Goal: Task Accomplishment & Management: Complete application form

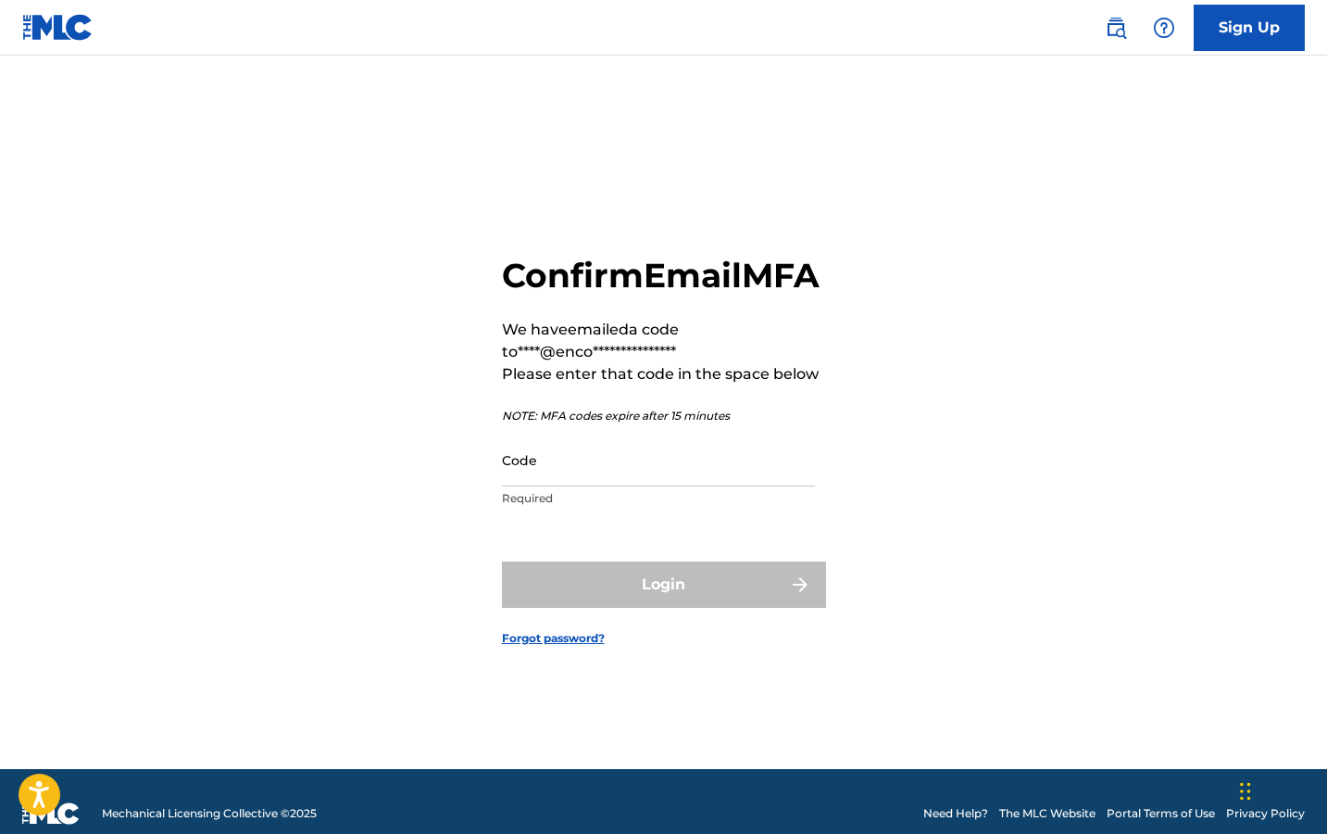
click at [589, 486] on input "Code" at bounding box center [658, 460] width 313 height 53
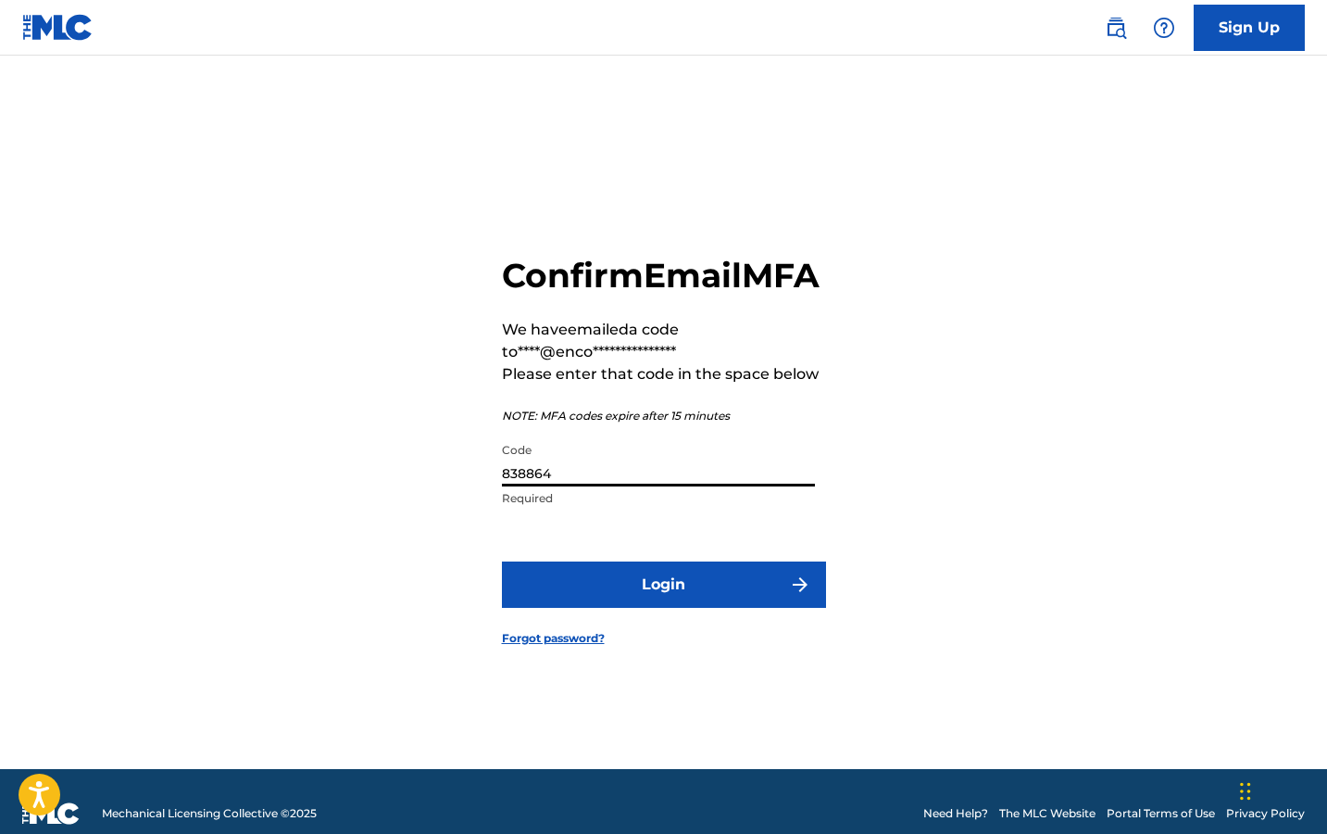
type input "838864"
click at [585, 608] on button "Login" at bounding box center [664, 584] width 324 height 46
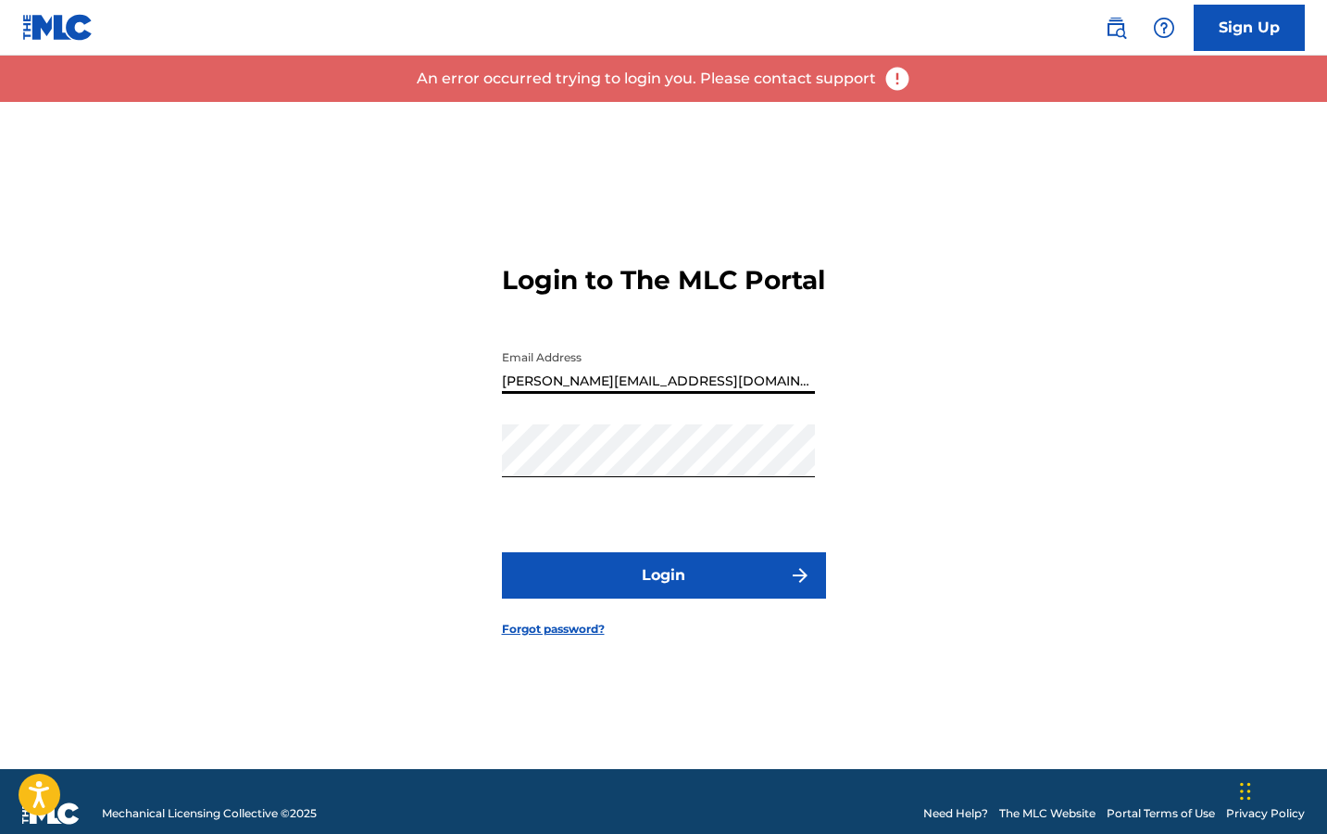
click at [824, 486] on form "Login to The MLC Portal Email Address mike@encorporatedgrp.com Password Login F…" at bounding box center [664, 435] width 324 height 667
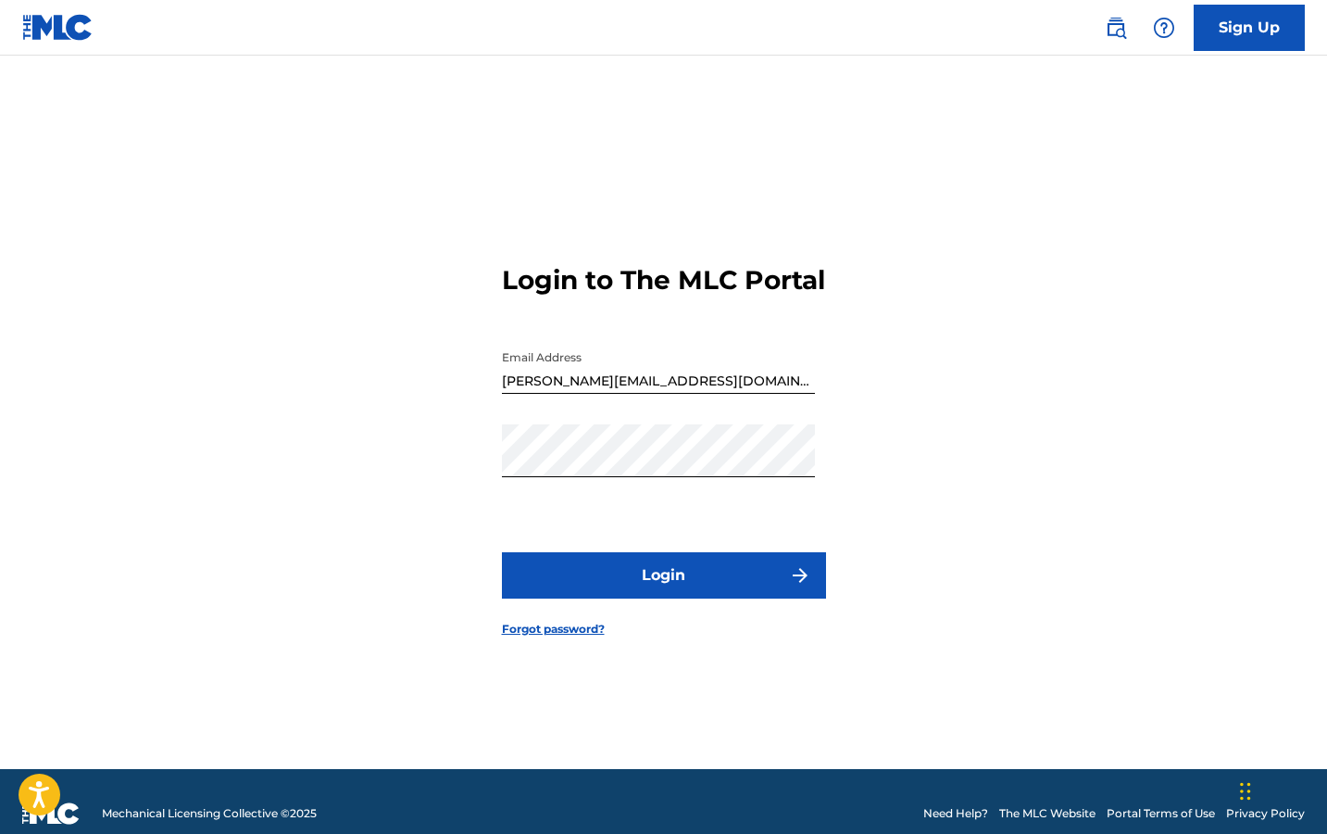
click at [652, 598] on button "Login" at bounding box center [664, 575] width 324 height 46
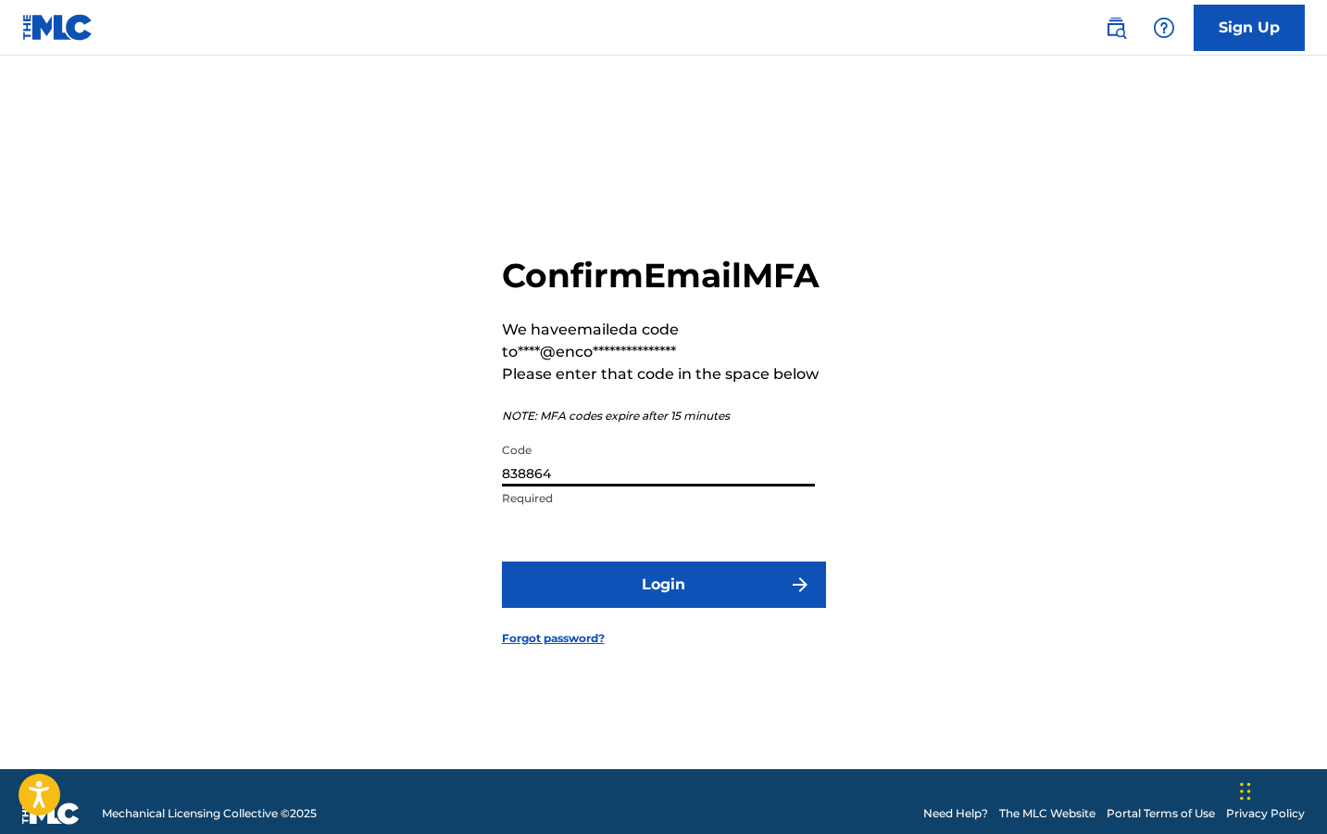
click at [603, 486] on input "838864" at bounding box center [658, 460] width 313 height 53
drag, startPoint x: 603, startPoint y: 494, endPoint x: 461, endPoint y: 479, distance: 142.5
click at [461, 479] on div "**********" at bounding box center [664, 435] width 1297 height 667
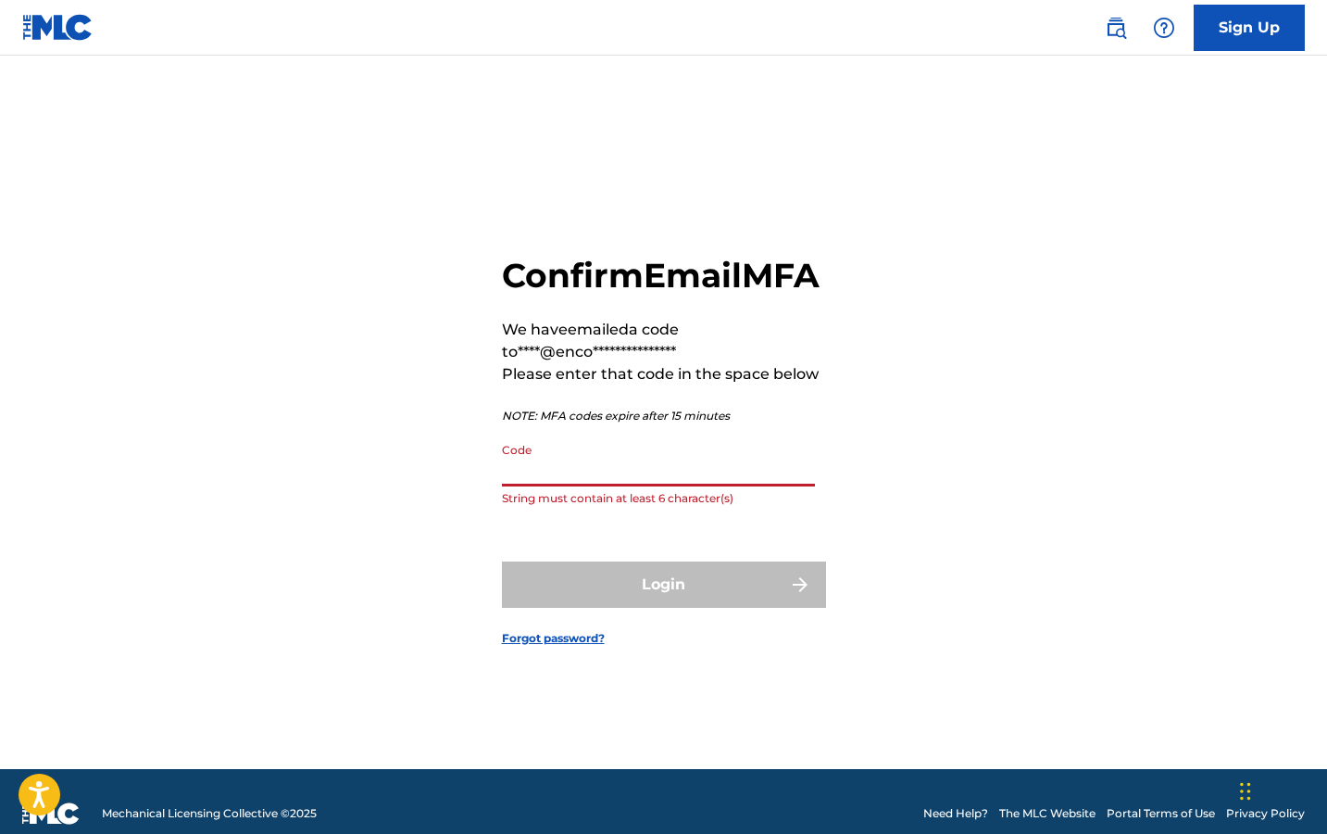
click at [566, 486] on input "Code" at bounding box center [658, 460] width 313 height 53
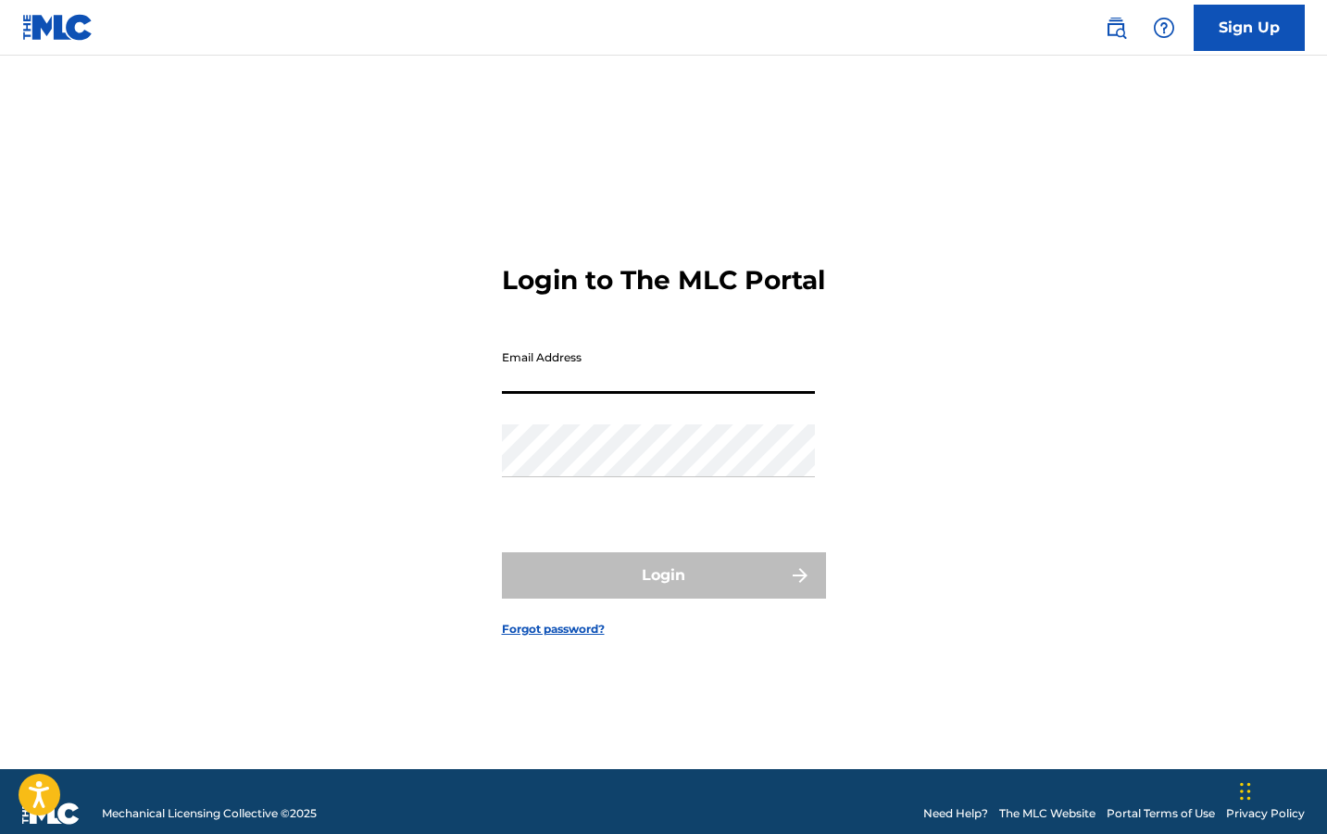
type input "[PERSON_NAME][EMAIL_ADDRESS][DOMAIN_NAME]"
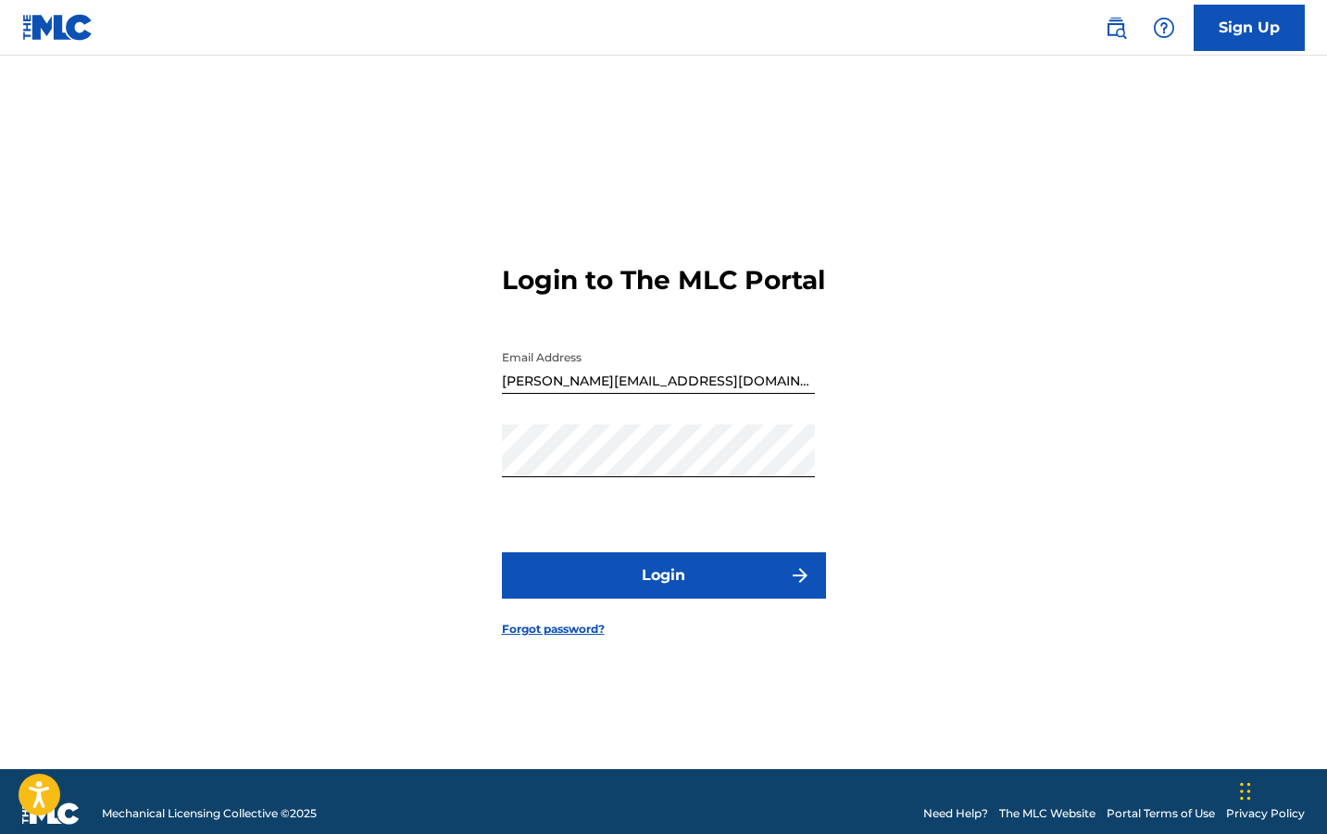
click at [591, 593] on button "Login" at bounding box center [664, 575] width 324 height 46
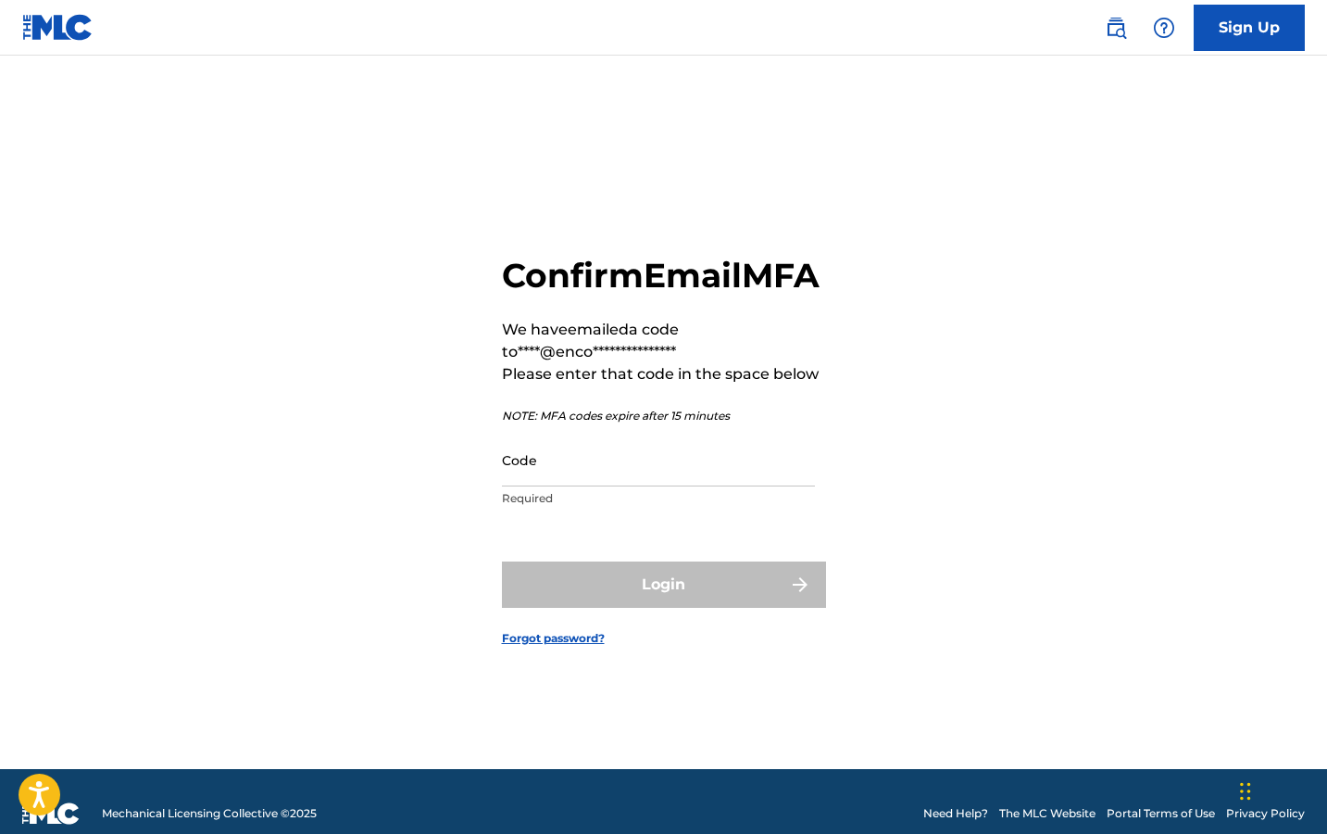
click at [524, 486] on input "Code" at bounding box center [658, 460] width 313 height 53
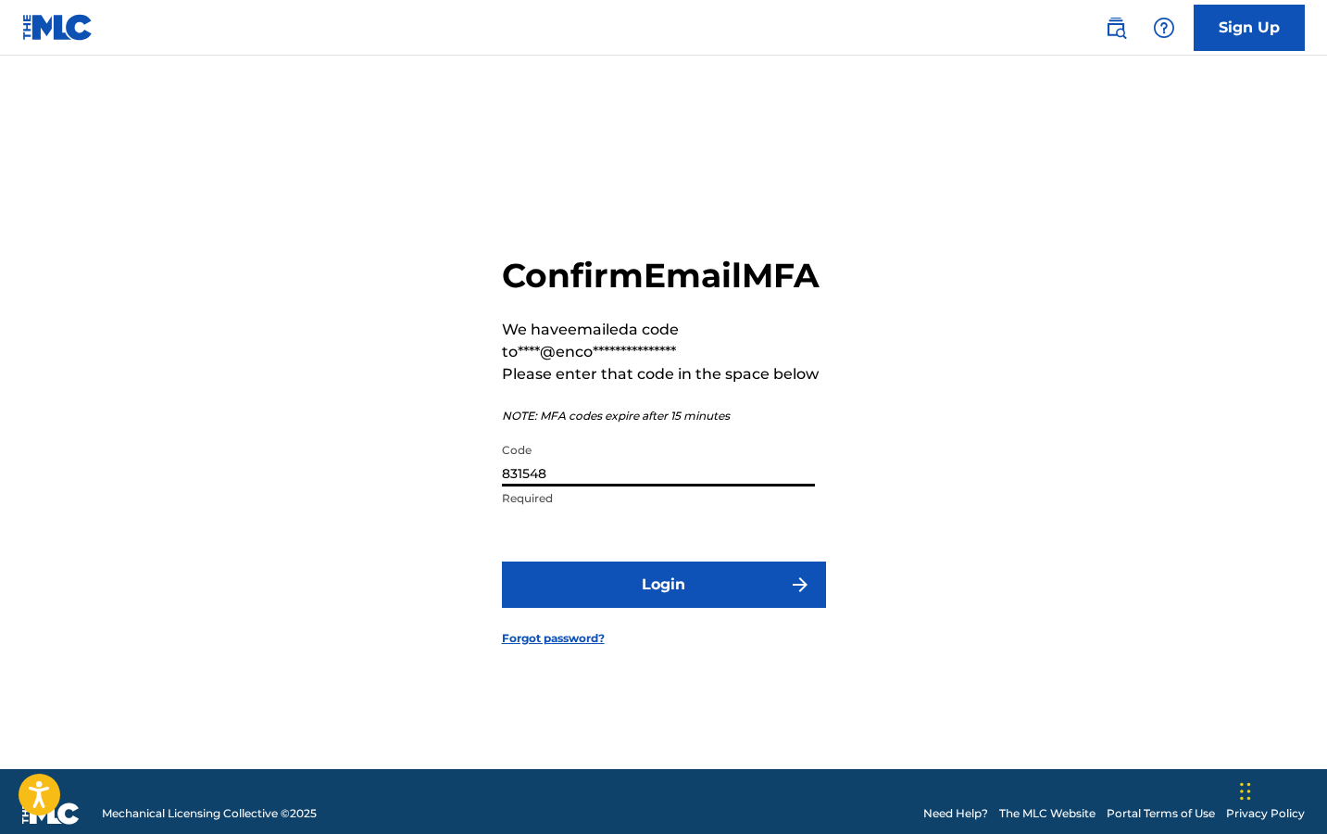
type input "831548"
click at [663, 605] on button "Login" at bounding box center [664, 584] width 324 height 46
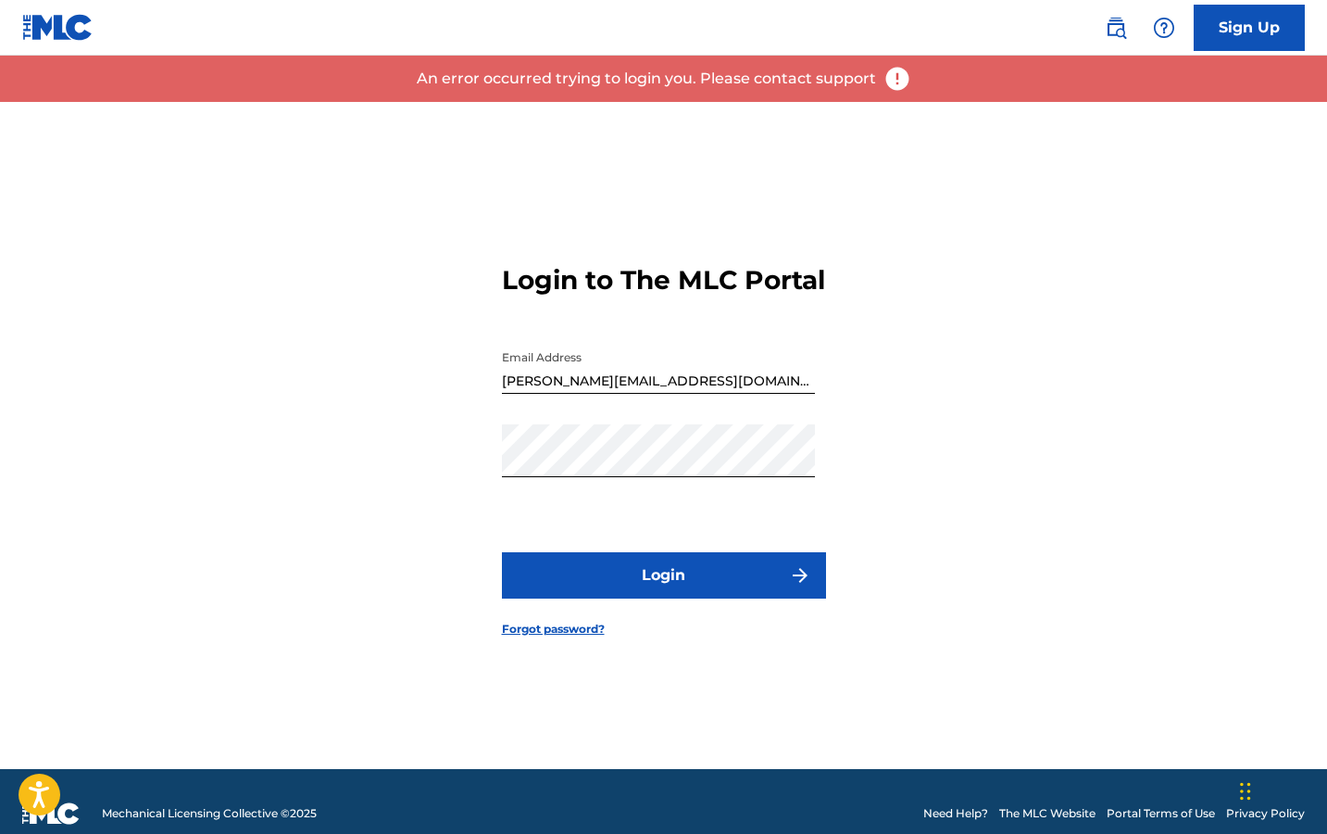
click at [831, 346] on div "Login to The MLC Portal Email Address mike@encorporatedgrp.com Password Login F…" at bounding box center [664, 435] width 1297 height 667
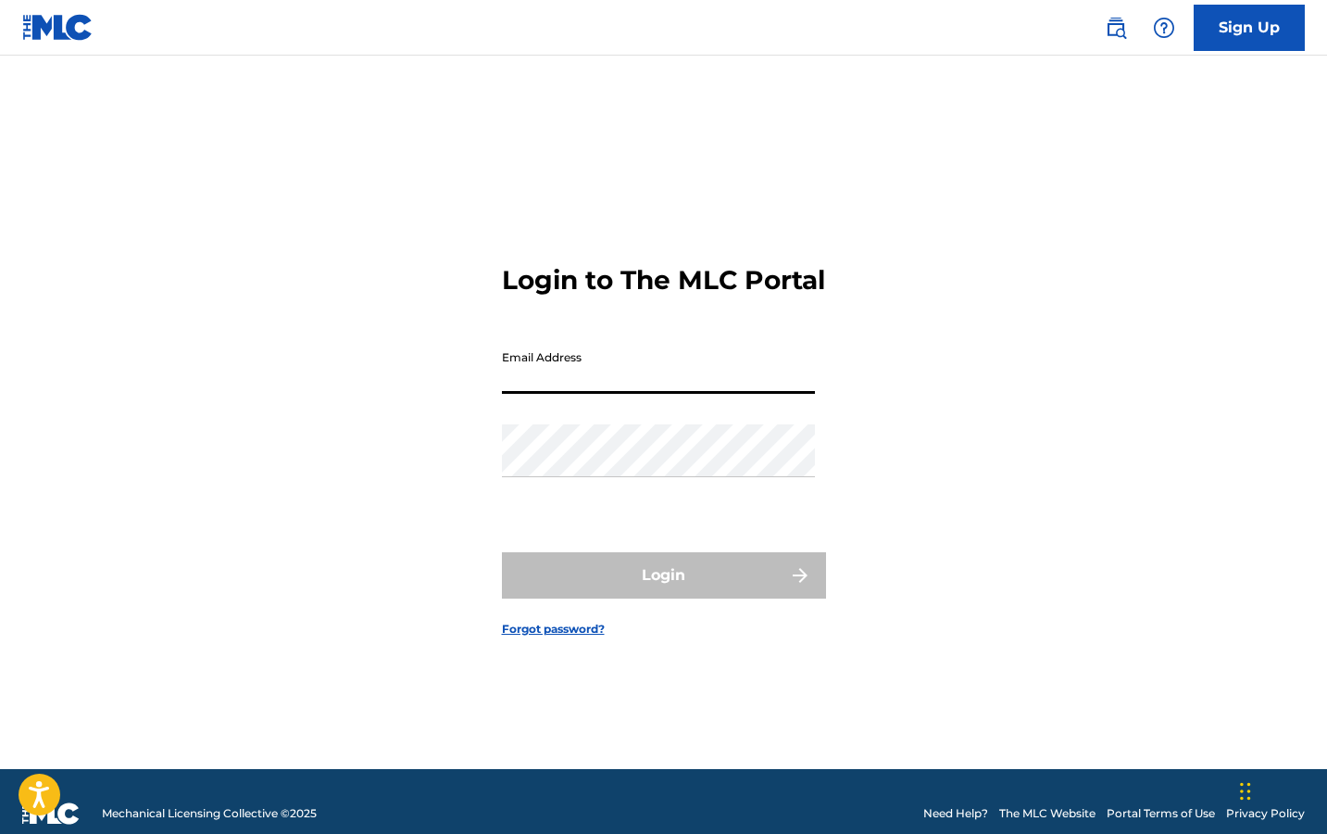
type input "[PERSON_NAME][EMAIL_ADDRESS][DOMAIN_NAME]"
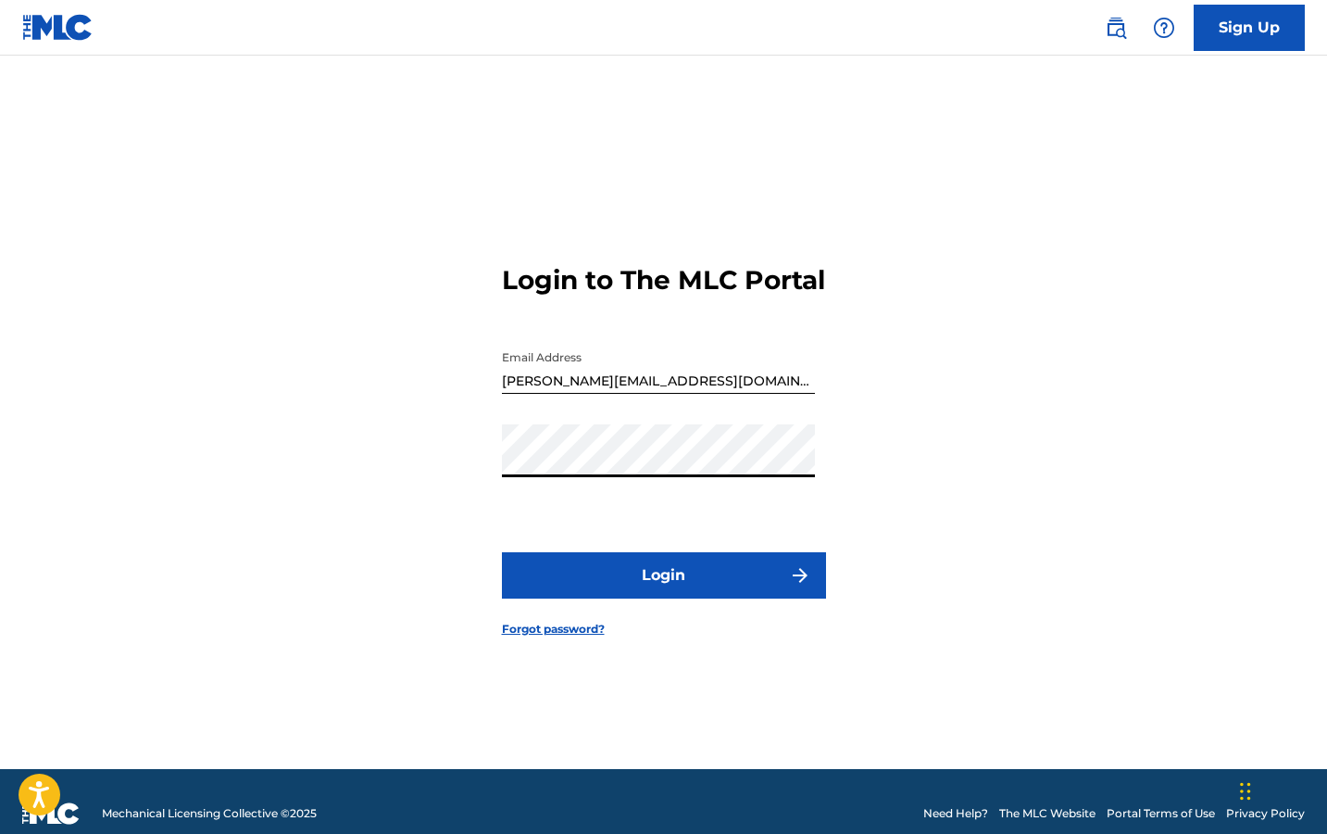
click at [573, 598] on button "Login" at bounding box center [664, 575] width 324 height 46
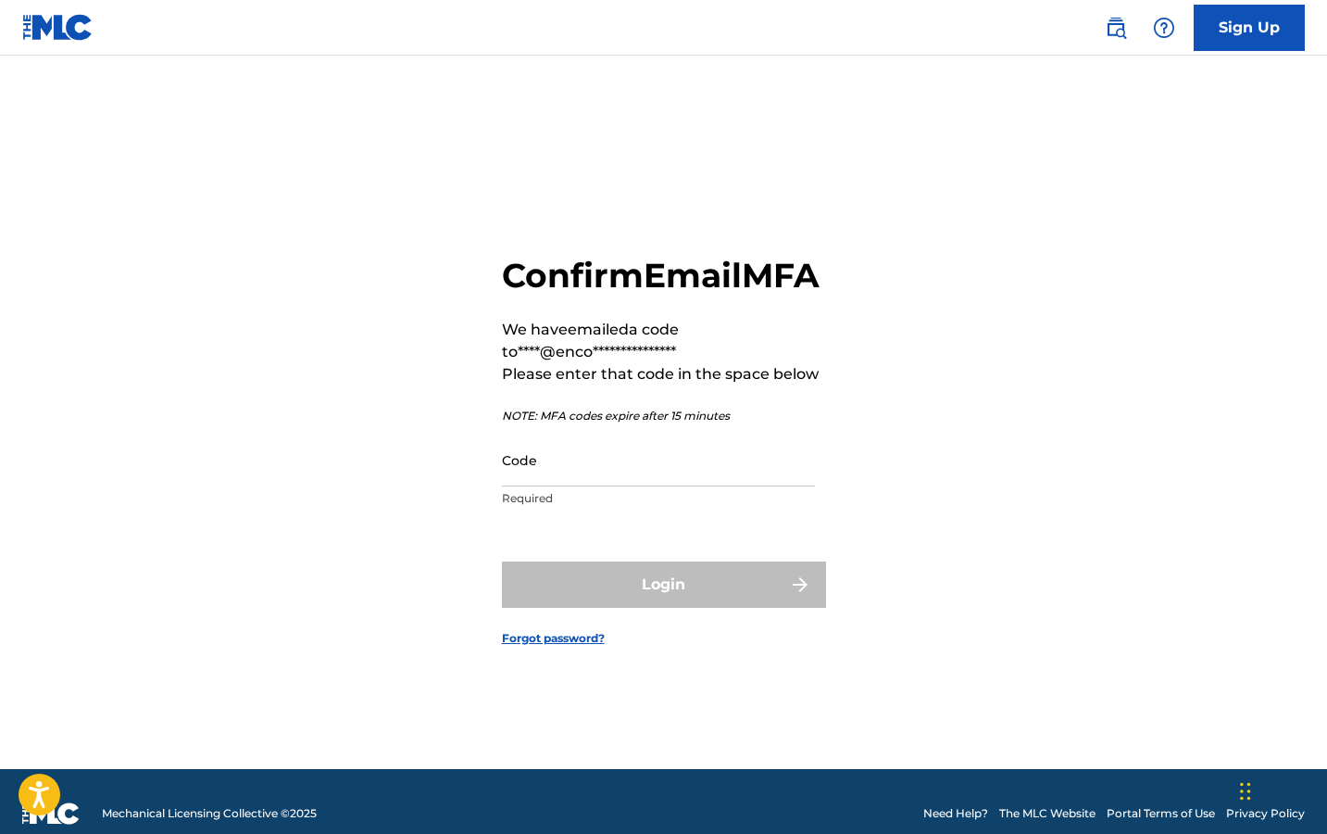
click at [547, 478] on input "Code" at bounding box center [658, 460] width 313 height 53
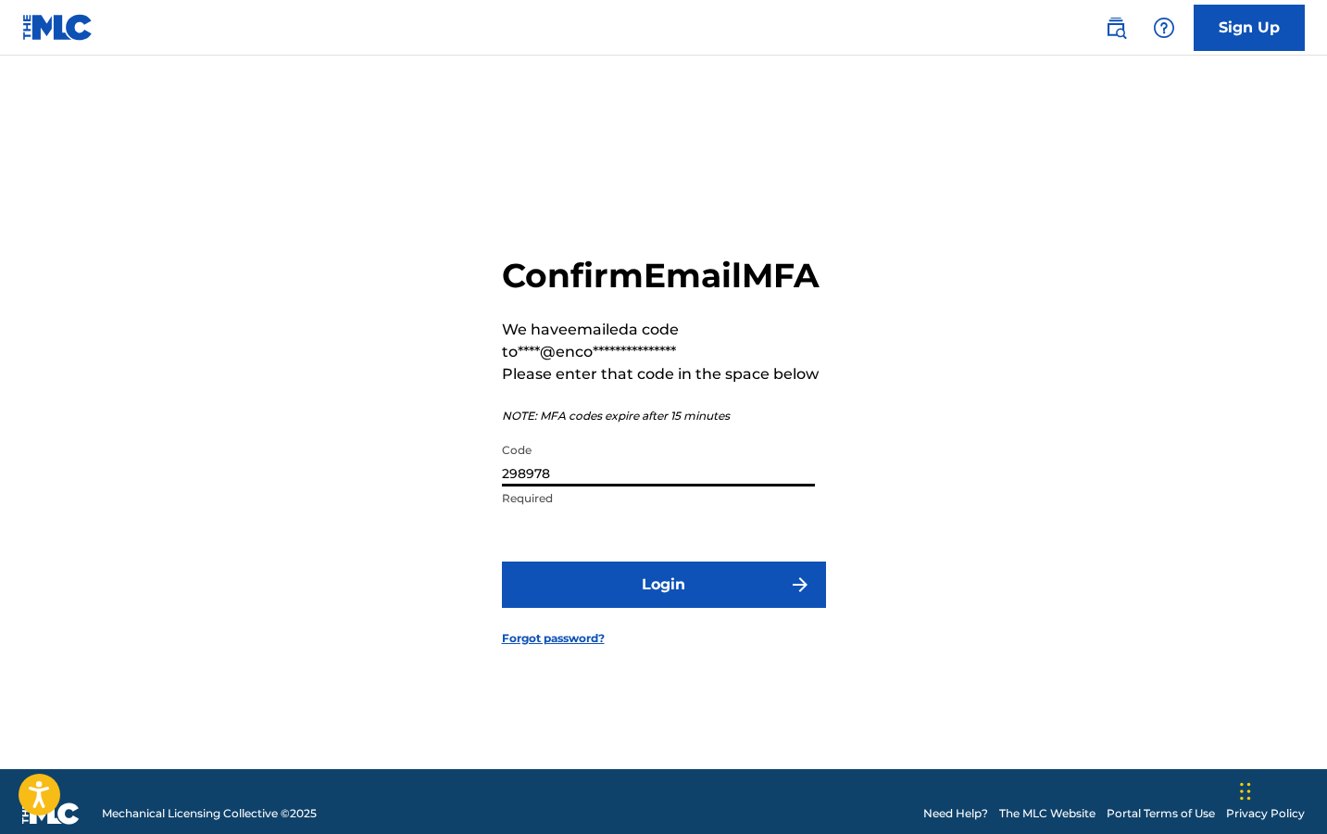
type input "298978"
click at [625, 605] on button "Login" at bounding box center [664, 584] width 324 height 46
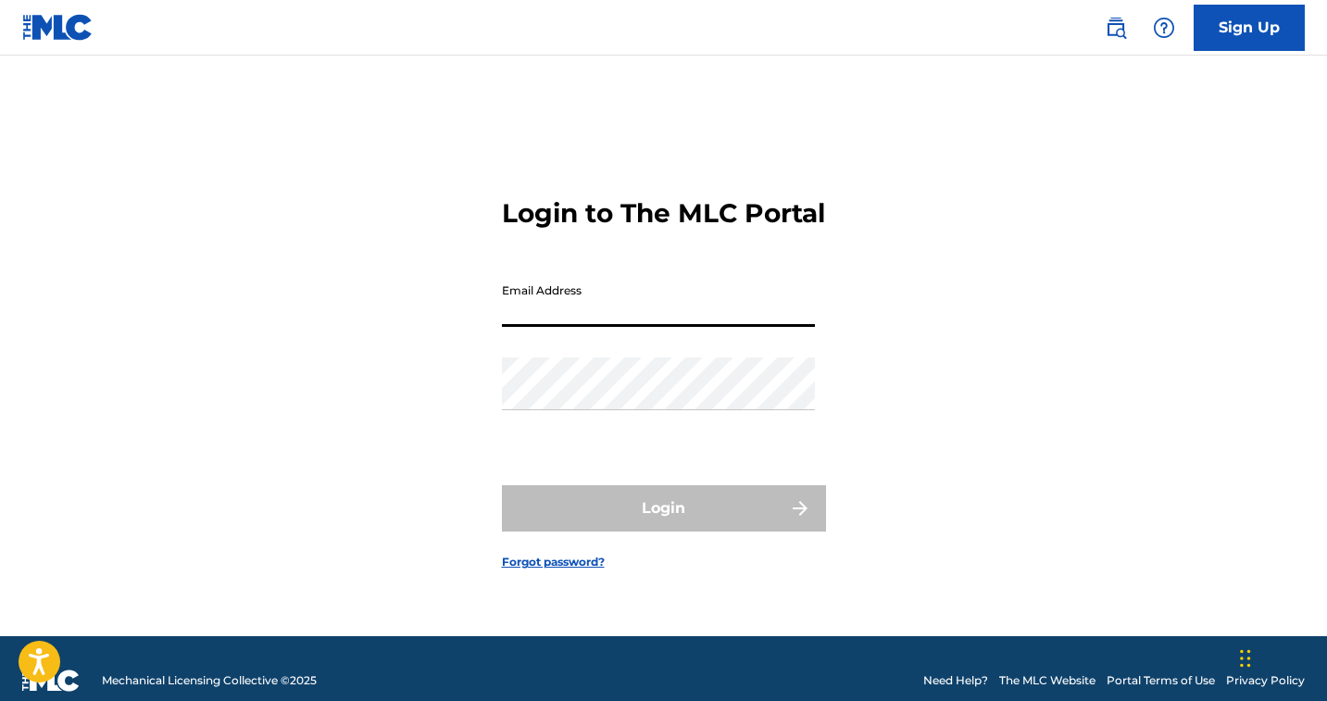
type input "[PERSON_NAME][EMAIL_ADDRESS][DOMAIN_NAME]"
click at [663, 524] on button "Login" at bounding box center [664, 508] width 324 height 46
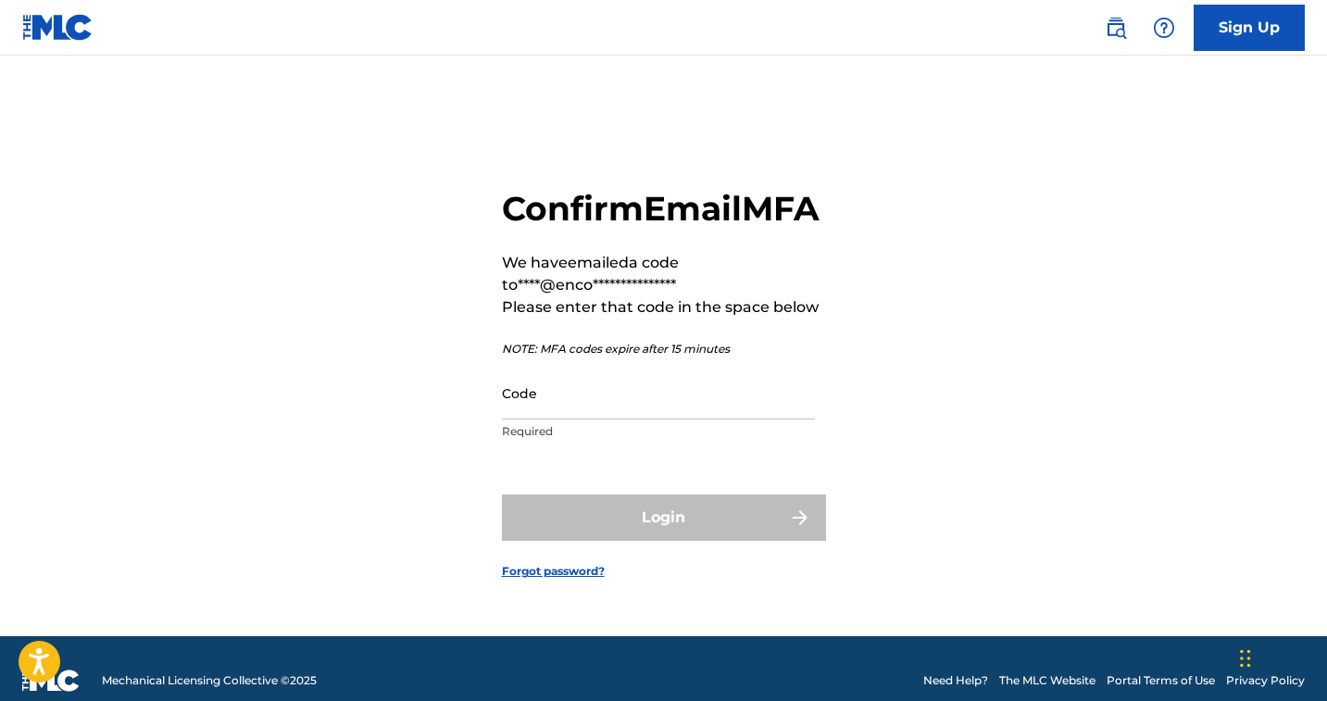
click at [551, 420] on input "Code" at bounding box center [658, 393] width 313 height 53
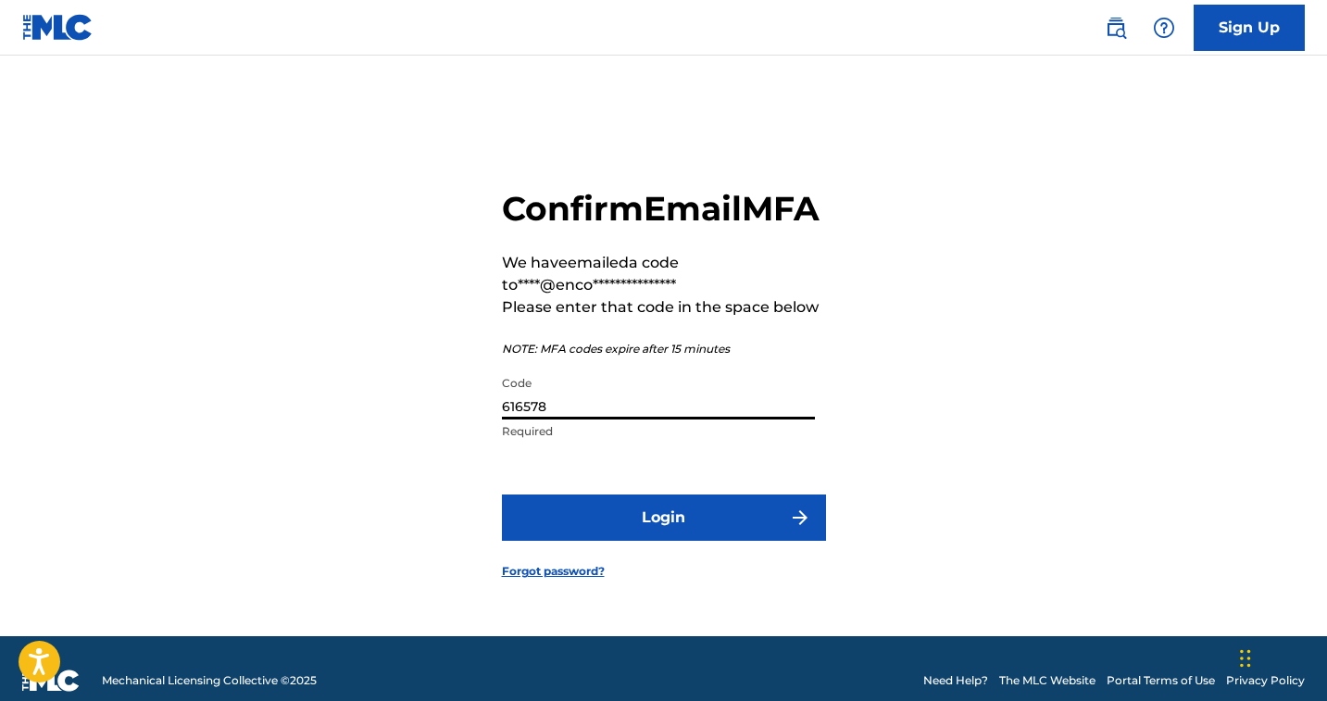
type input "616578"
click at [562, 563] on form "**********" at bounding box center [664, 369] width 324 height 535
click at [585, 541] on button "Login" at bounding box center [664, 518] width 324 height 46
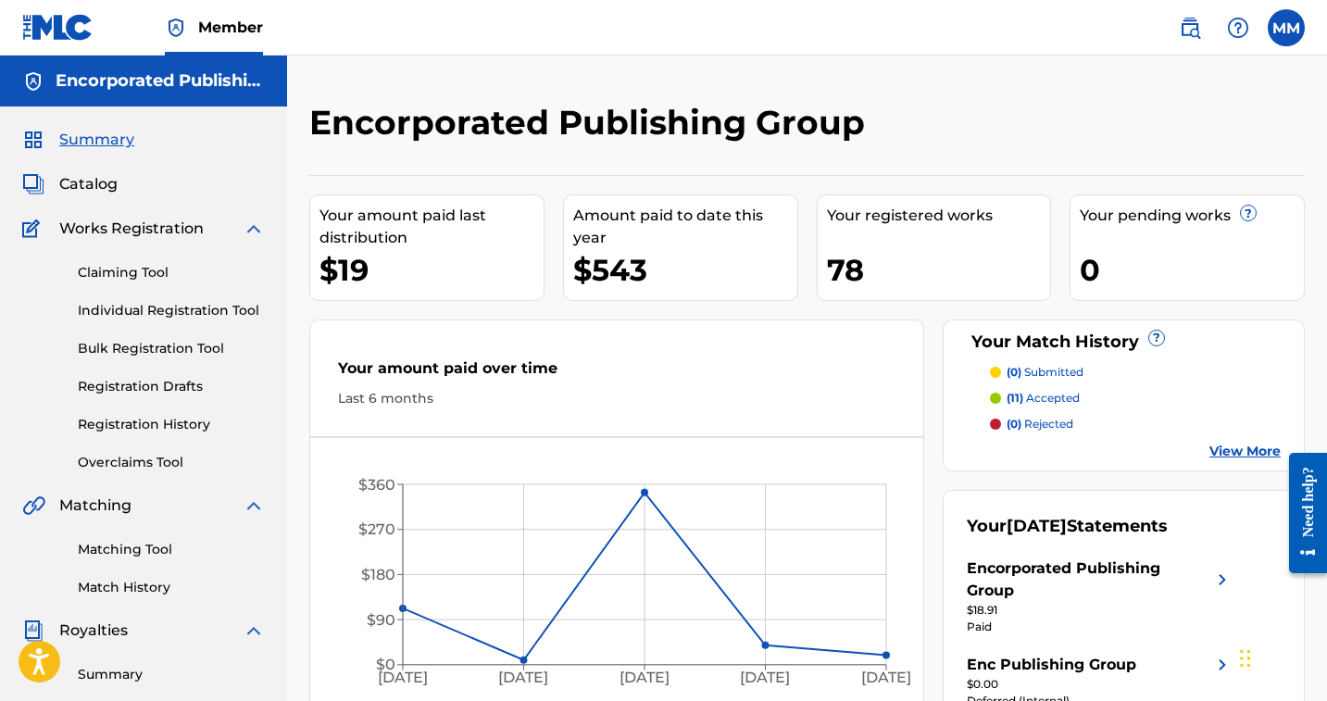
click at [343, 489] on icon "[DATE] May '[DATE] [DATE] '[DATE] $0 $90 $180 $270 $360" at bounding box center [616, 579] width 613 height 245
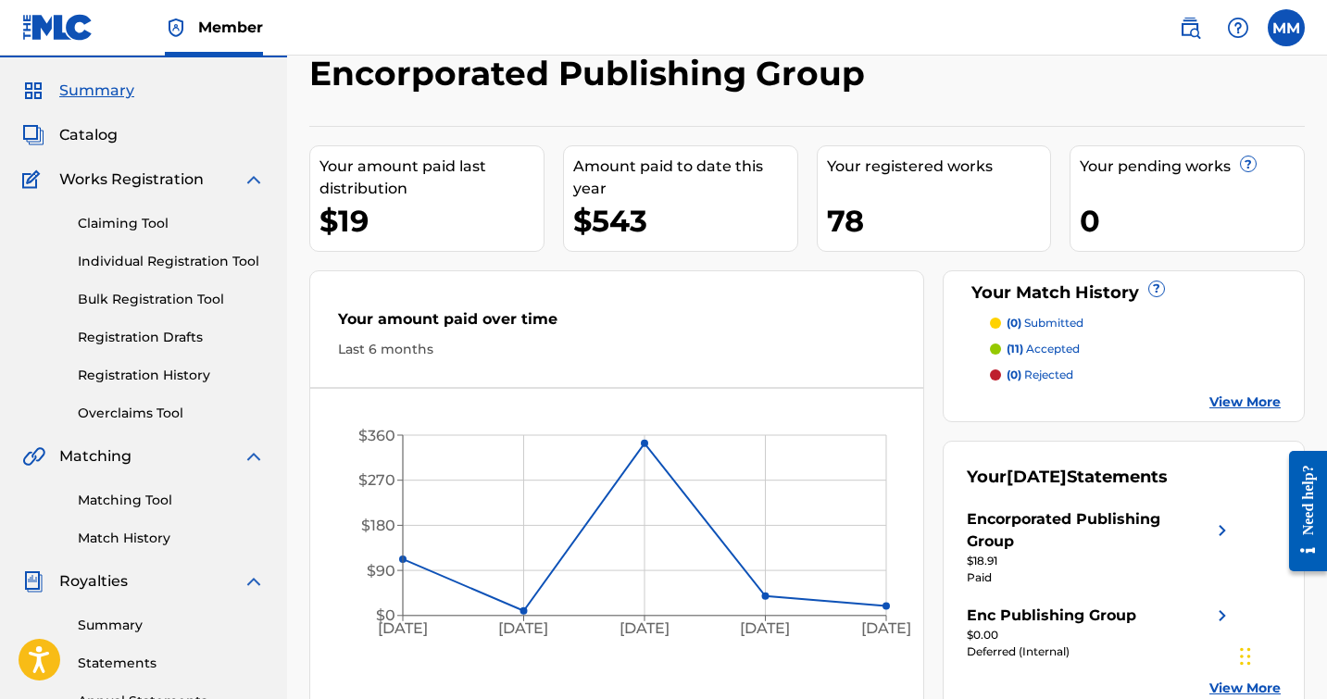
scroll to position [52, 0]
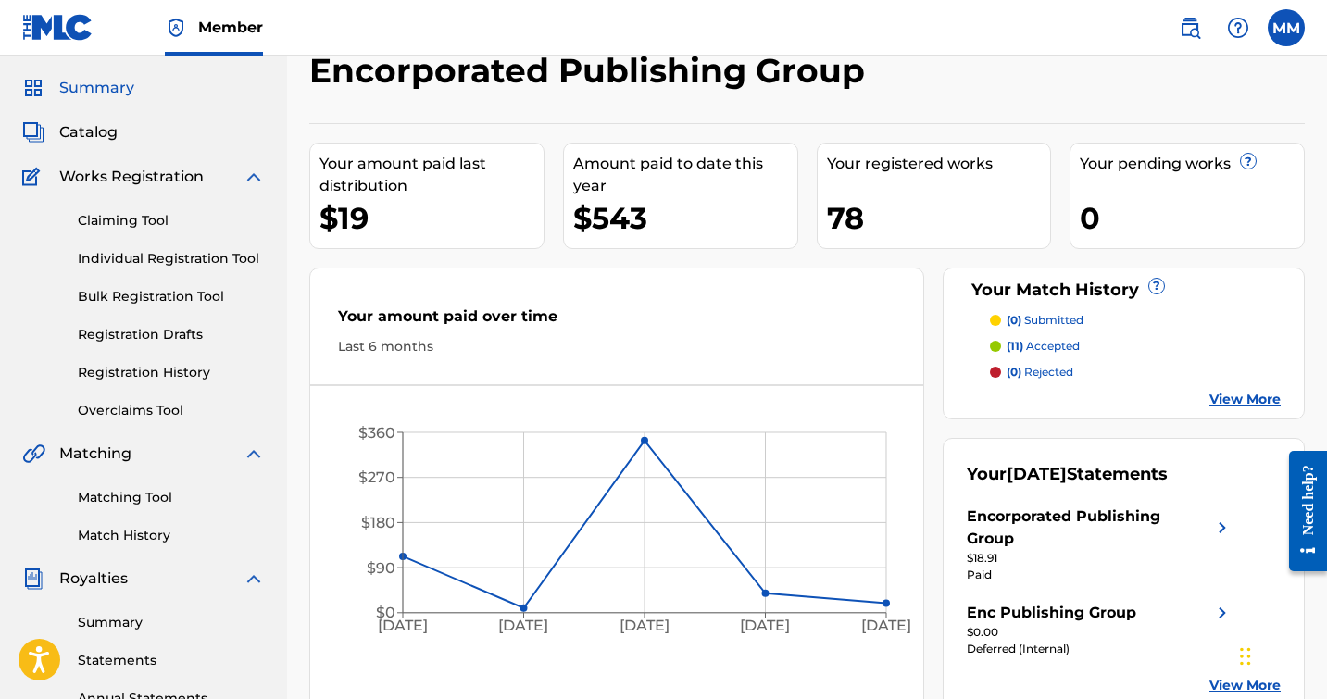
click at [94, 128] on span "Catalog" at bounding box center [88, 132] width 58 height 22
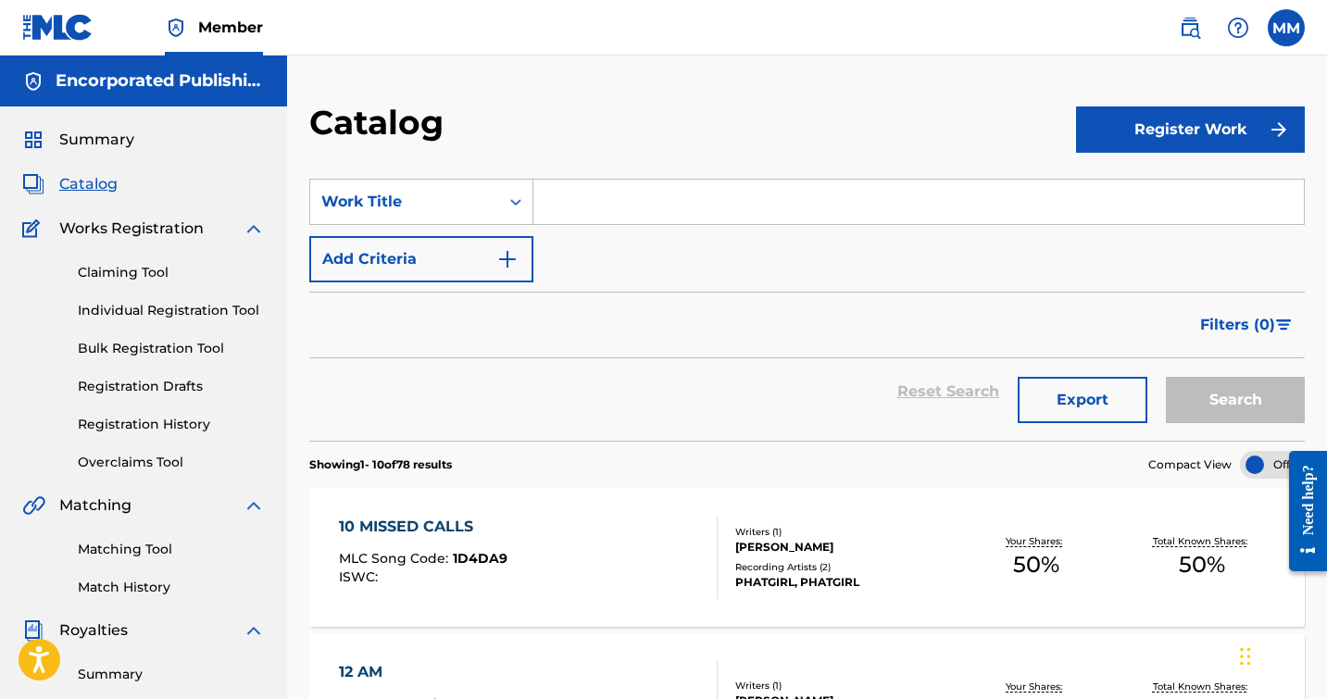
click at [1188, 130] on button "Register Work" at bounding box center [1190, 130] width 229 height 46
click at [1119, 197] on link "Individual" at bounding box center [1190, 190] width 229 height 44
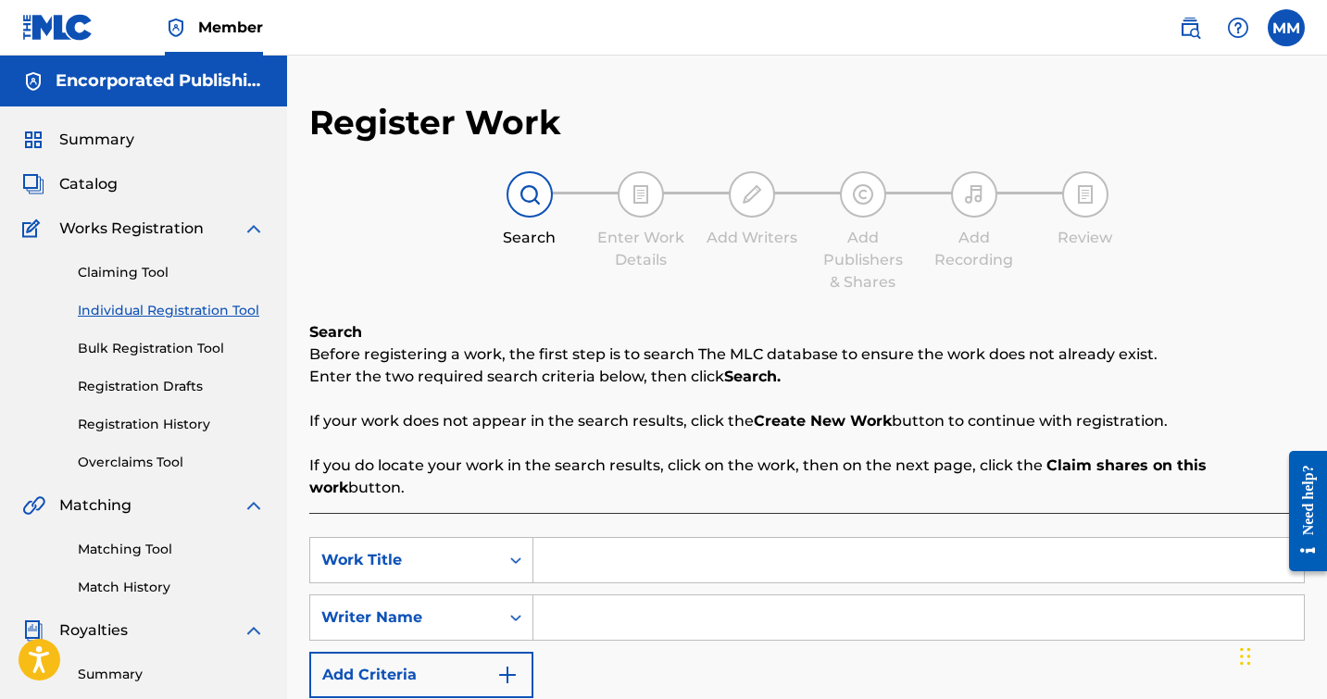
click at [597, 538] on input "Search Form" at bounding box center [919, 560] width 771 height 44
type input "Look Like"
click at [603, 596] on input "Search Form" at bounding box center [919, 618] width 771 height 44
type input "[PERSON_NAME]"
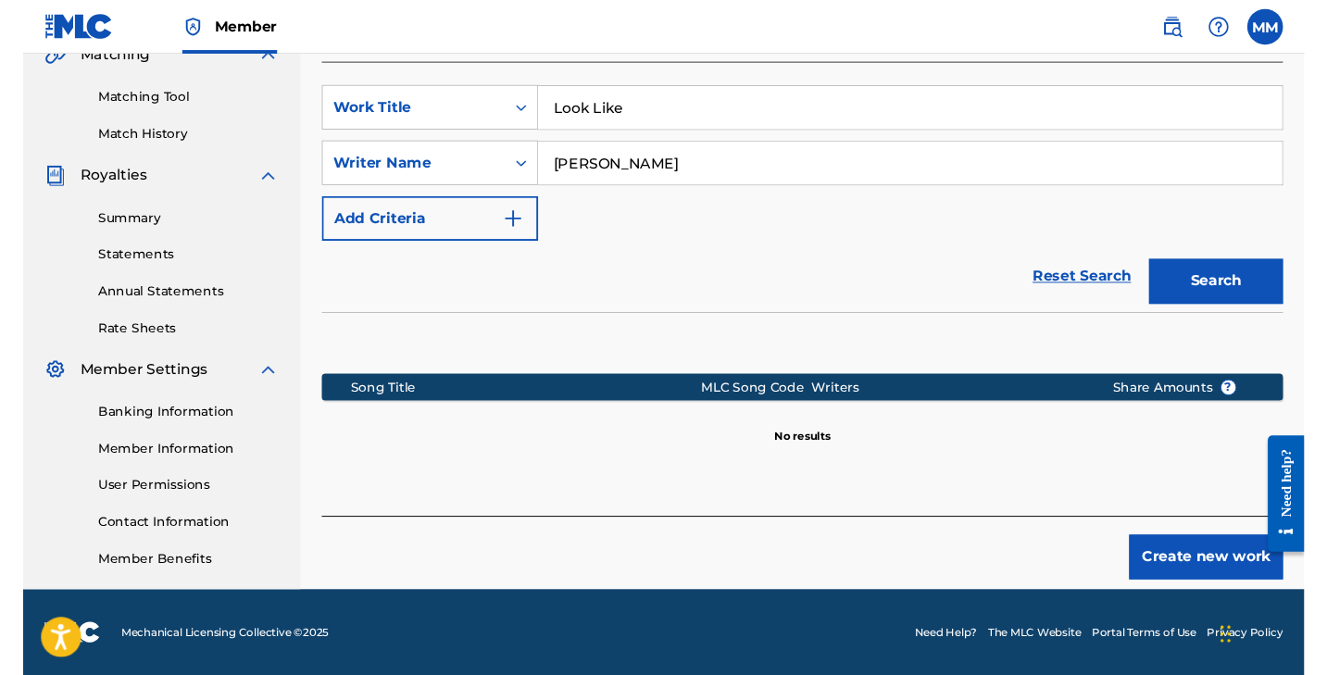
scroll to position [449, 0]
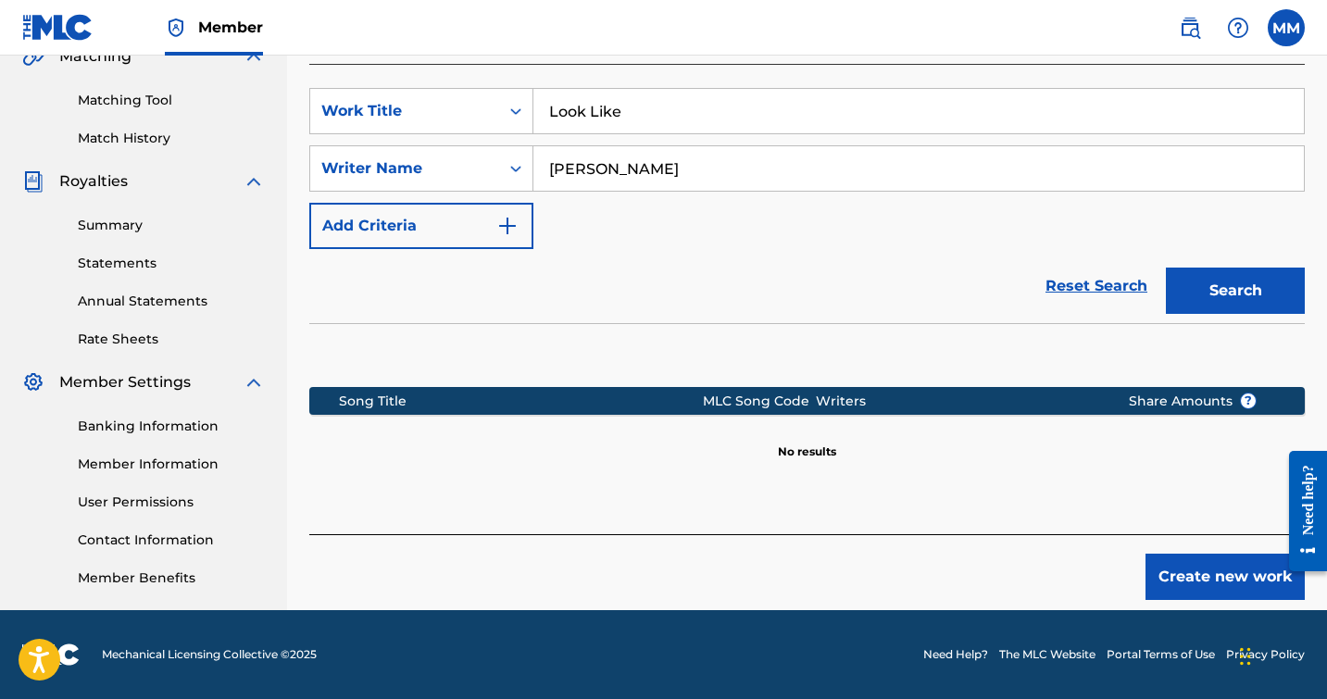
click at [1162, 555] on button "Create new work" at bounding box center [1225, 577] width 159 height 46
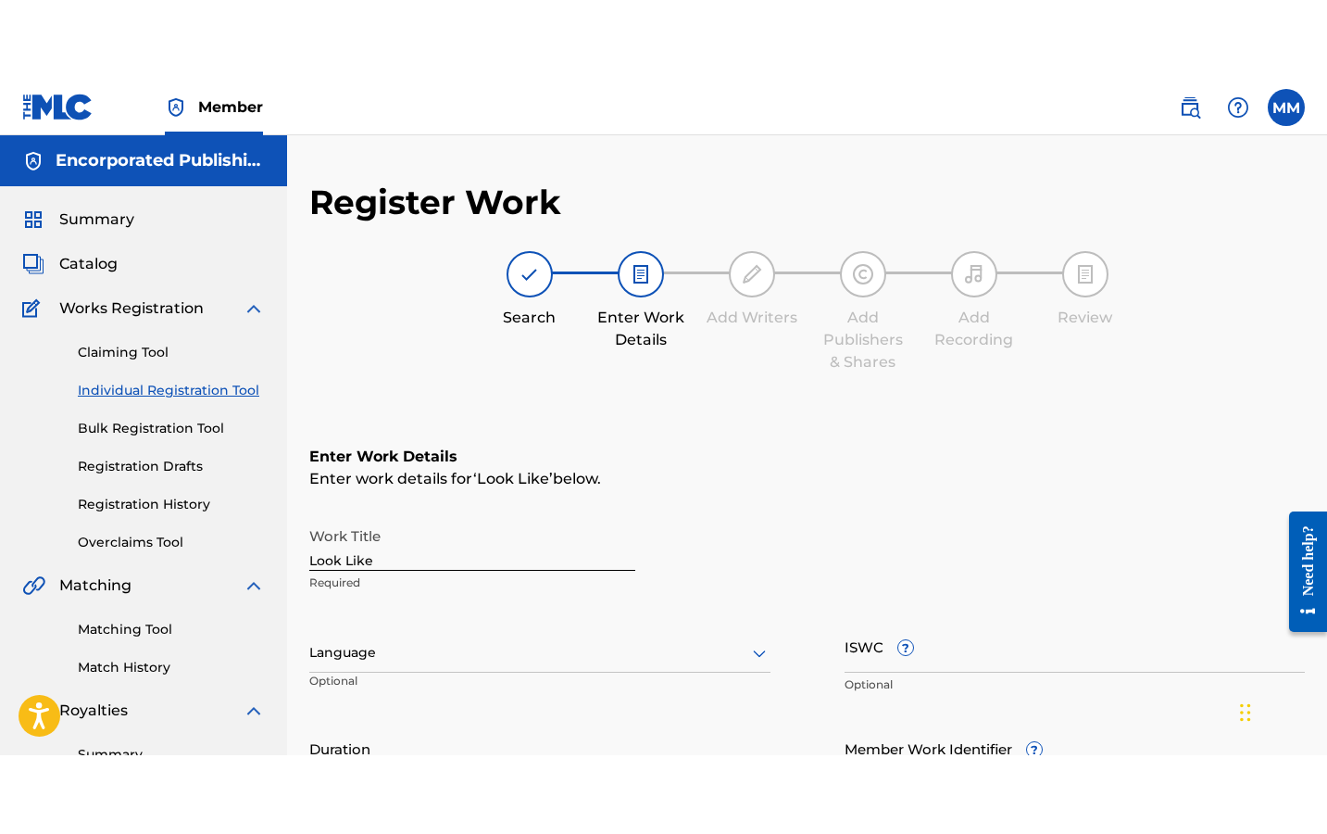
scroll to position [0, 0]
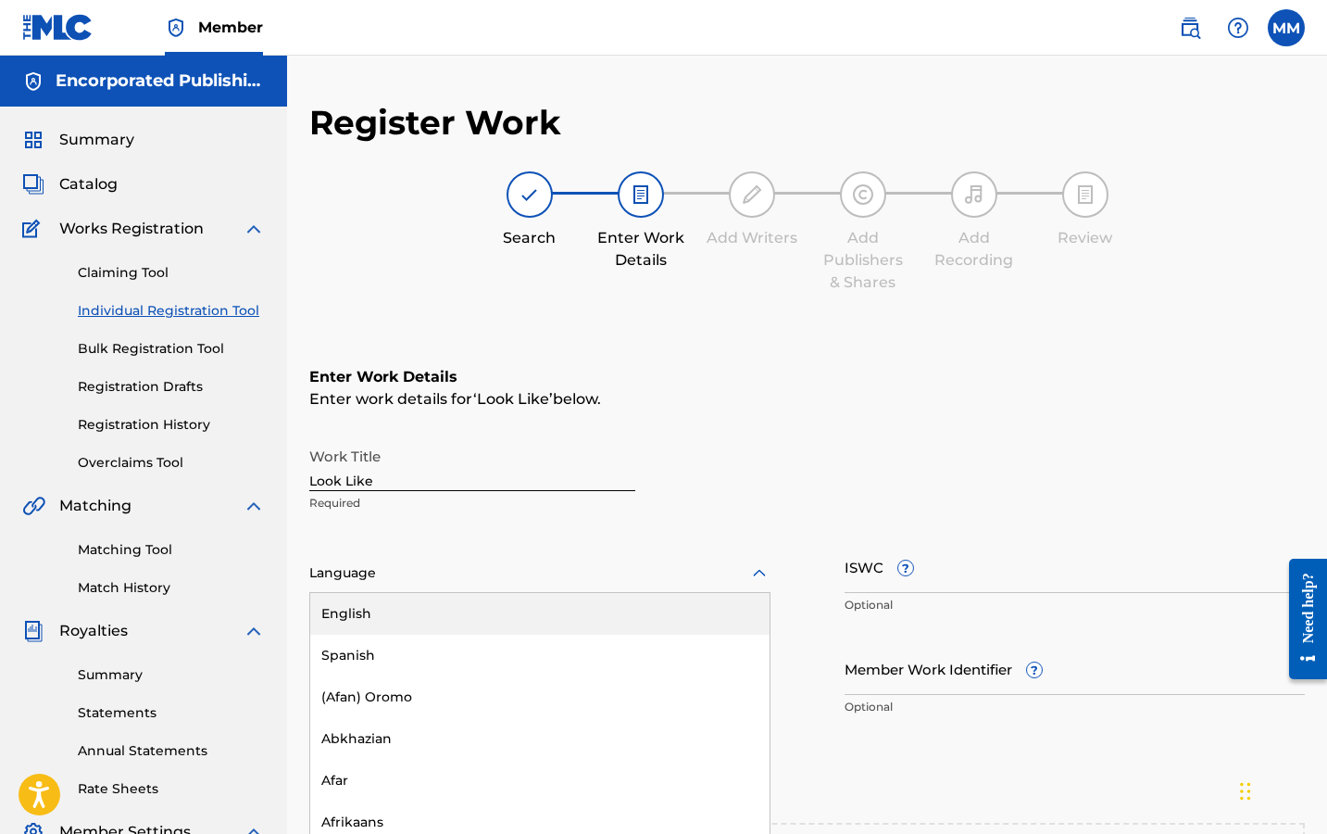
click at [373, 569] on div at bounding box center [539, 572] width 461 height 23
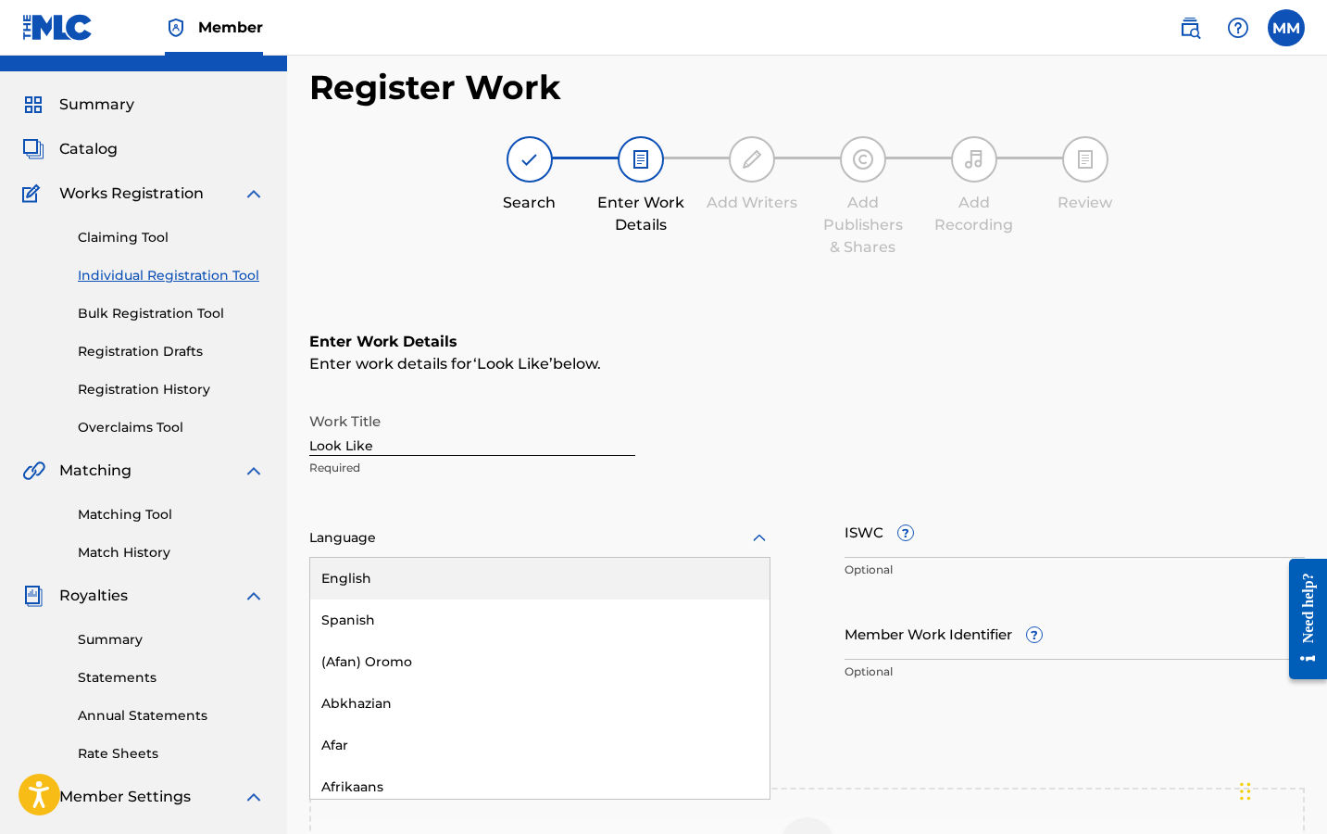
scroll to position [38, 0]
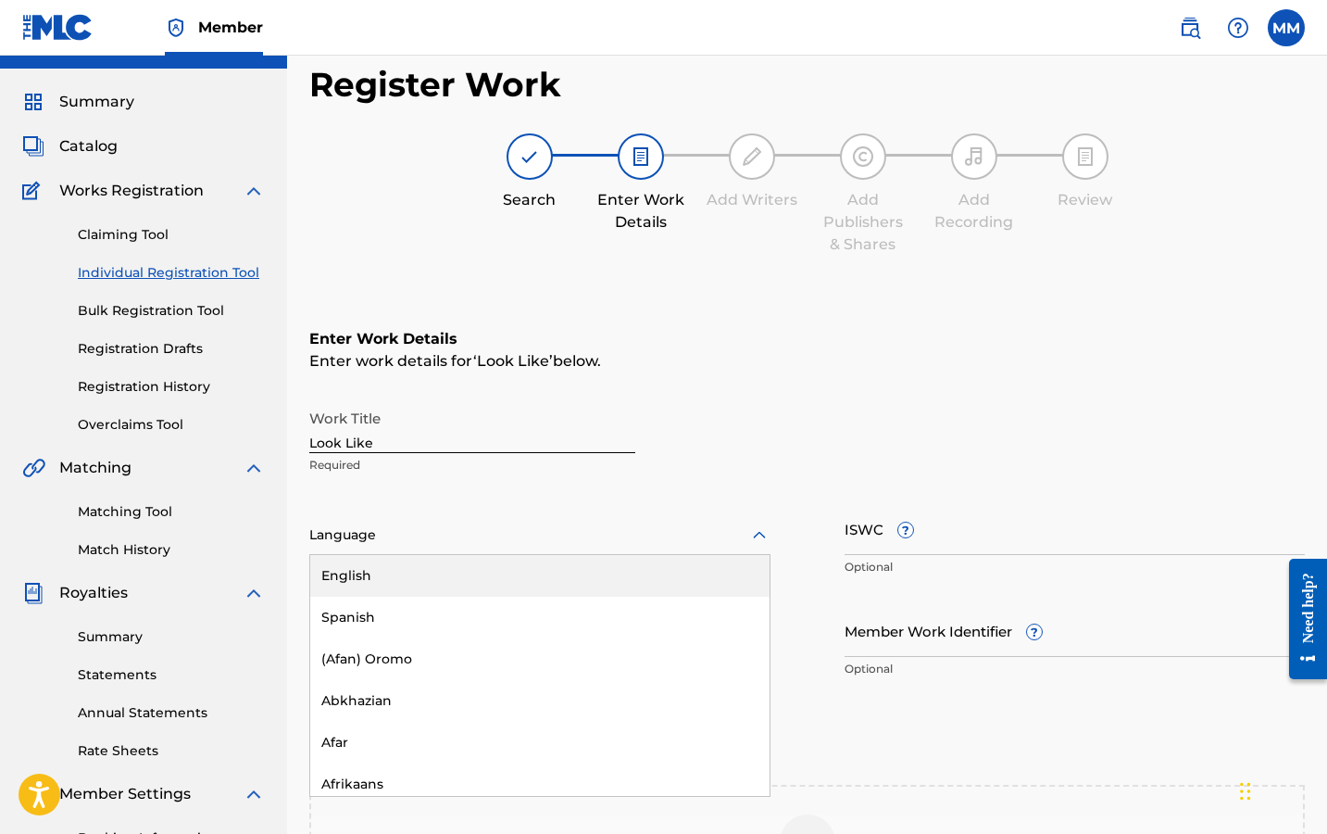
click at [373, 574] on div "English" at bounding box center [539, 576] width 459 height 42
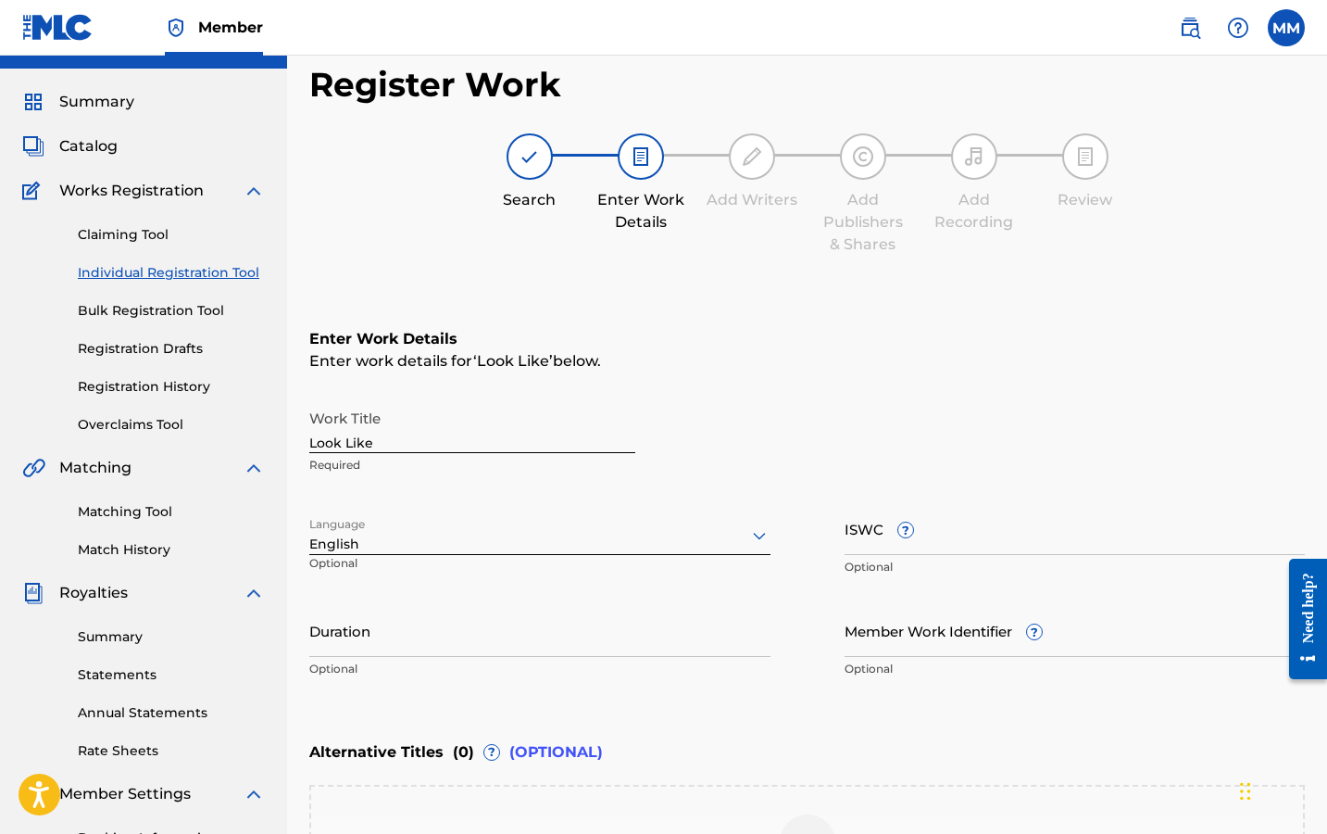
click at [919, 535] on input "ISWC ?" at bounding box center [1075, 528] width 461 height 53
click at [324, 630] on input "Duration" at bounding box center [539, 630] width 461 height 53
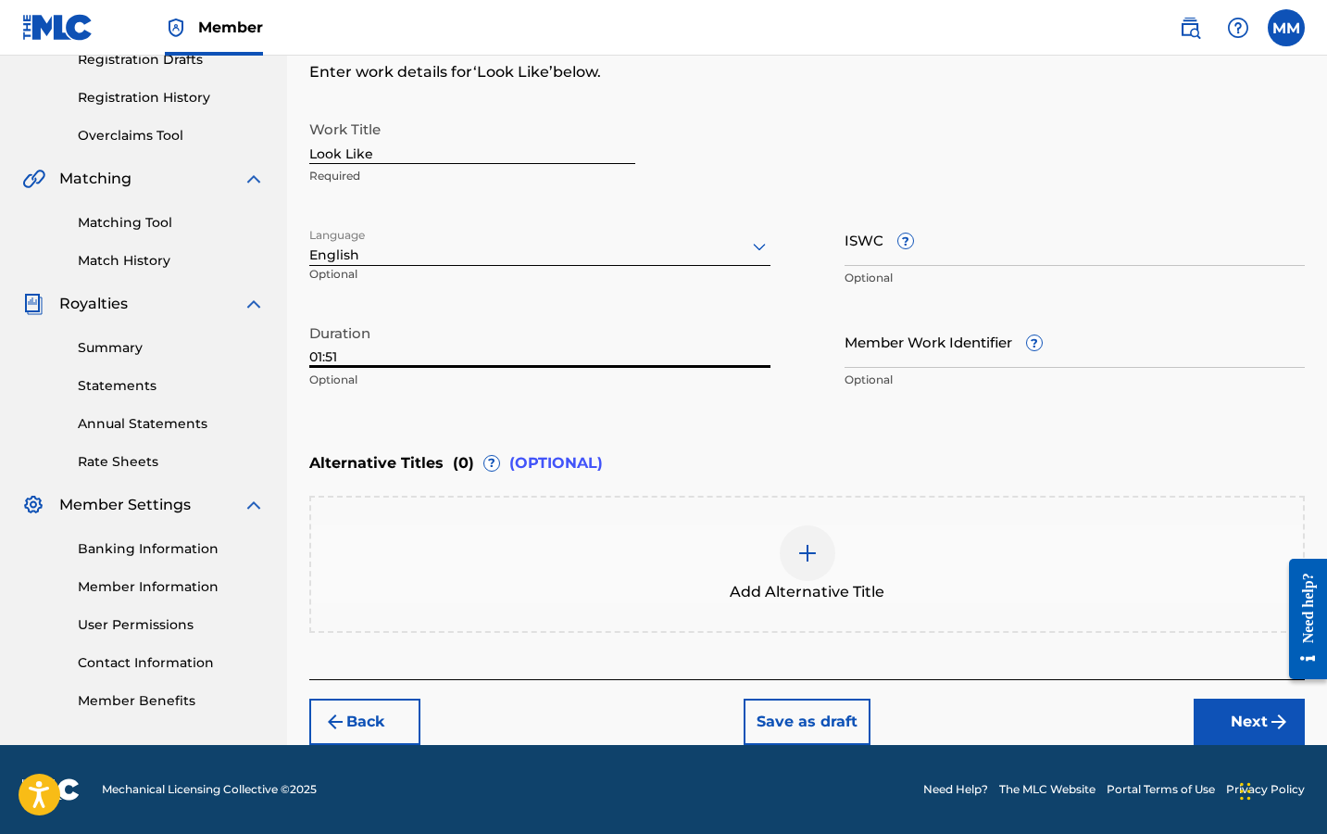
scroll to position [327, 0]
type input "01:51"
click at [1252, 700] on button "Next" at bounding box center [1249, 721] width 111 height 46
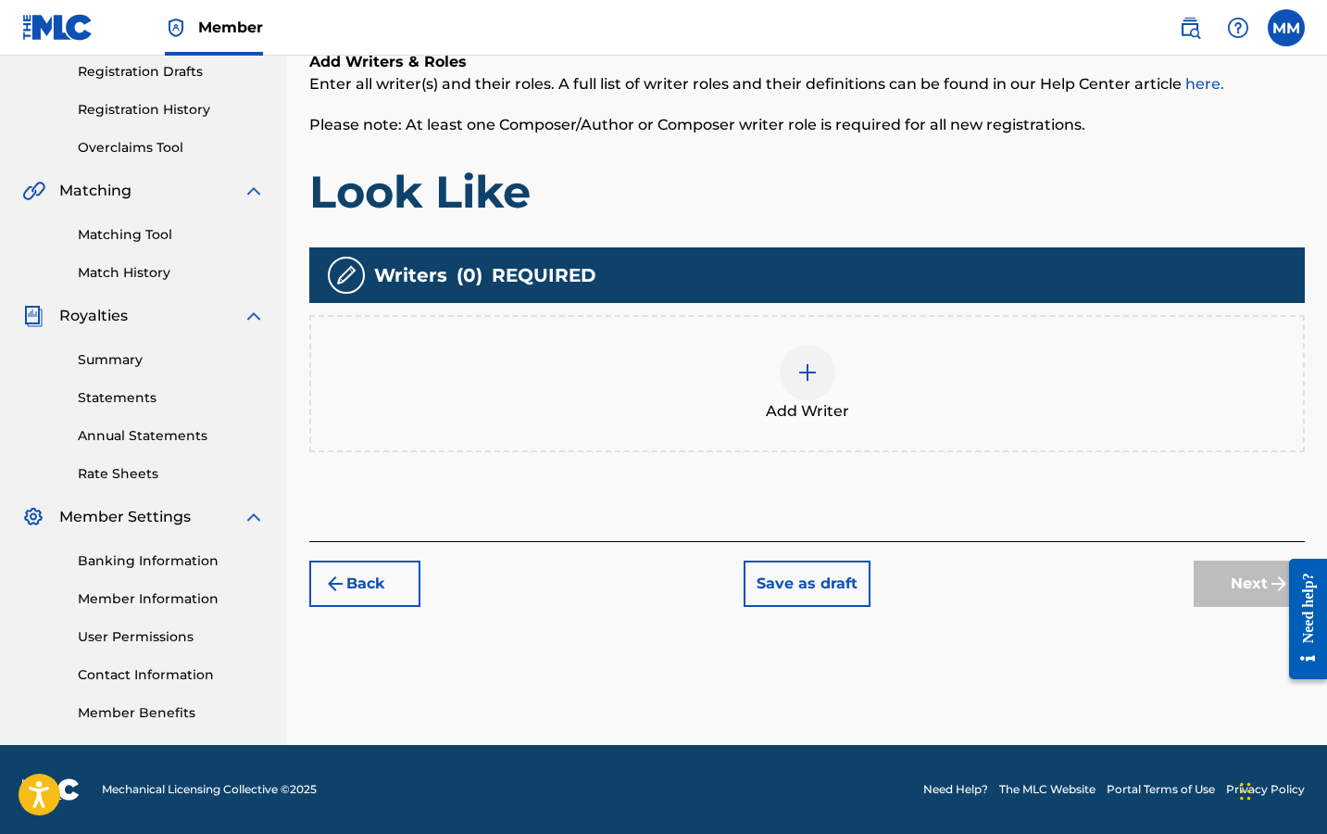
click at [823, 370] on div at bounding box center [808, 373] width 56 height 56
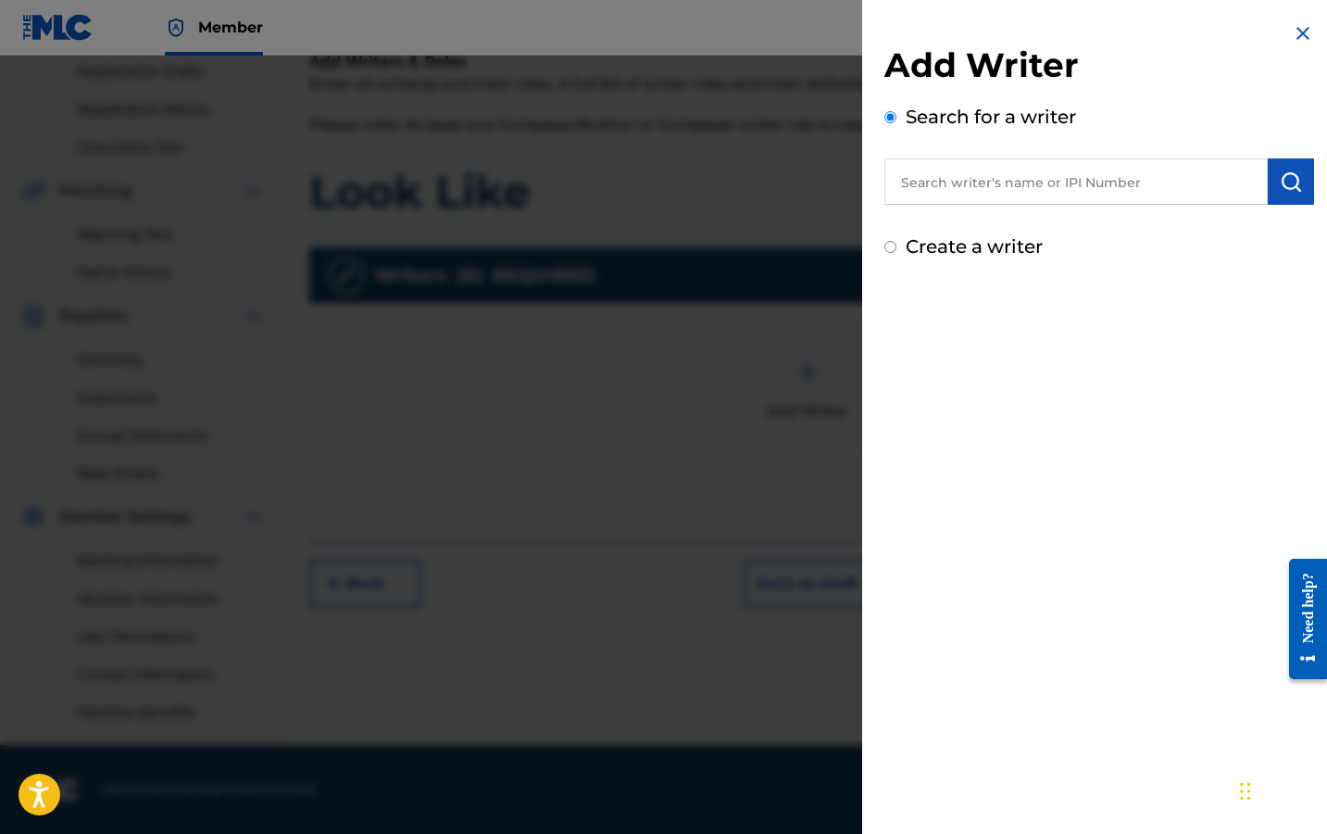
click at [1065, 176] on input "text" at bounding box center [1077, 181] width 384 height 46
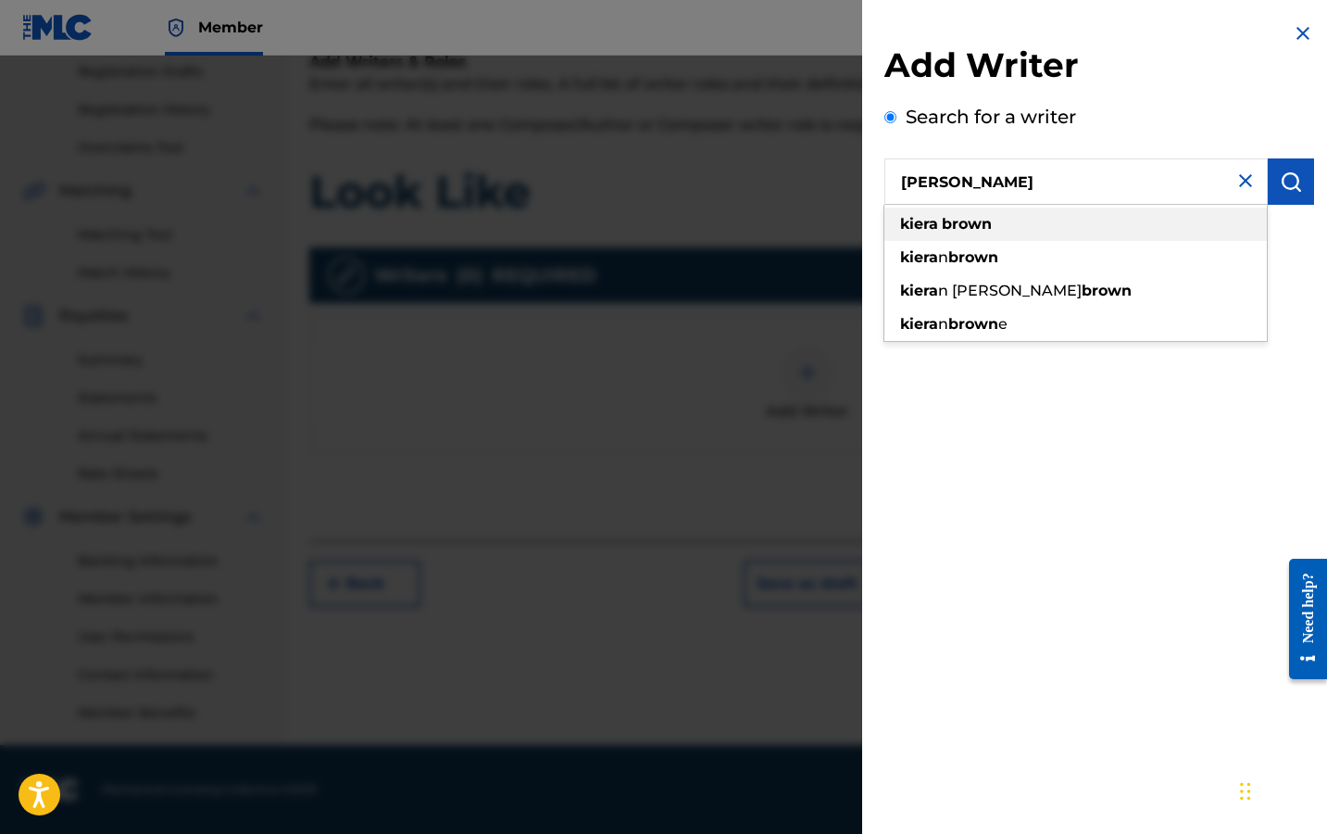
click at [1044, 221] on div "[PERSON_NAME]" at bounding box center [1076, 224] width 383 height 33
type input "[PERSON_NAME]"
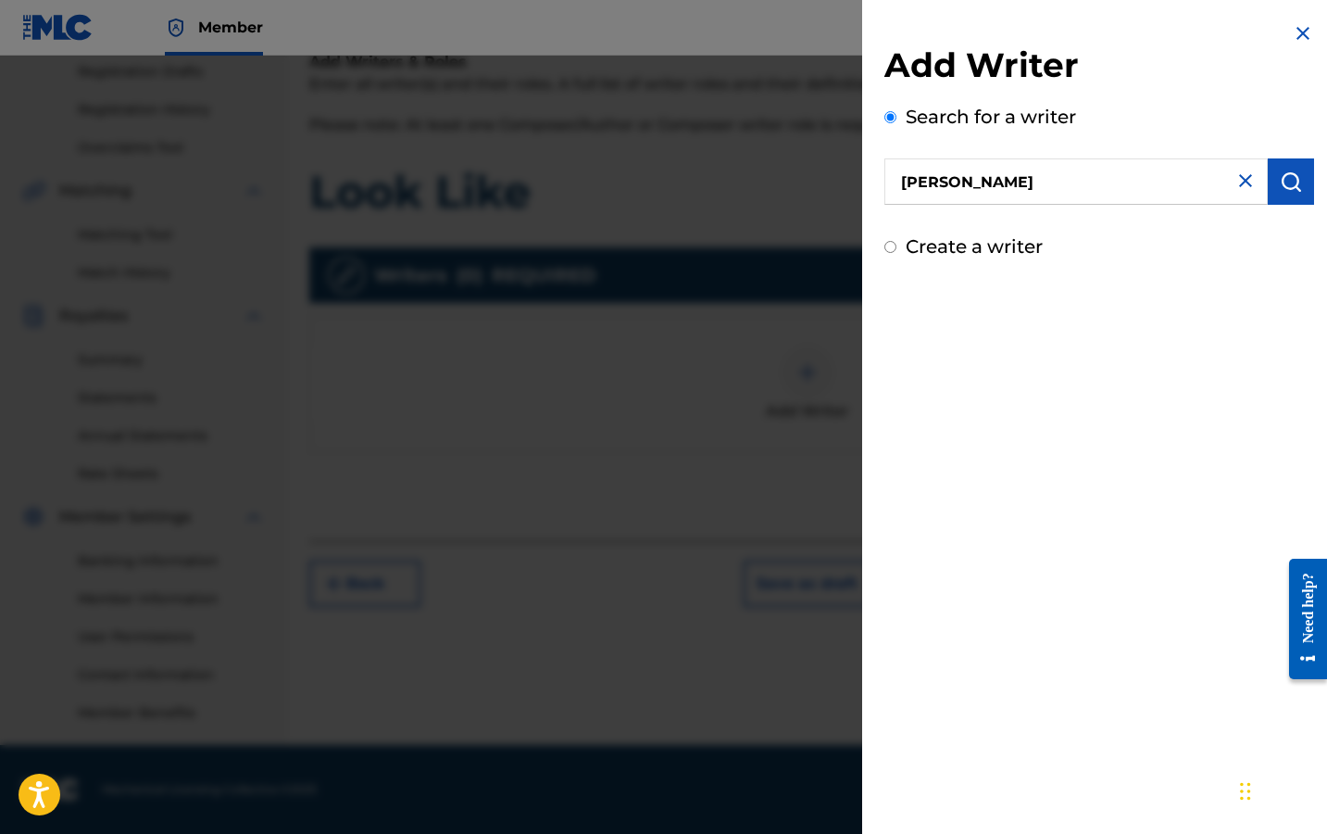
click at [951, 244] on label "Create a writer" at bounding box center [974, 246] width 137 height 22
radio input "true"
click at [897, 244] on input "Create a writer" at bounding box center [891, 247] width 12 height 12
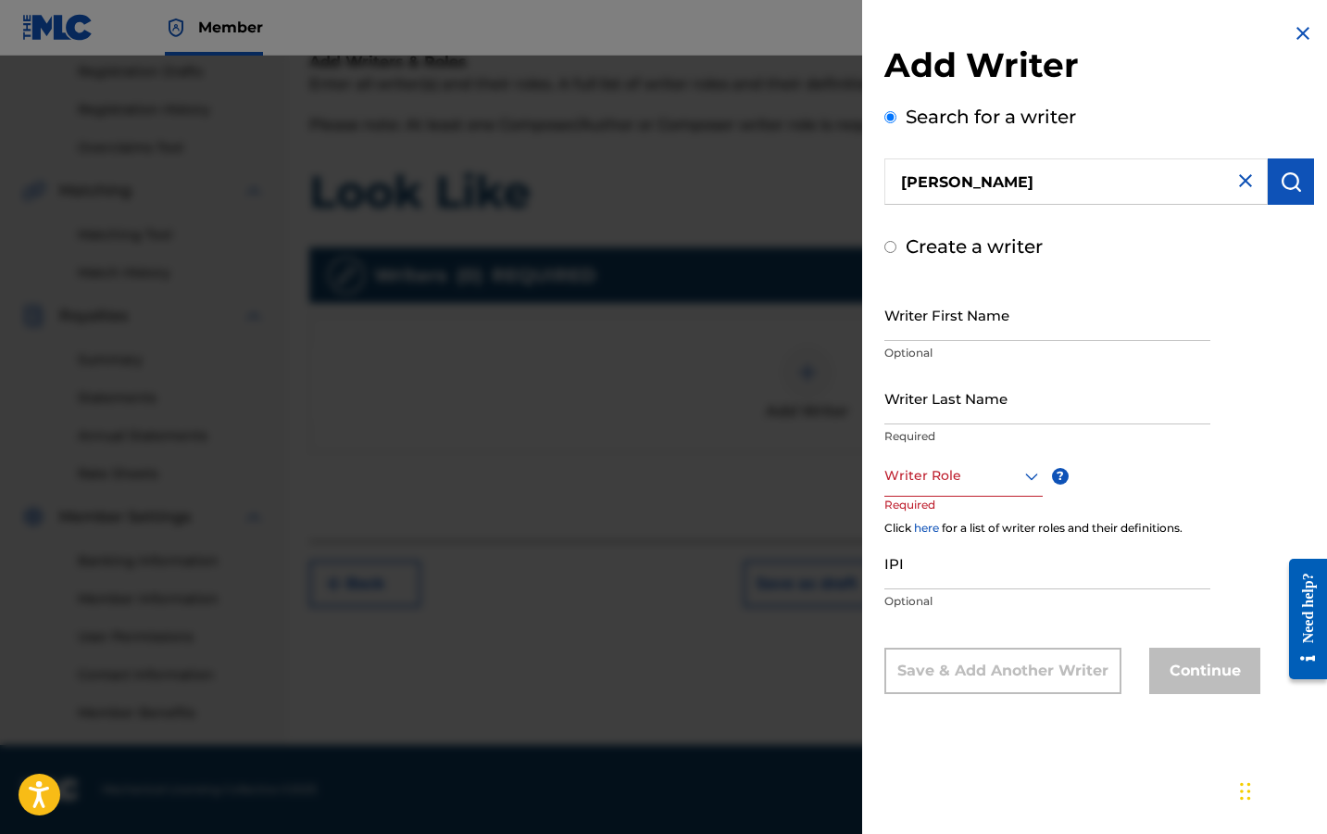
radio input "false"
radio input "true"
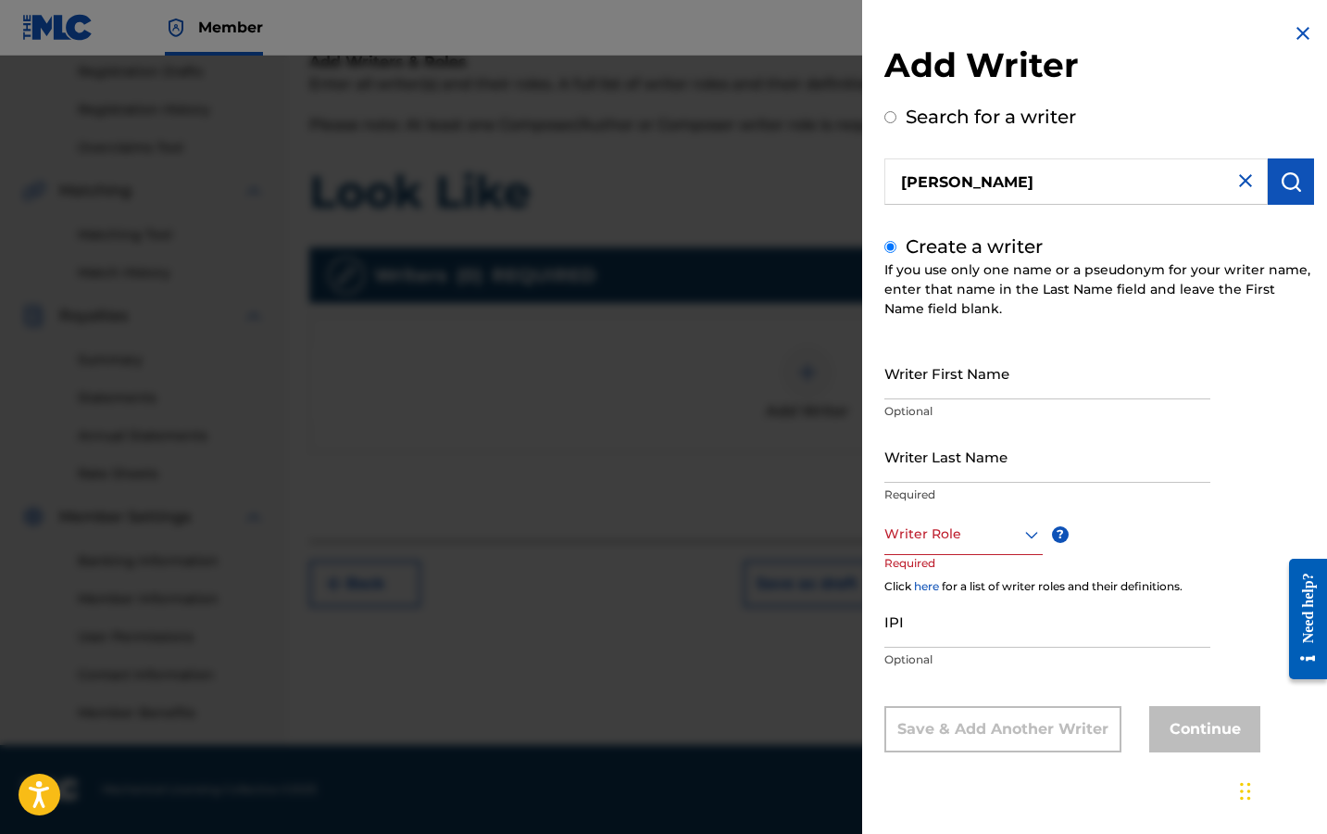
click at [920, 367] on input "Writer First Name" at bounding box center [1048, 372] width 326 height 53
type input "Kiera"
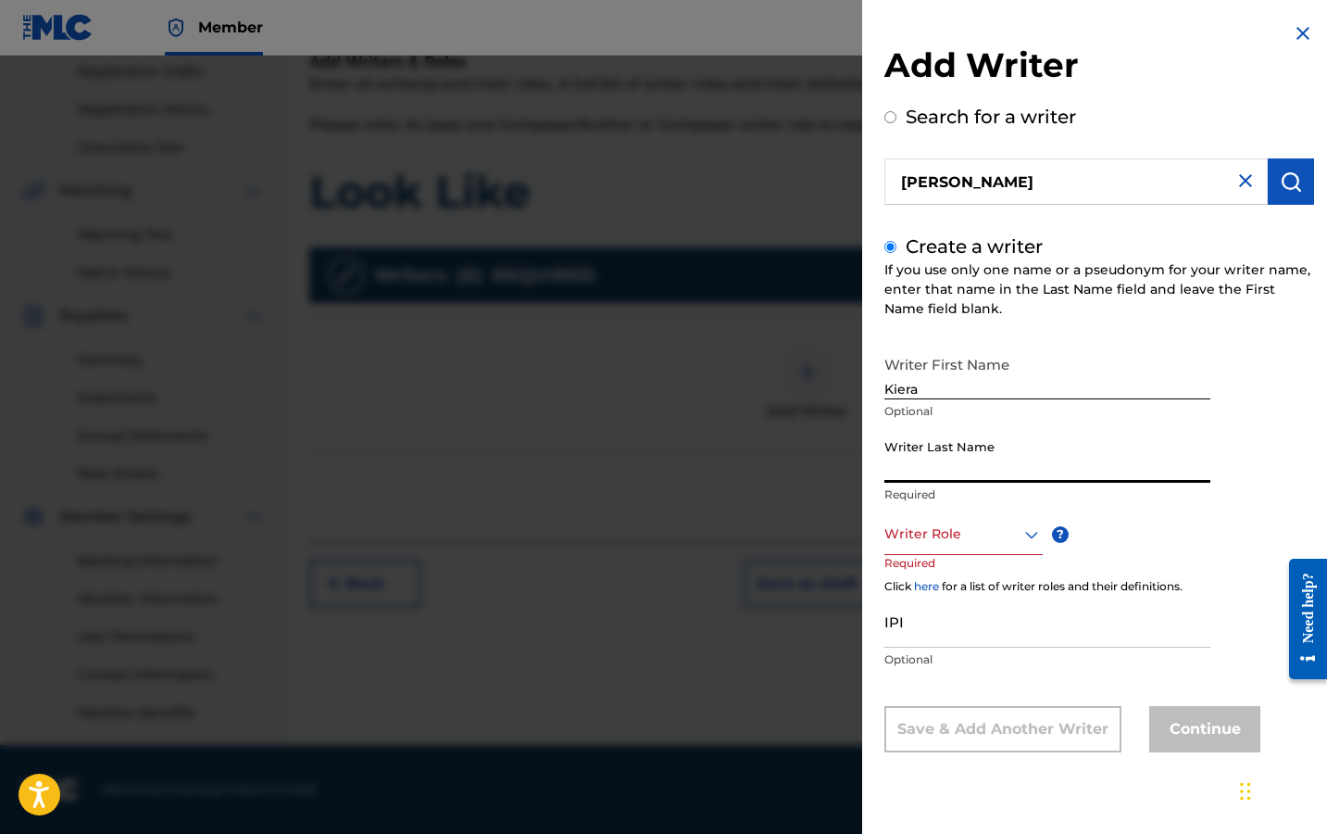
click at [912, 472] on input "Writer Last Name" at bounding box center [1048, 456] width 326 height 53
type input "Brown"
click at [905, 534] on div at bounding box center [964, 533] width 158 height 23
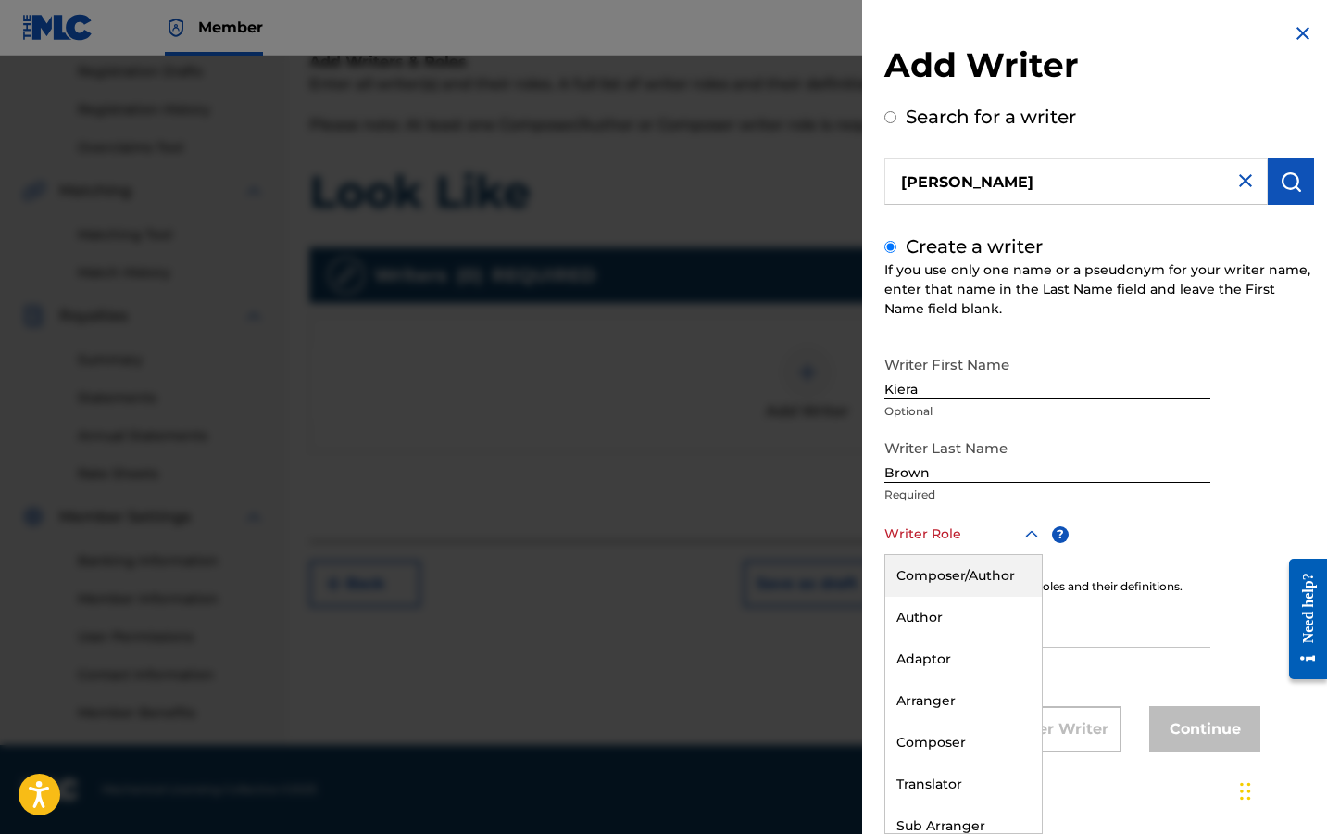
click at [960, 570] on div "Composer/Author" at bounding box center [964, 576] width 157 height 42
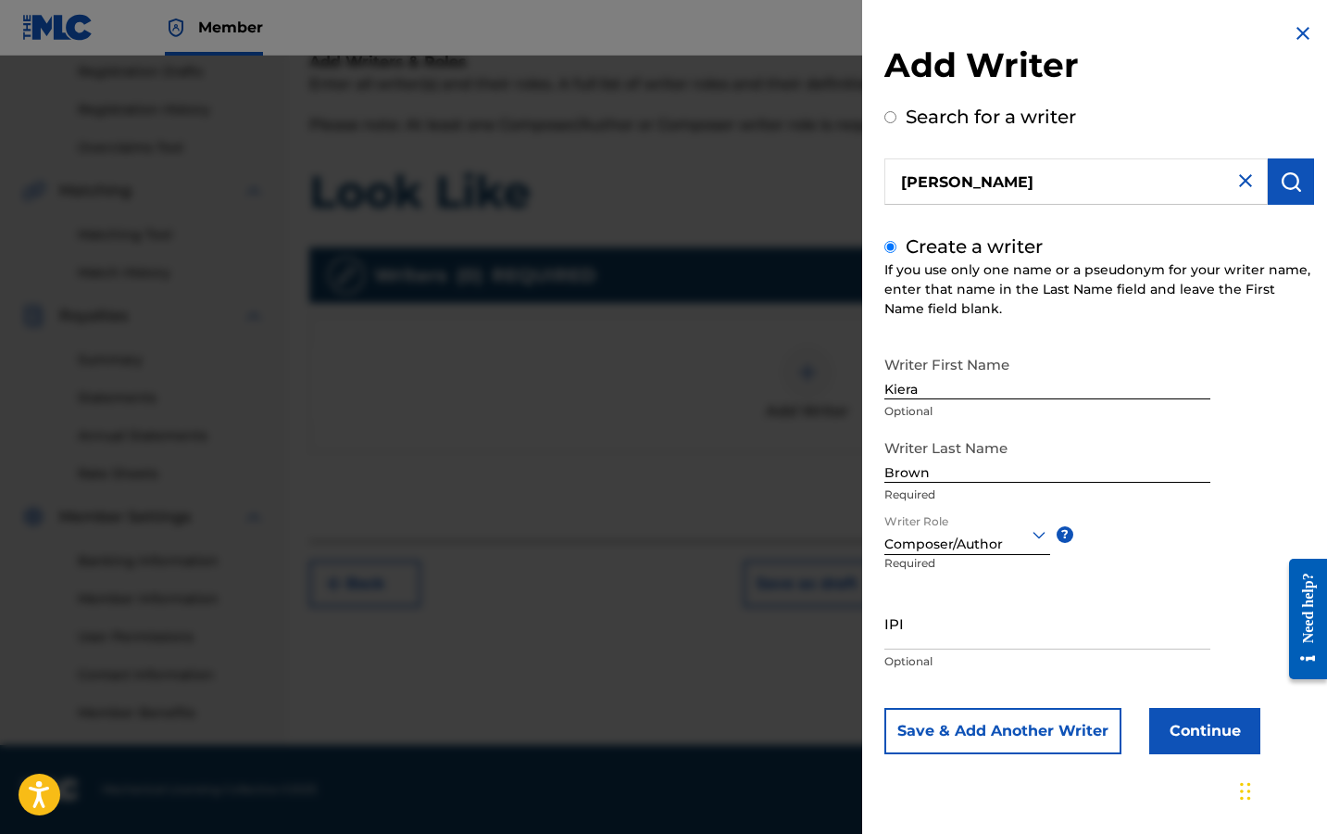
click at [916, 610] on input "IPI" at bounding box center [1048, 623] width 326 height 53
paste input "364295345"
type input "364295345"
click at [1195, 700] on button "Continue" at bounding box center [1205, 731] width 111 height 46
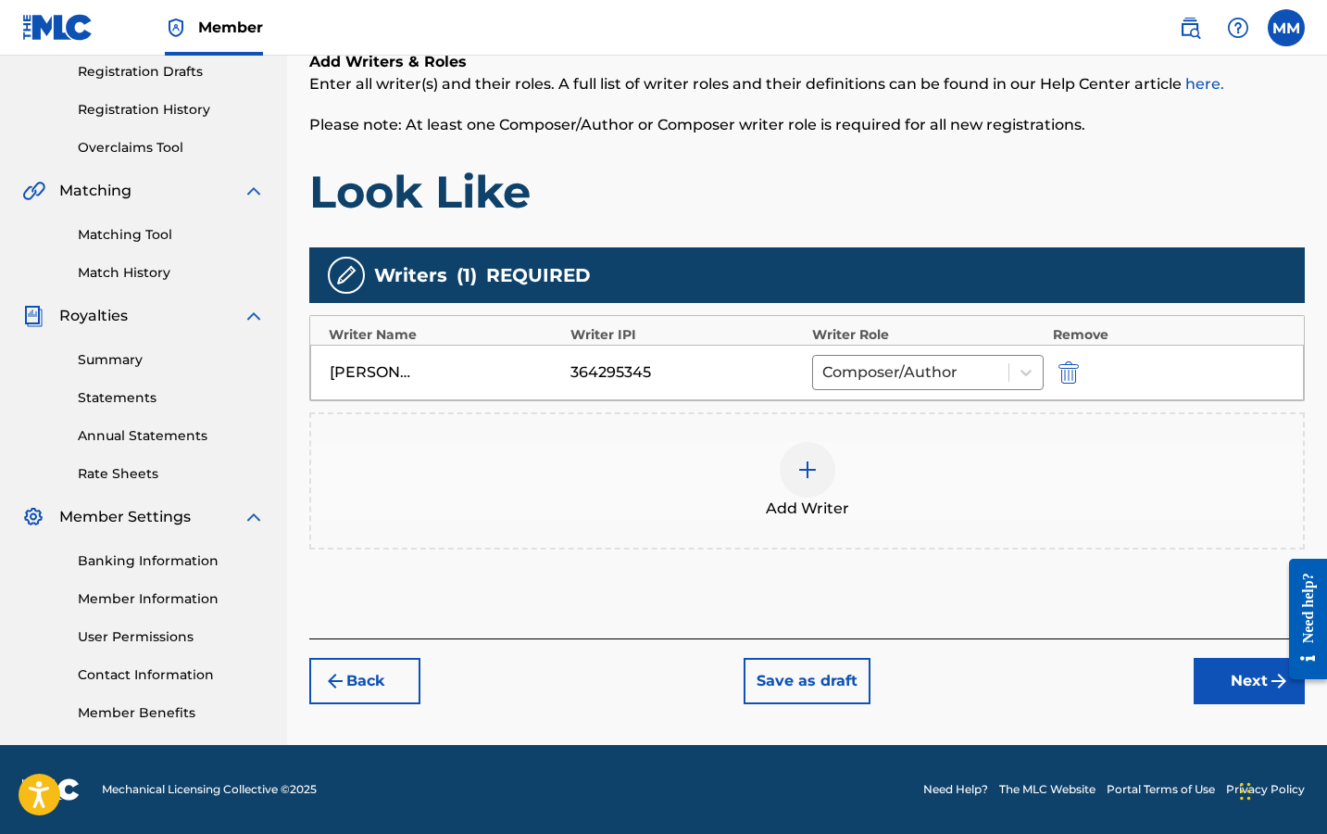
click at [1218, 681] on button "Next" at bounding box center [1249, 681] width 111 height 46
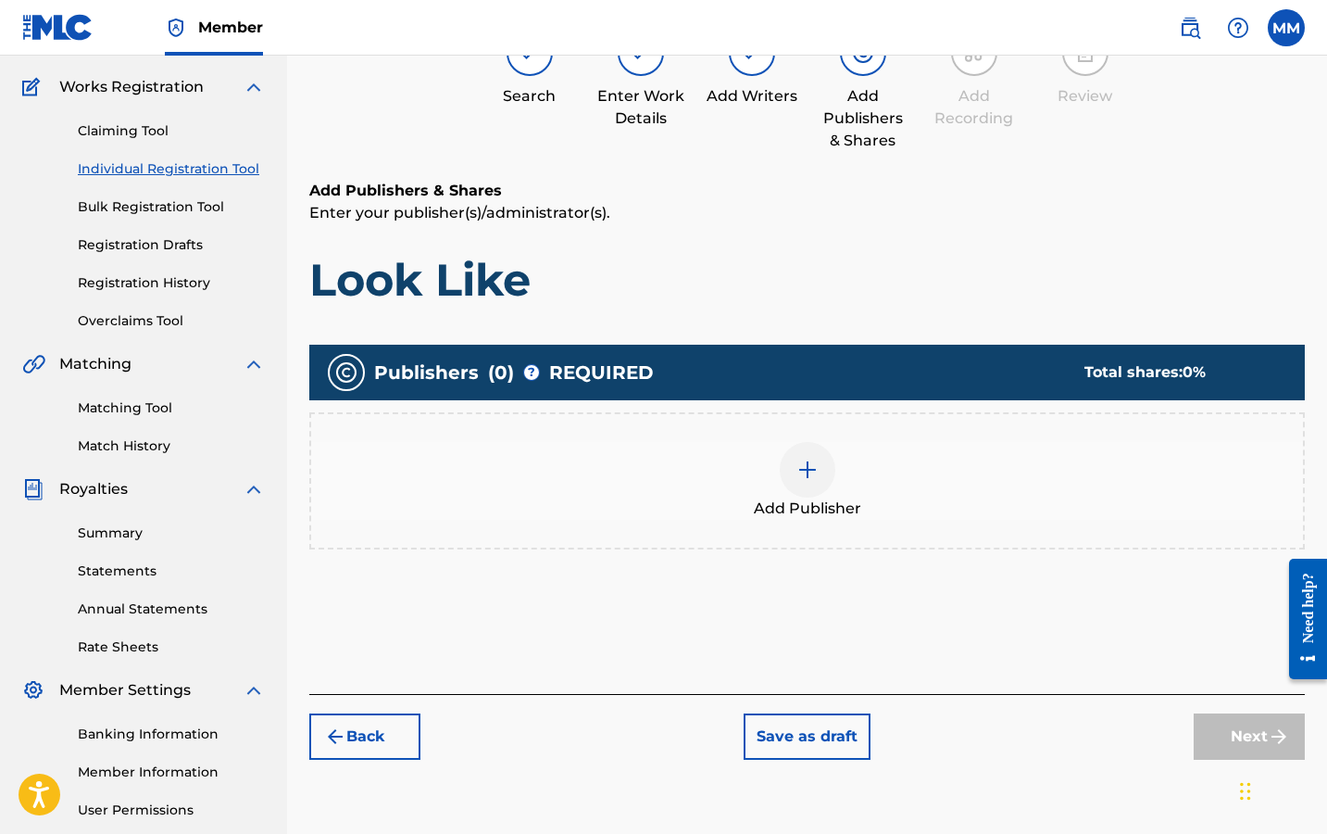
scroll to position [83, 0]
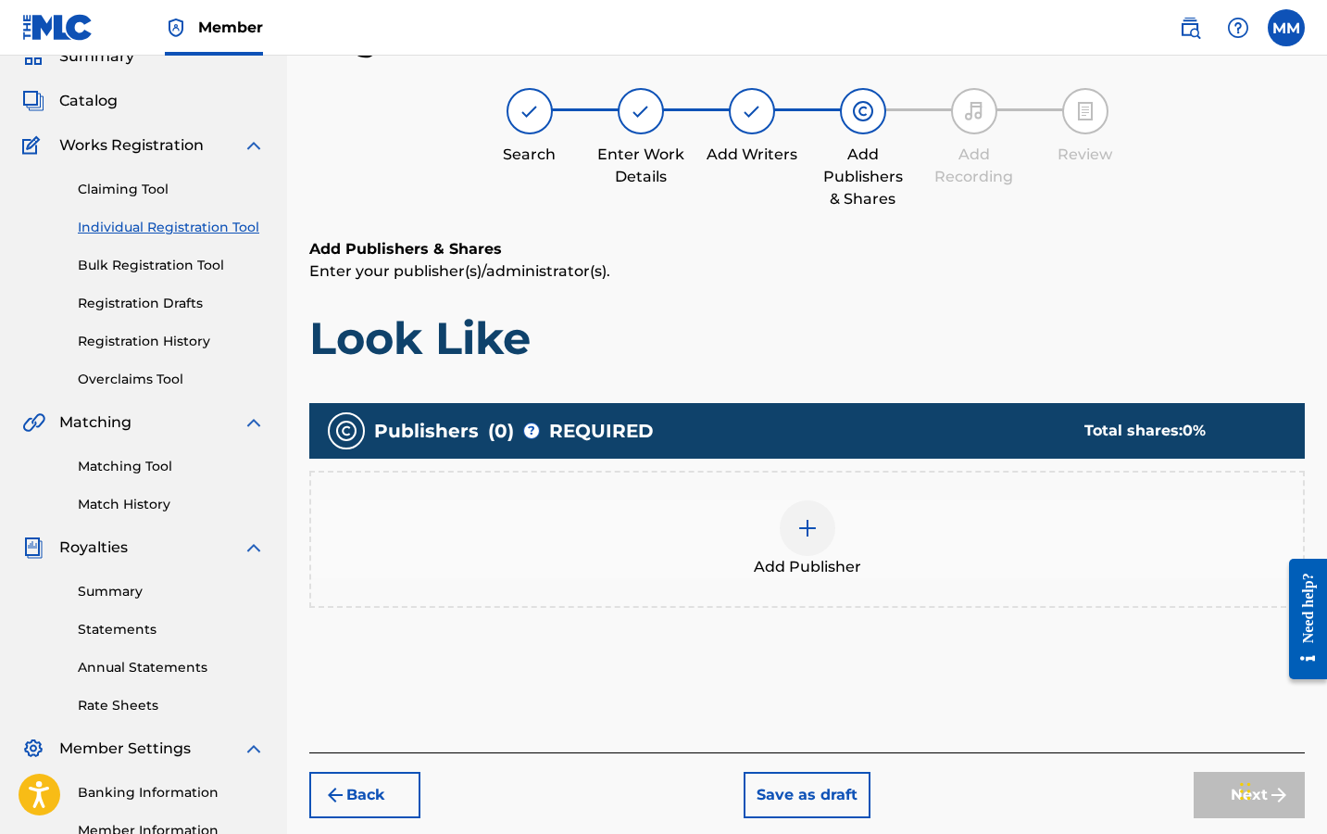
click at [810, 540] on div at bounding box center [808, 528] width 56 height 56
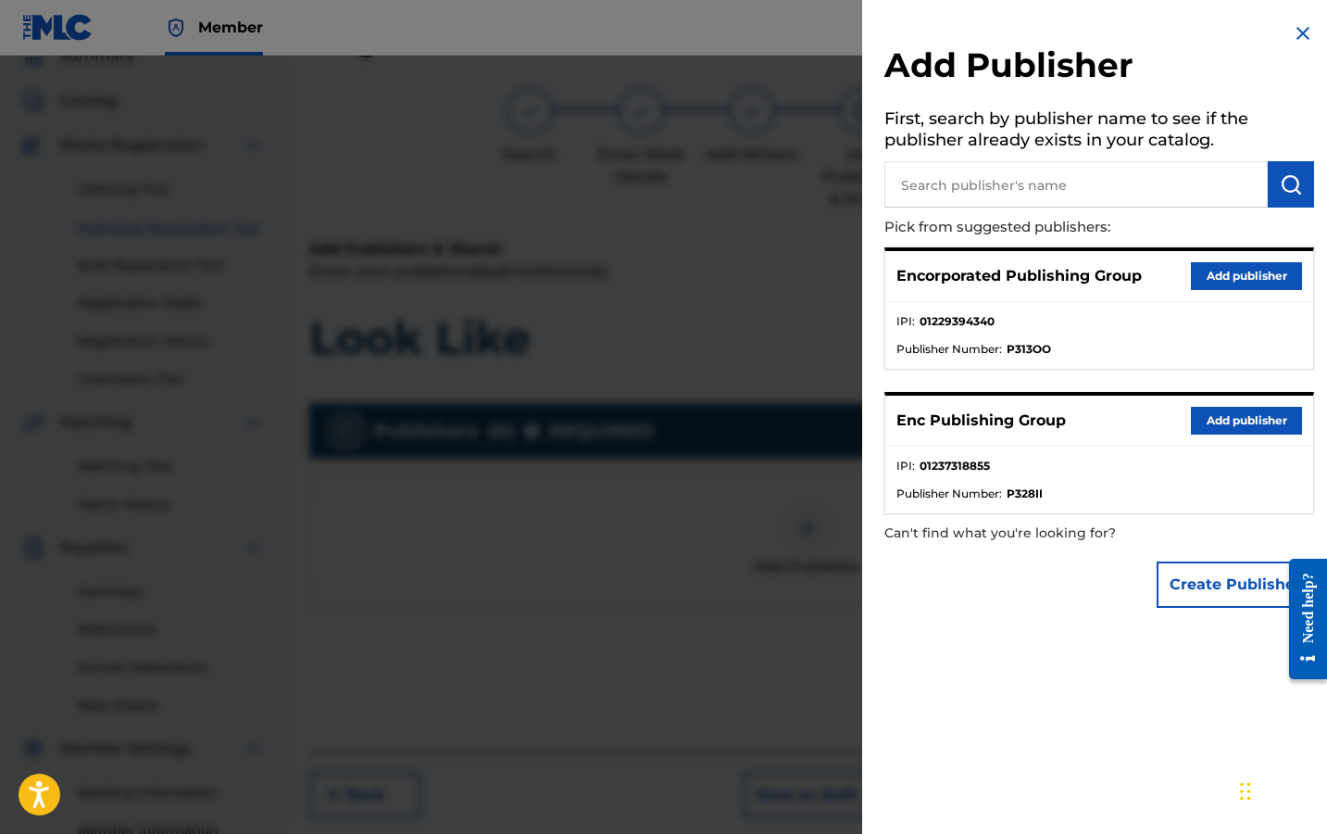
click at [1207, 270] on button "Add publisher" at bounding box center [1246, 276] width 111 height 28
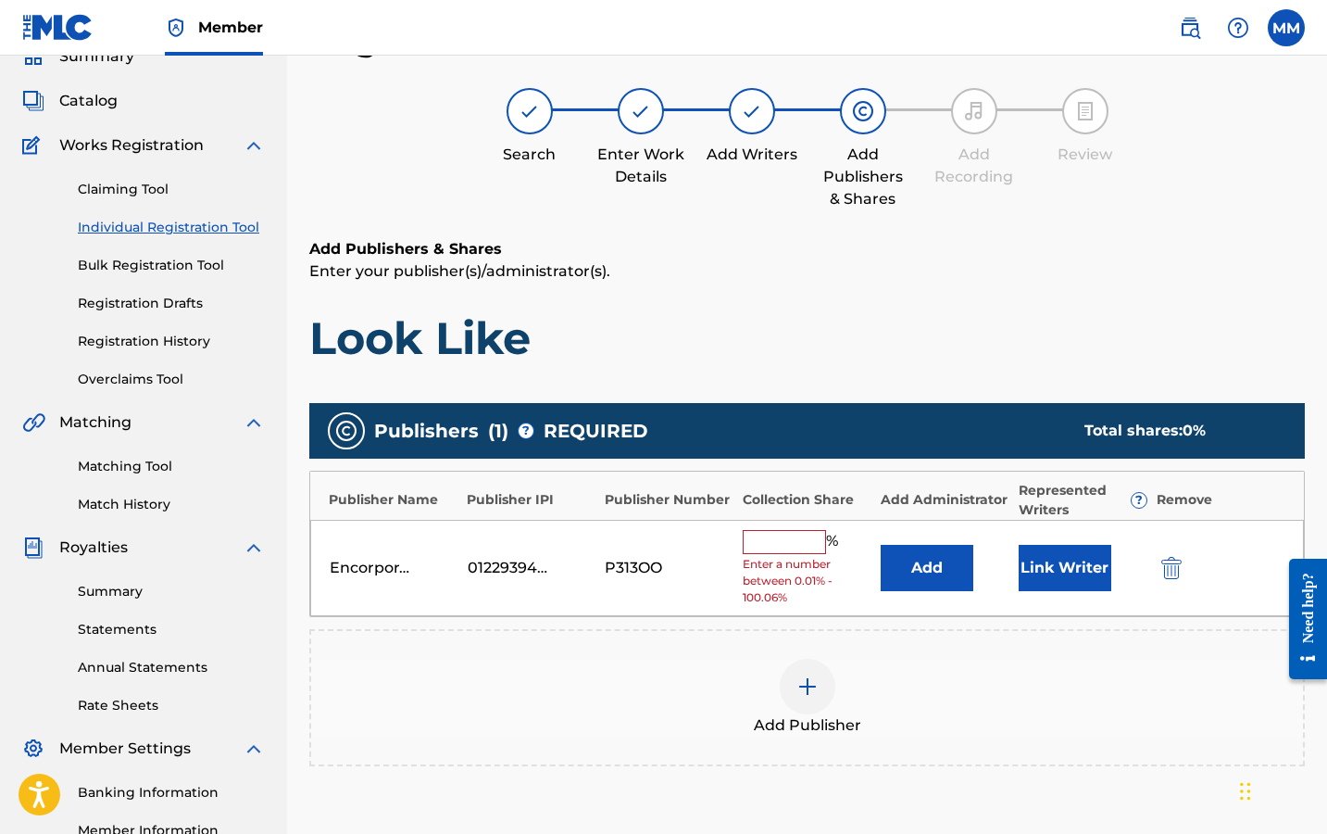
click at [755, 538] on input "text" at bounding box center [784, 542] width 83 height 24
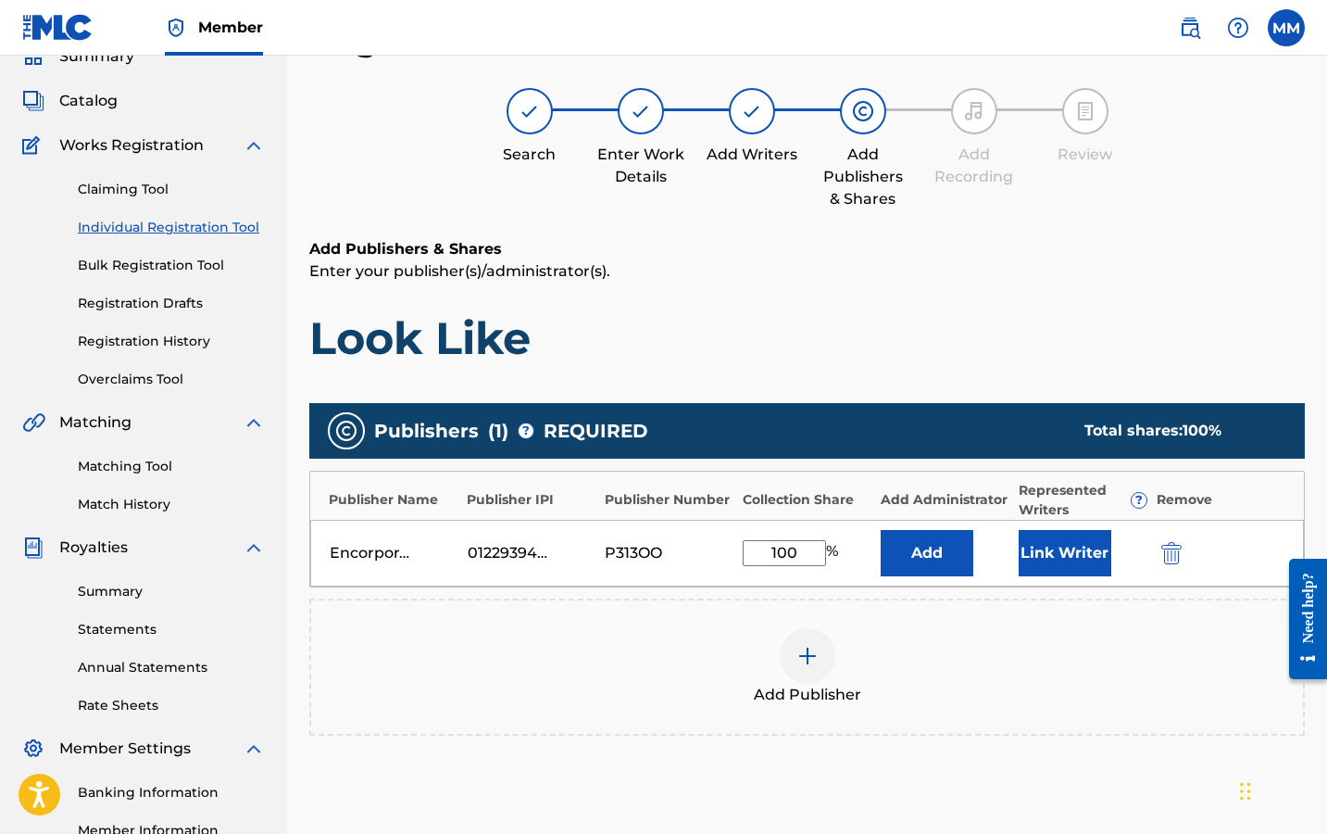
type input "100"
click at [1066, 532] on button "Link Writer" at bounding box center [1065, 553] width 93 height 46
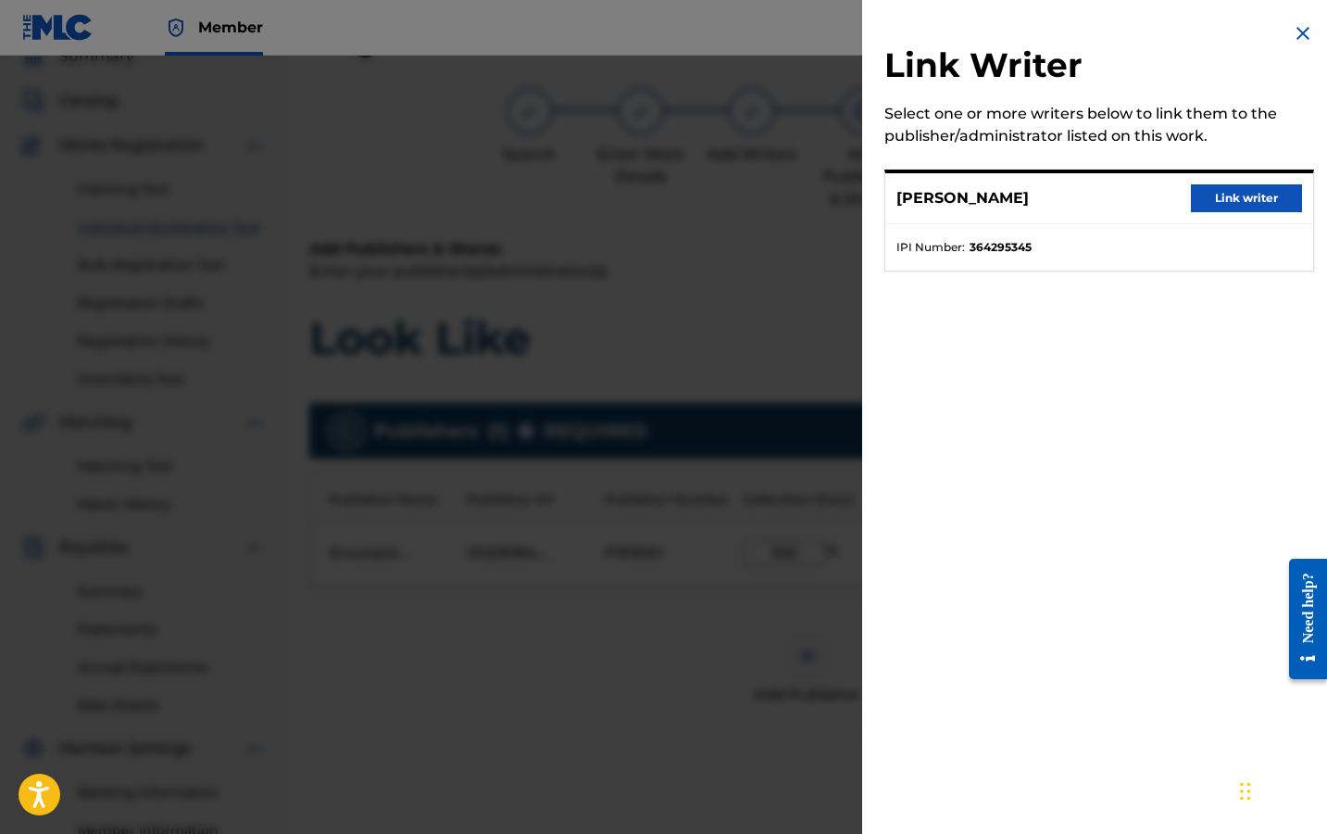
click at [1244, 193] on button "Link writer" at bounding box center [1246, 198] width 111 height 28
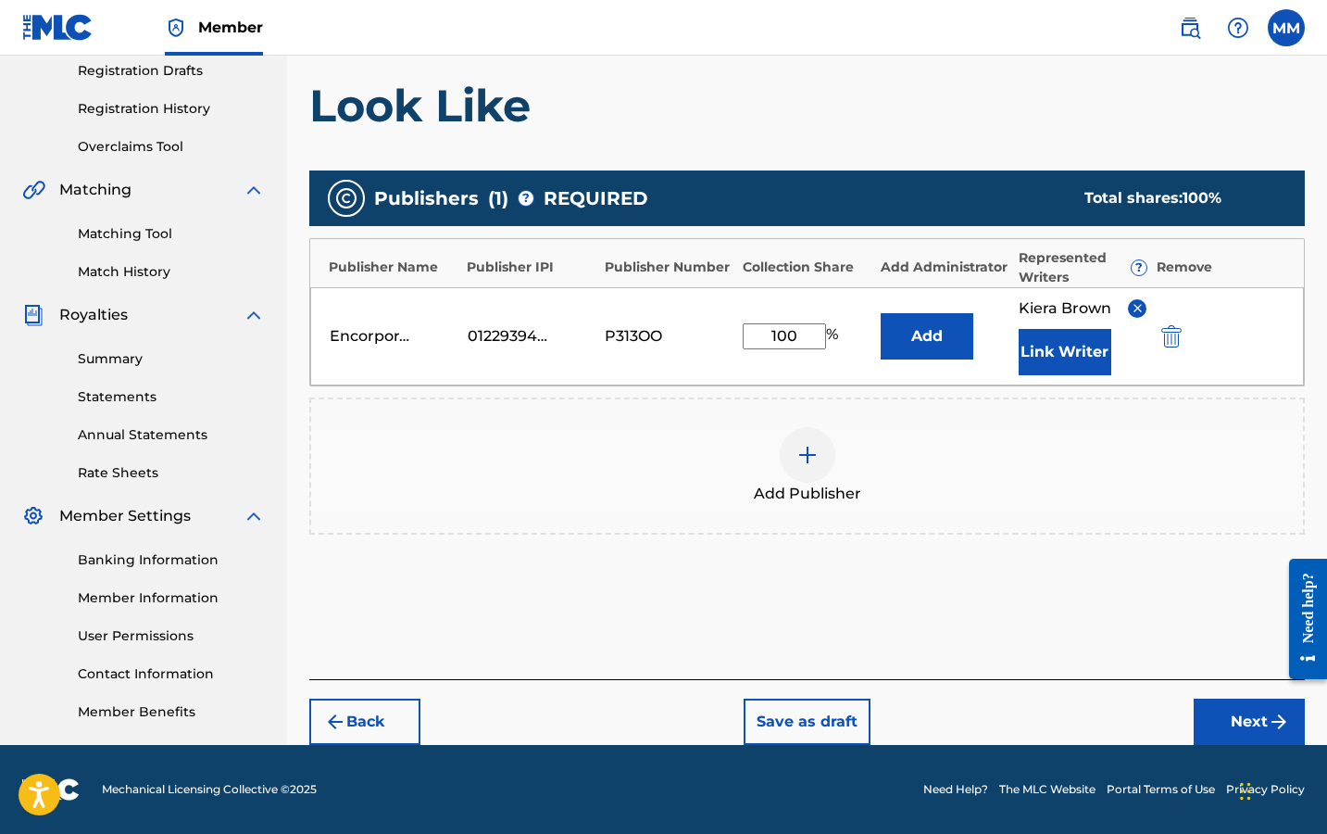
click at [1243, 700] on button "Next" at bounding box center [1249, 721] width 111 height 46
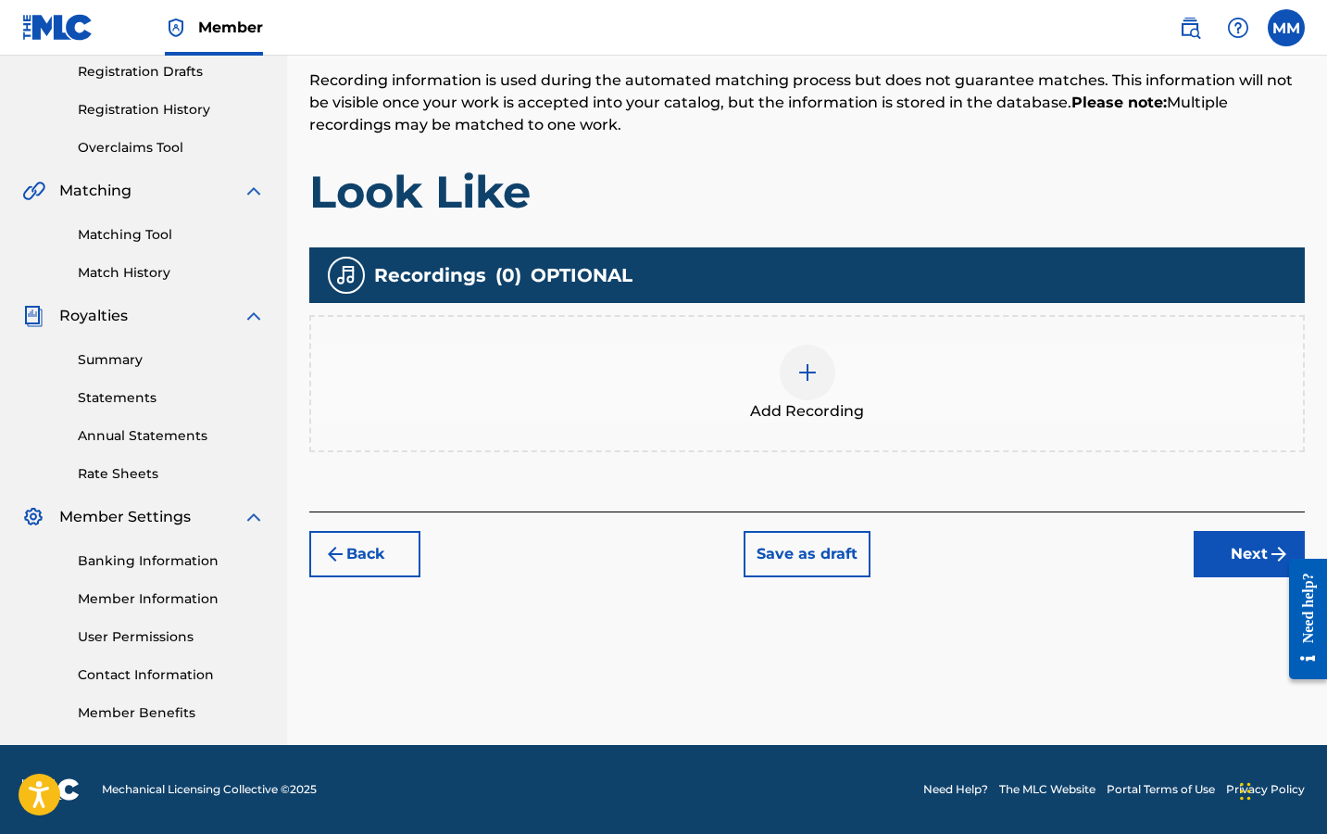
click at [804, 375] on img at bounding box center [808, 372] width 22 height 22
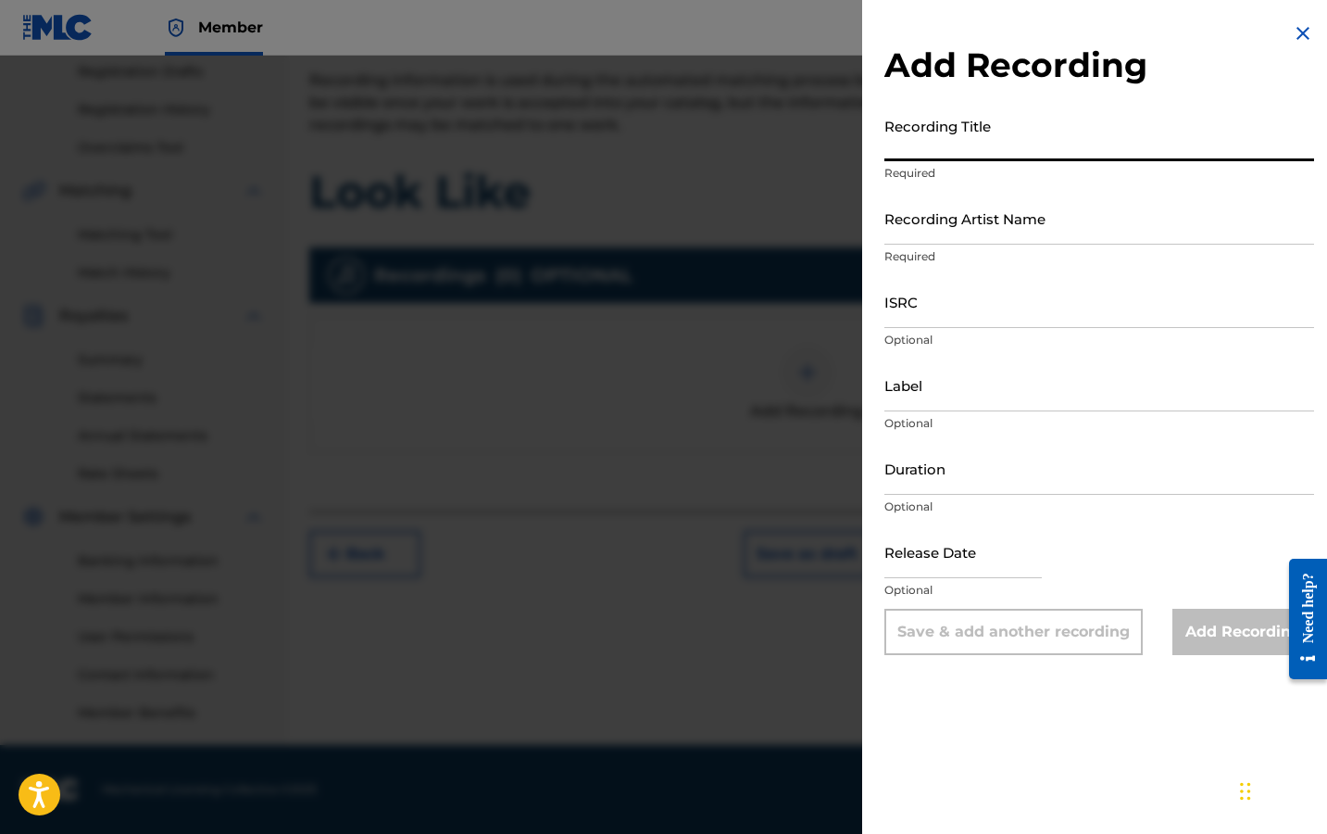
click at [1009, 141] on input "Recording Title" at bounding box center [1100, 134] width 430 height 53
type input "Look Like"
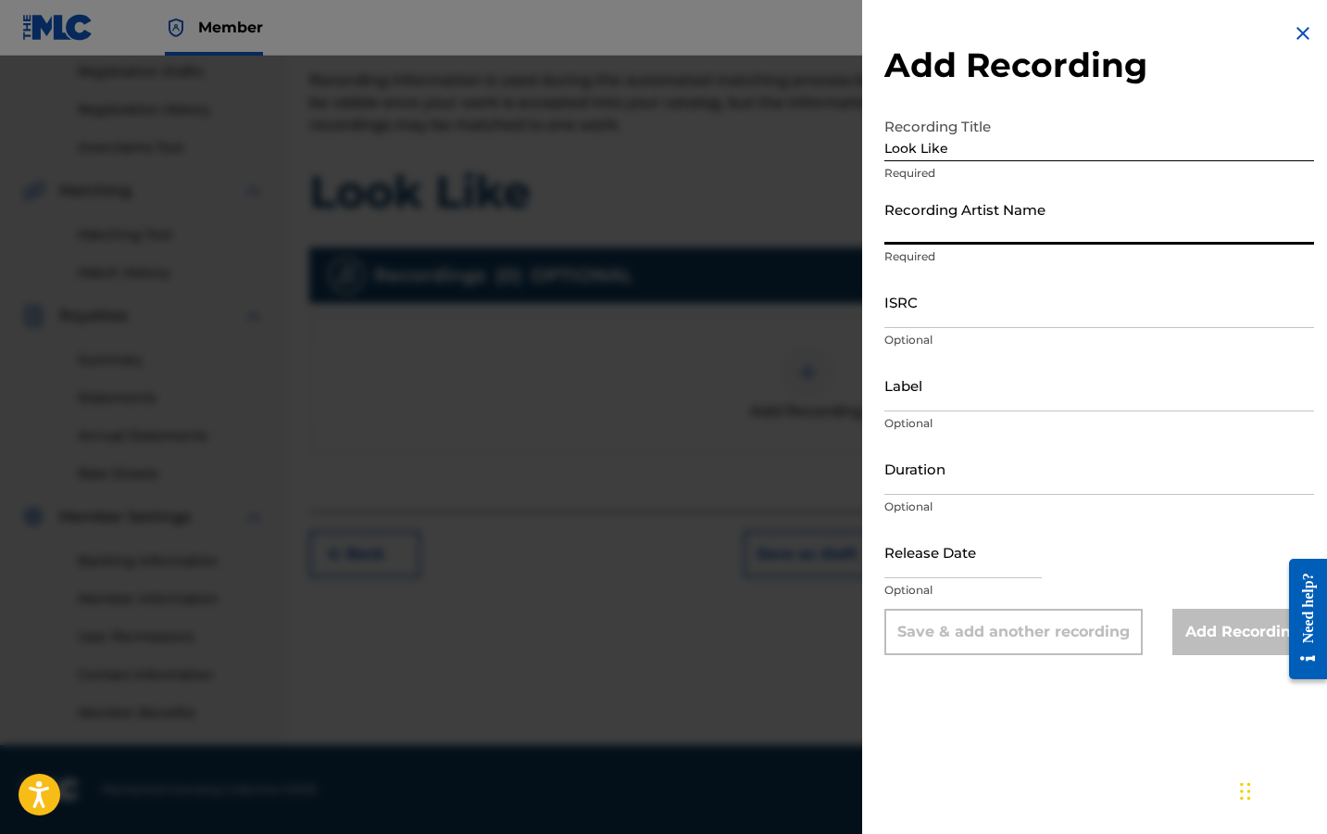
click at [945, 208] on input "Recording Artist Name" at bounding box center [1100, 218] width 430 height 53
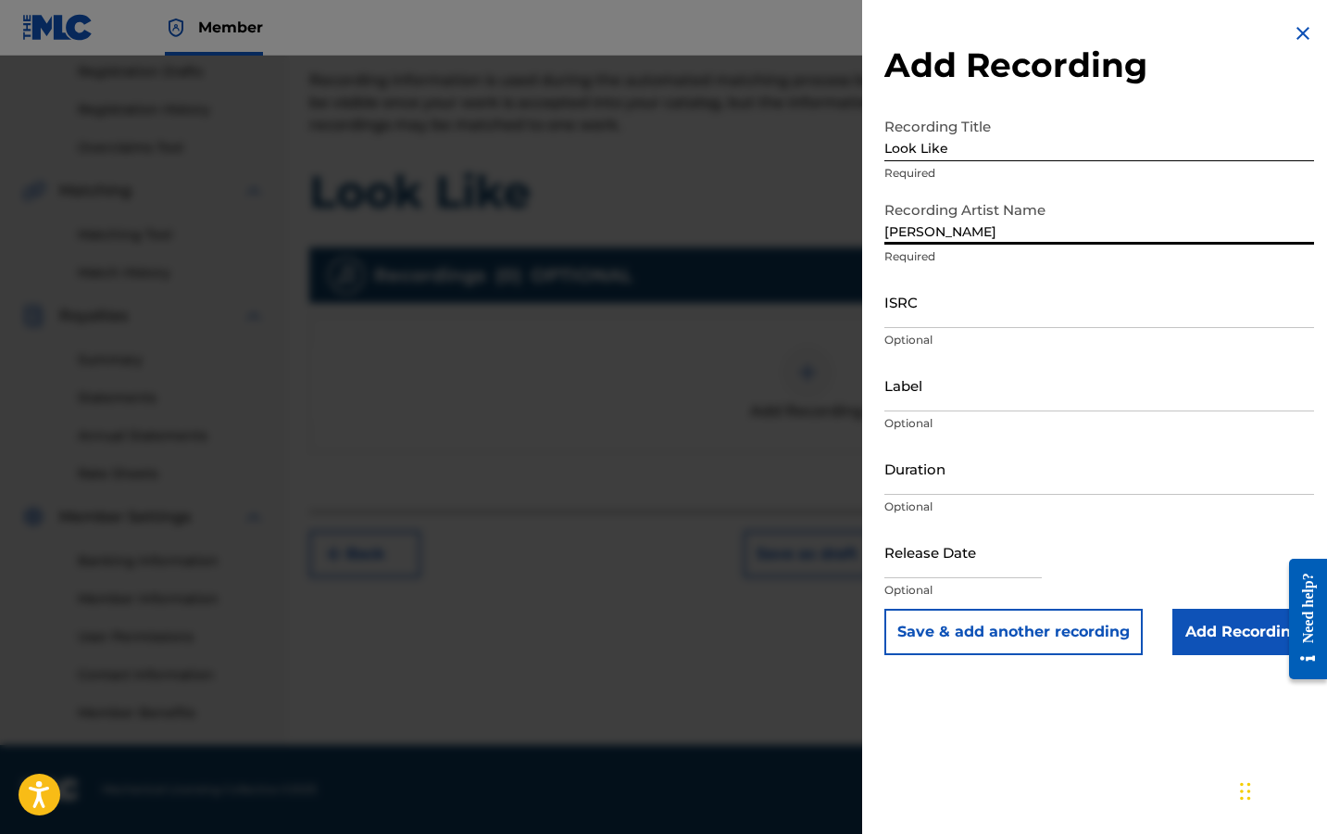
type input "[PERSON_NAME]"
click at [937, 302] on input "ISRC" at bounding box center [1100, 301] width 430 height 53
paste input "QZWFL2540368"
type input "QZWFL2540368"
click at [925, 476] on input "Duration" at bounding box center [1100, 468] width 430 height 53
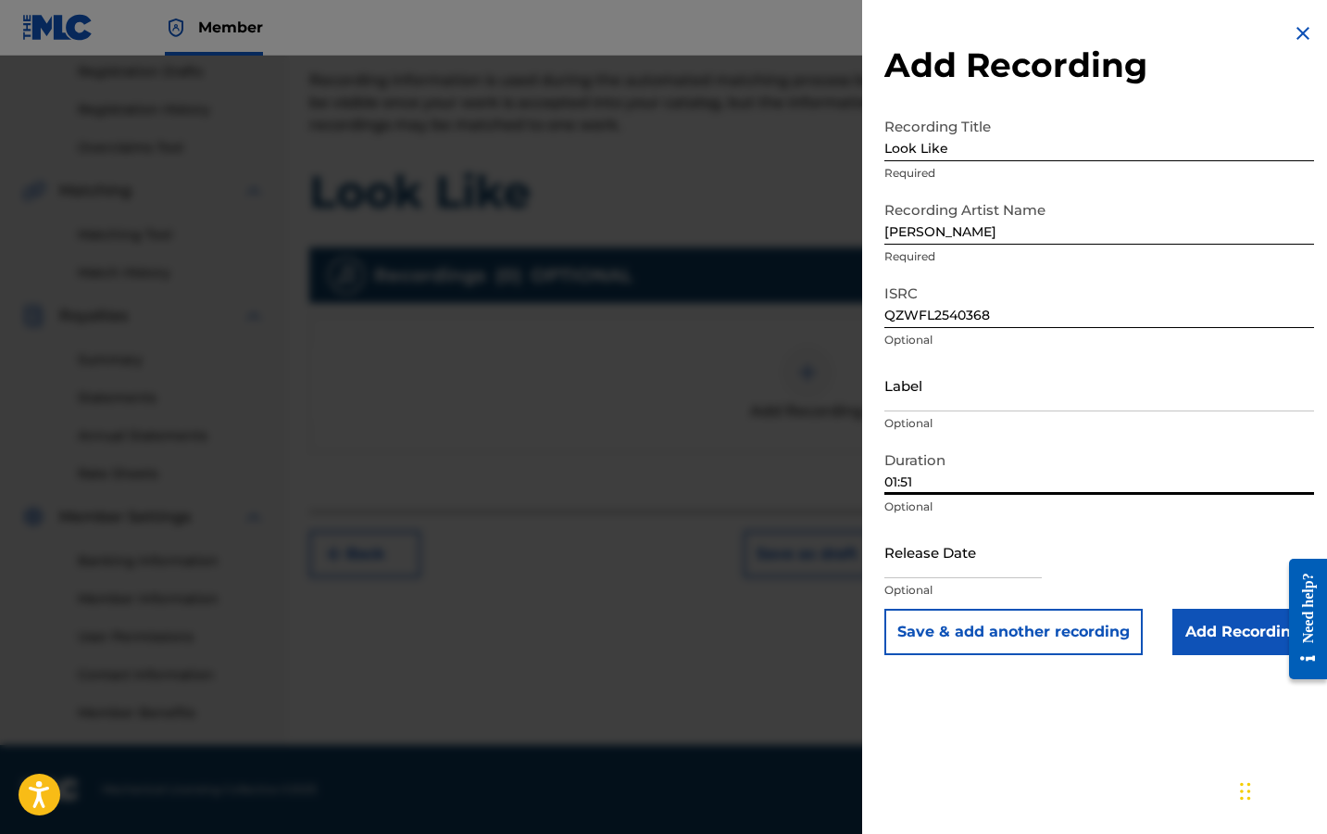
type input "01:51"
click at [925, 553] on input "text" at bounding box center [963, 551] width 157 height 53
select select "7"
select select "2025"
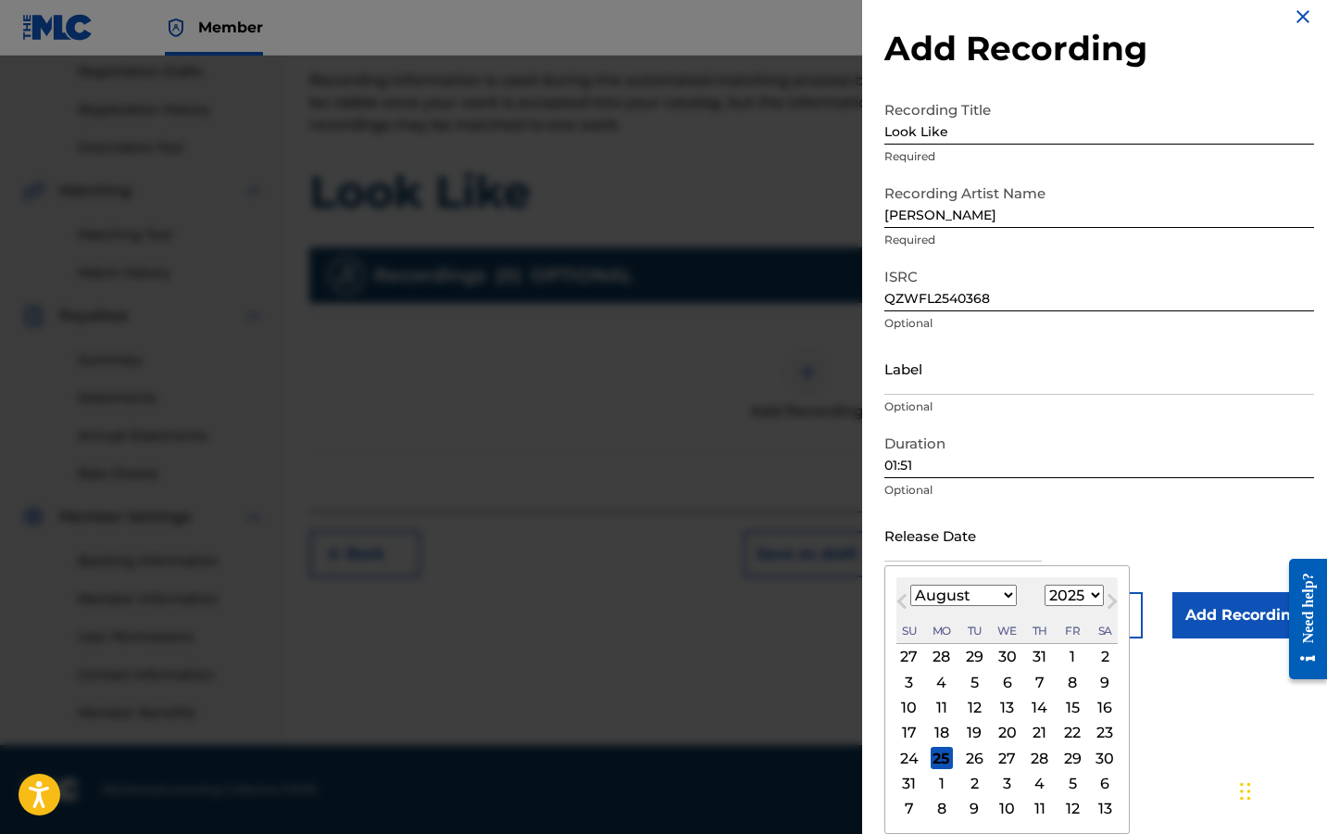
scroll to position [0, 0]
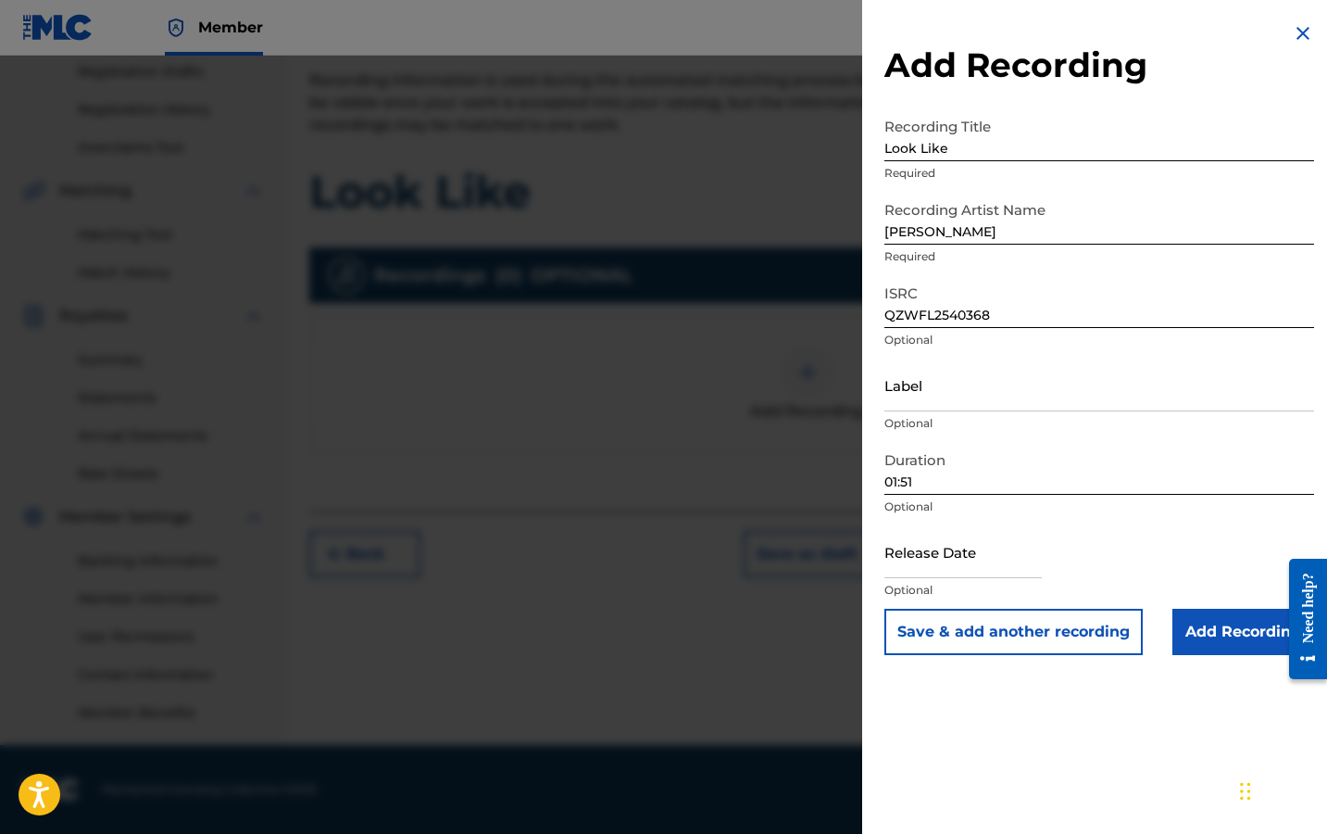
select select "7"
select select "2025"
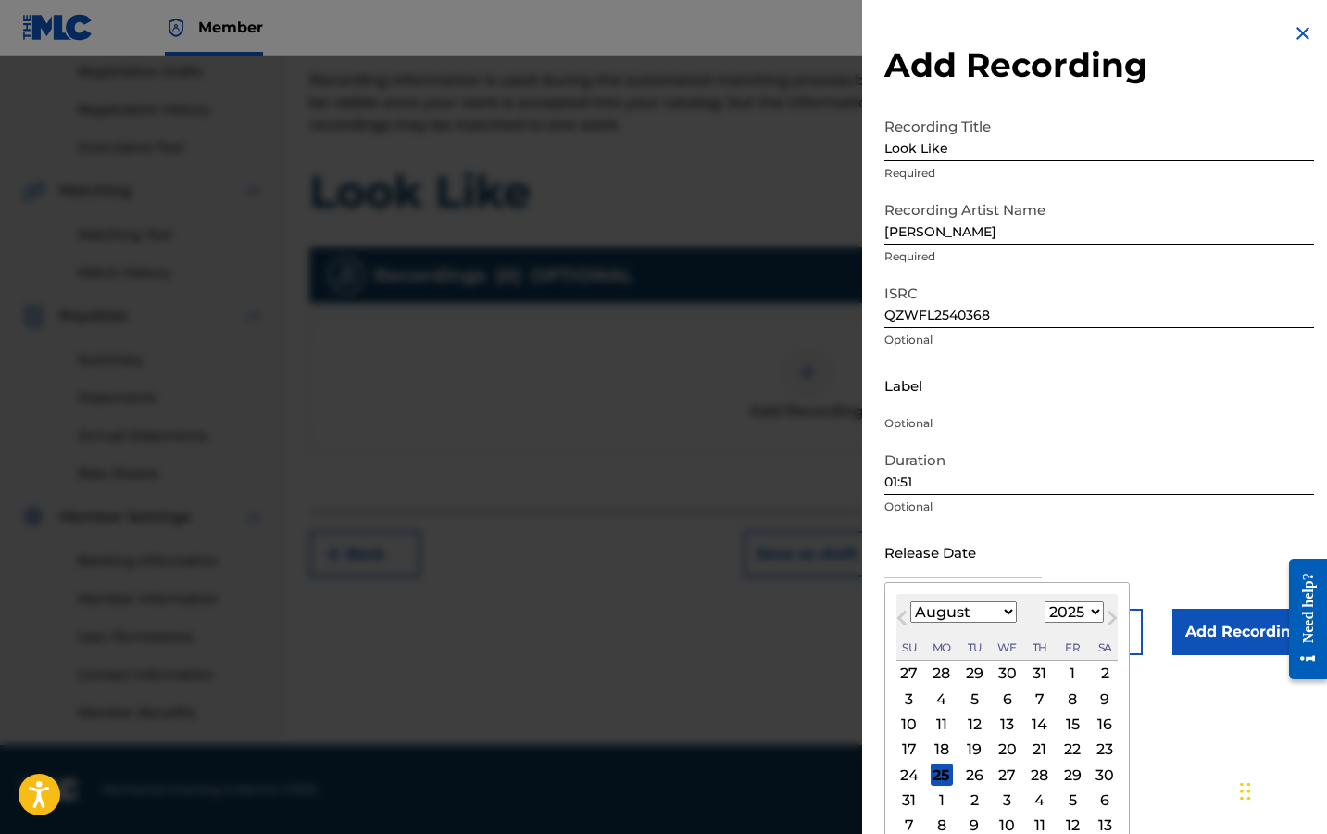
click at [963, 559] on input "text" at bounding box center [963, 551] width 157 height 53
click at [1062, 671] on div "1" at bounding box center [1073, 673] width 22 height 22
type input "[DATE]"
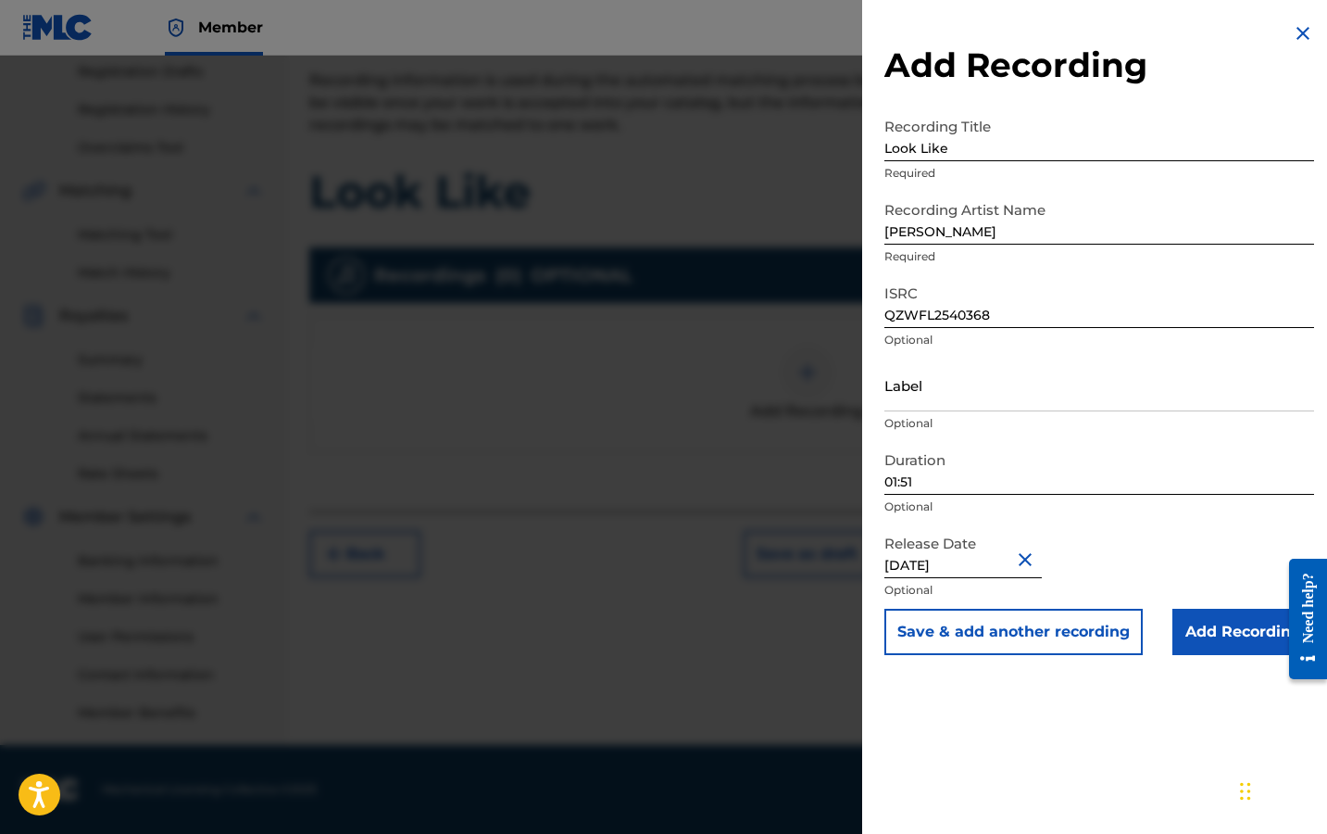
click at [1239, 617] on input "Add Recording" at bounding box center [1244, 632] width 142 height 46
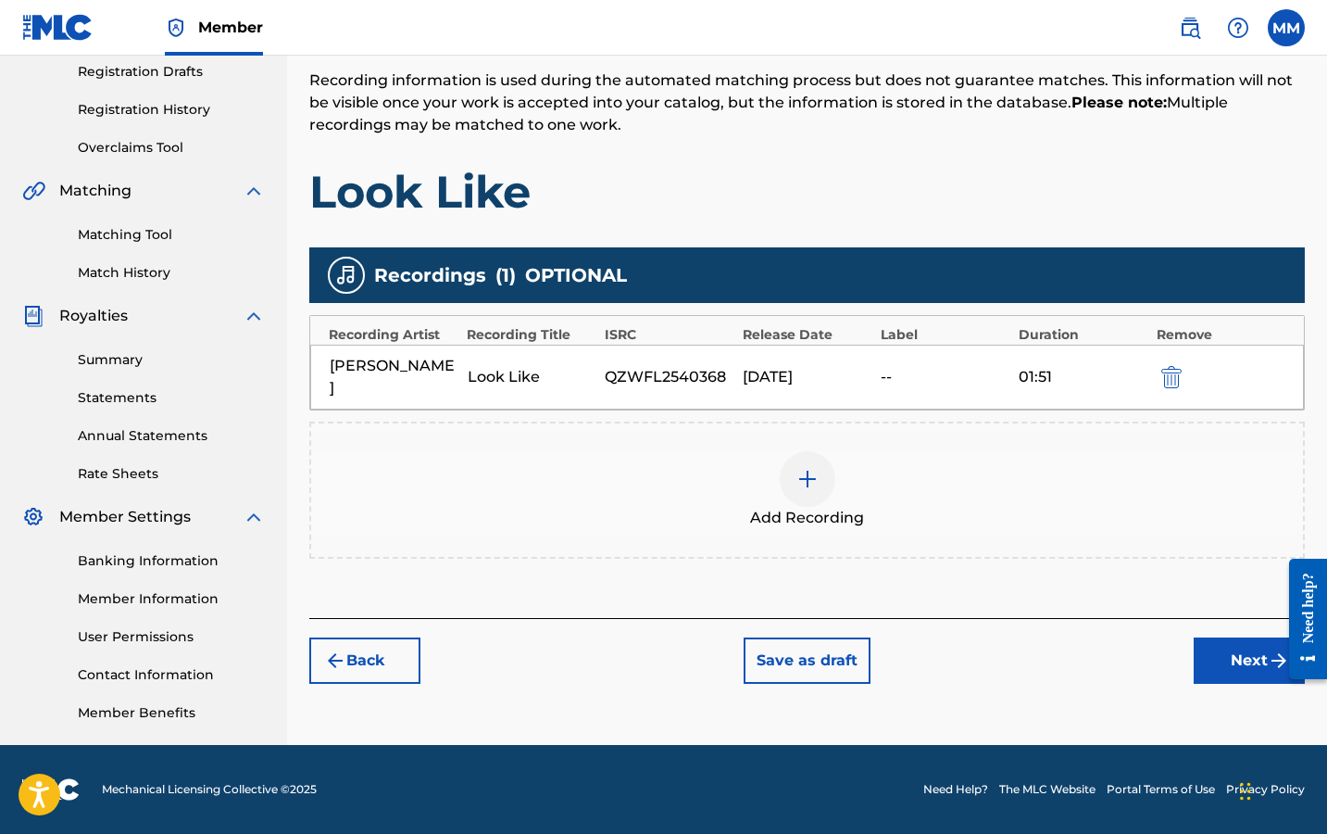
click at [1241, 639] on button "Next" at bounding box center [1249, 660] width 111 height 46
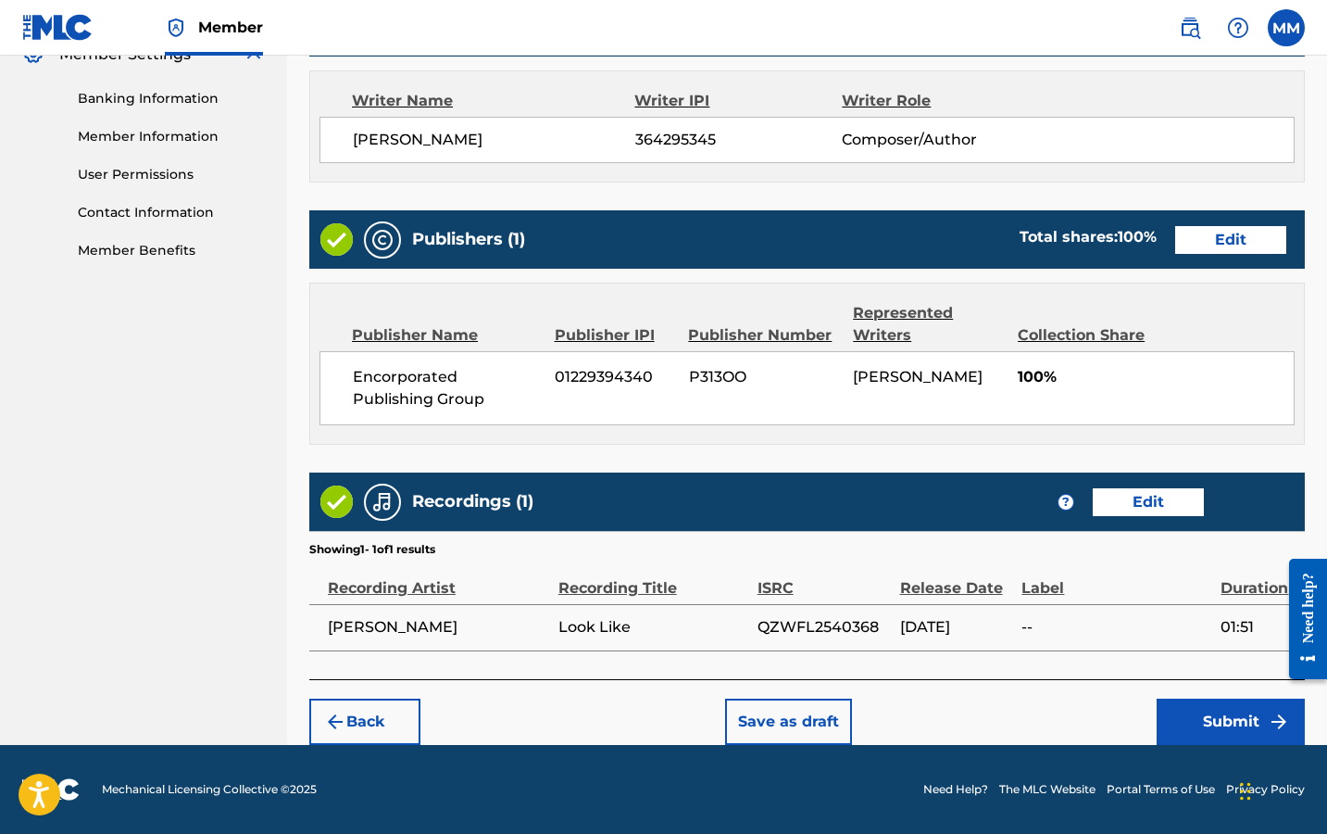
scroll to position [776, 0]
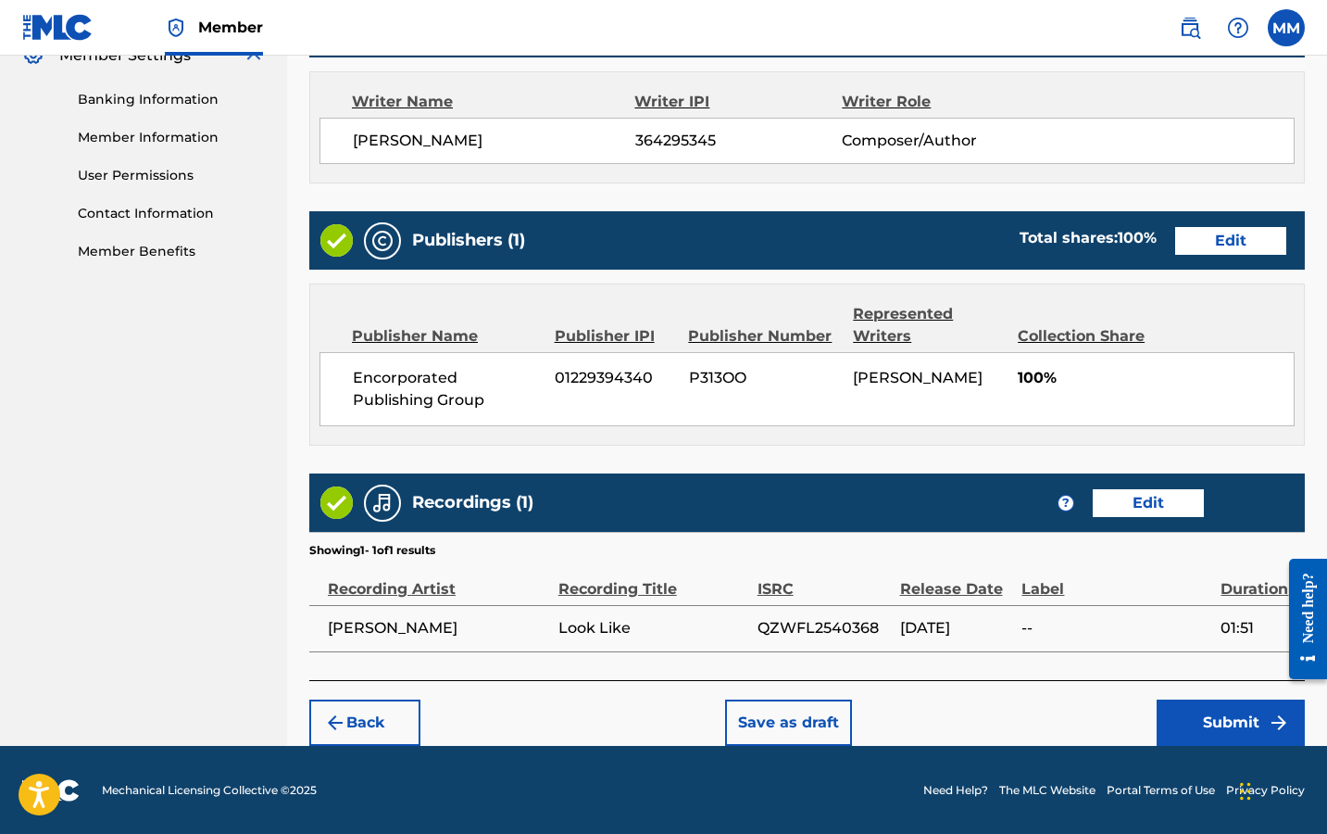
click at [1213, 700] on button "Submit" at bounding box center [1231, 722] width 148 height 46
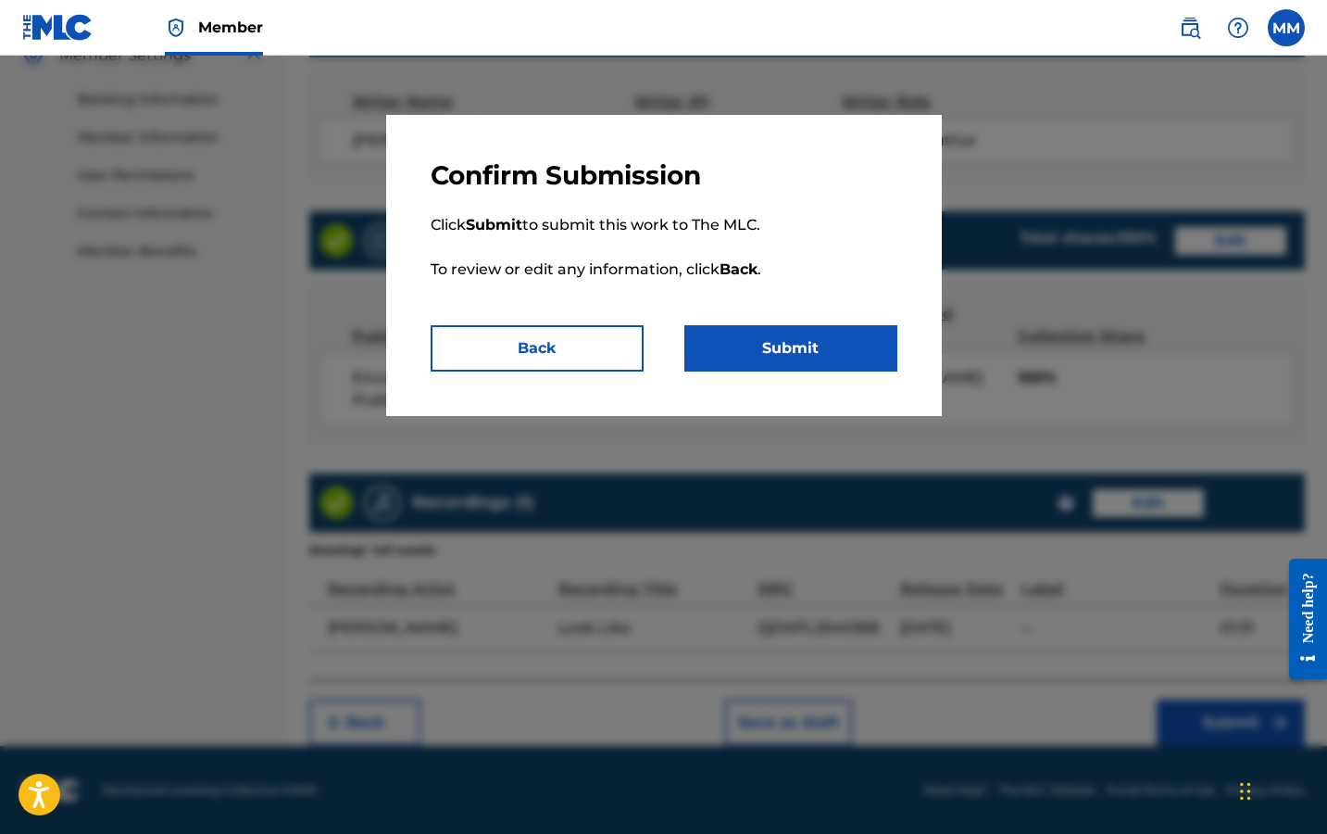
click at [862, 327] on button "Submit" at bounding box center [791, 348] width 213 height 46
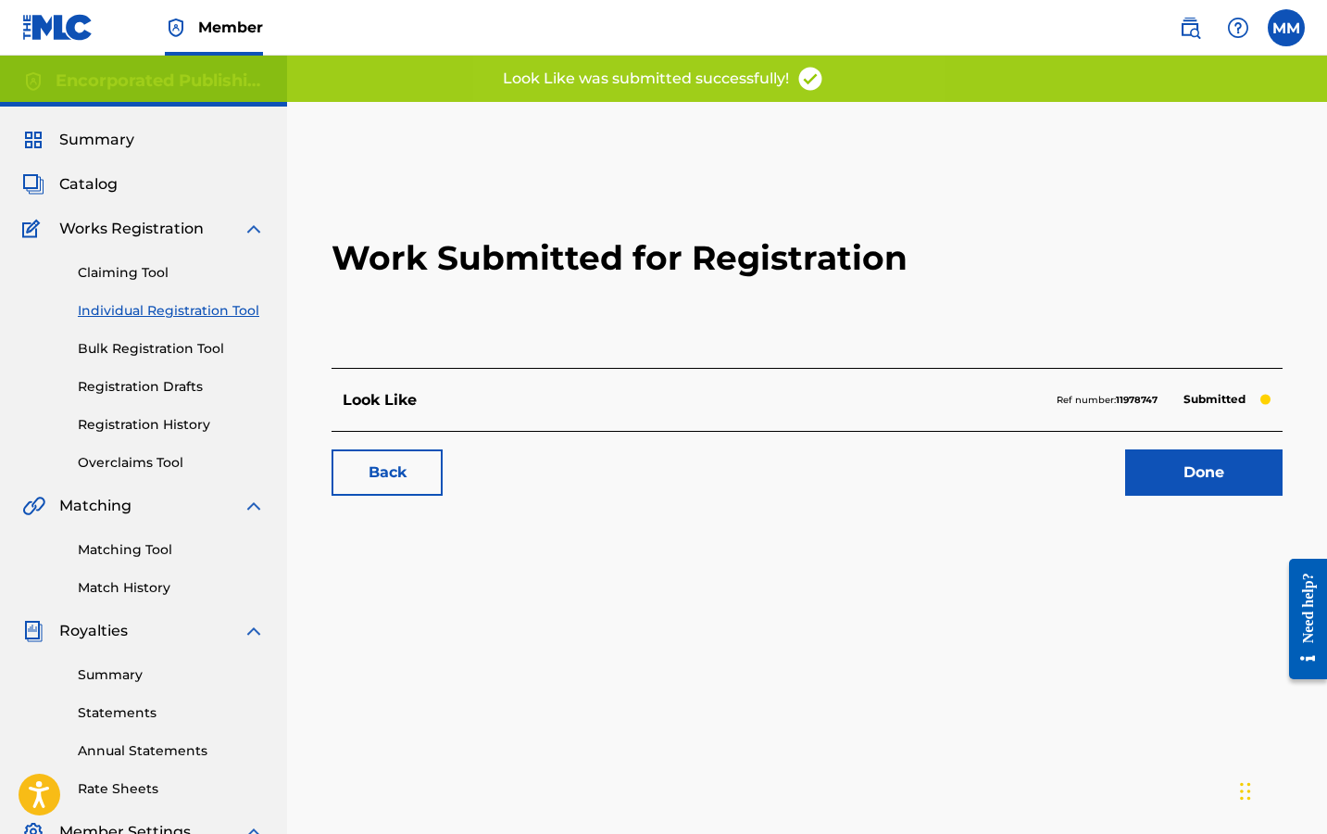
click at [1164, 467] on link "Done" at bounding box center [1204, 472] width 157 height 46
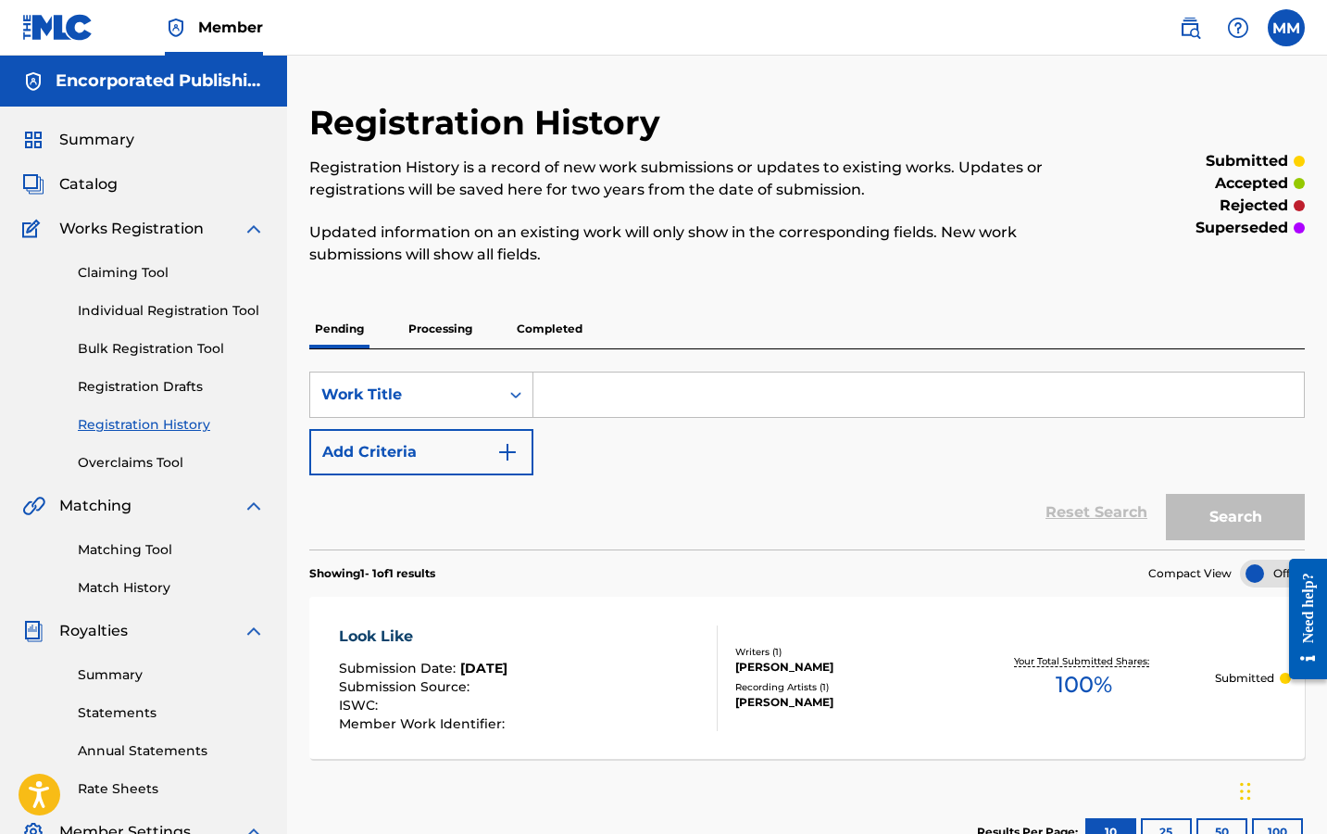
click at [65, 183] on span "Catalog" at bounding box center [88, 184] width 58 height 22
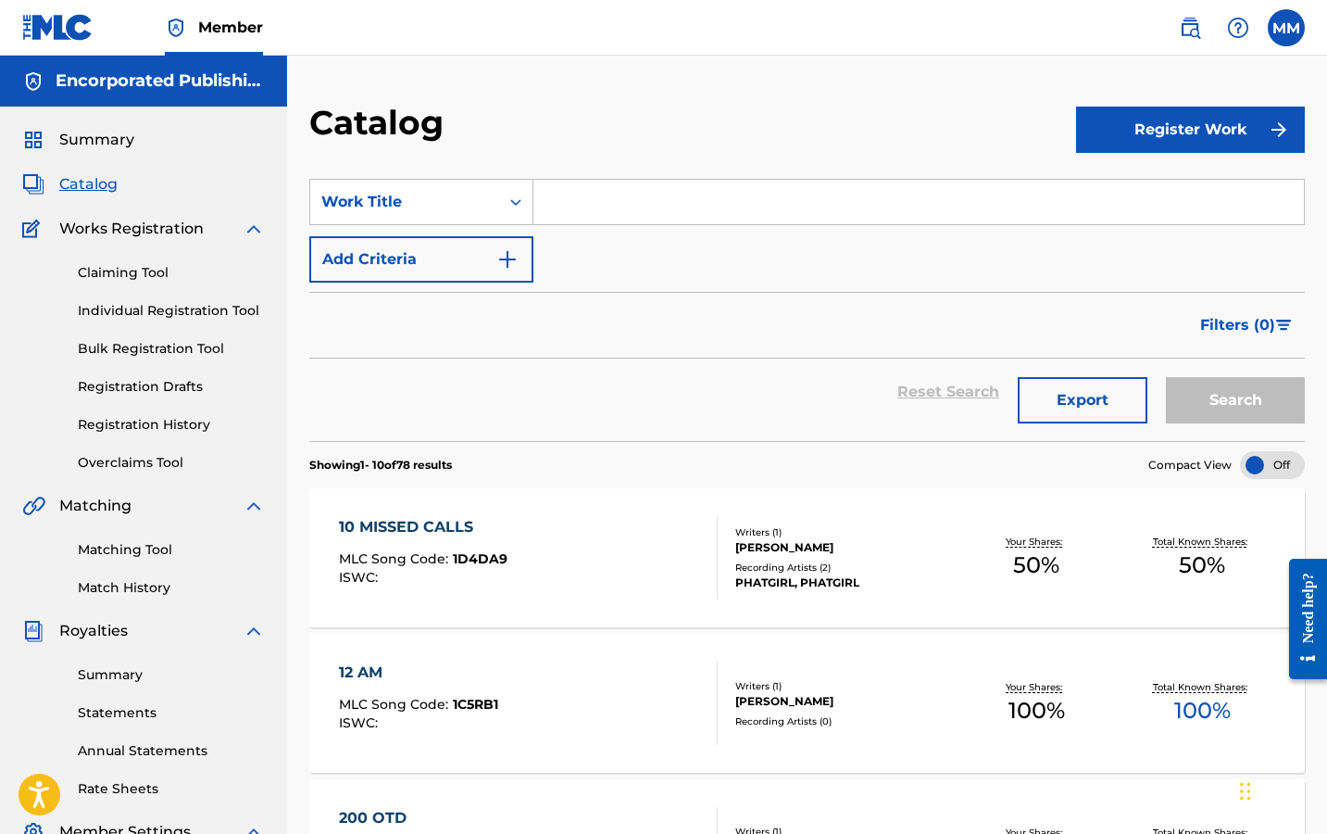
click at [1209, 119] on button "Register Work" at bounding box center [1190, 130] width 229 height 46
click at [1120, 188] on link "Individual" at bounding box center [1190, 190] width 229 height 44
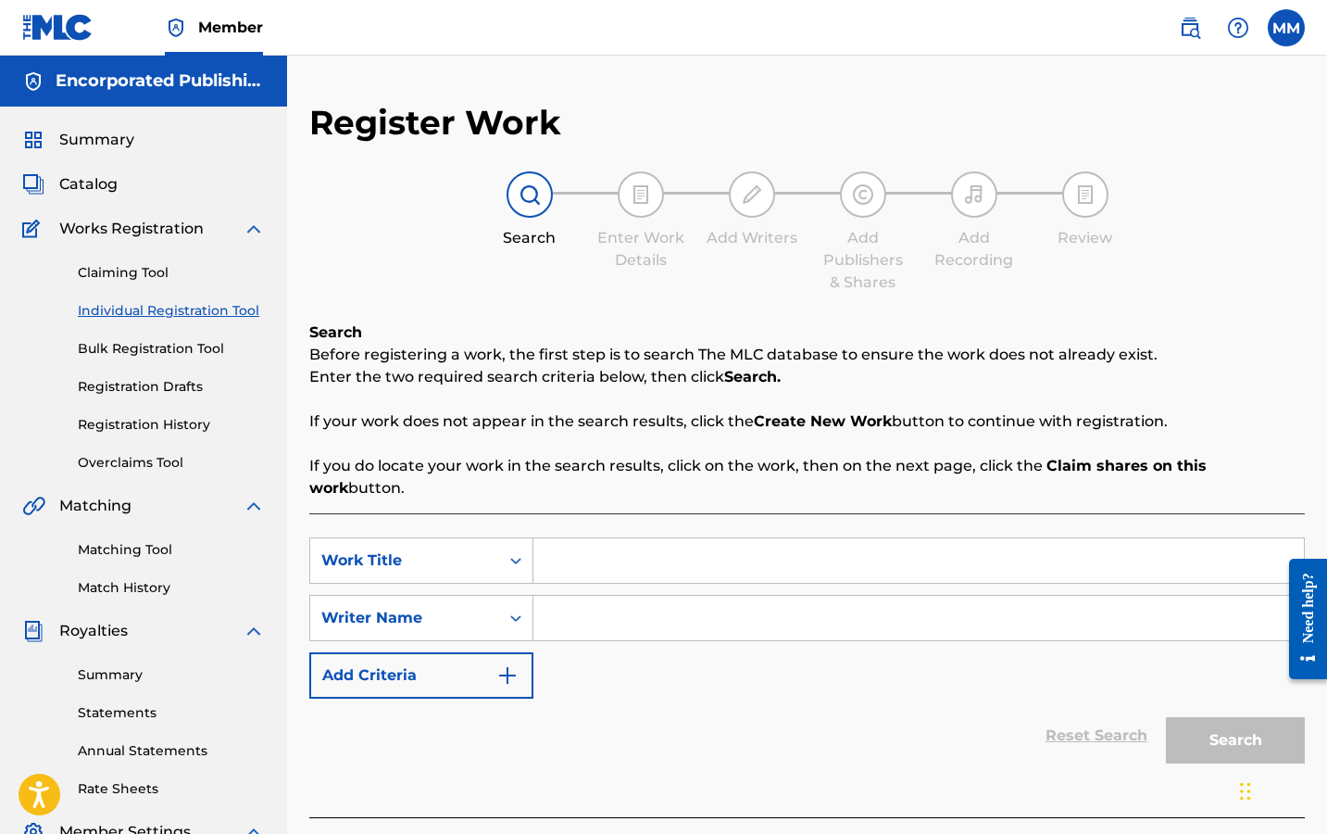
click at [564, 538] on input "Search Form" at bounding box center [919, 560] width 771 height 44
type input "Business"
click at [572, 600] on input "Search Form" at bounding box center [919, 618] width 771 height 44
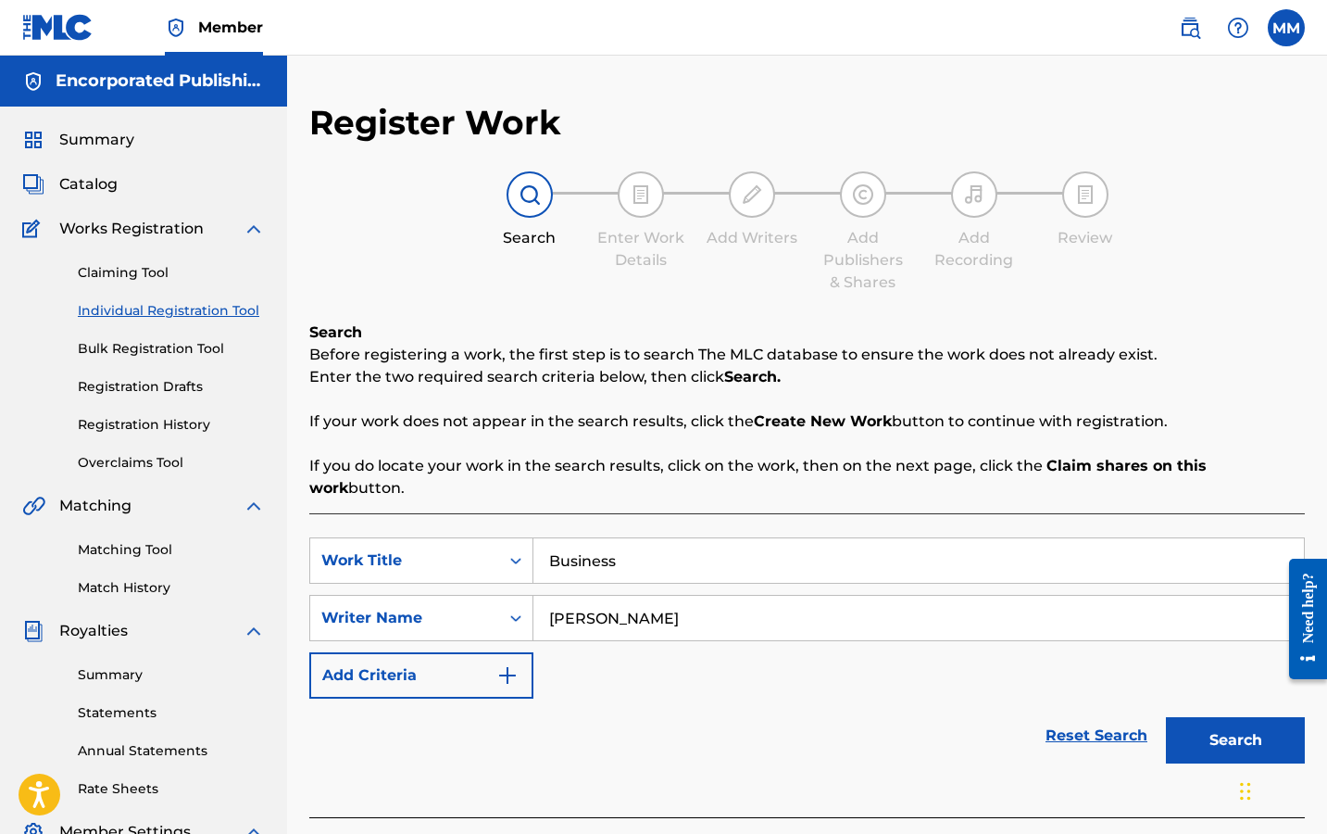
type input "[PERSON_NAME]"
click at [1252, 700] on button "Search" at bounding box center [1235, 740] width 139 height 46
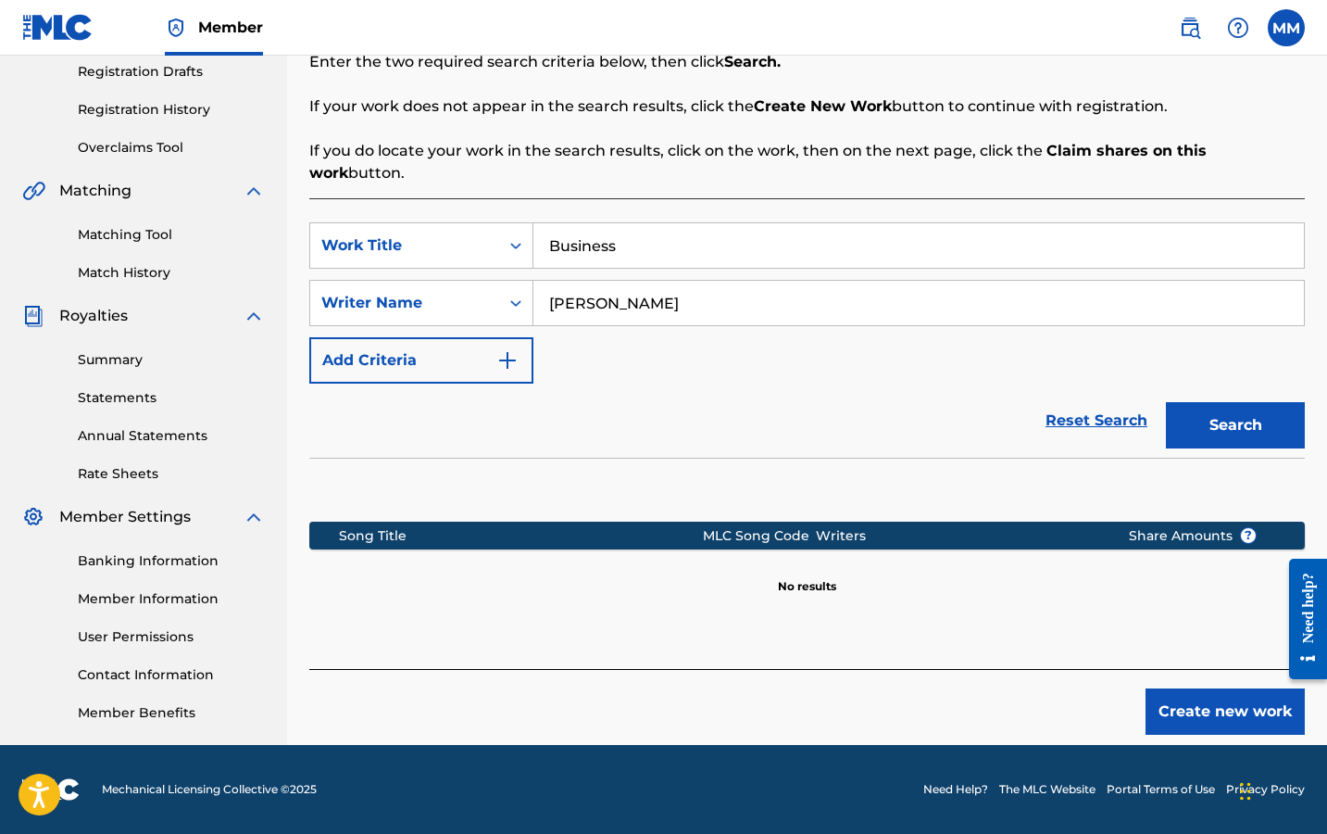
scroll to position [315, 0]
click at [1227, 699] on button "Create new work" at bounding box center [1225, 711] width 159 height 46
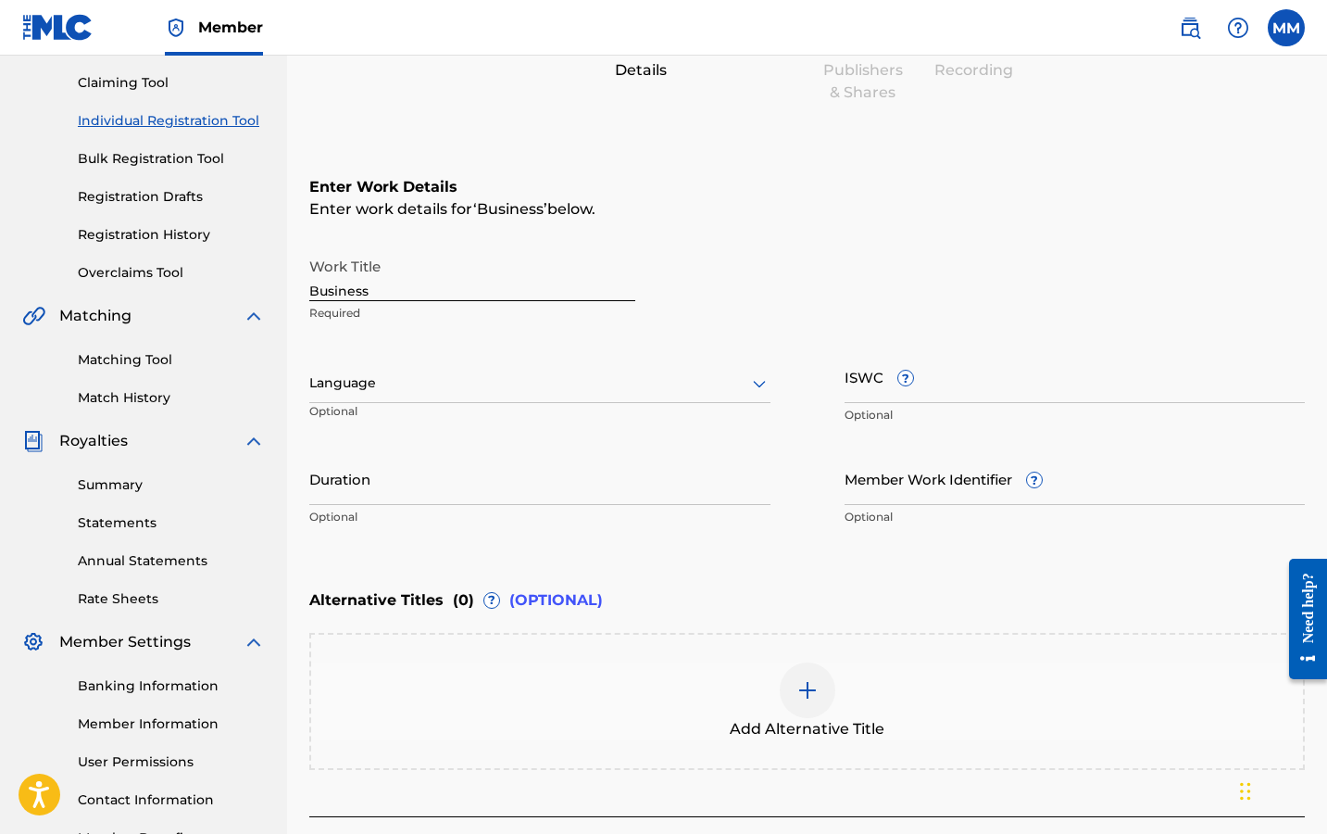
scroll to position [178, 0]
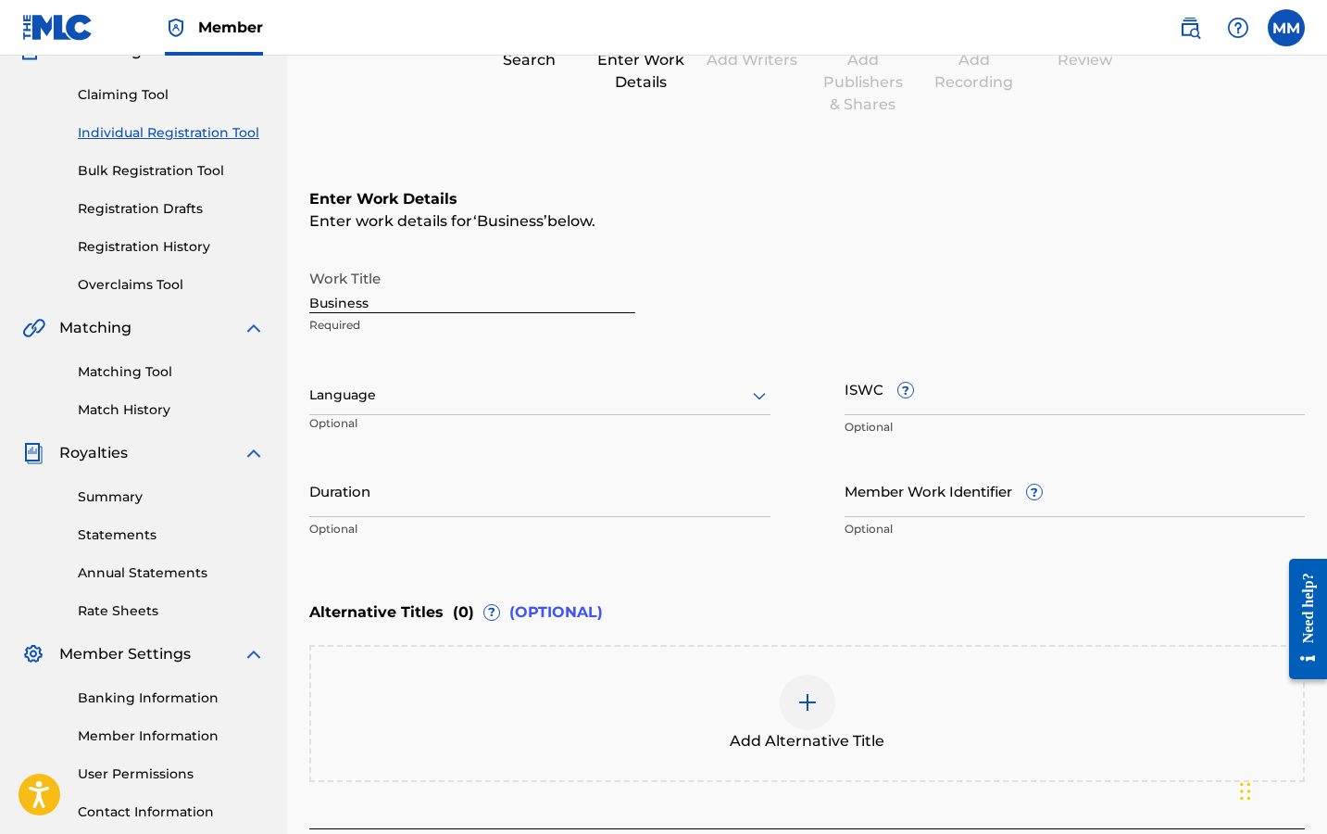
click at [518, 387] on div at bounding box center [539, 395] width 461 height 23
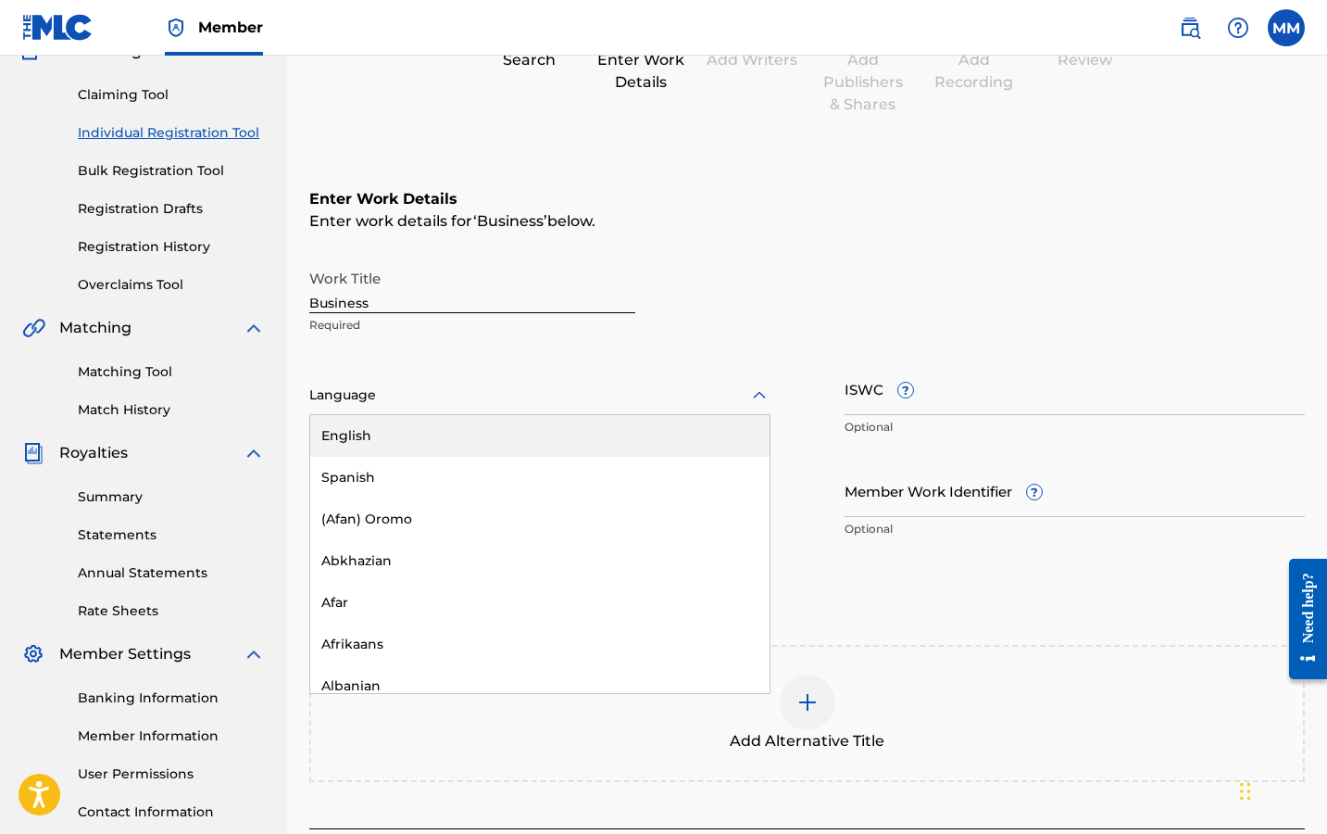
click at [365, 426] on div "English" at bounding box center [539, 436] width 459 height 42
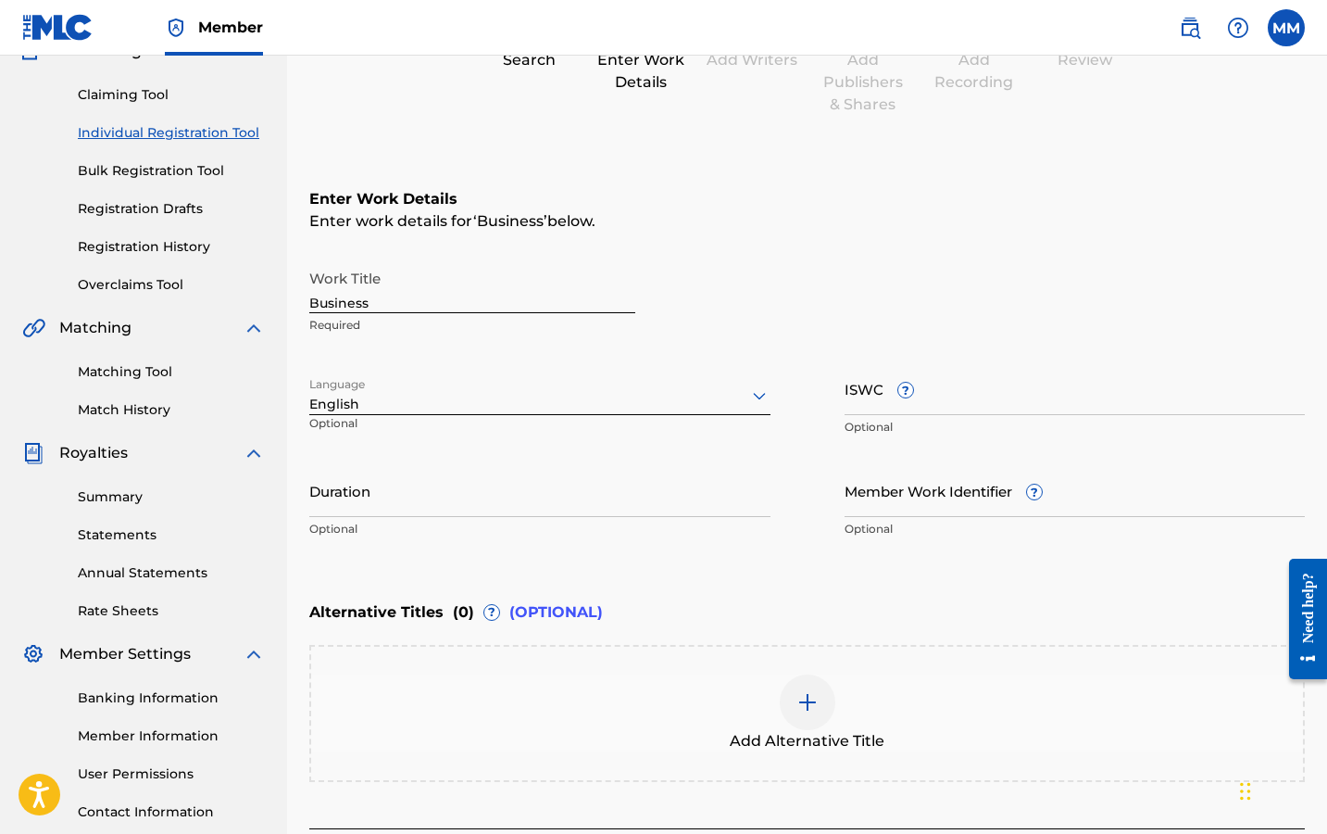
click at [364, 486] on input "Duration" at bounding box center [539, 490] width 461 height 53
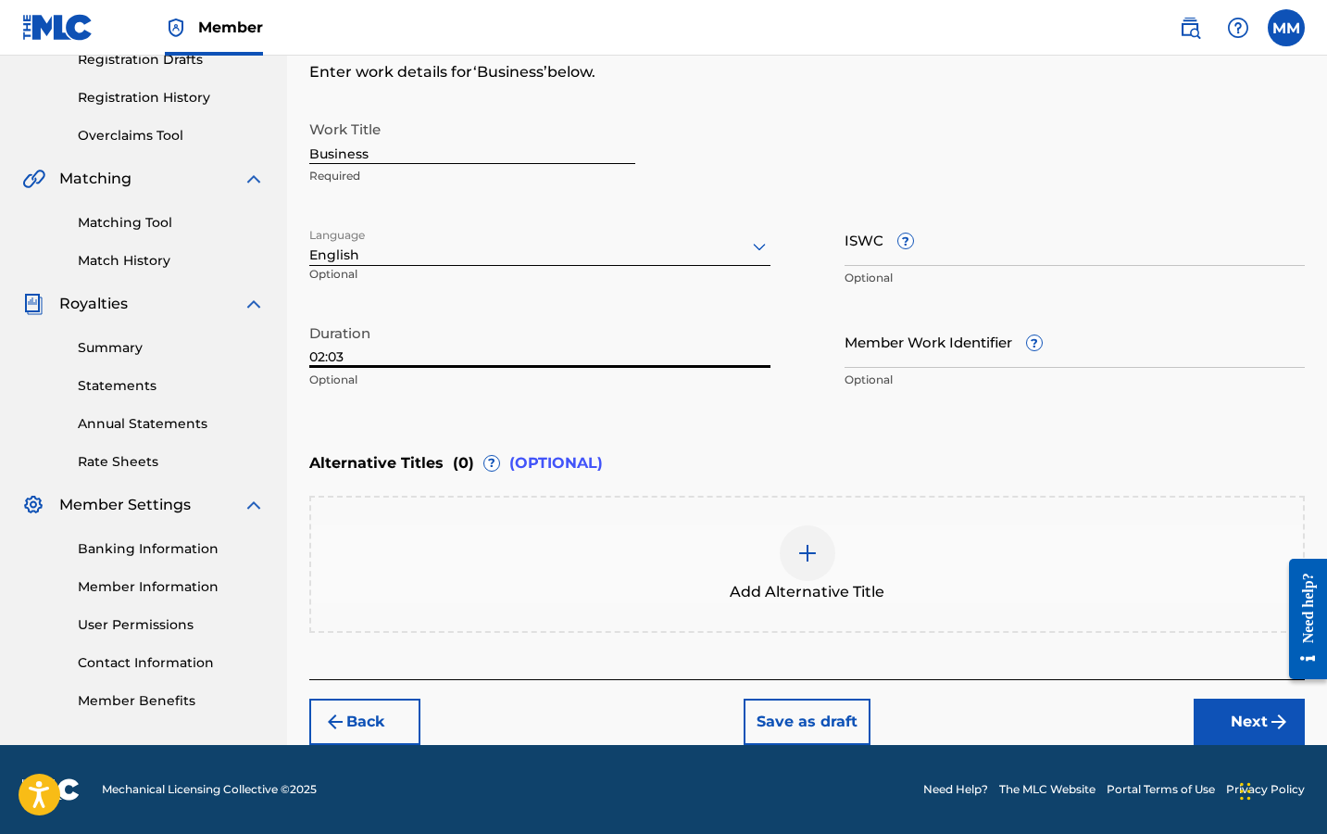
scroll to position [327, 0]
type input "02:03"
click at [1266, 700] on button "Next" at bounding box center [1249, 721] width 111 height 46
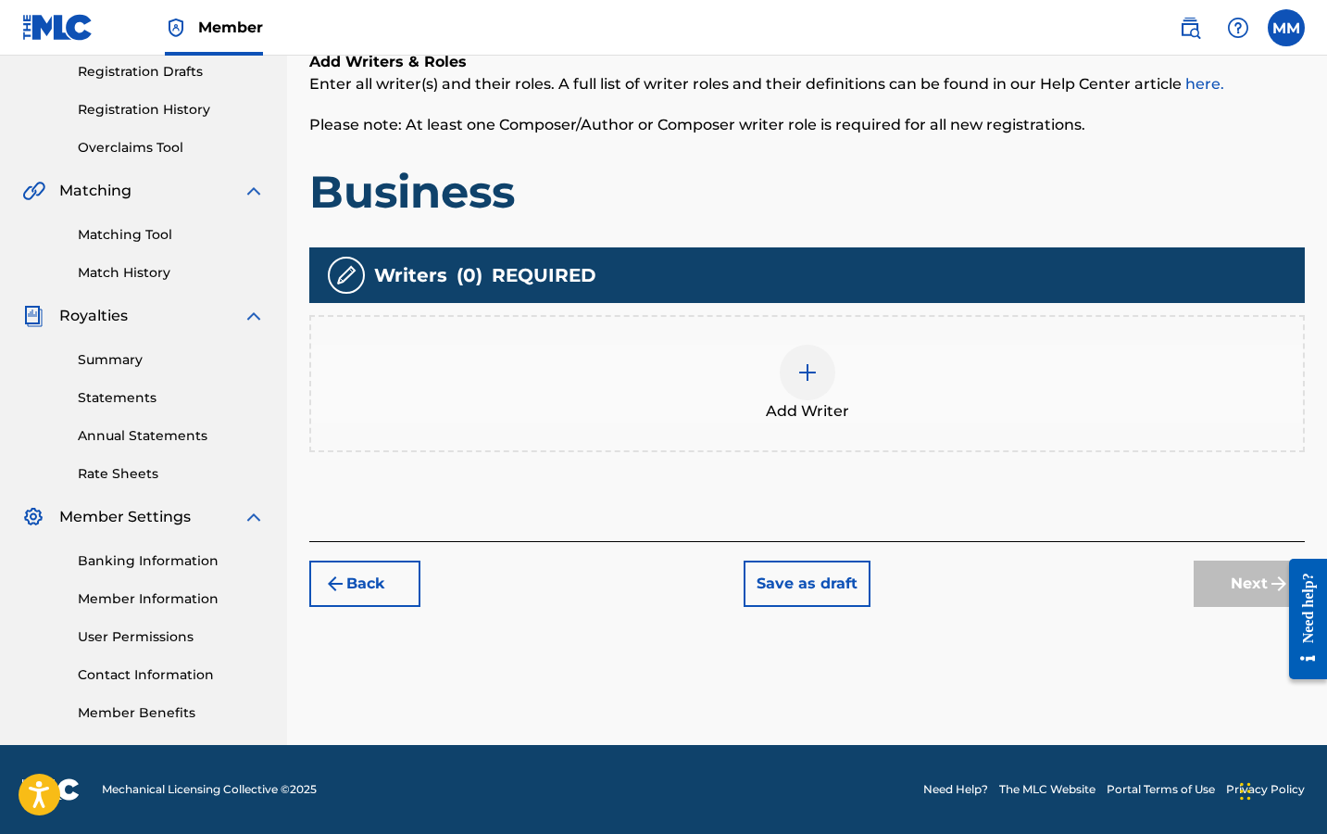
scroll to position [315, 0]
click at [800, 381] on img at bounding box center [808, 372] width 22 height 22
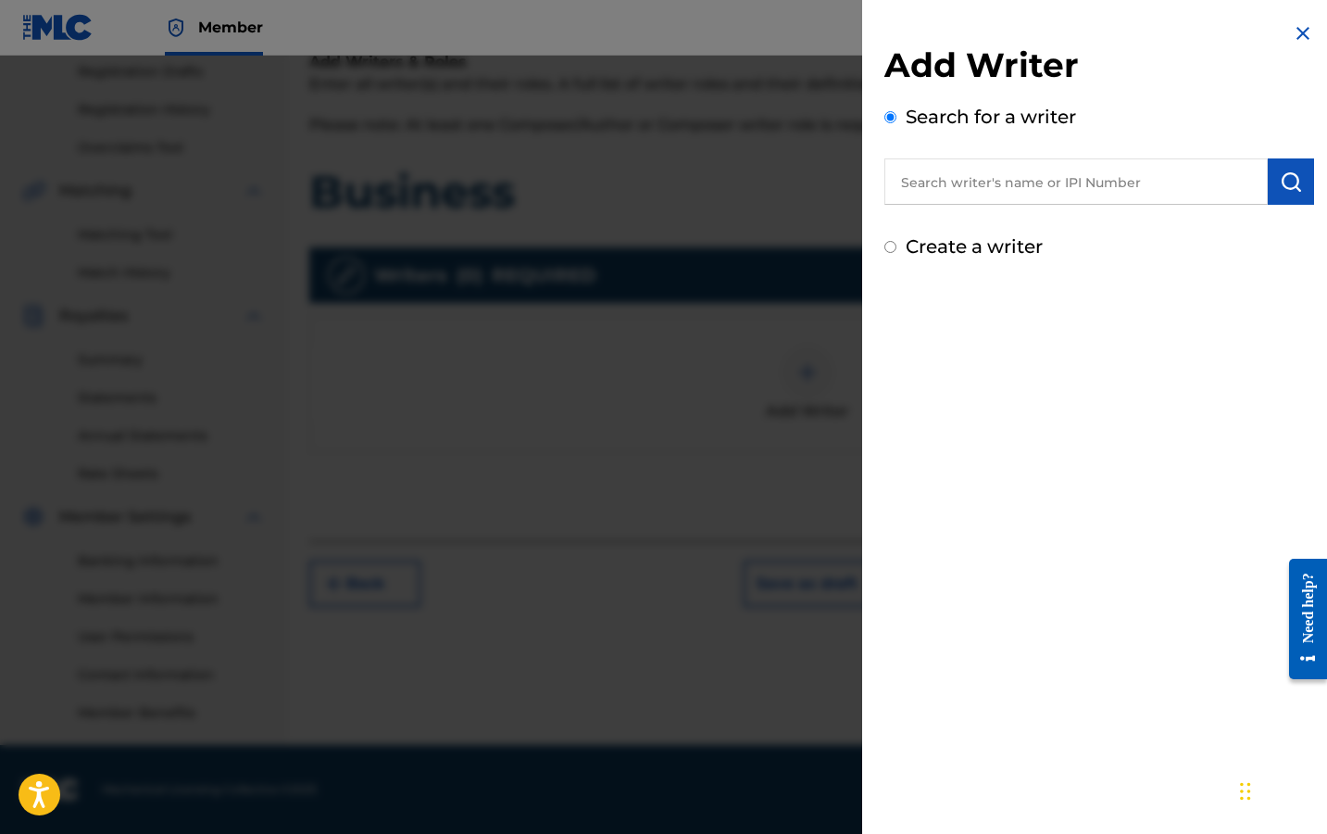
click at [878, 242] on div "Add Writer Search for a writer Create a writer" at bounding box center [1099, 141] width 474 height 283
click at [886, 247] on input "Create a writer" at bounding box center [891, 247] width 12 height 12
radio input "false"
radio input "true"
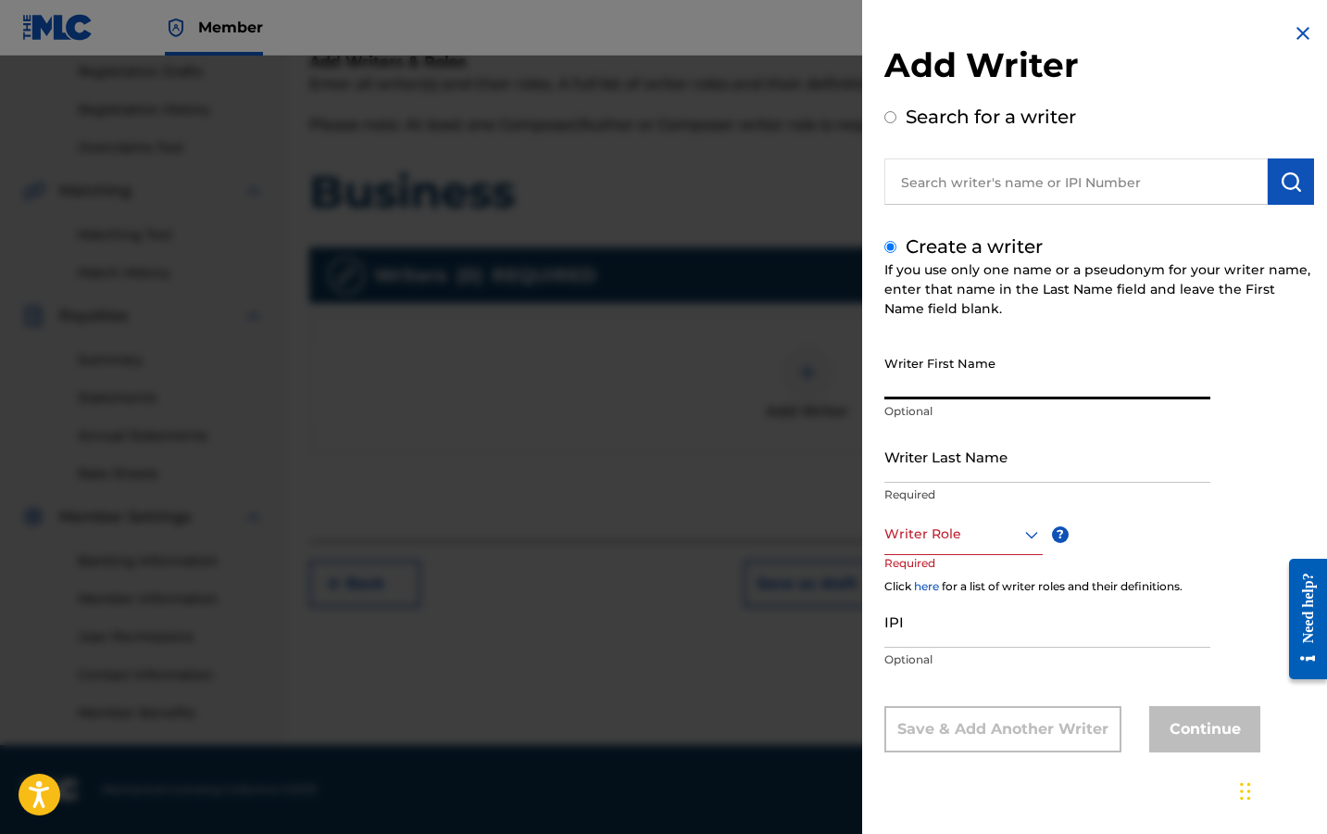
click at [950, 363] on input "Writer First Name" at bounding box center [1048, 372] width 326 height 53
type input "Kiera"
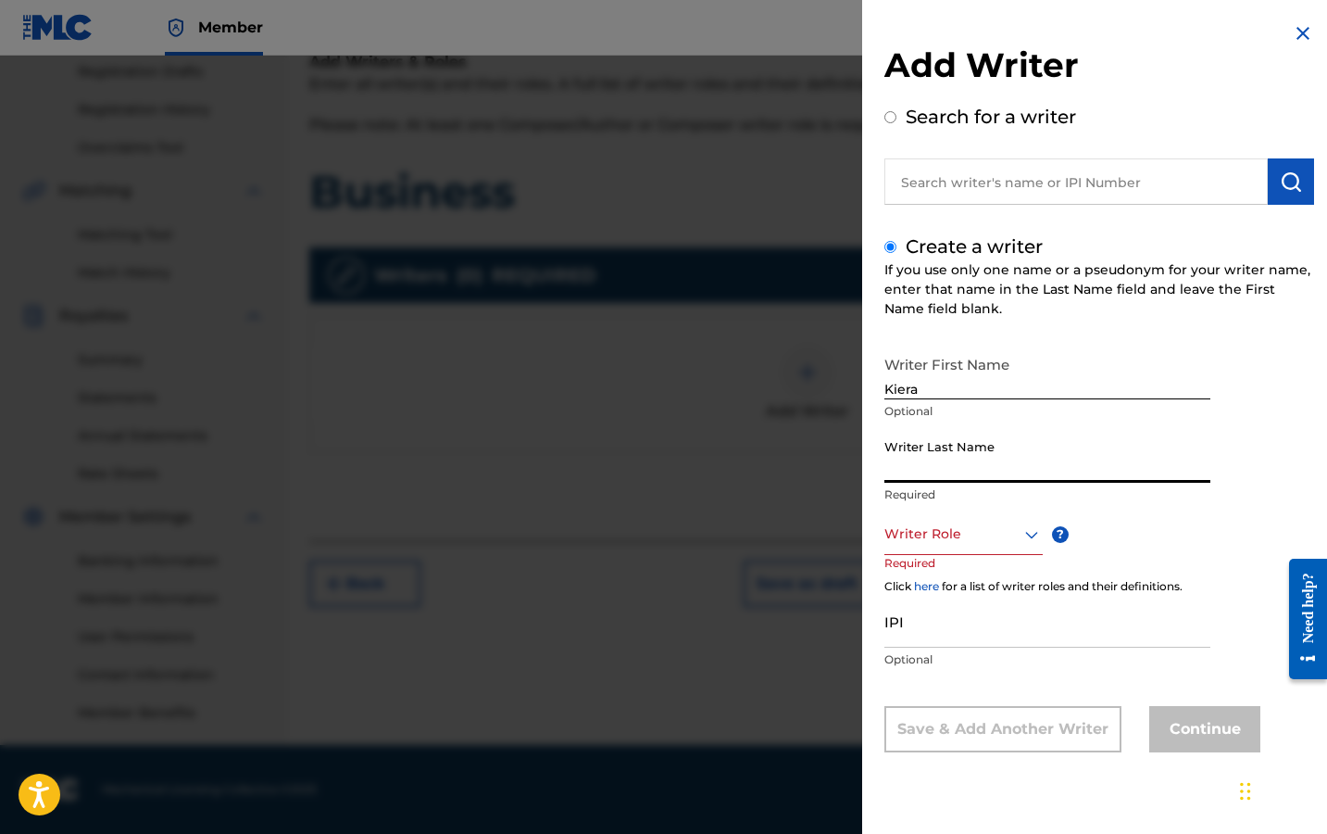
click at [937, 473] on input "Writer Last Name" at bounding box center [1048, 456] width 326 height 53
type input "Brown"
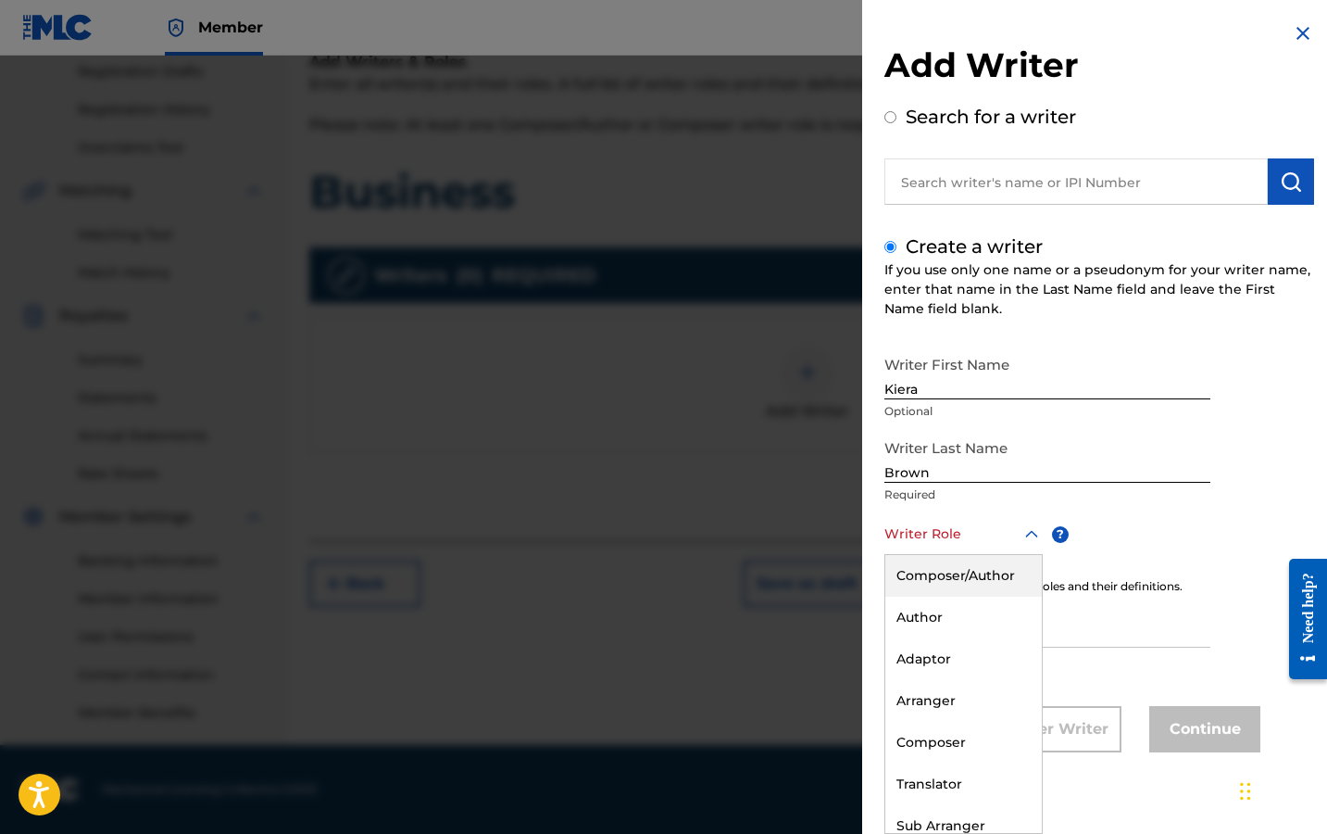
click at [895, 535] on div at bounding box center [964, 533] width 158 height 23
click at [925, 573] on div "Composer/Author" at bounding box center [964, 576] width 157 height 42
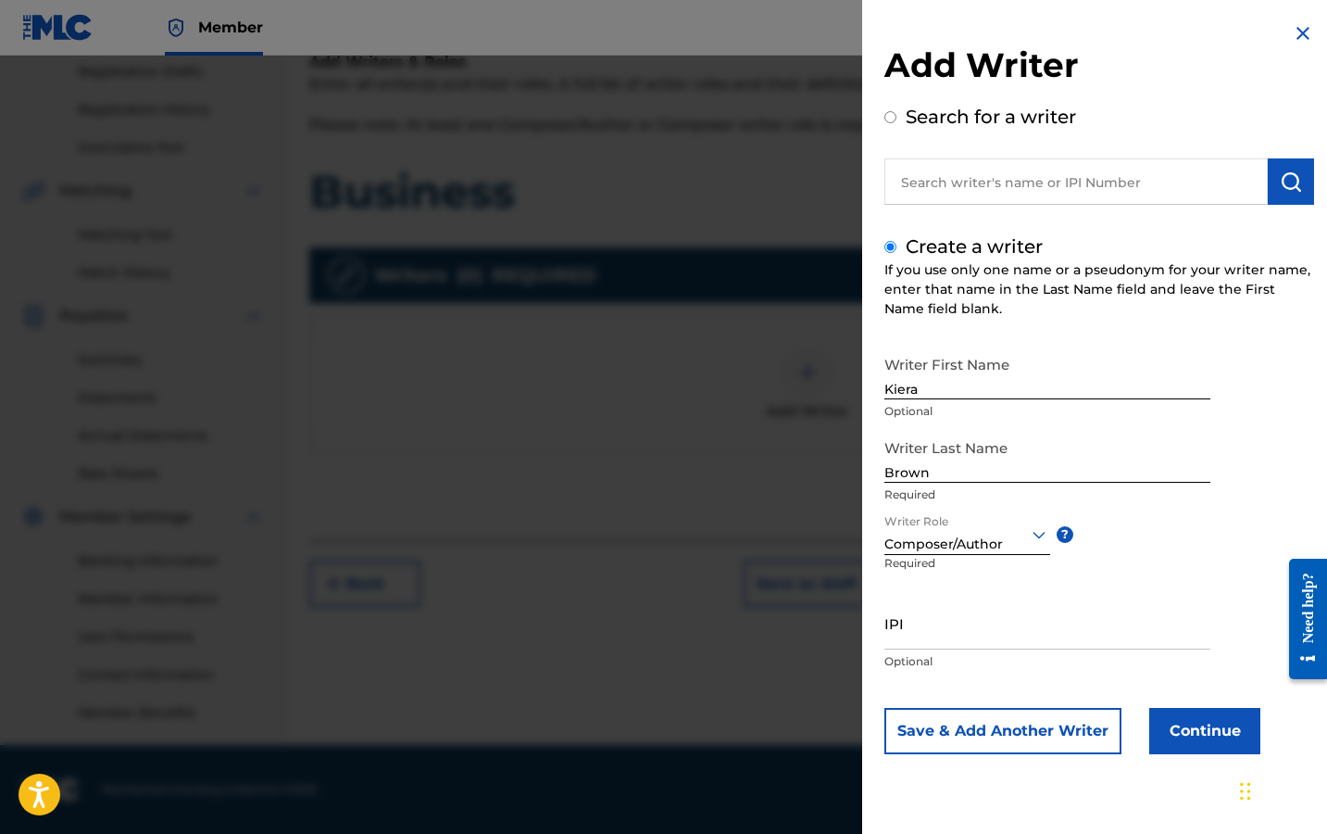
click at [905, 619] on input "IPI" at bounding box center [1048, 623] width 326 height 53
paste input "364295345"
type input "364295345"
click at [1228, 700] on button "Continue" at bounding box center [1205, 731] width 111 height 46
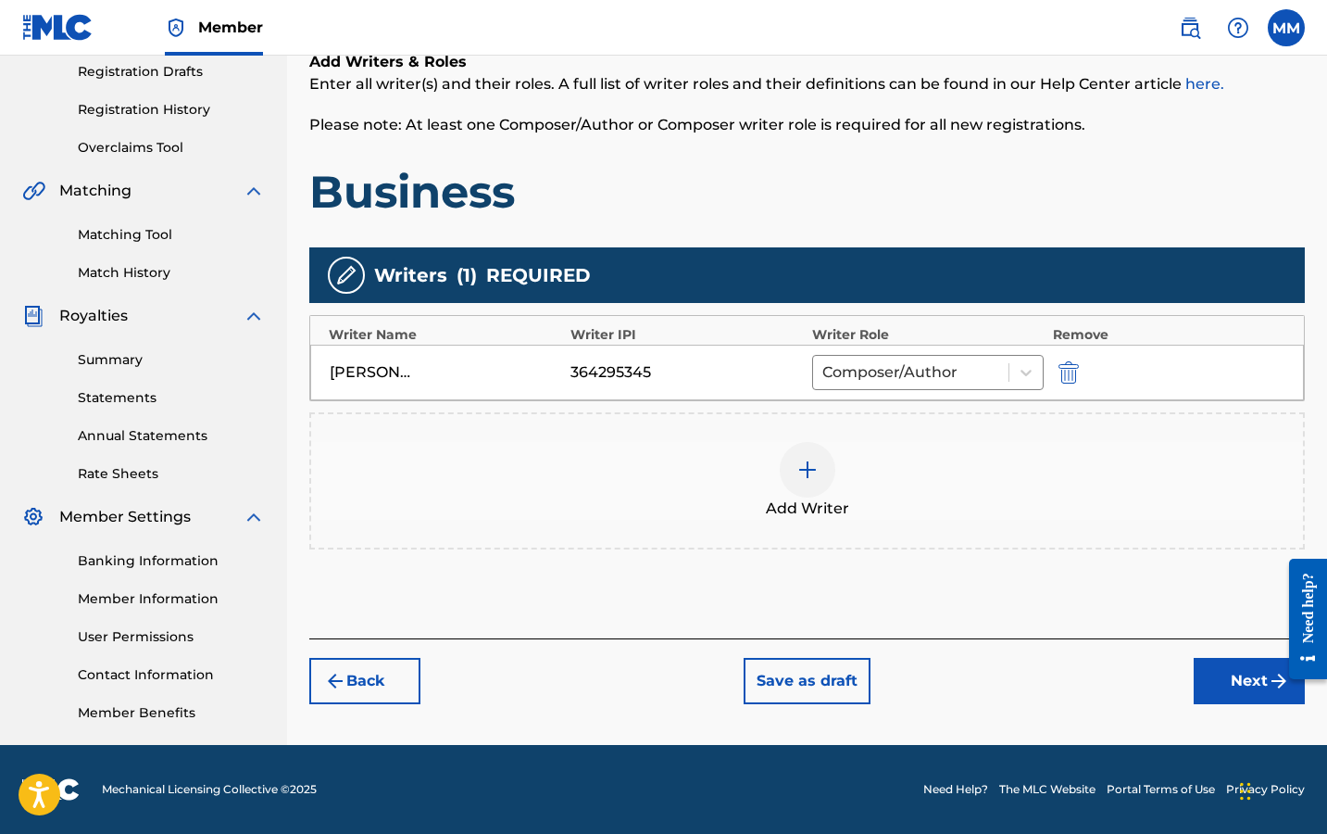
click at [1255, 700] on button "Next" at bounding box center [1249, 681] width 111 height 46
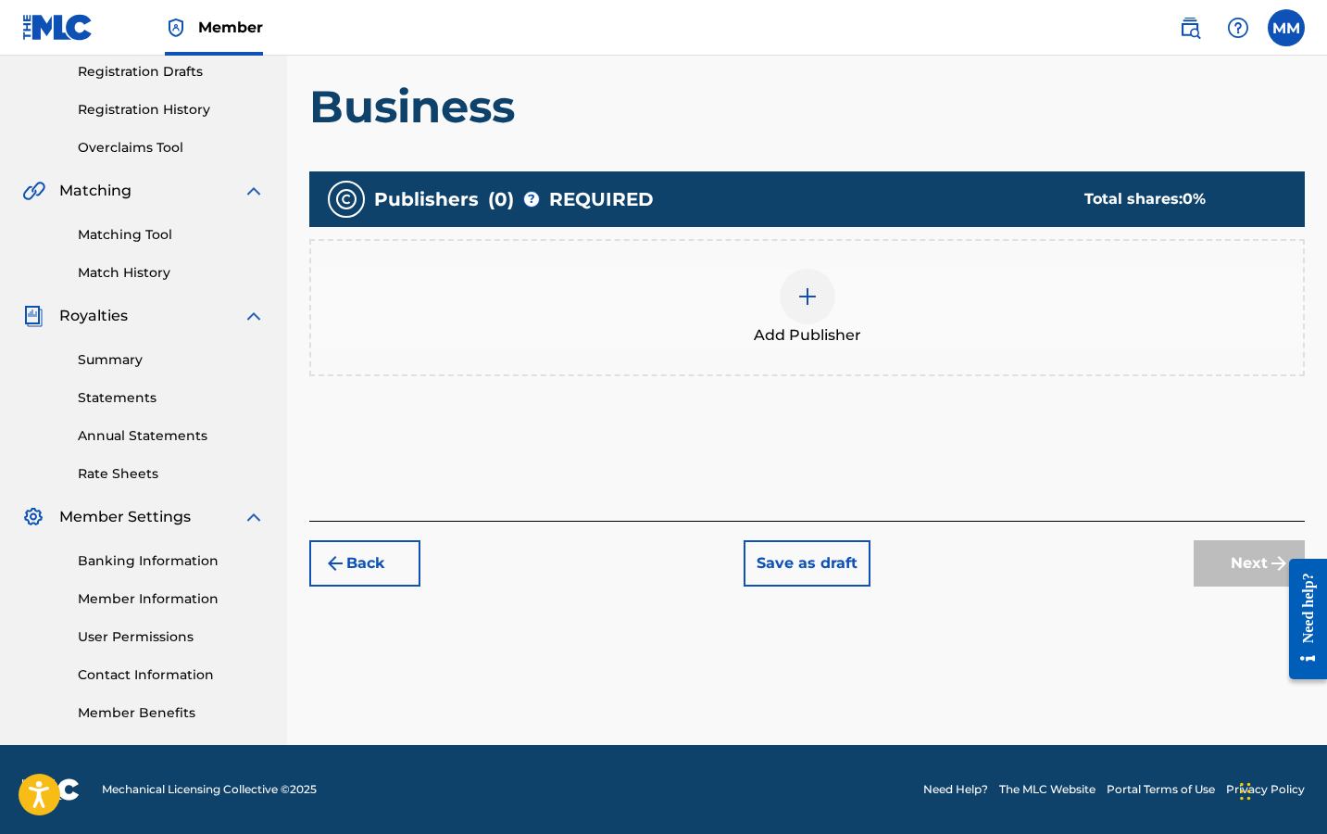
scroll to position [83, 0]
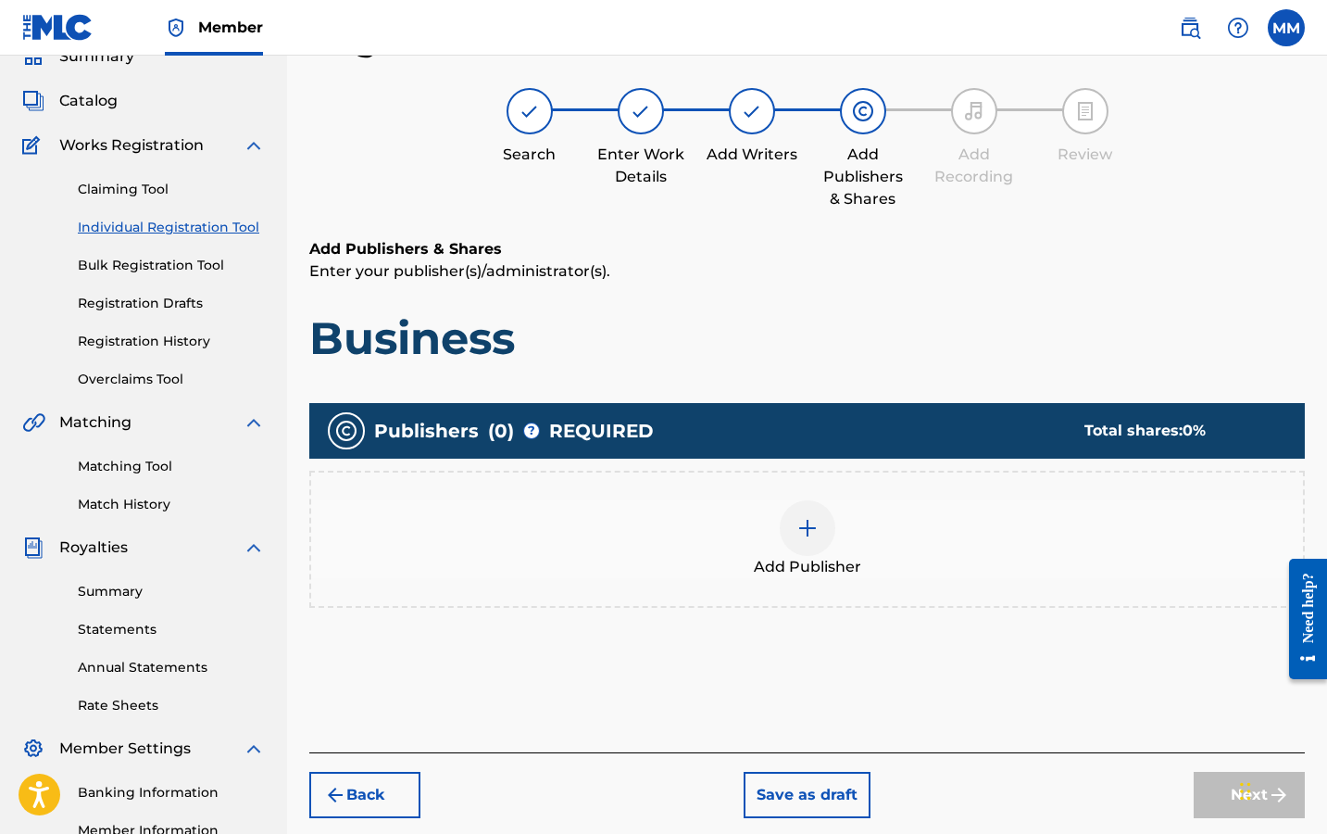
click at [811, 523] on img at bounding box center [808, 528] width 22 height 22
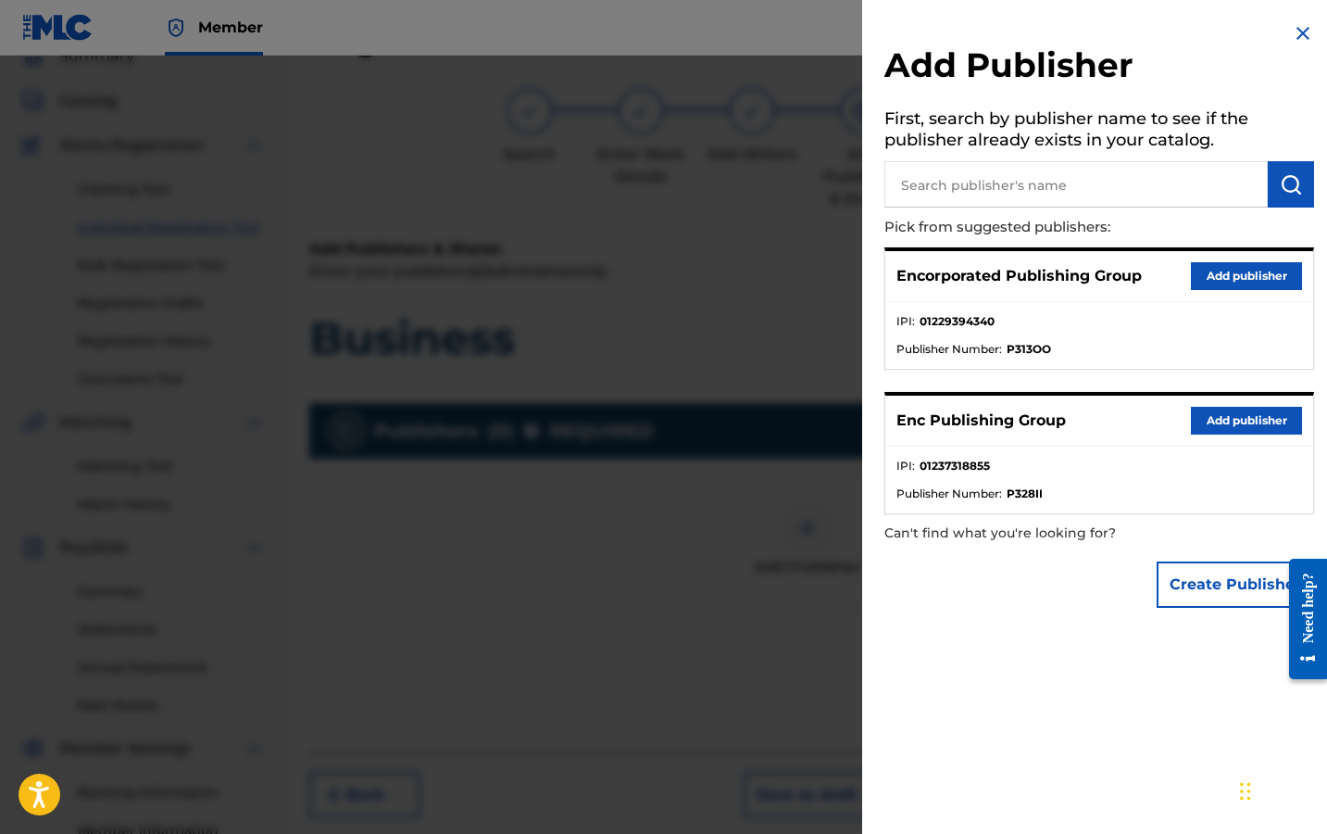
click at [1215, 279] on button "Add publisher" at bounding box center [1246, 276] width 111 height 28
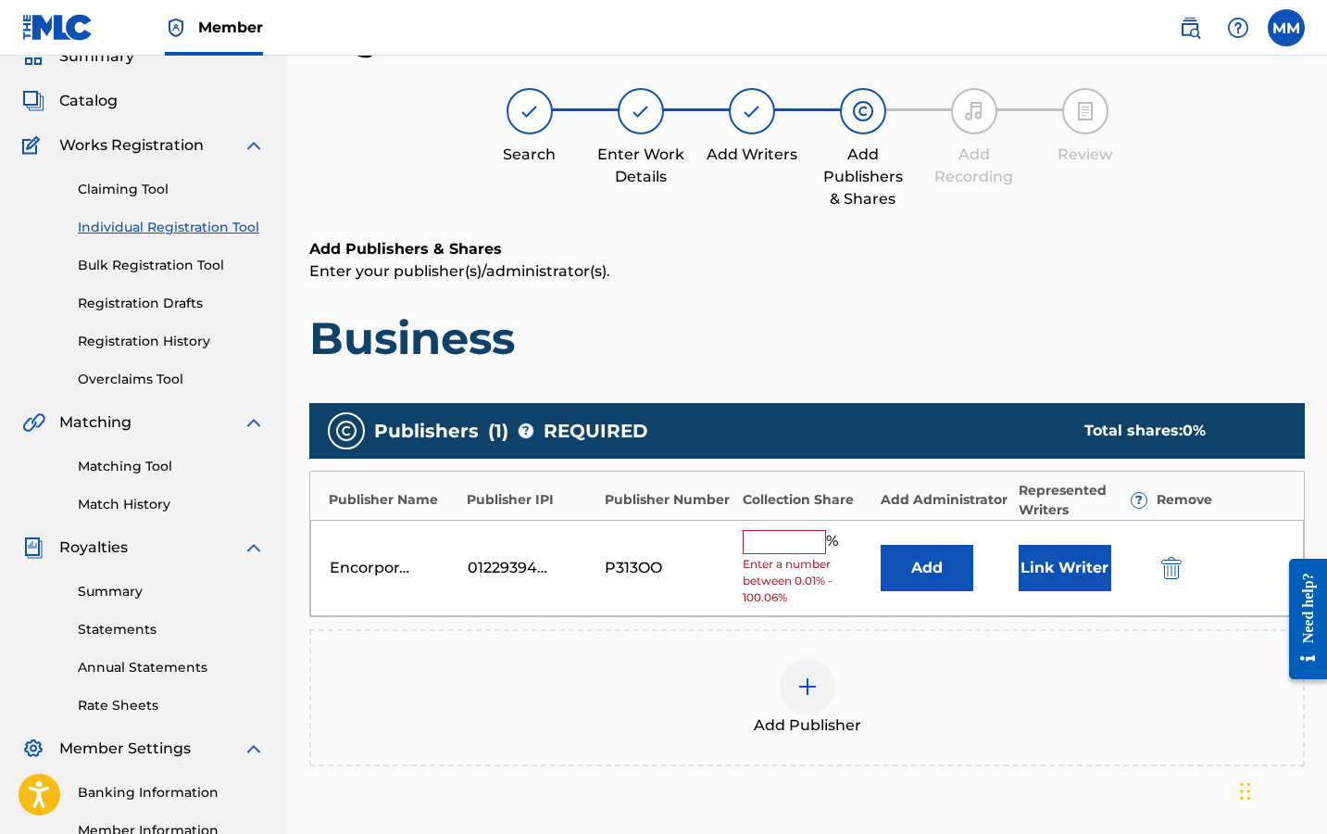
click at [801, 544] on input "text" at bounding box center [784, 542] width 83 height 24
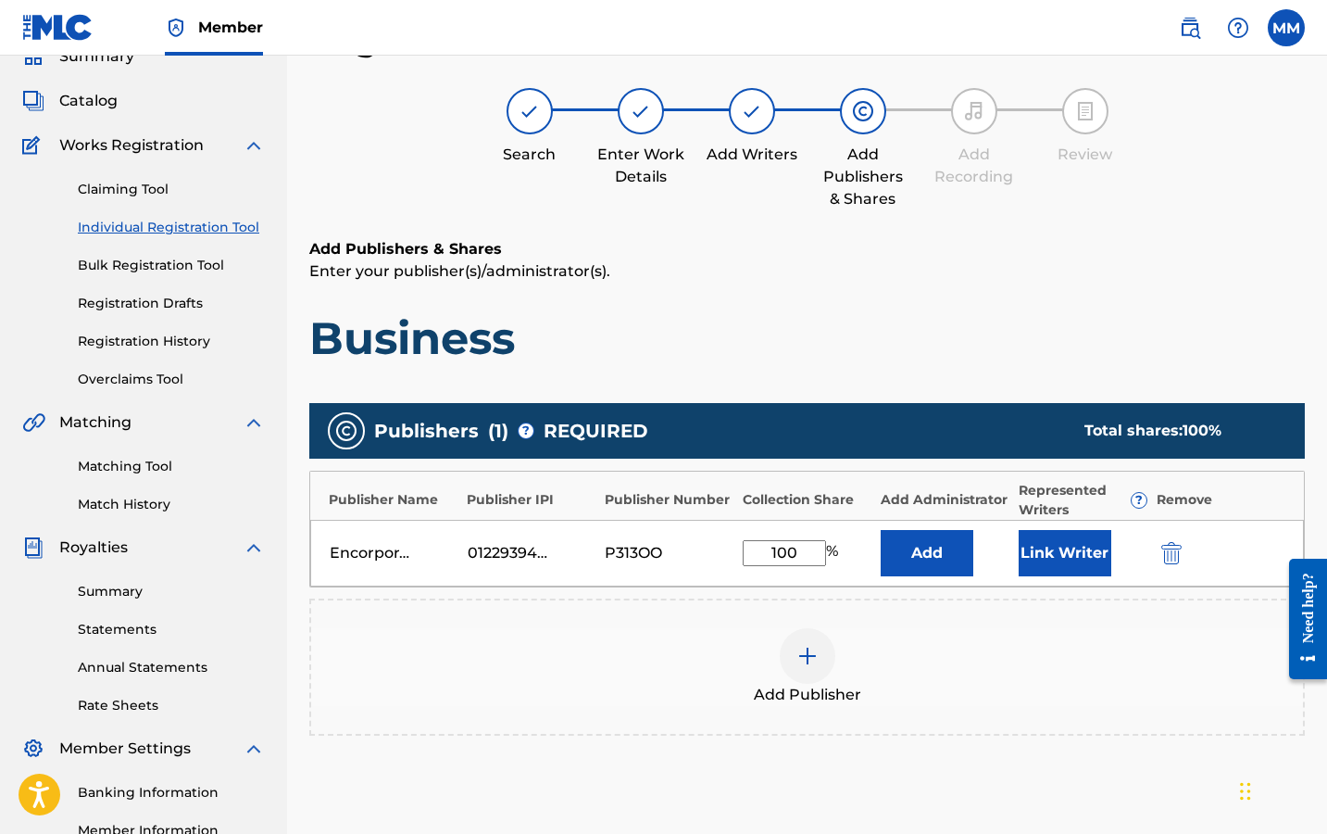
type input "100"
click at [1038, 558] on button "Link Writer" at bounding box center [1065, 553] width 93 height 46
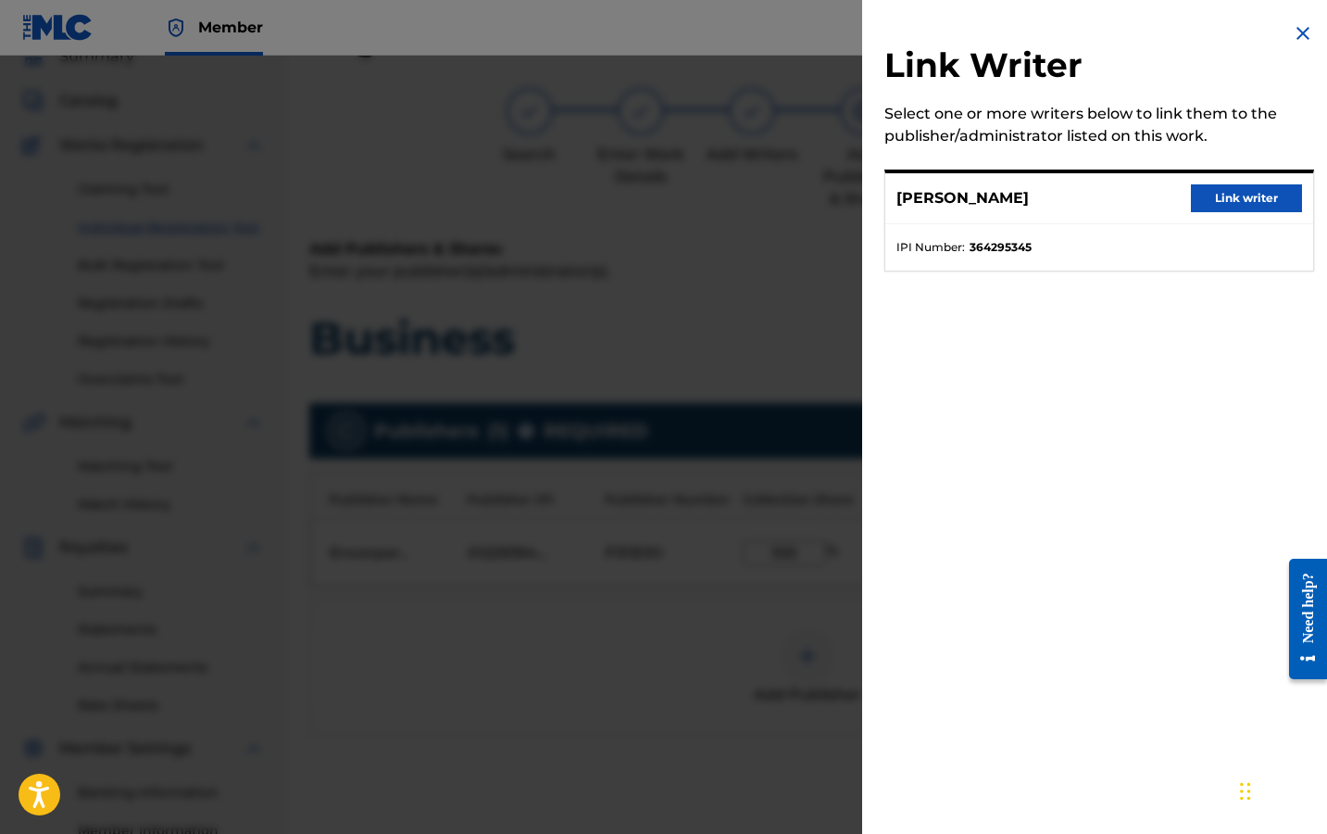
click at [1256, 186] on button "Link writer" at bounding box center [1246, 198] width 111 height 28
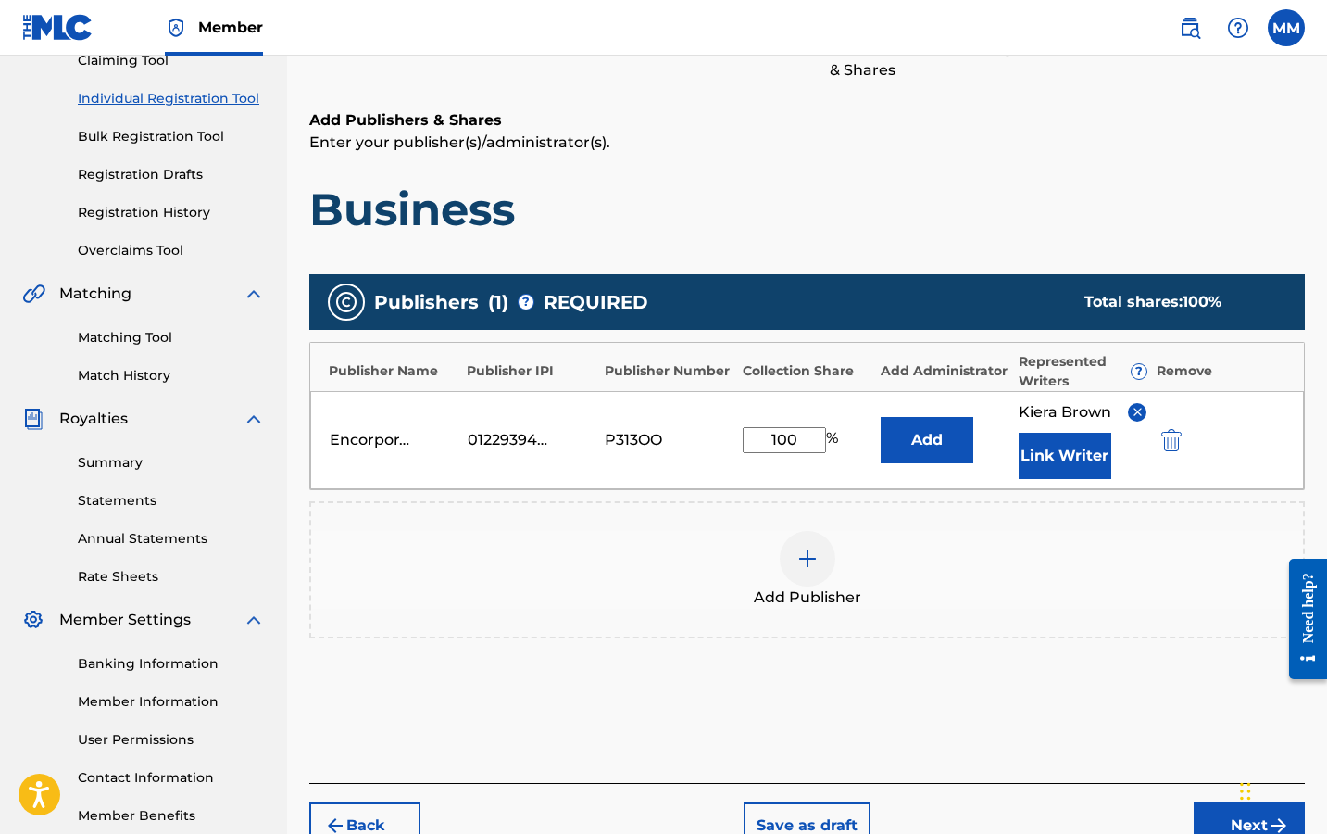
scroll to position [248, 0]
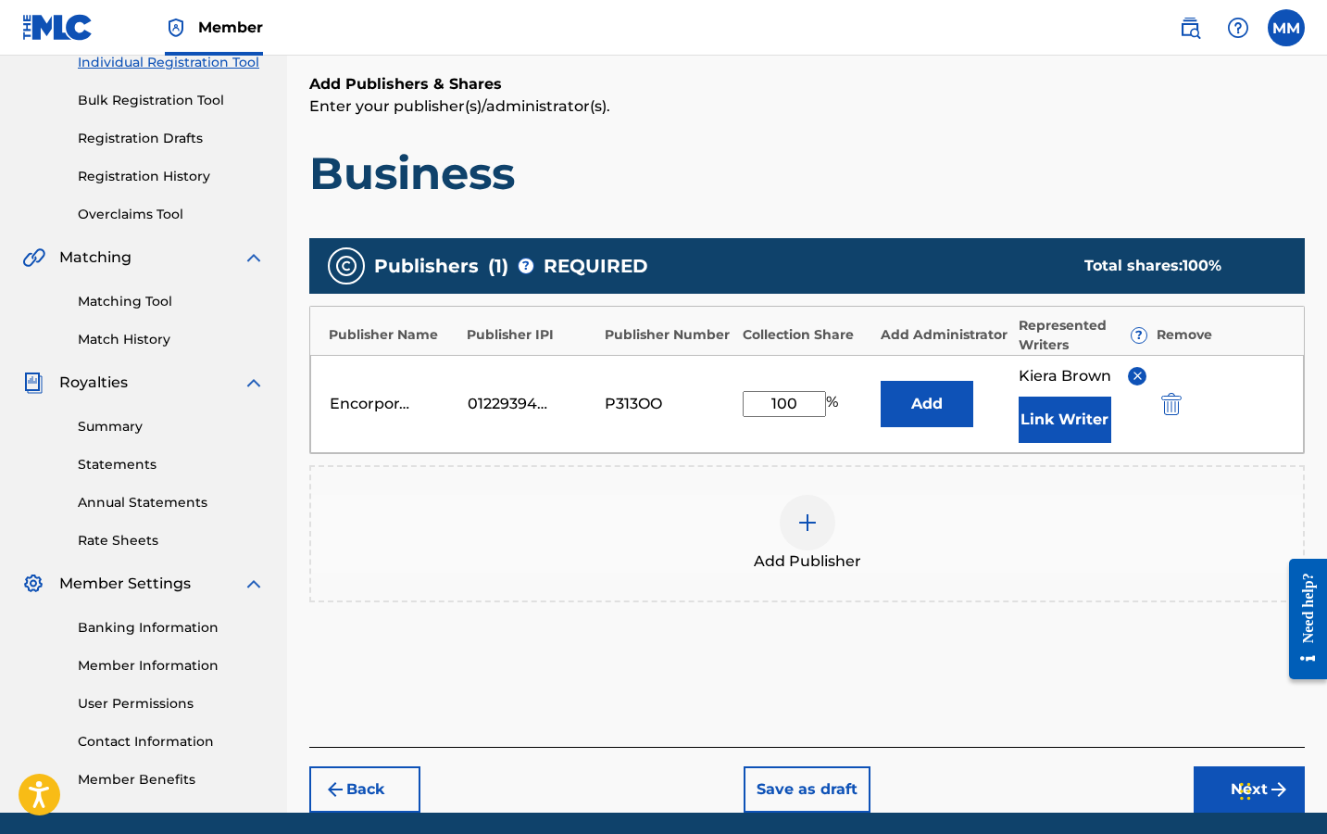
click at [1204, 700] on button "Next" at bounding box center [1249, 789] width 111 height 46
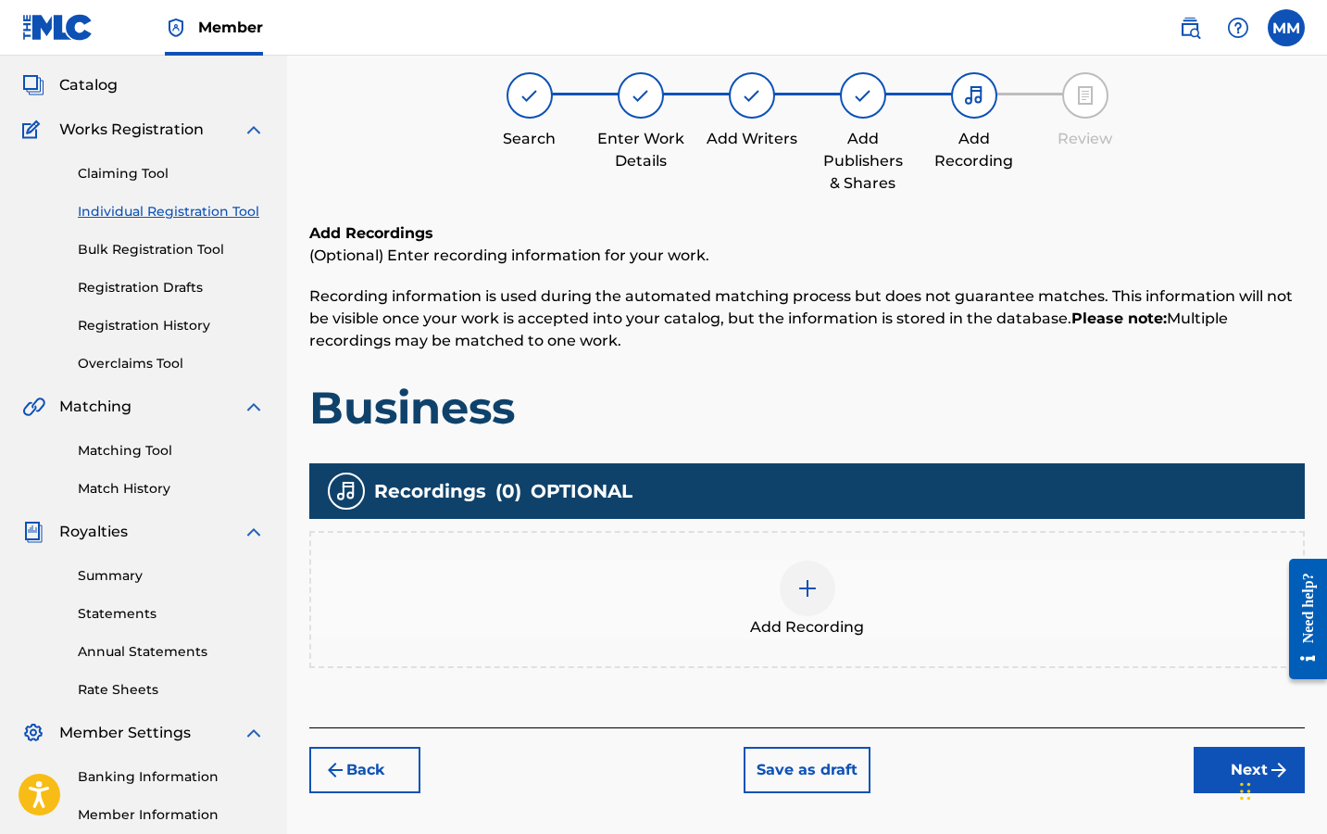
scroll to position [83, 0]
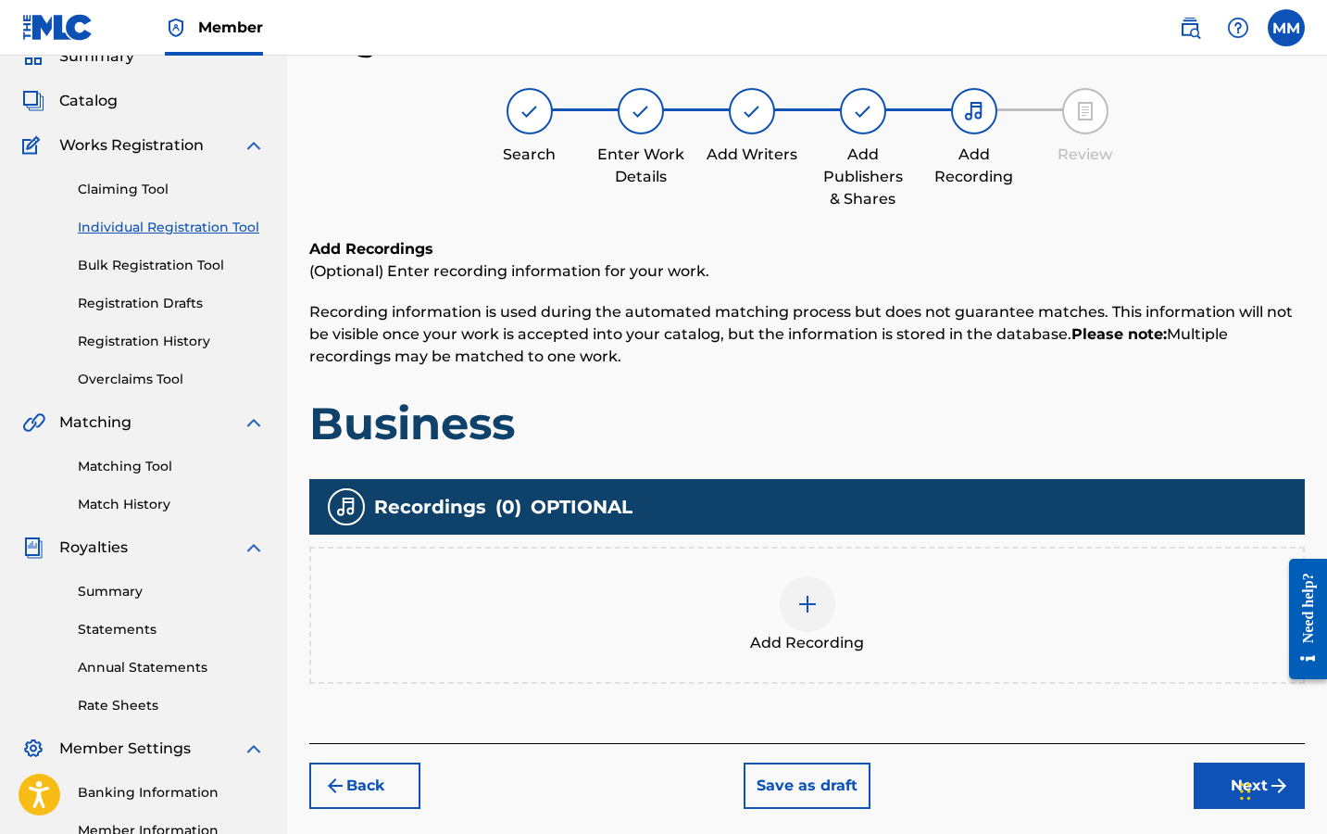
click at [811, 598] on img at bounding box center [808, 604] width 22 height 22
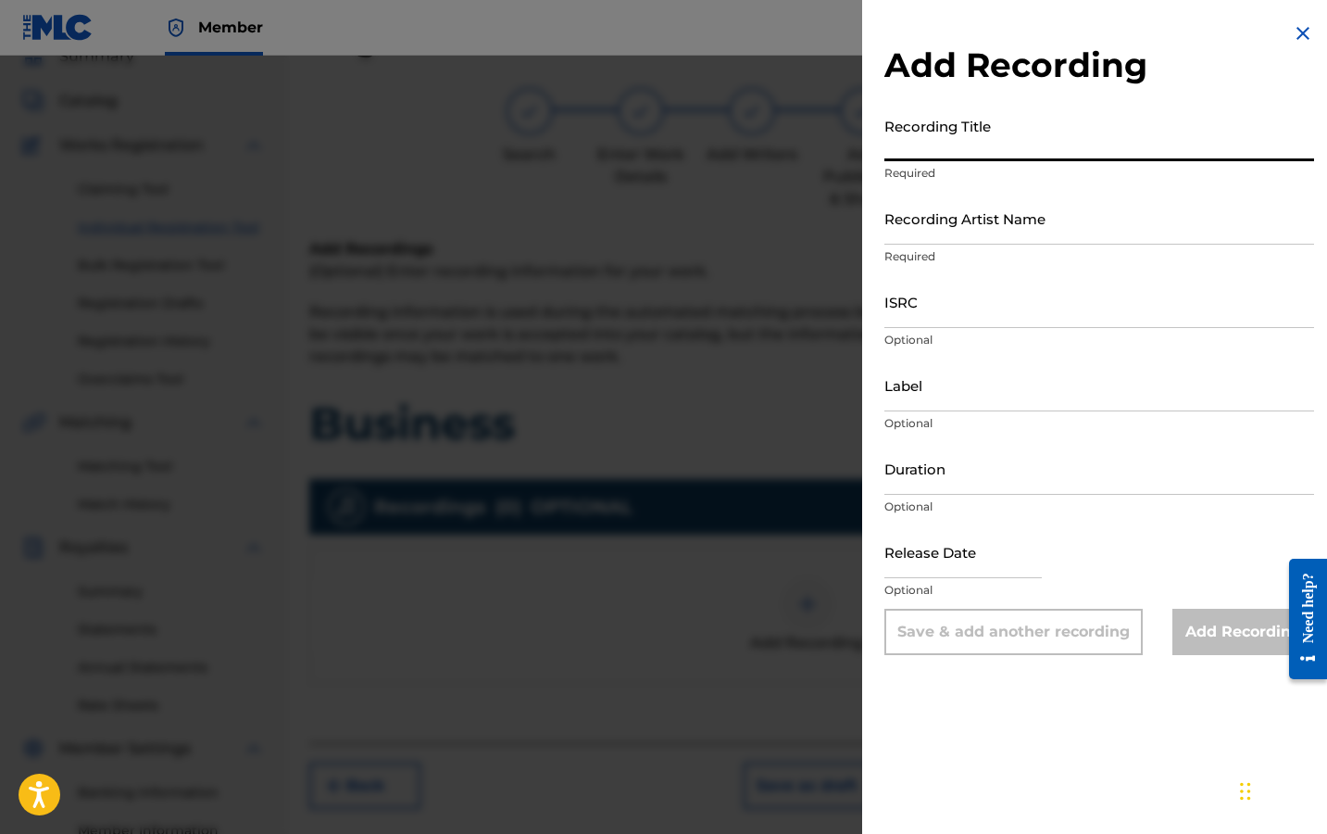
click at [996, 143] on input "Recording Title" at bounding box center [1100, 134] width 430 height 53
type input "Business"
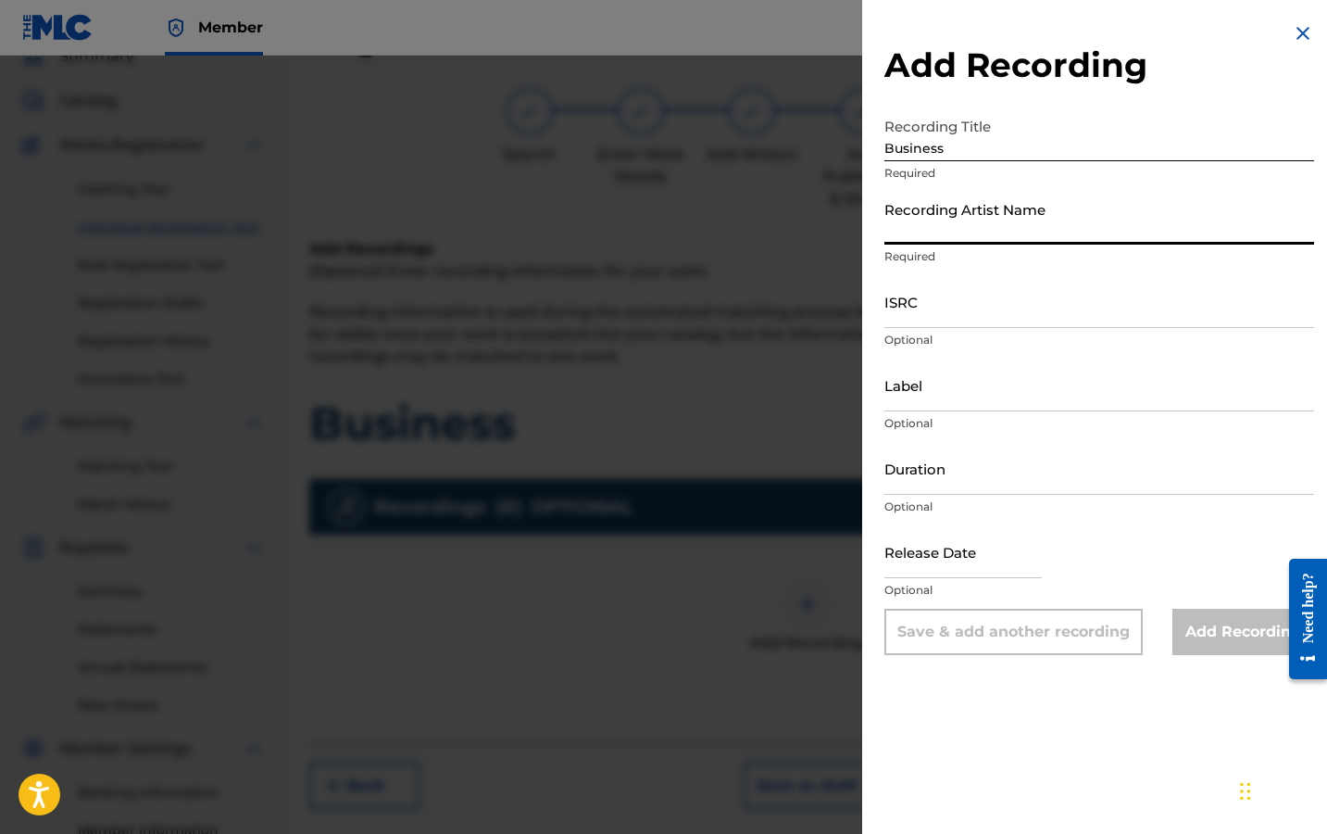
click at [950, 235] on input "Recording Artist Name" at bounding box center [1100, 218] width 430 height 53
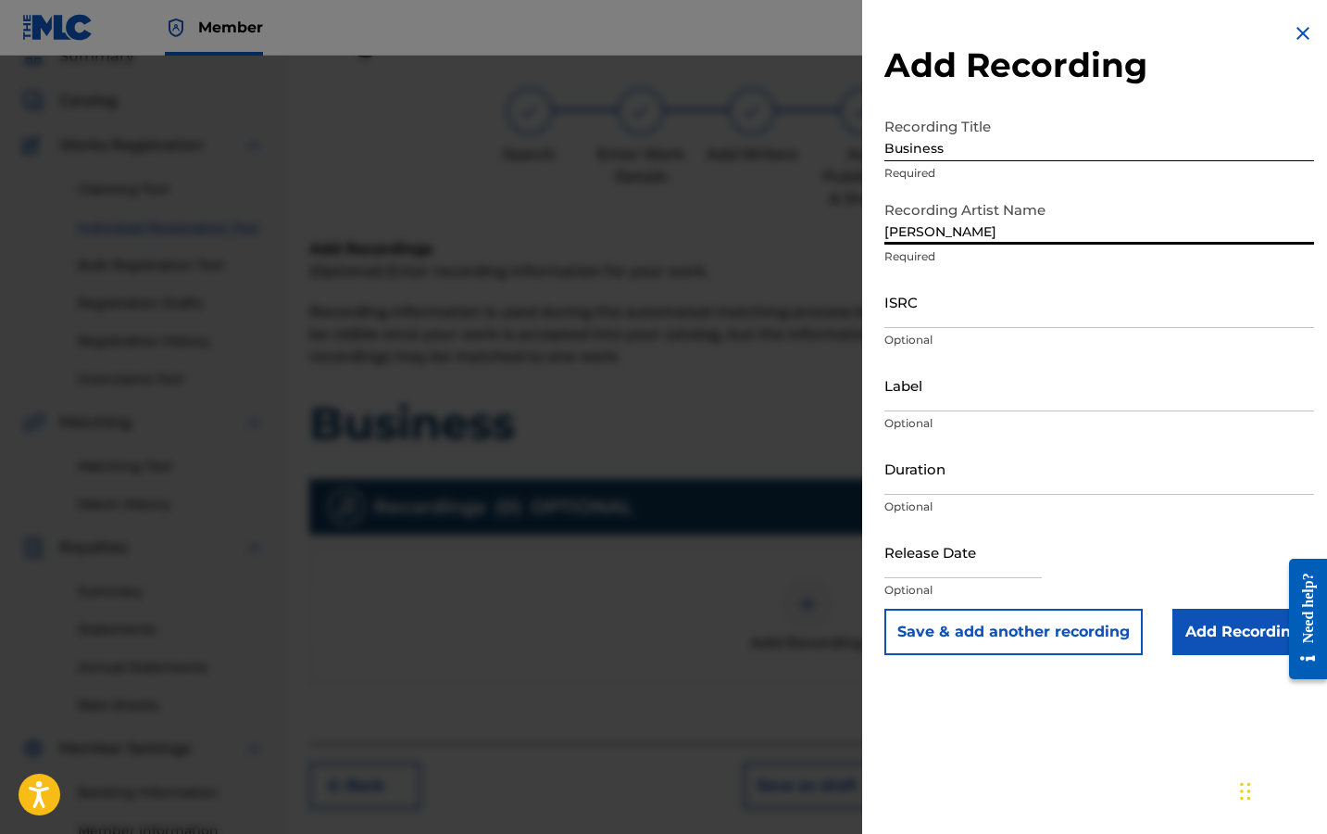
type input "[PERSON_NAME]"
click at [930, 327] on input "ISRC" at bounding box center [1100, 301] width 430 height 53
paste input "QZTB52585893"
type input "QZTB52585893"
click at [900, 393] on input "Label" at bounding box center [1100, 385] width 430 height 53
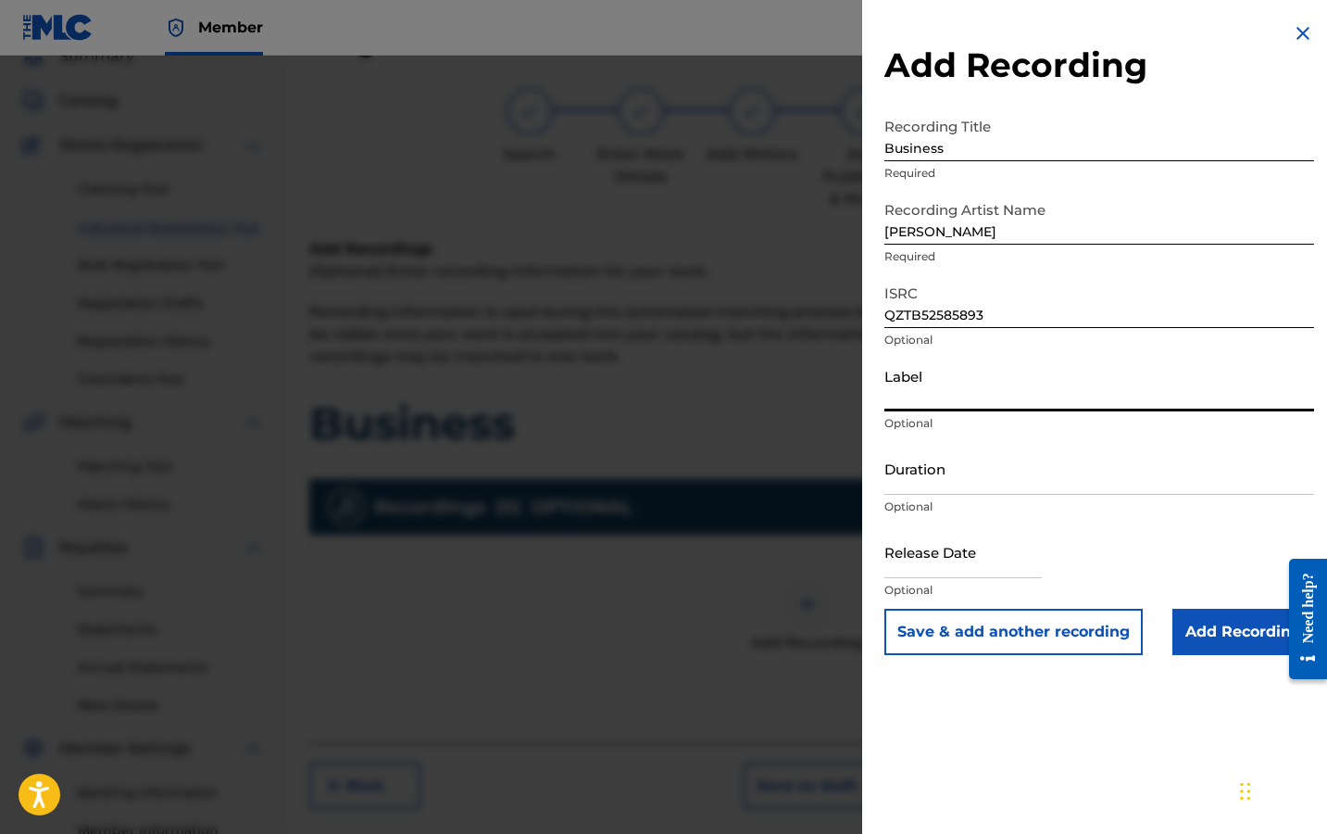
click at [949, 486] on input "Duration" at bounding box center [1100, 468] width 430 height 53
type input "02:03"
select select "7"
select select "2025"
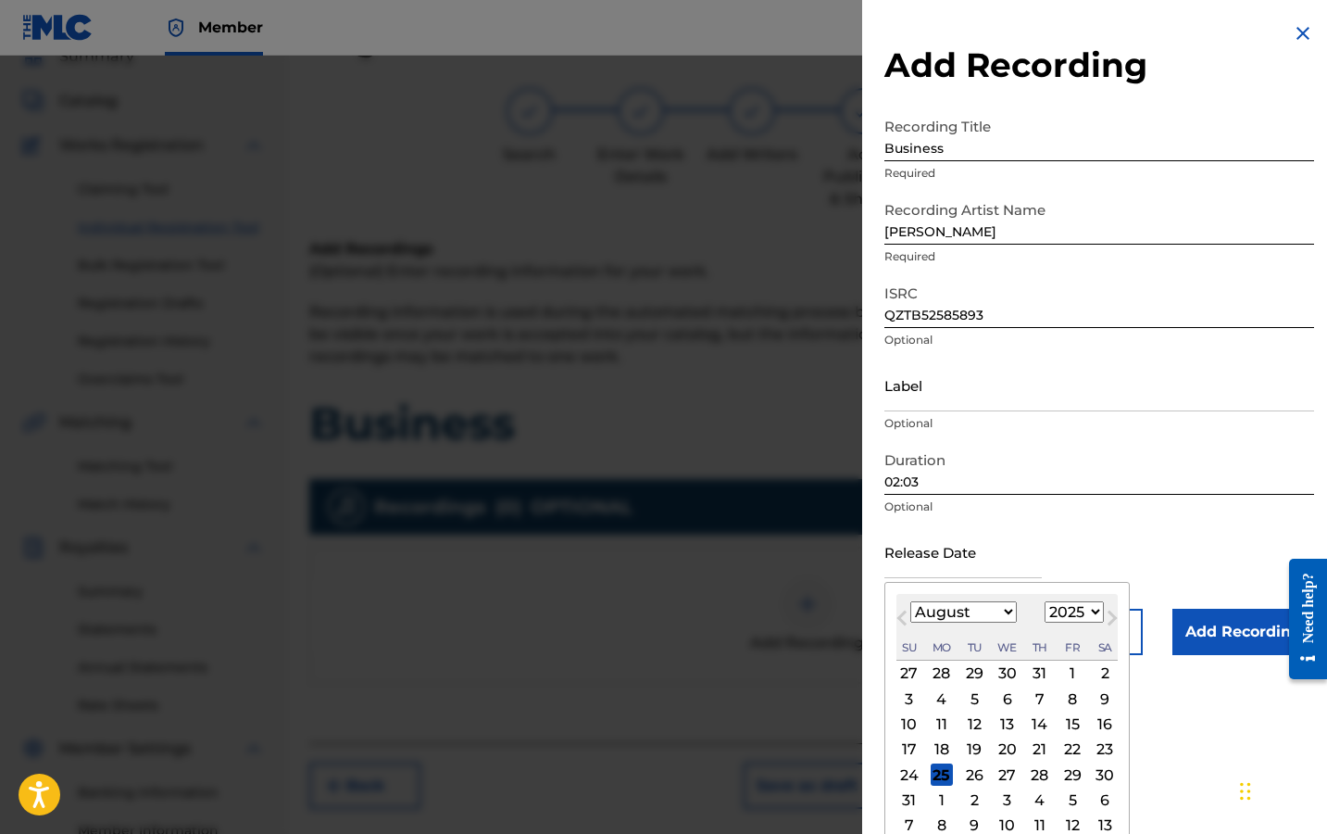
click at [975, 561] on input "text" at bounding box center [963, 551] width 157 height 53
click at [904, 618] on span "Previous Month" at bounding box center [904, 621] width 0 height 28
click at [1111, 617] on span "Next Month" at bounding box center [1111, 621] width 0 height 28
select select "6"
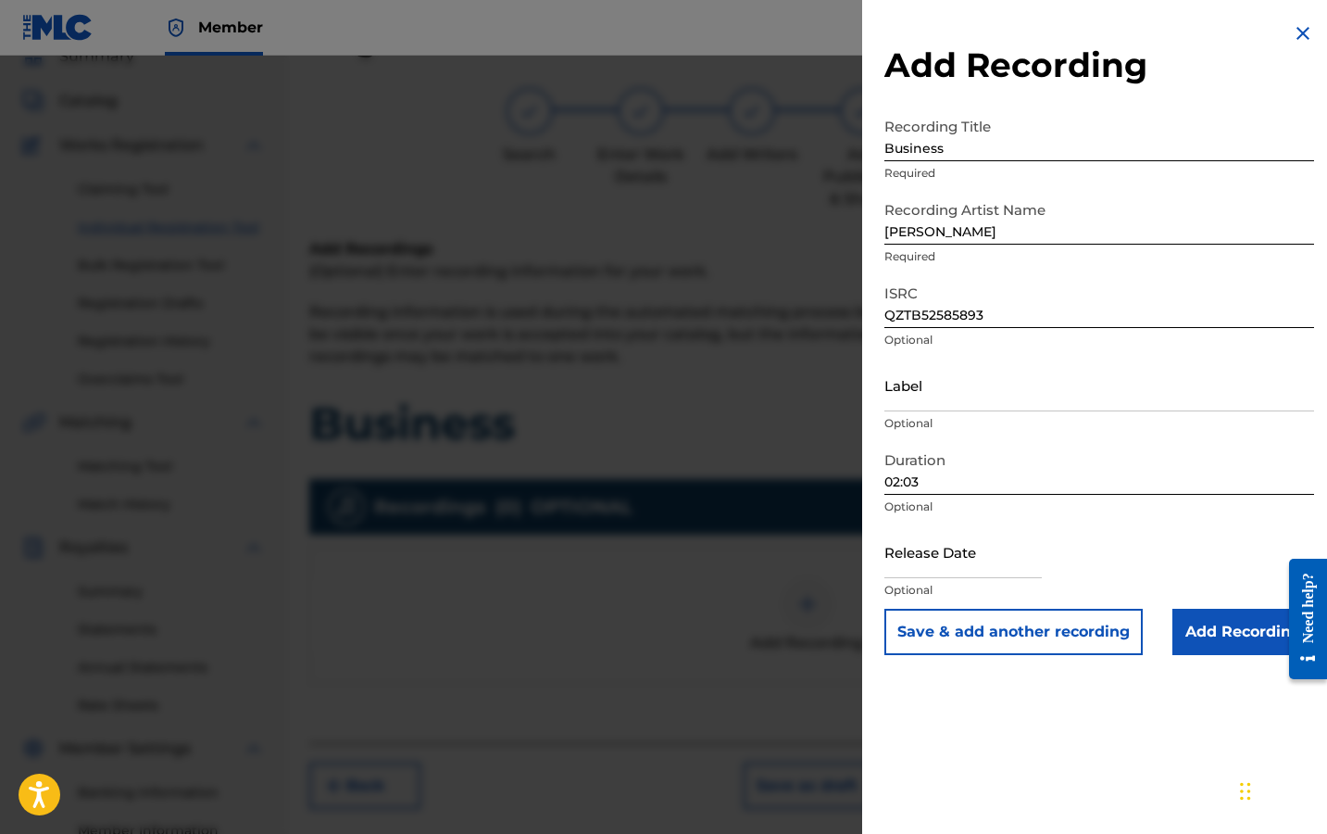
select select "7"
select select "2025"
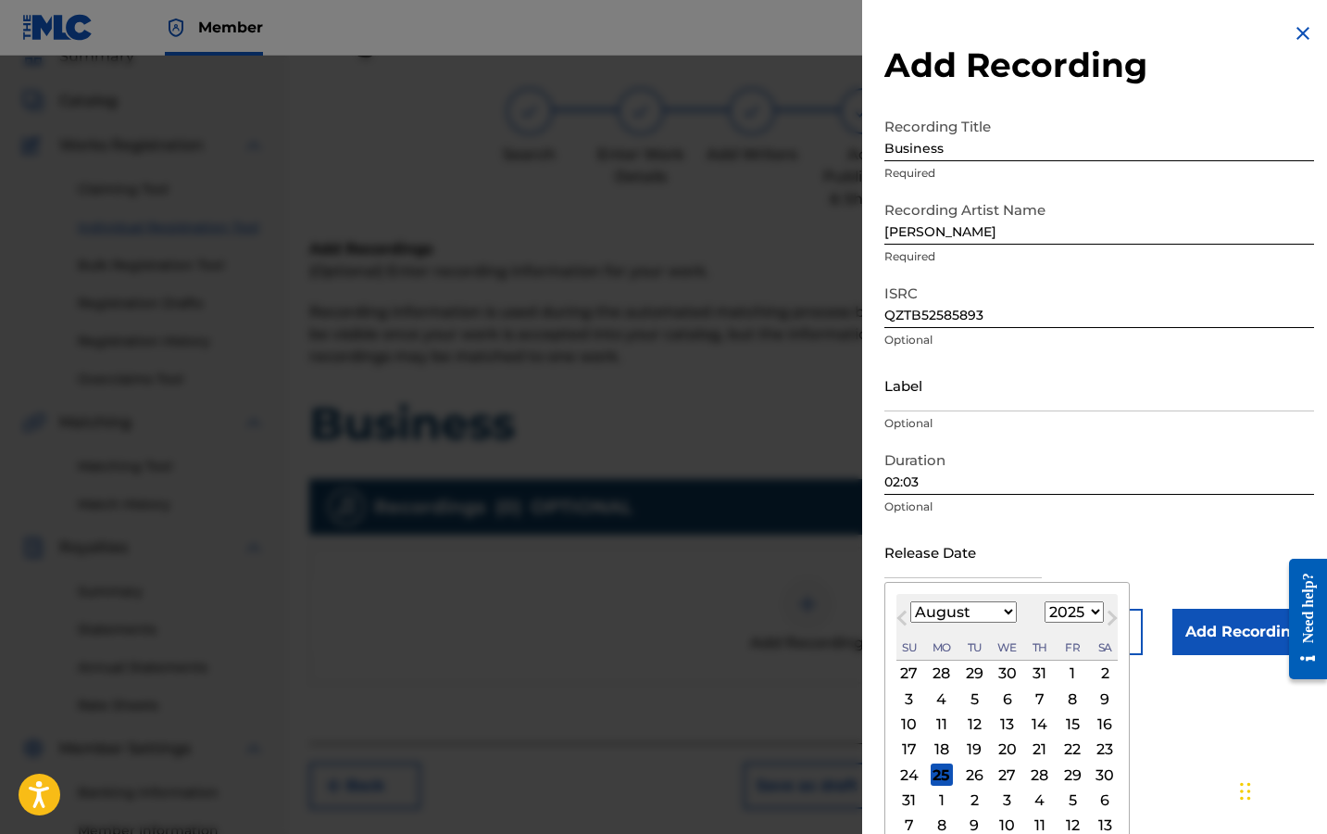
click at [950, 555] on input "text" at bounding box center [963, 551] width 157 height 53
click at [898, 623] on button "Previous Month" at bounding box center [902, 622] width 30 height 30
select select "6"
click at [1062, 700] on div "25" at bounding box center [1073, 749] width 22 height 22
type input "[DATE]"
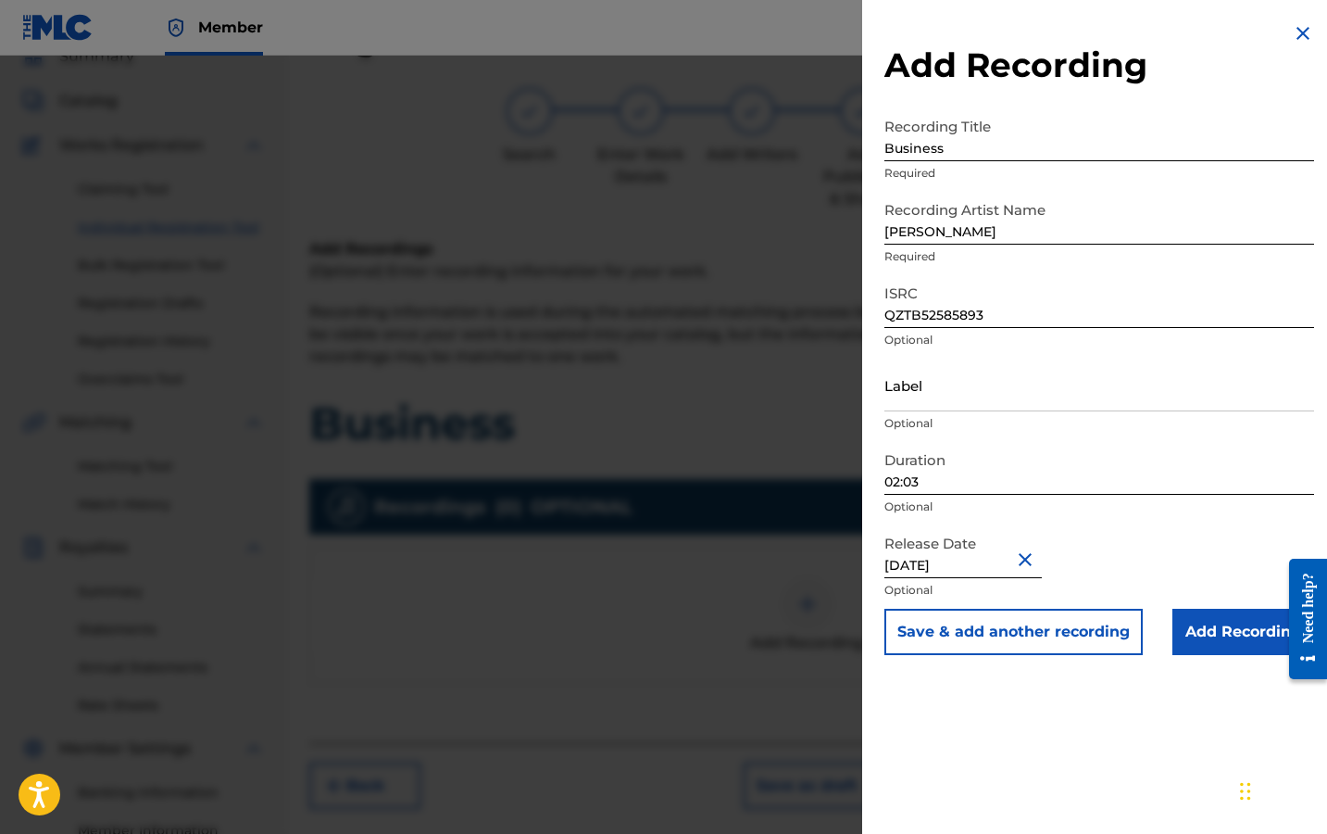
click at [1220, 642] on input "Add Recording" at bounding box center [1244, 632] width 142 height 46
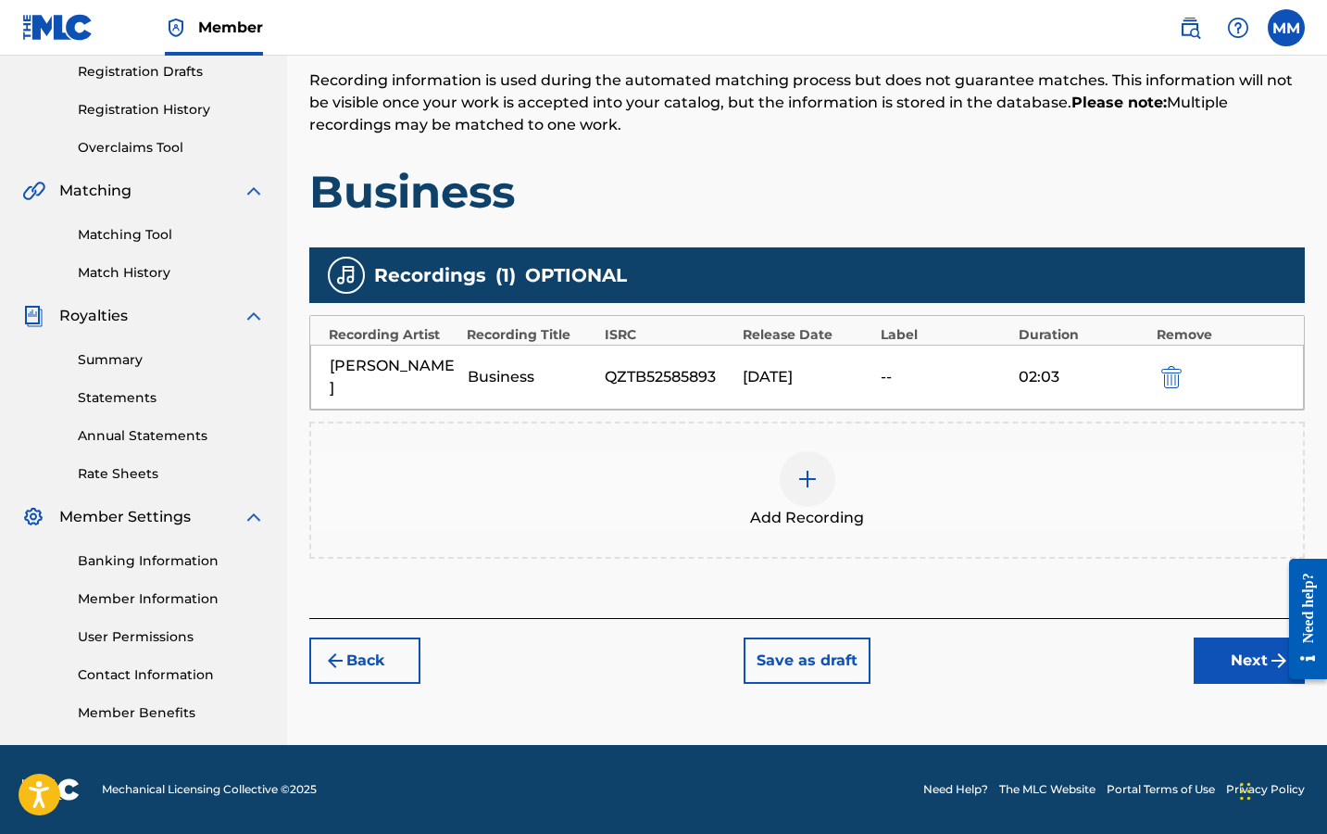
scroll to position [315, 0]
click at [1251, 637] on button "Next" at bounding box center [1249, 660] width 111 height 46
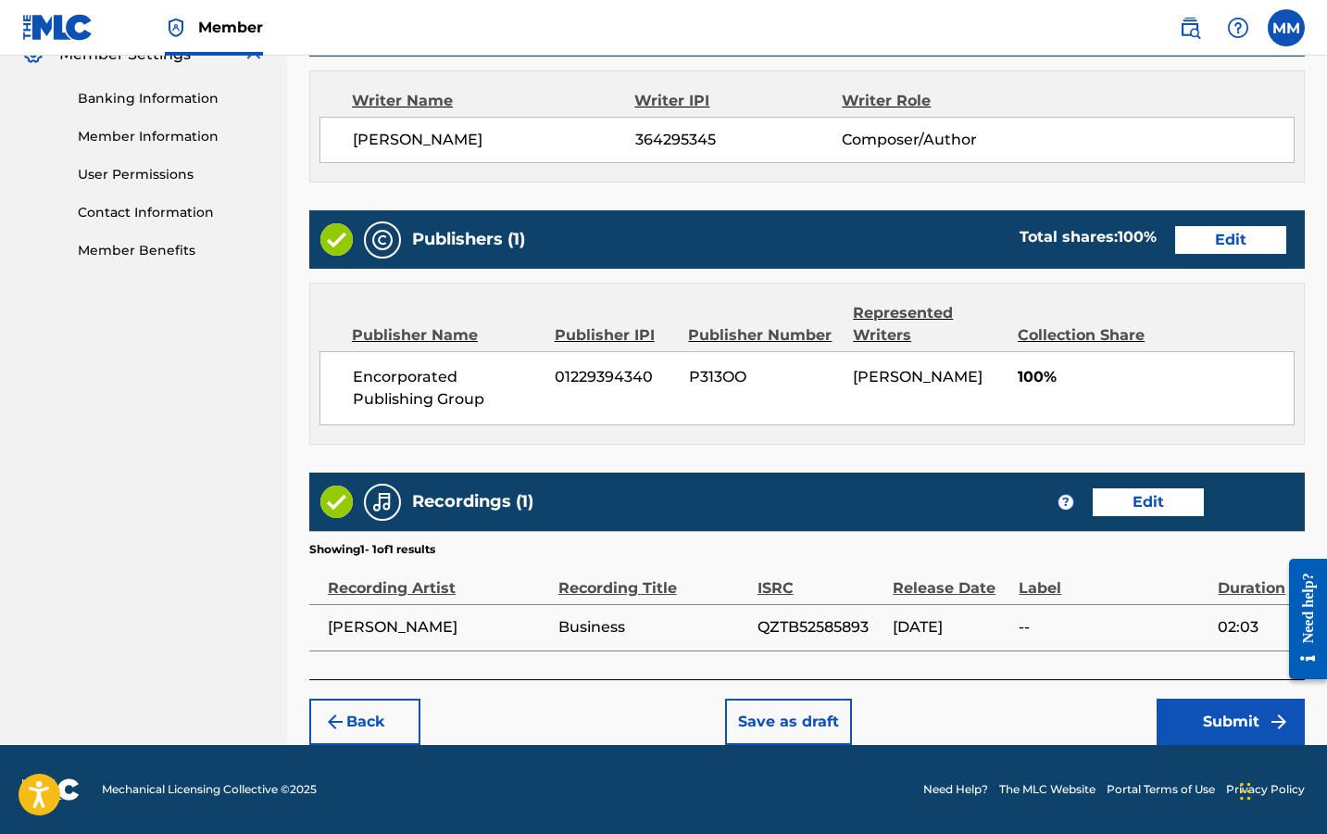
scroll to position [776, 0]
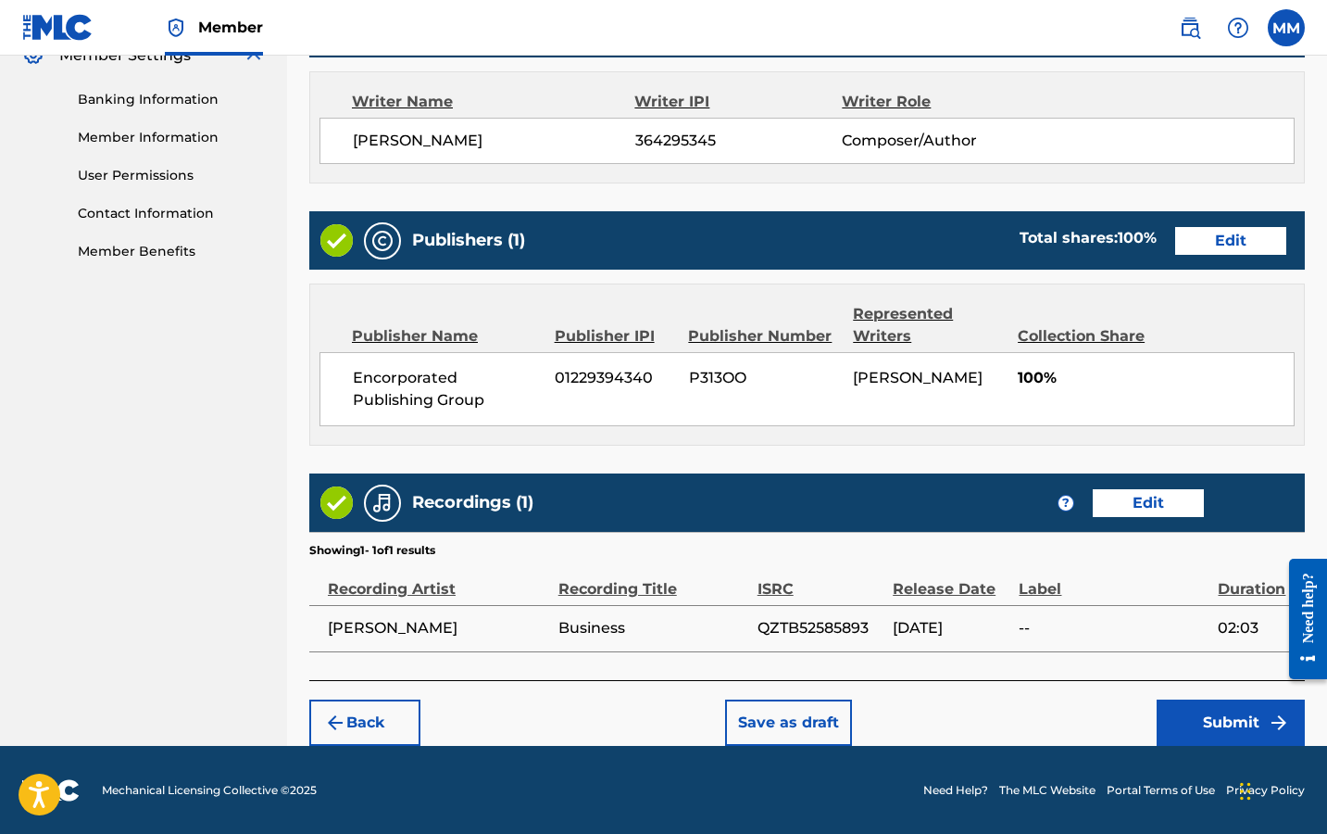
click at [1177, 700] on button "Submit" at bounding box center [1231, 722] width 148 height 46
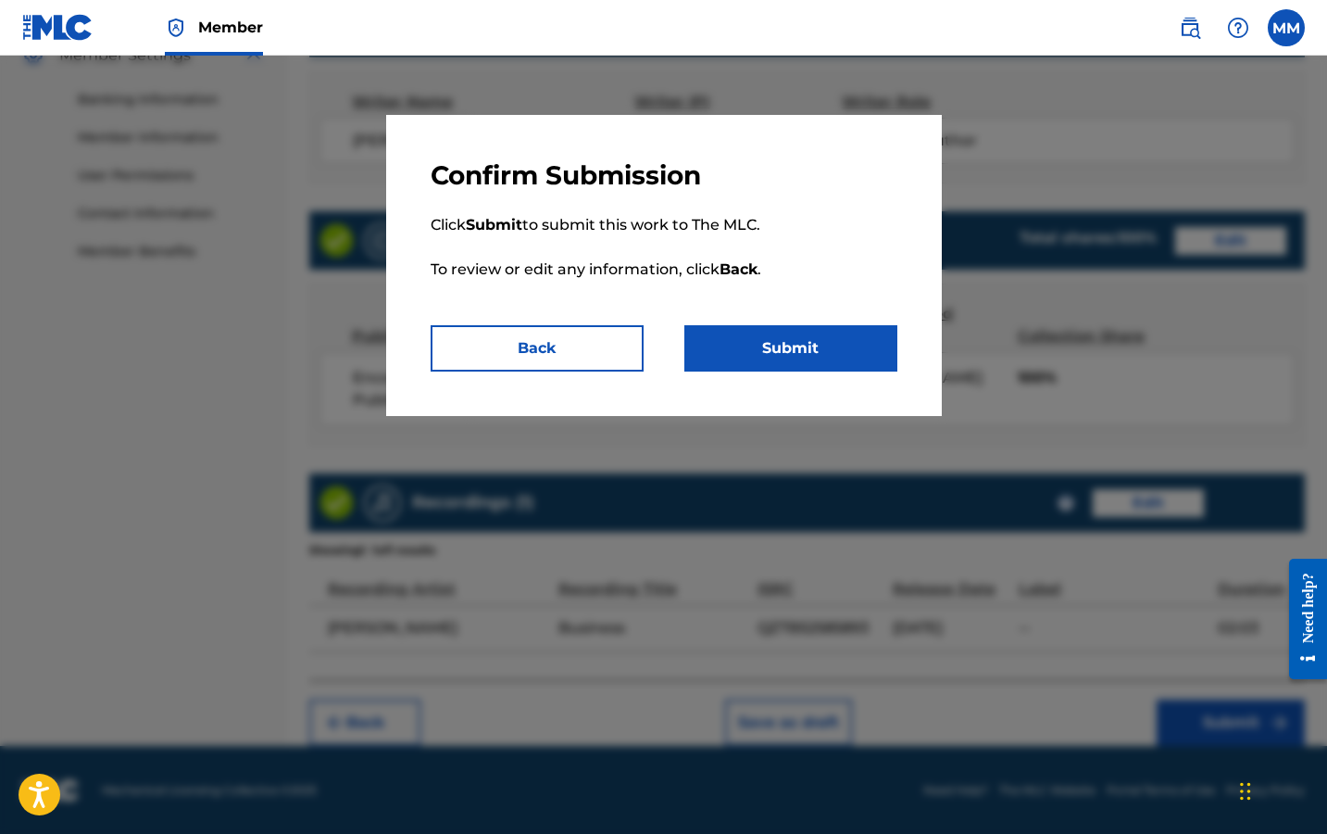
click at [824, 336] on button "Submit" at bounding box center [791, 348] width 213 height 46
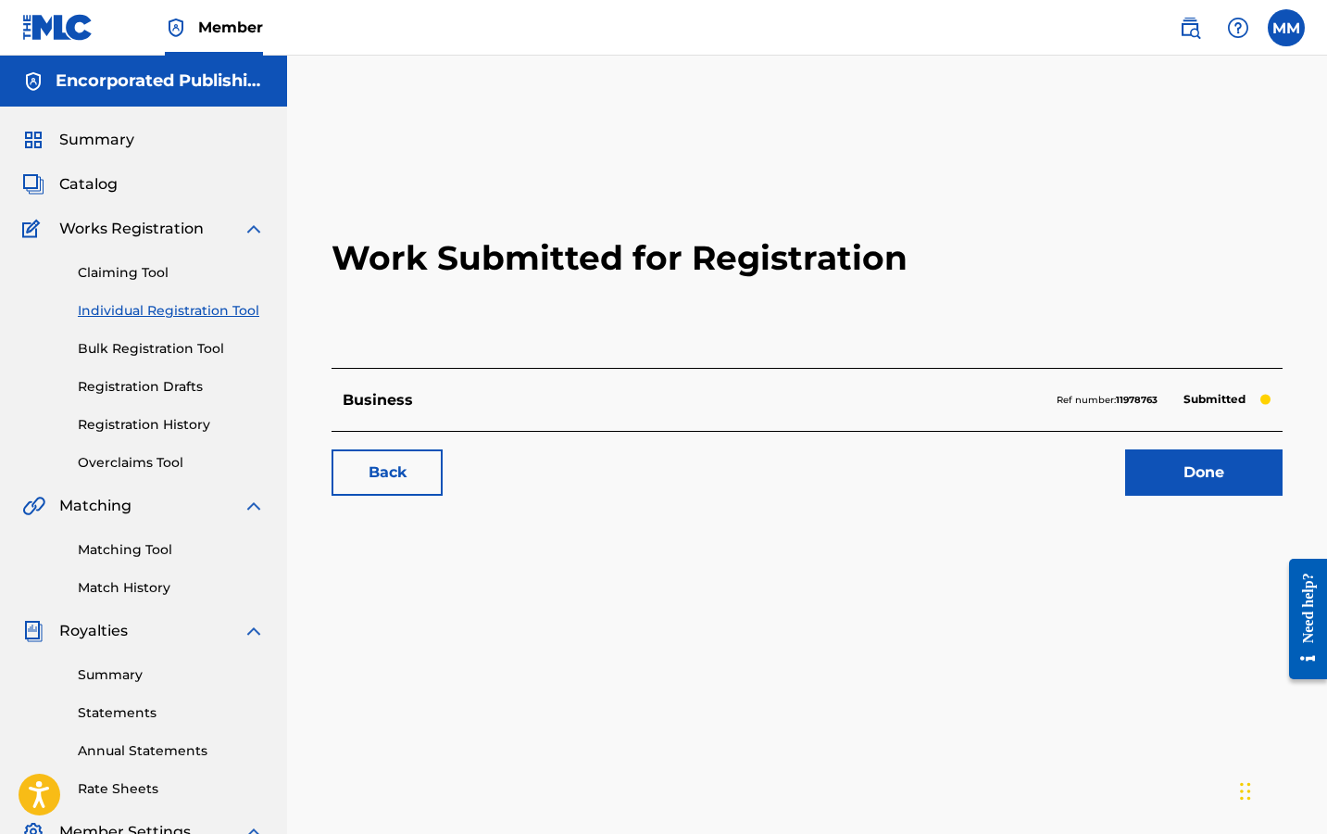
click at [1202, 464] on link "Done" at bounding box center [1204, 472] width 157 height 46
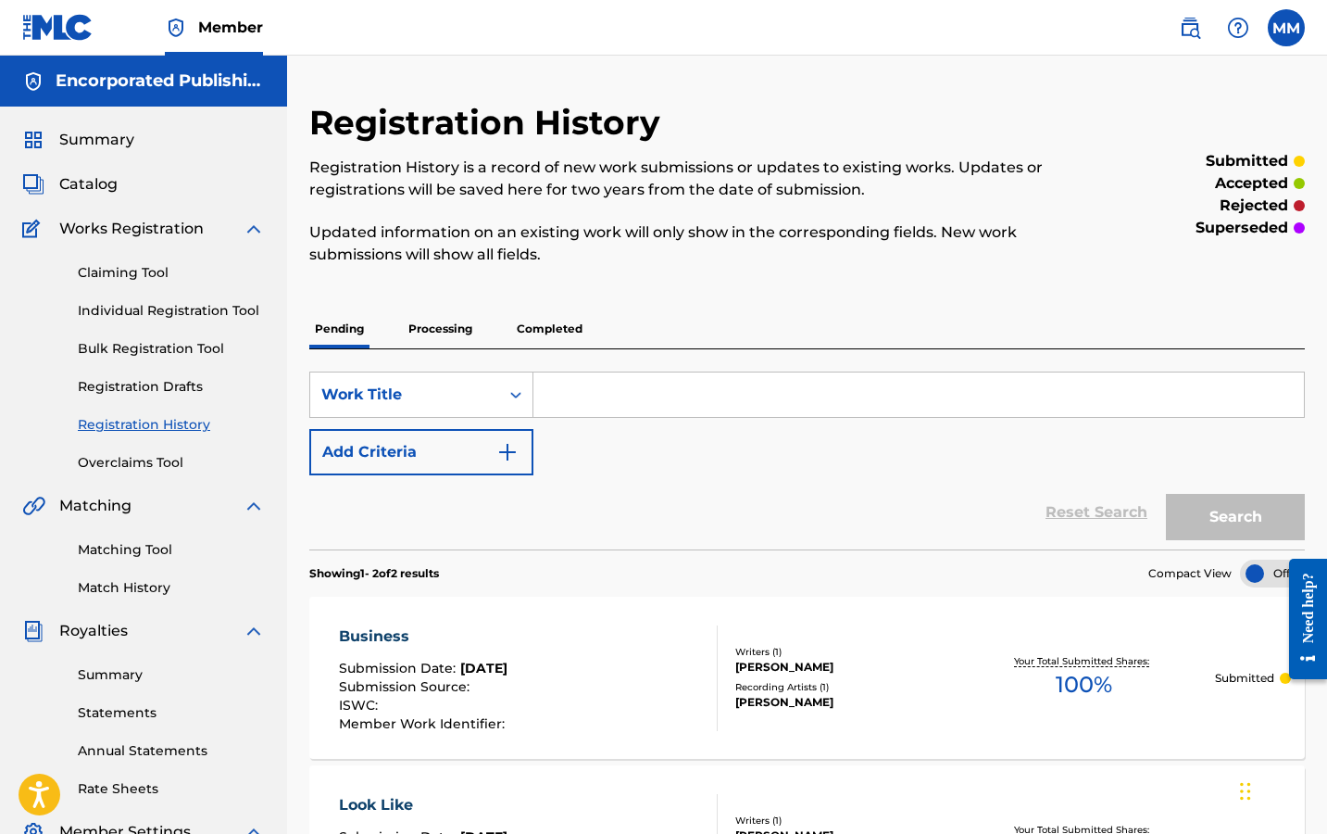
click at [572, 384] on input "Search Form" at bounding box center [919, 394] width 771 height 44
type input "Baby Momma"
click at [85, 183] on span "Catalog" at bounding box center [88, 184] width 58 height 22
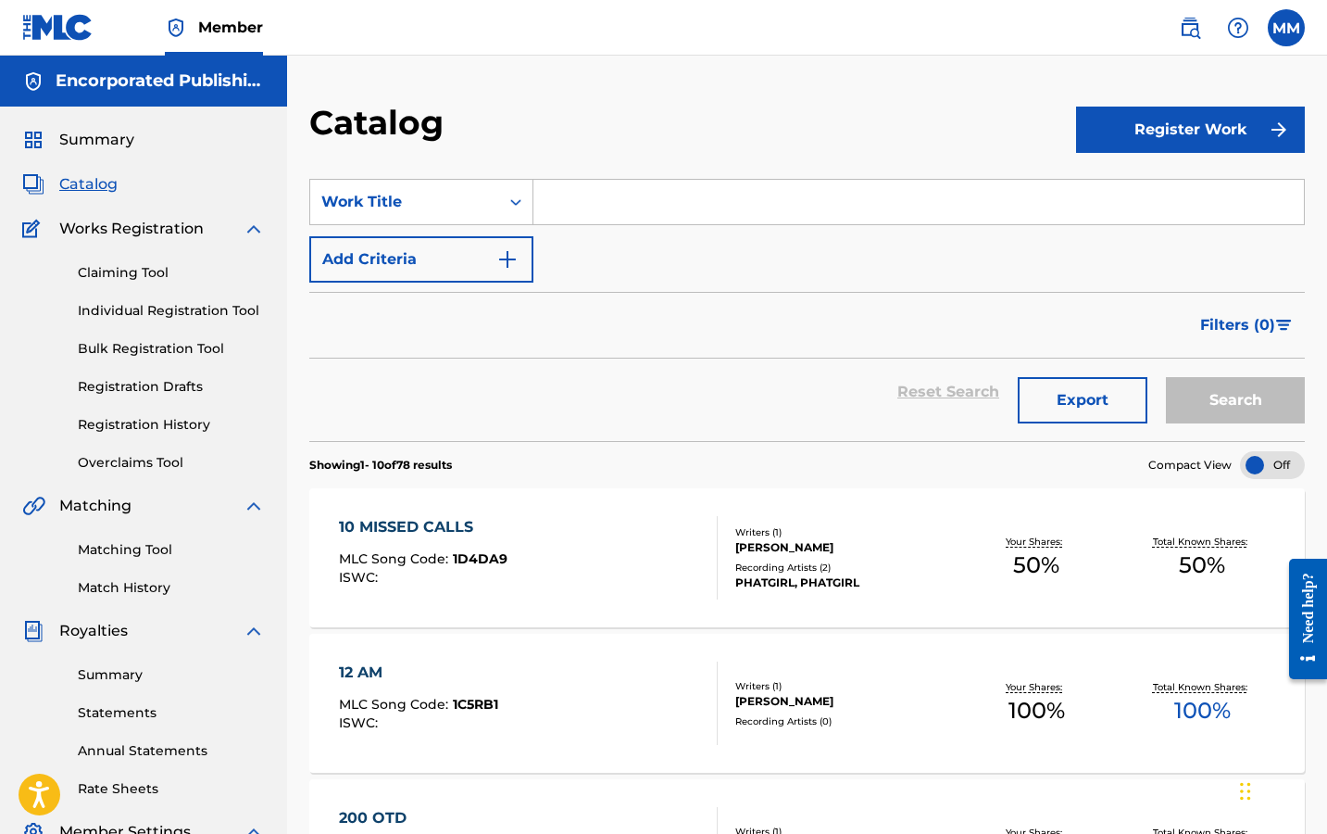
click at [1244, 114] on button "Register Work" at bounding box center [1190, 130] width 229 height 46
click at [1133, 166] on section "SearchWithCriteria5bf34dc5-59b2-4d2a-af59-deef46663796 Work Title Add Criteria …" at bounding box center [807, 299] width 996 height 284
click at [1142, 182] on link "Individual" at bounding box center [1190, 190] width 229 height 44
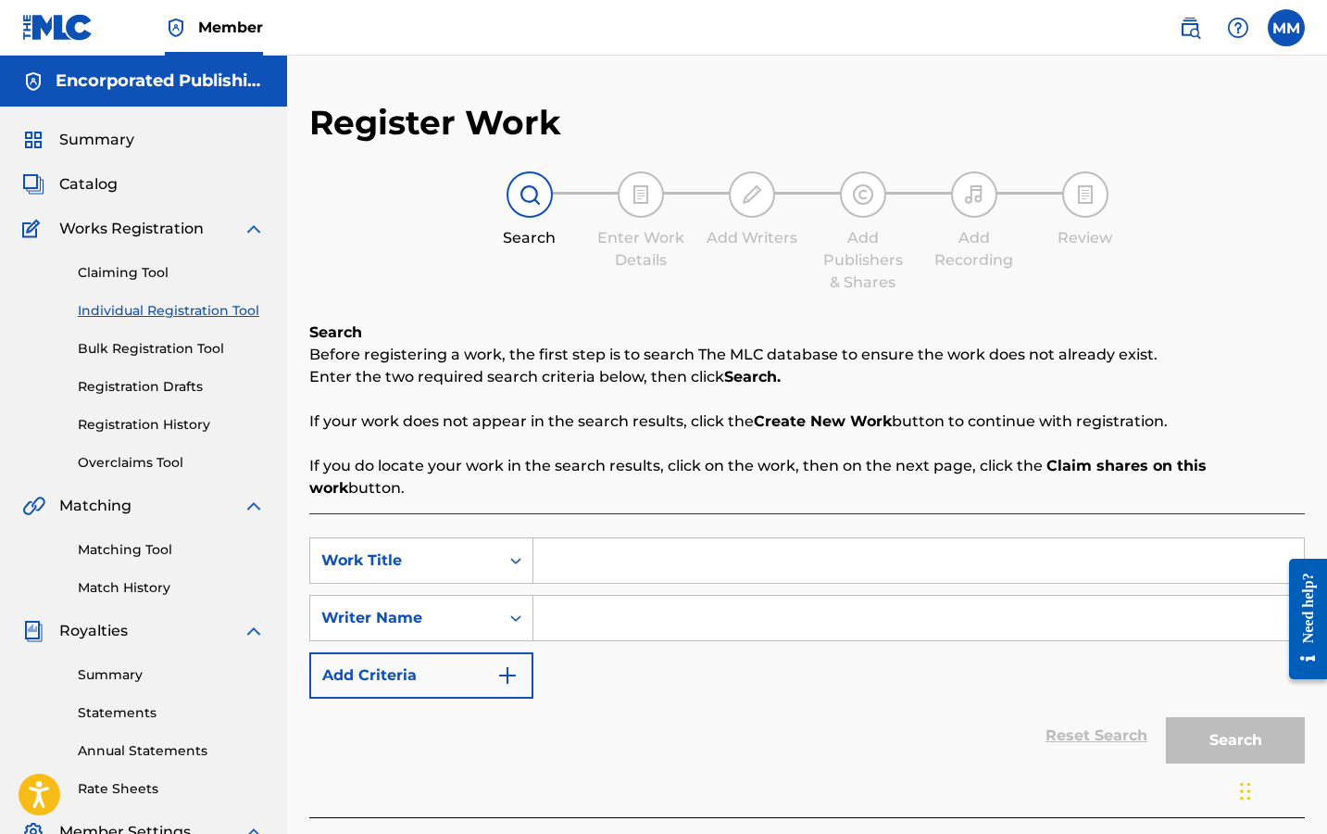
click at [578, 538] on input "Search Form" at bounding box center [919, 560] width 771 height 44
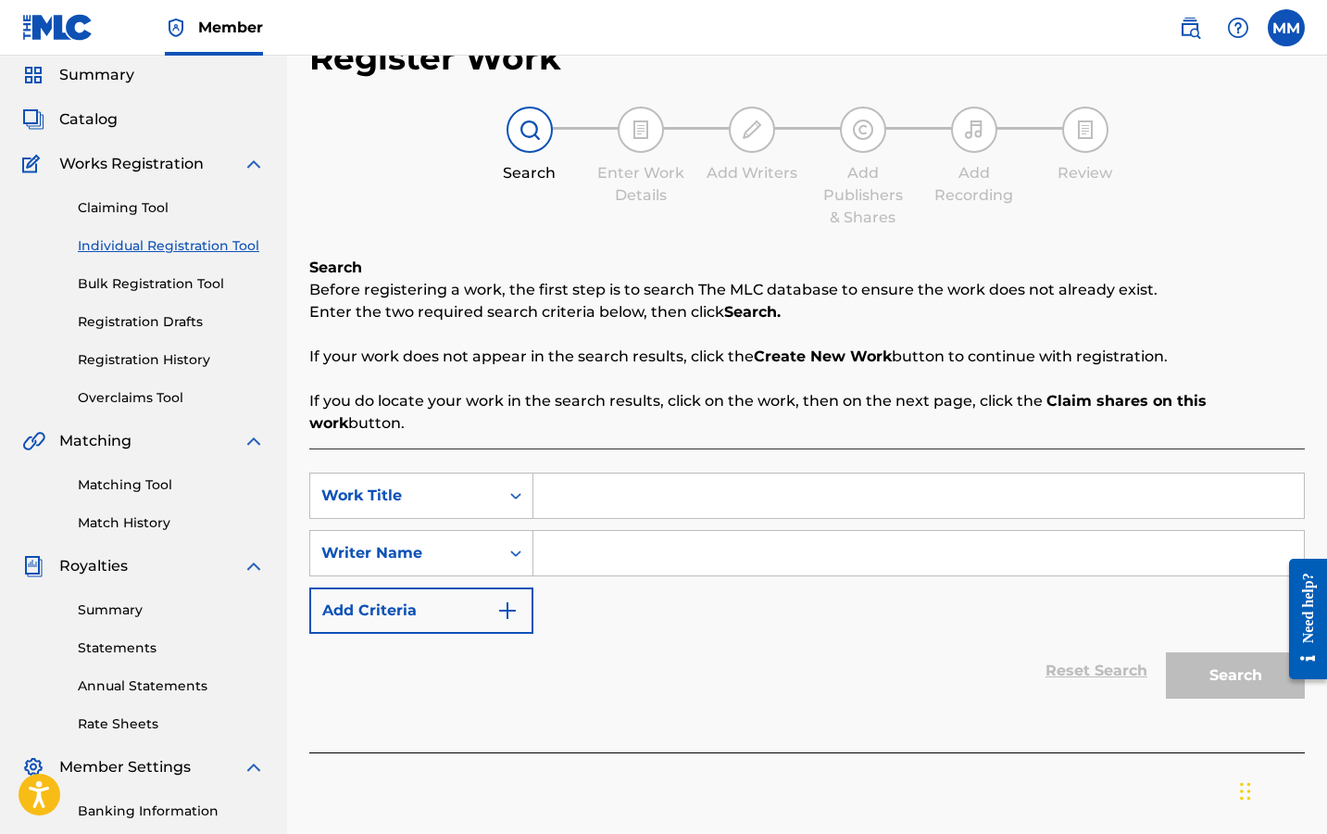
scroll to position [50, 0]
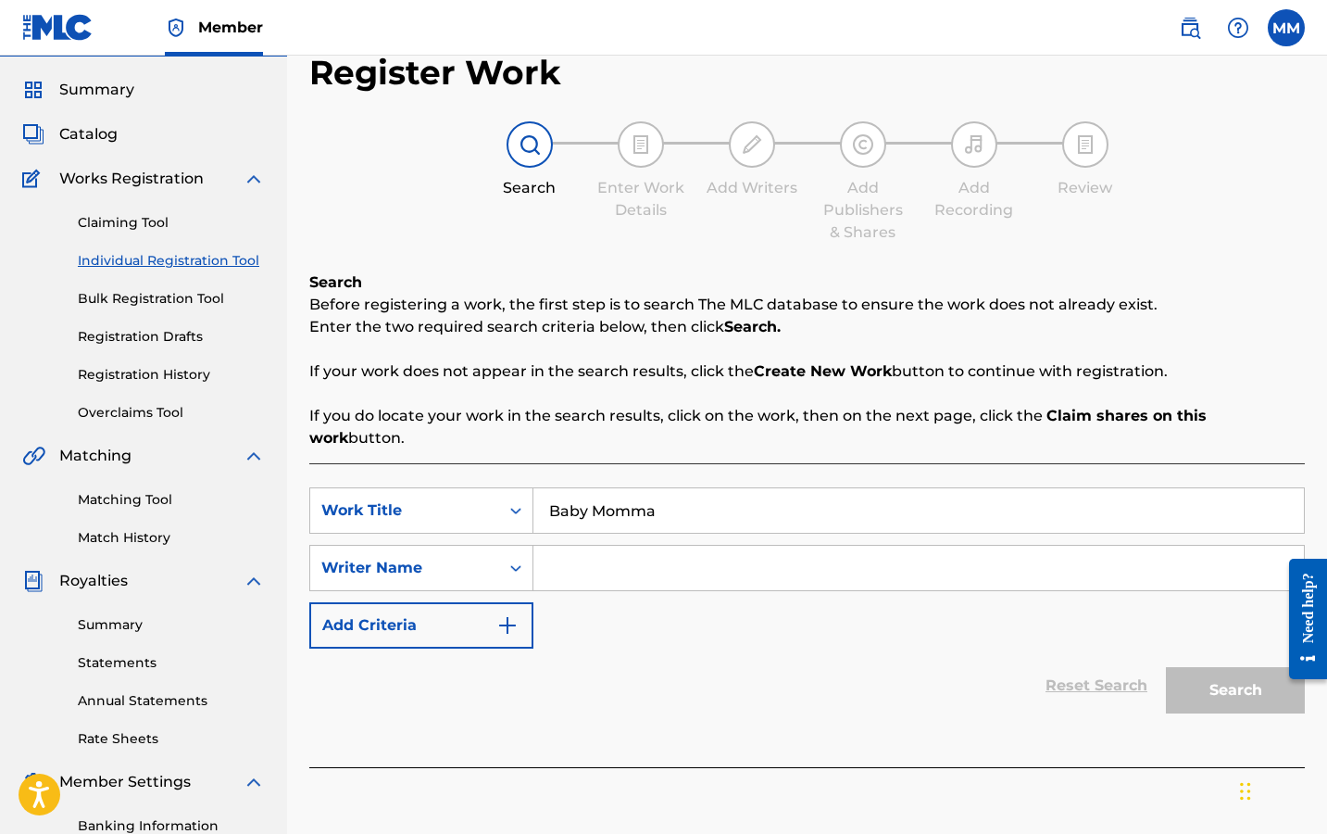
type input "Baby Momma"
click at [634, 551] on input "Search Form" at bounding box center [919, 568] width 771 height 44
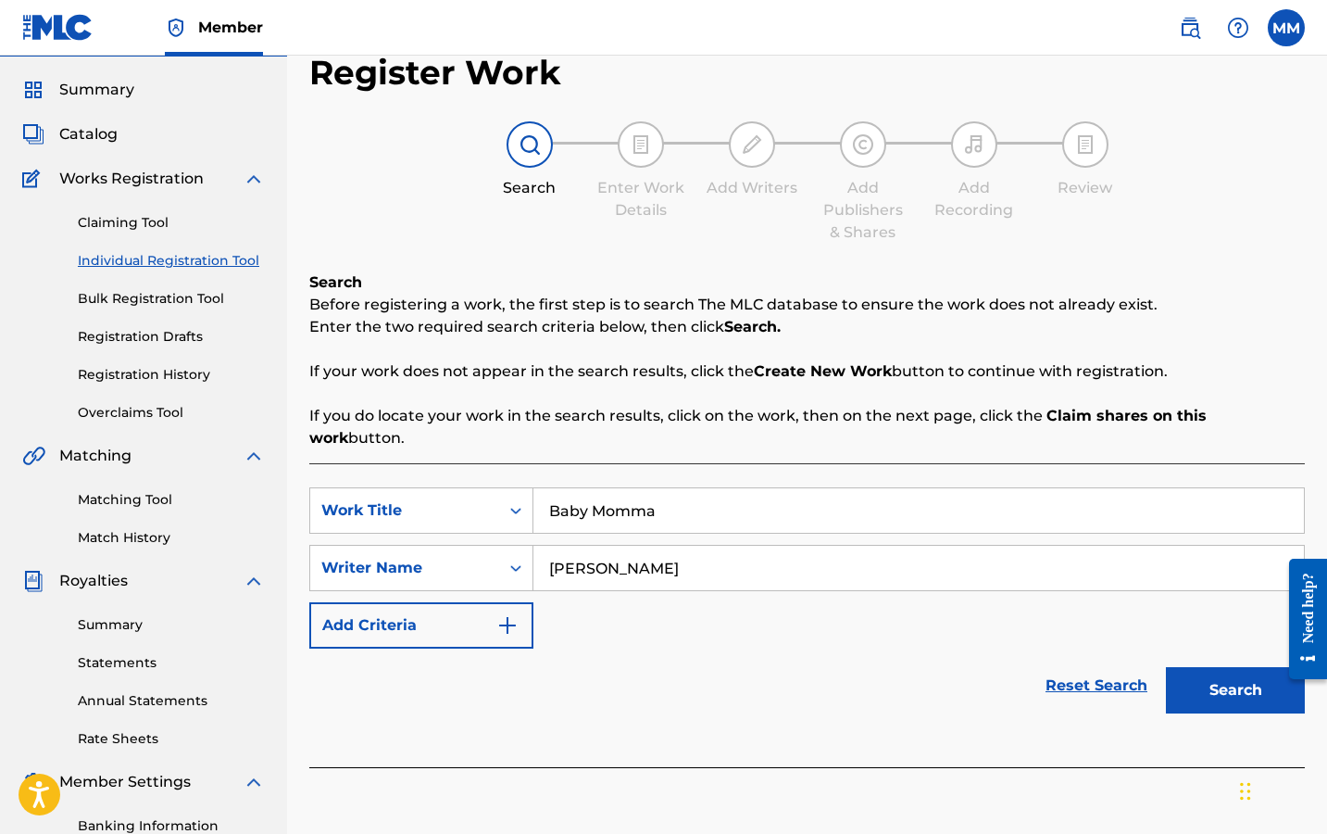
type input "[PERSON_NAME]"
click at [1232, 669] on button "Search" at bounding box center [1235, 690] width 139 height 46
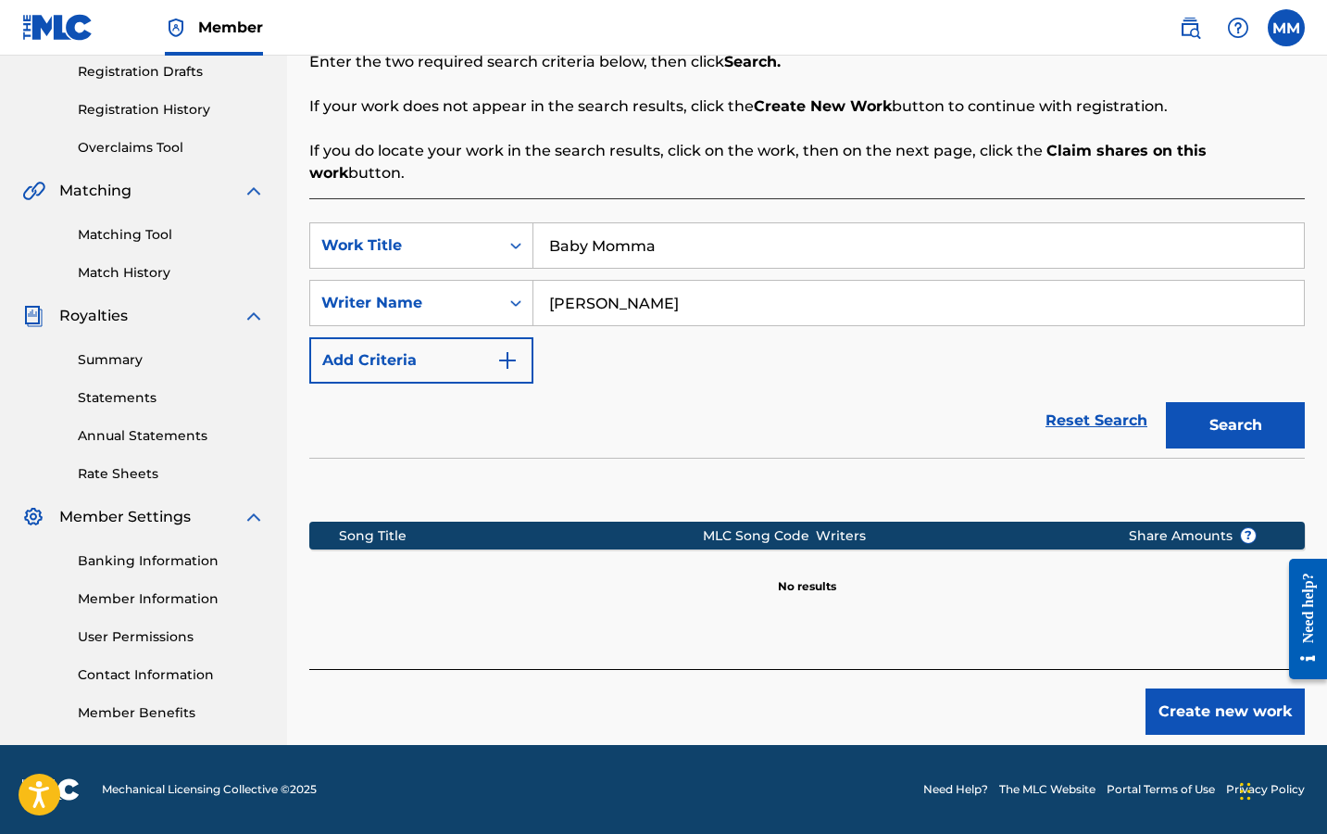
scroll to position [315, 0]
click at [1225, 699] on button "Create new work" at bounding box center [1225, 711] width 159 height 46
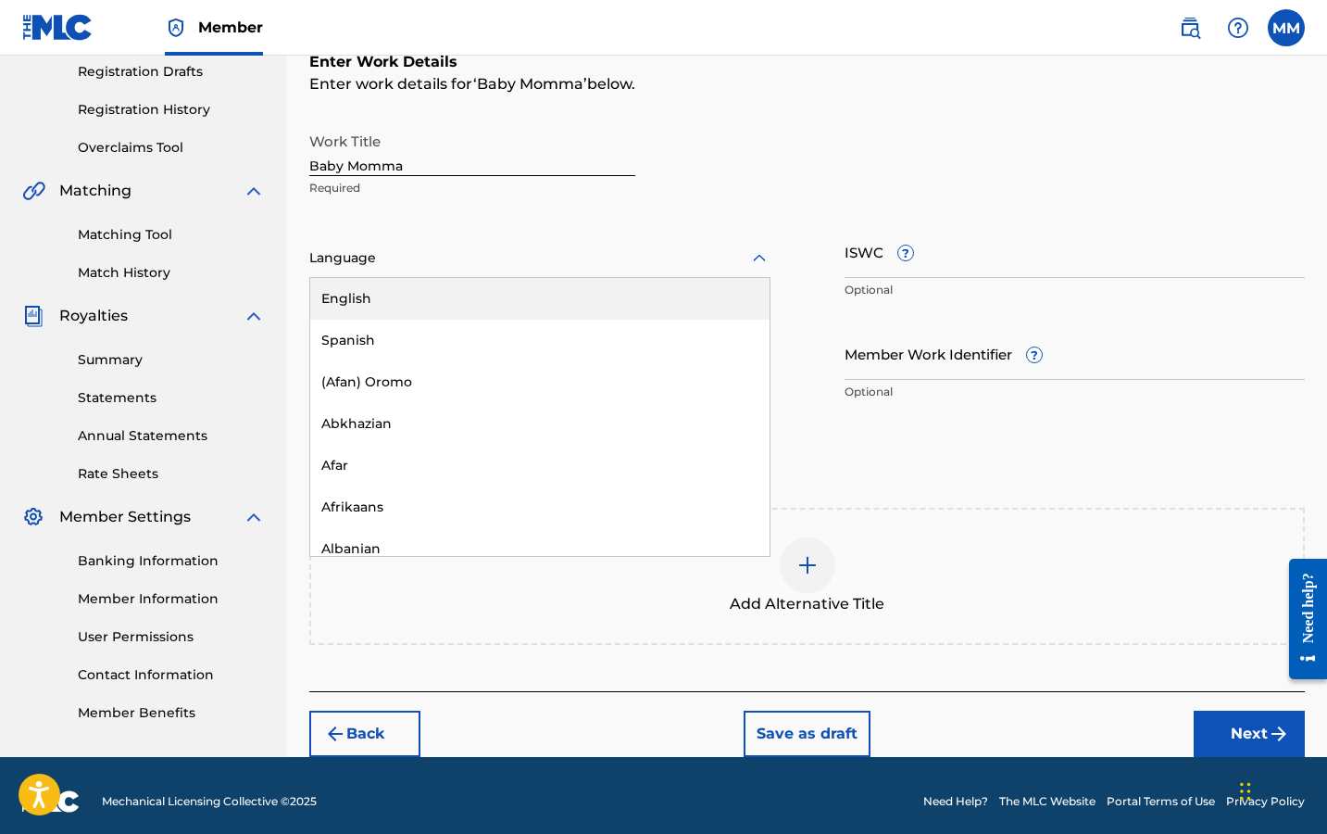
click at [396, 258] on div at bounding box center [539, 257] width 461 height 23
click at [415, 295] on div "English" at bounding box center [539, 299] width 459 height 42
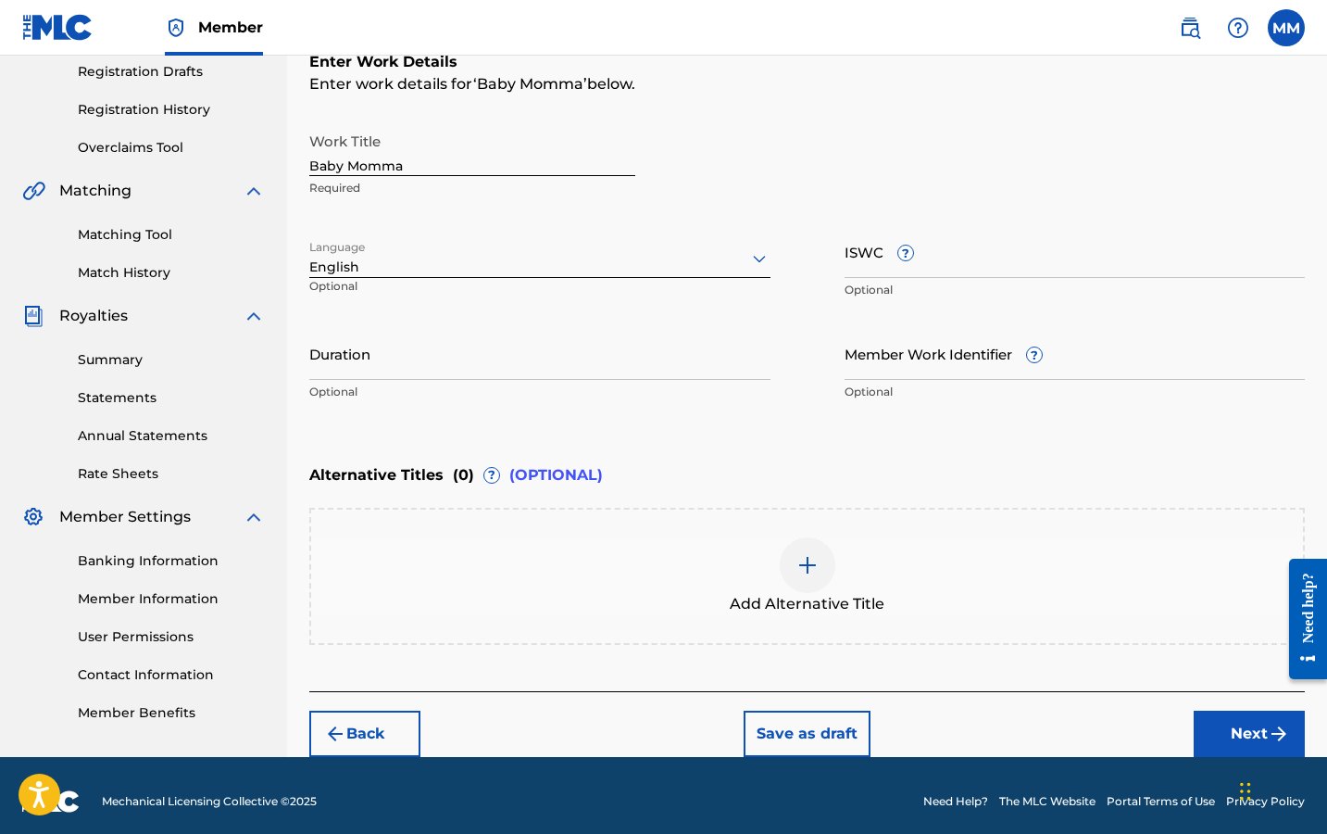
click at [360, 346] on input "Duration" at bounding box center [539, 353] width 461 height 53
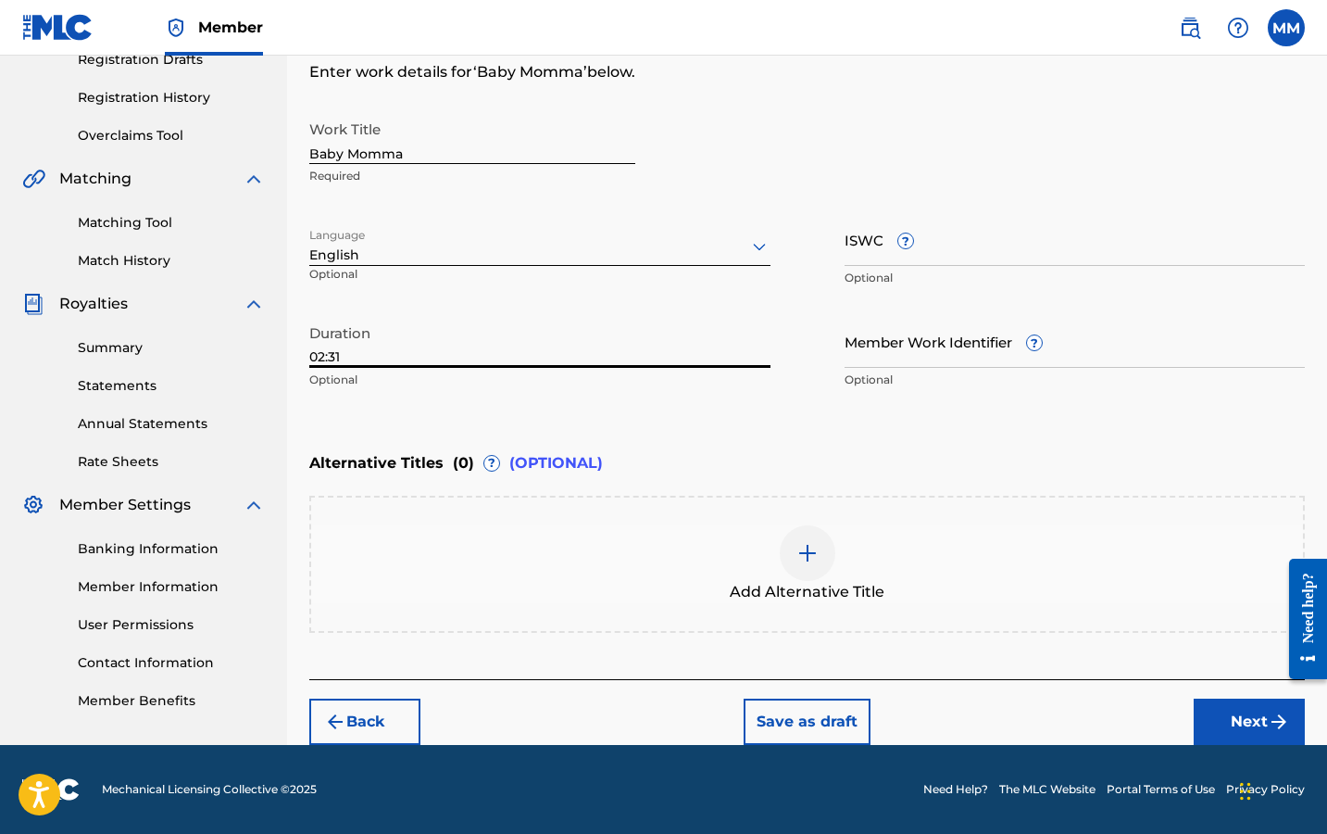
scroll to position [327, 0]
type input "02:31"
click at [1256, 700] on button "Next" at bounding box center [1249, 721] width 111 height 46
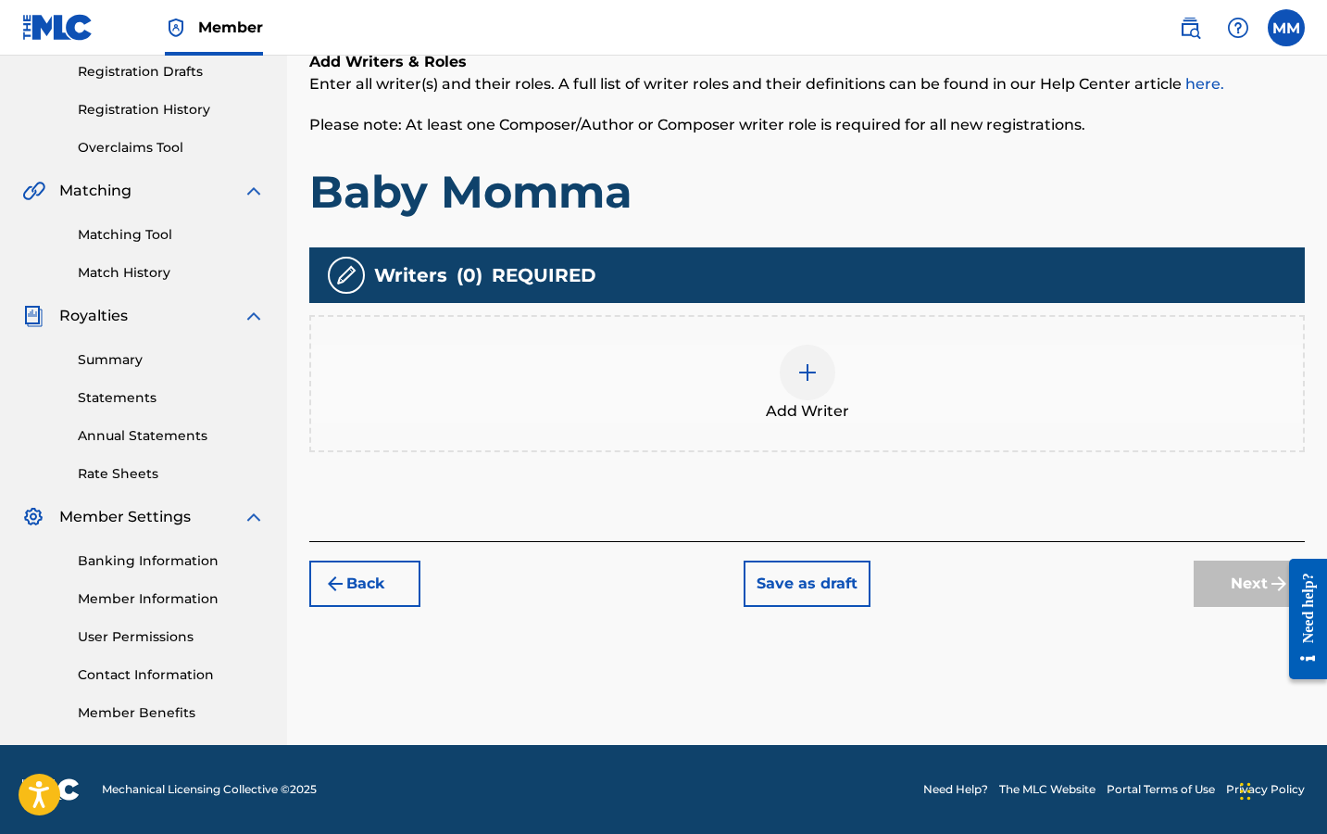
click at [802, 356] on div at bounding box center [808, 373] width 56 height 56
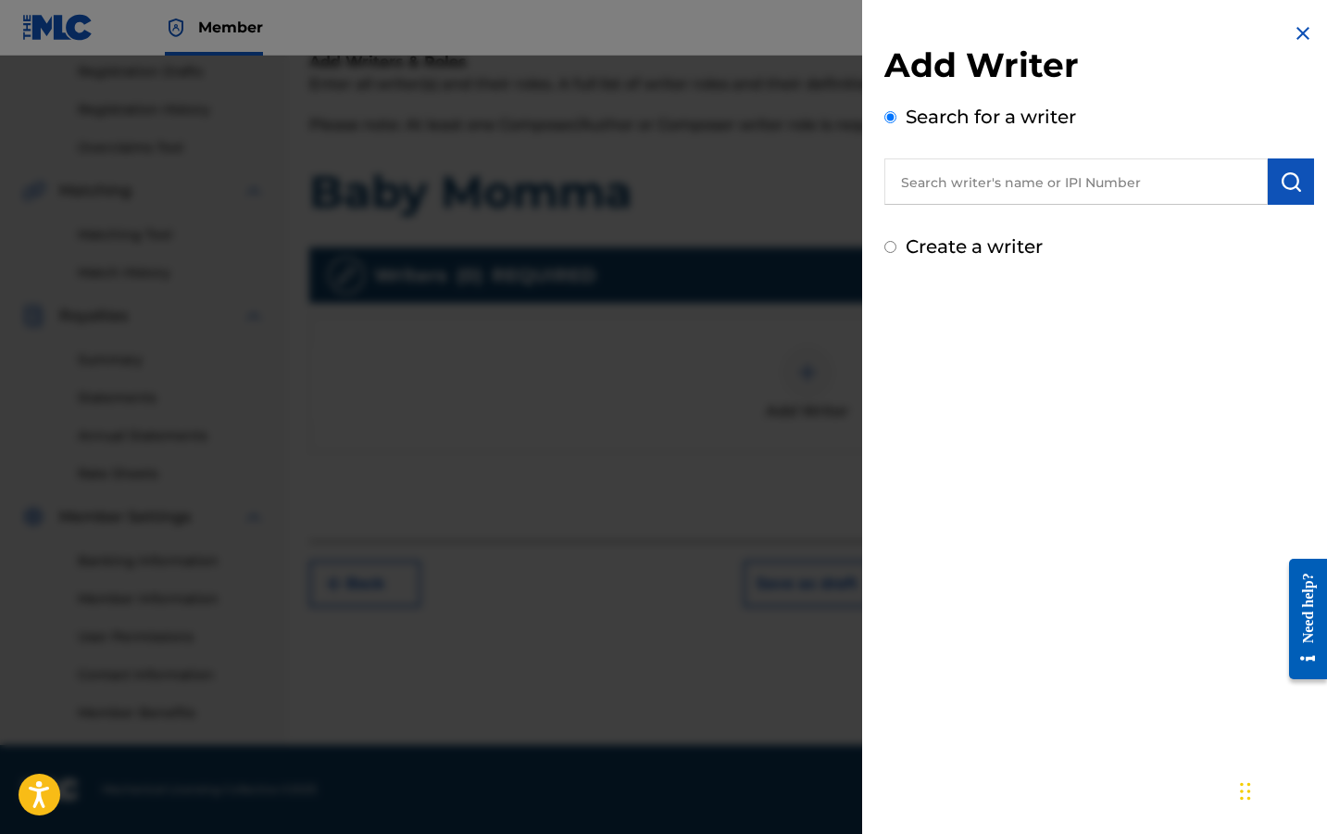
click at [891, 246] on input "Create a writer" at bounding box center [891, 247] width 12 height 12
radio input "false"
radio input "true"
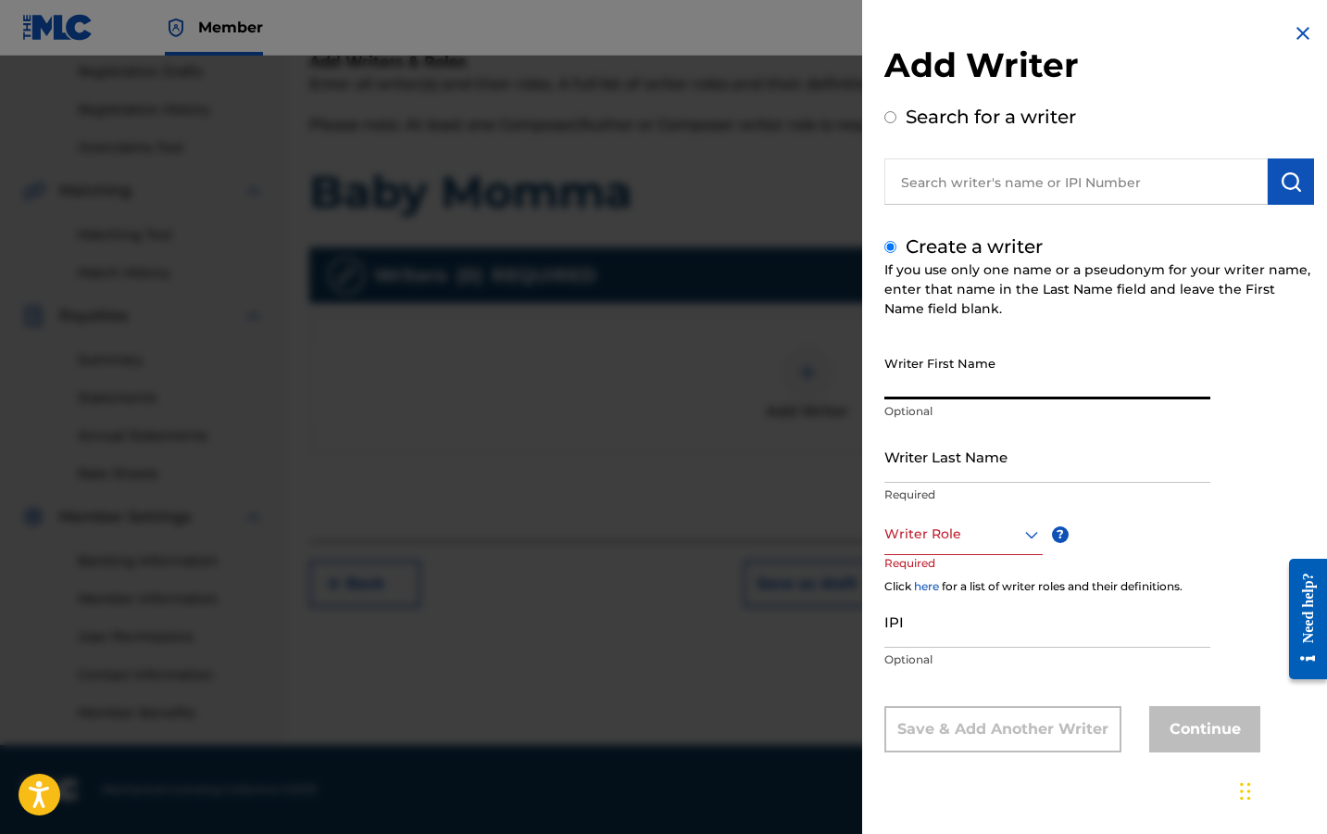
click at [927, 367] on input "Writer First Name" at bounding box center [1048, 372] width 326 height 53
type input "Kiera"
click at [944, 451] on input "Writer Last Name" at bounding box center [1048, 456] width 326 height 53
type input "Brown"
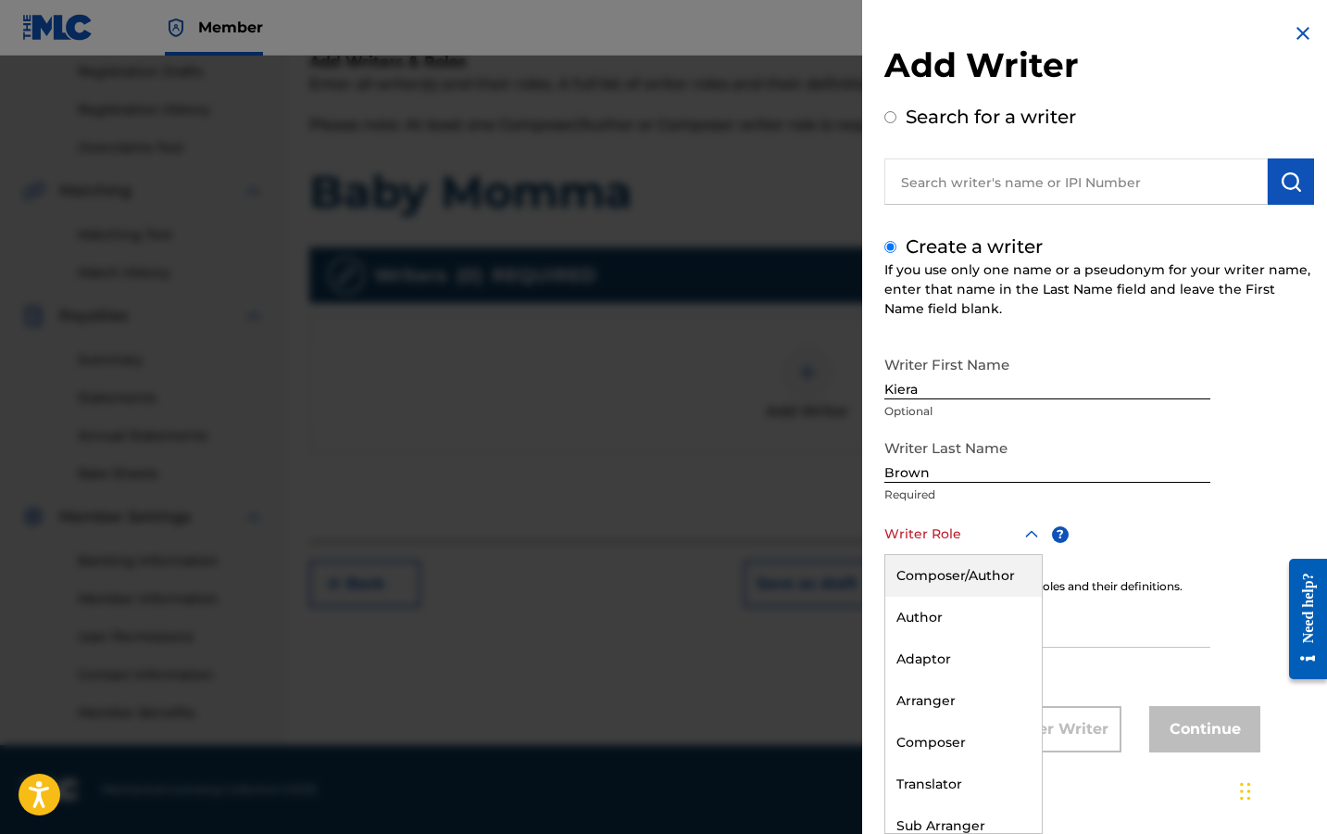
click at [903, 541] on div at bounding box center [964, 533] width 158 height 23
click at [935, 579] on div "Composer/Author" at bounding box center [964, 576] width 157 height 42
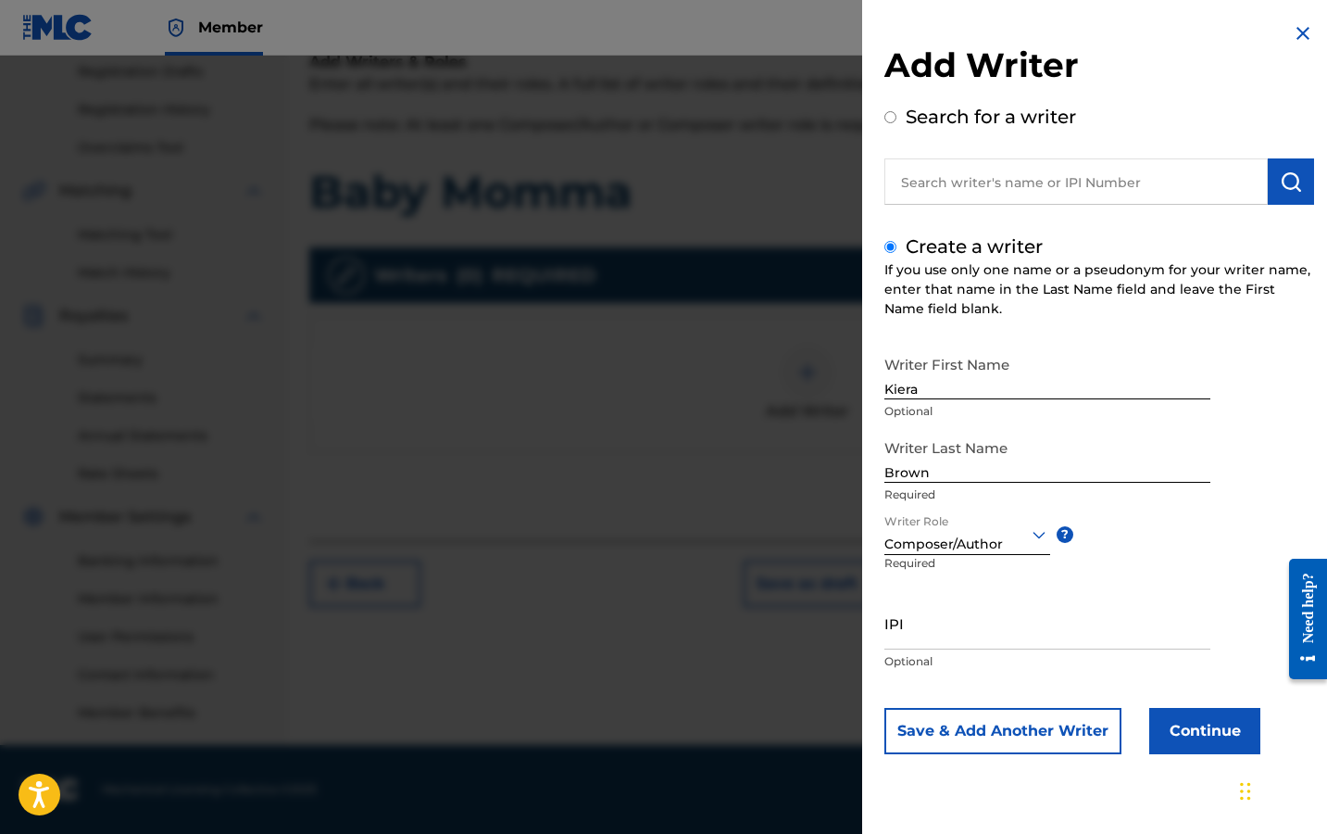
click at [950, 620] on input "IPI" at bounding box center [1048, 623] width 326 height 53
paste input "364295345"
type input "364295345"
click at [1199, 700] on button "Continue" at bounding box center [1205, 731] width 111 height 46
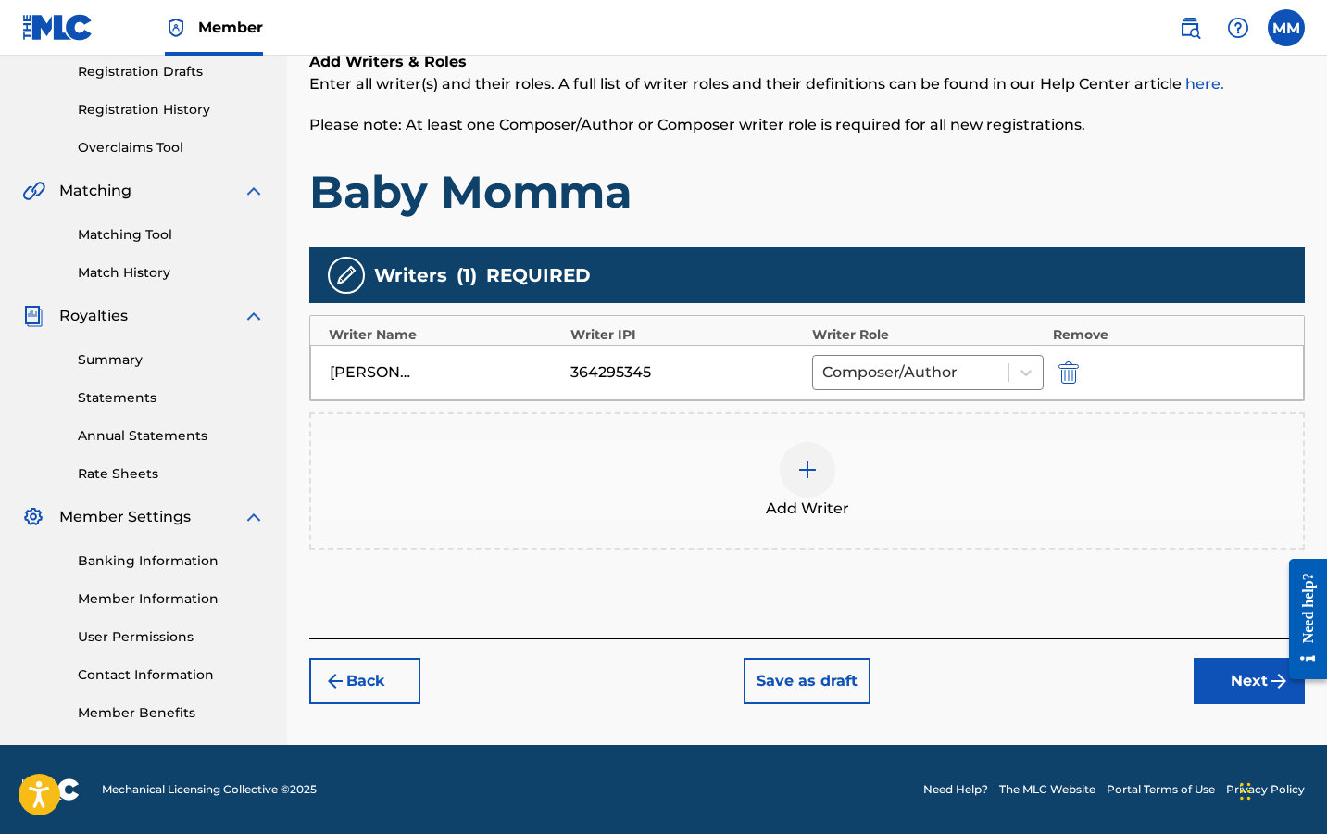
click at [1228, 689] on button "Next" at bounding box center [1249, 681] width 111 height 46
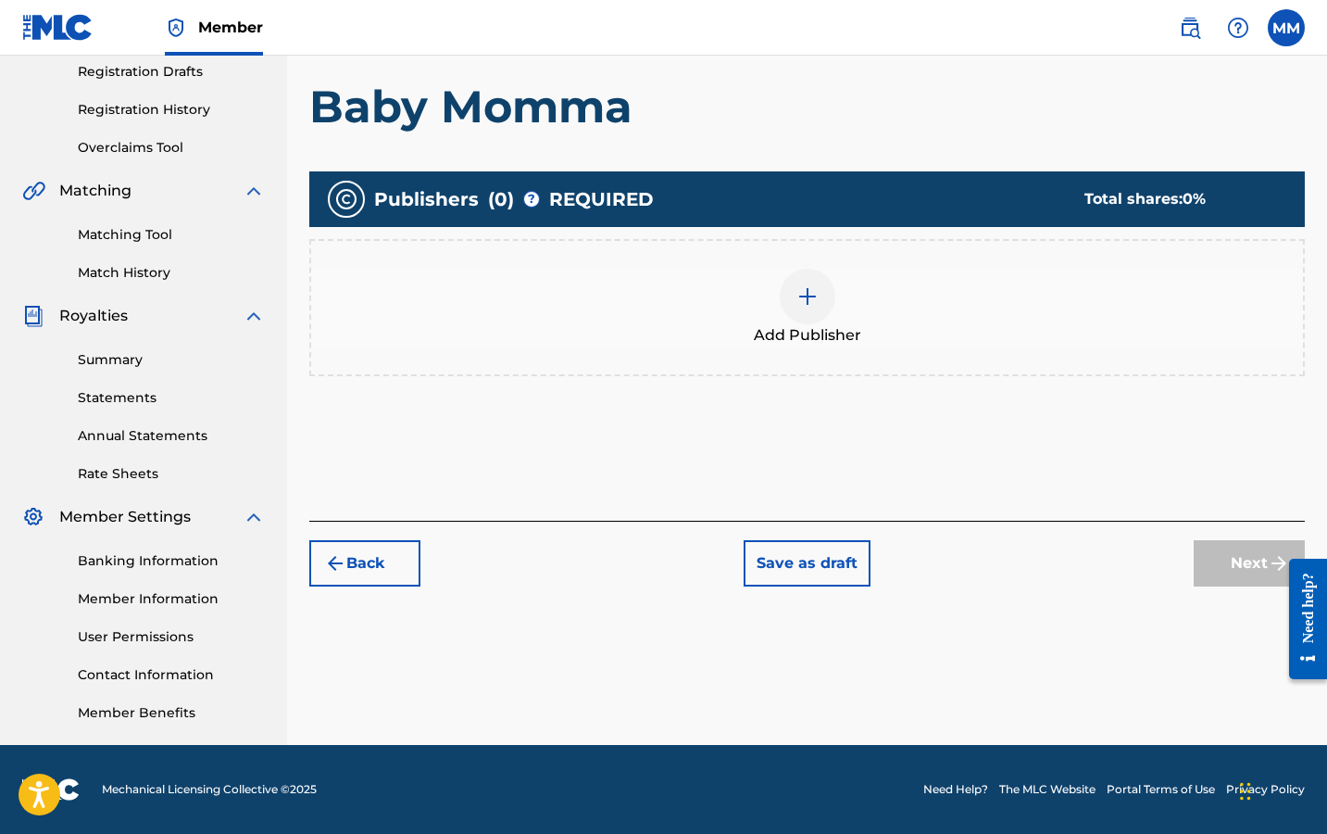
scroll to position [83, 0]
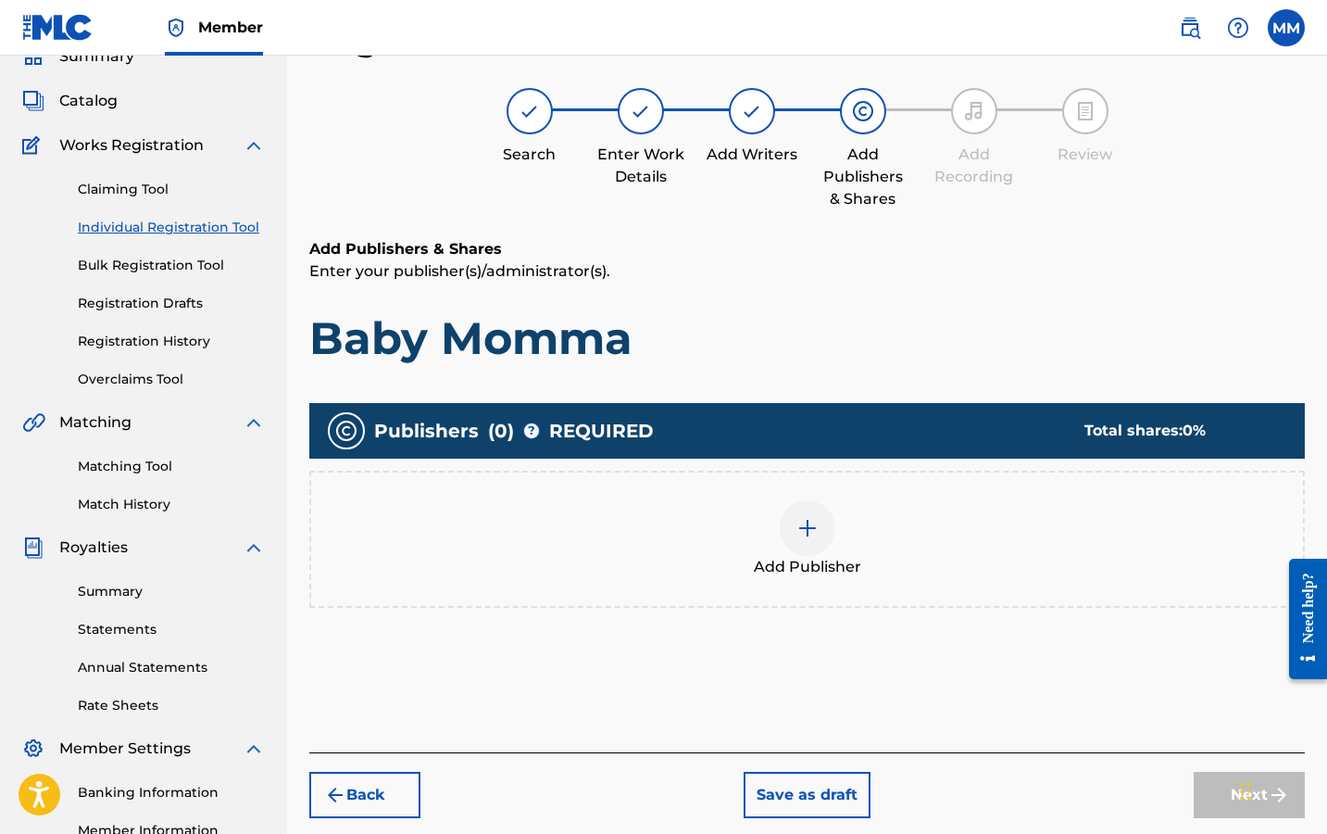
click at [805, 534] on img at bounding box center [808, 528] width 22 height 22
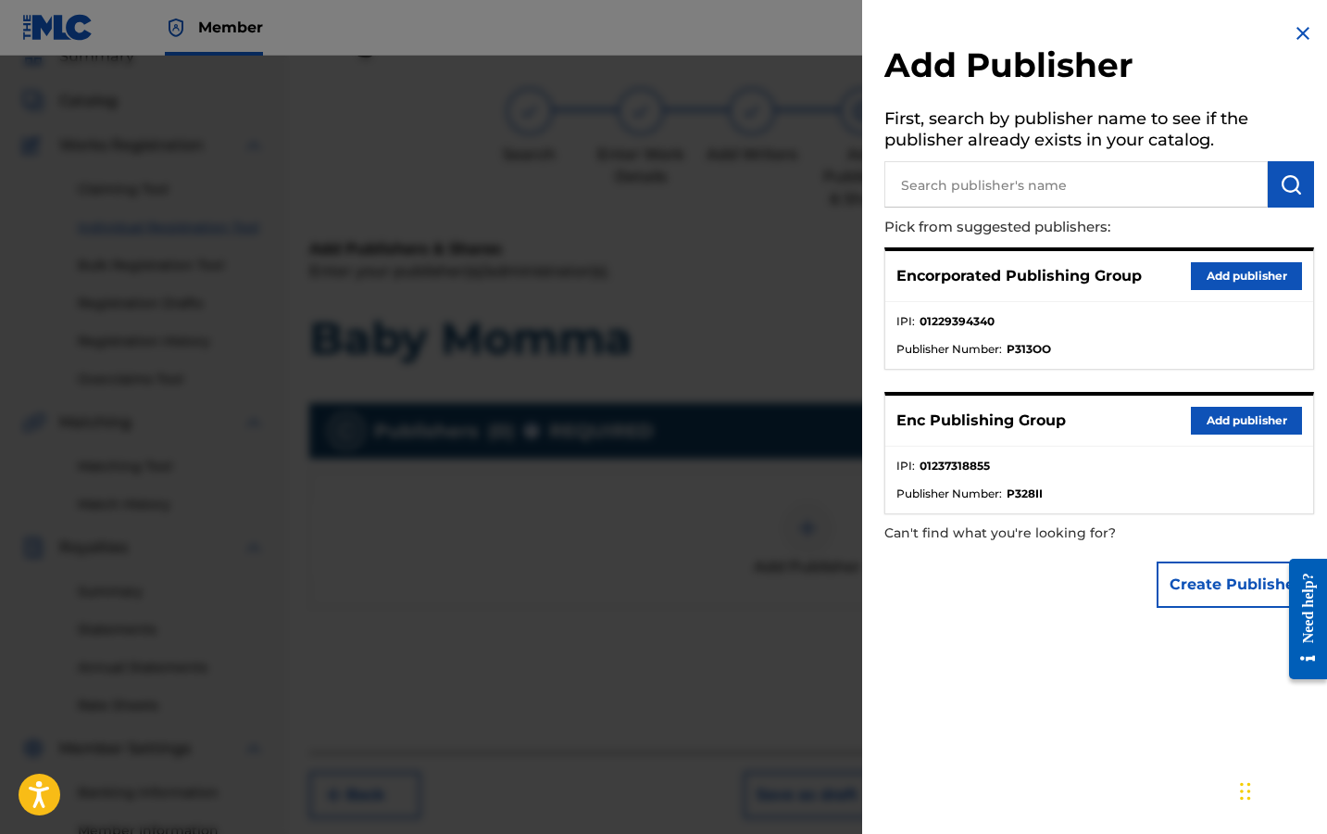
click at [1227, 271] on button "Add publisher" at bounding box center [1246, 276] width 111 height 28
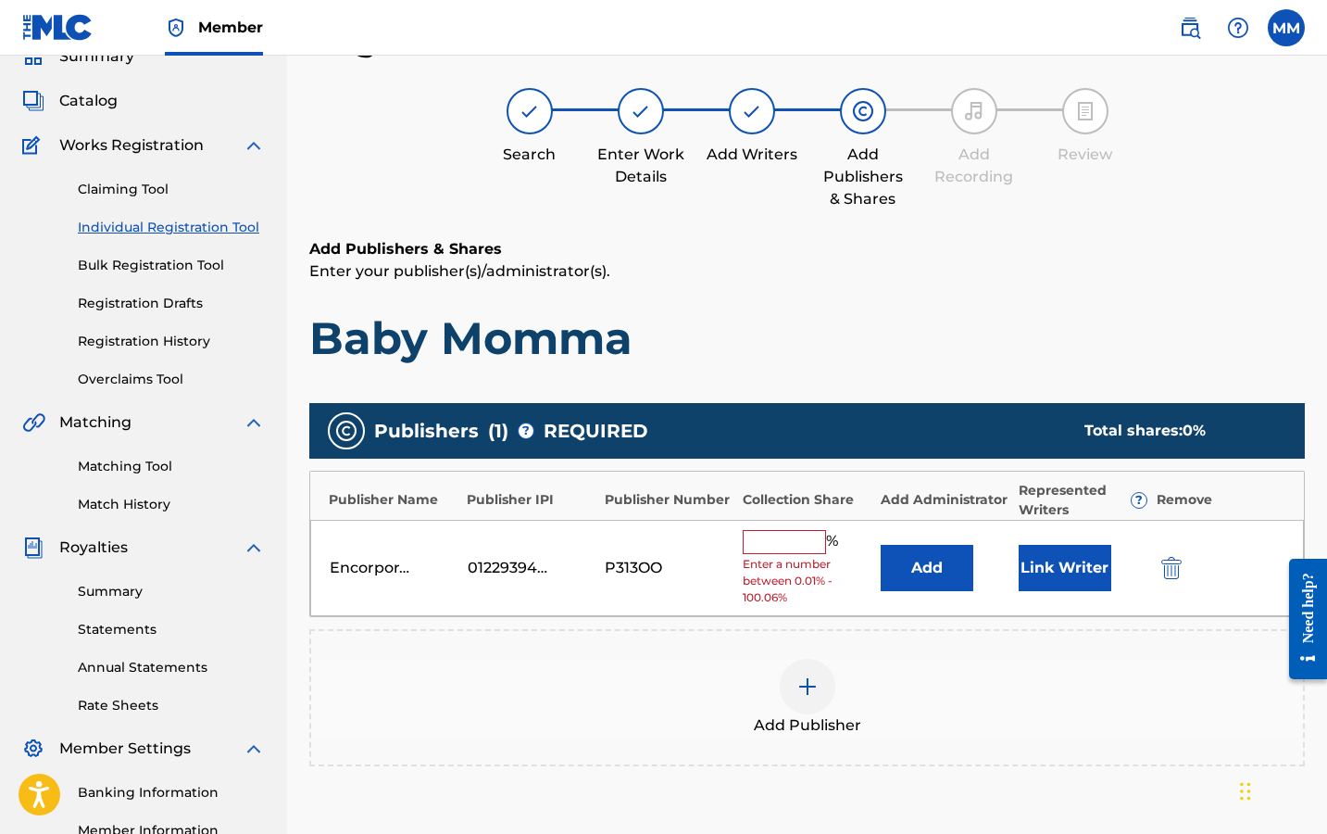
click at [758, 538] on input "text" at bounding box center [784, 542] width 83 height 24
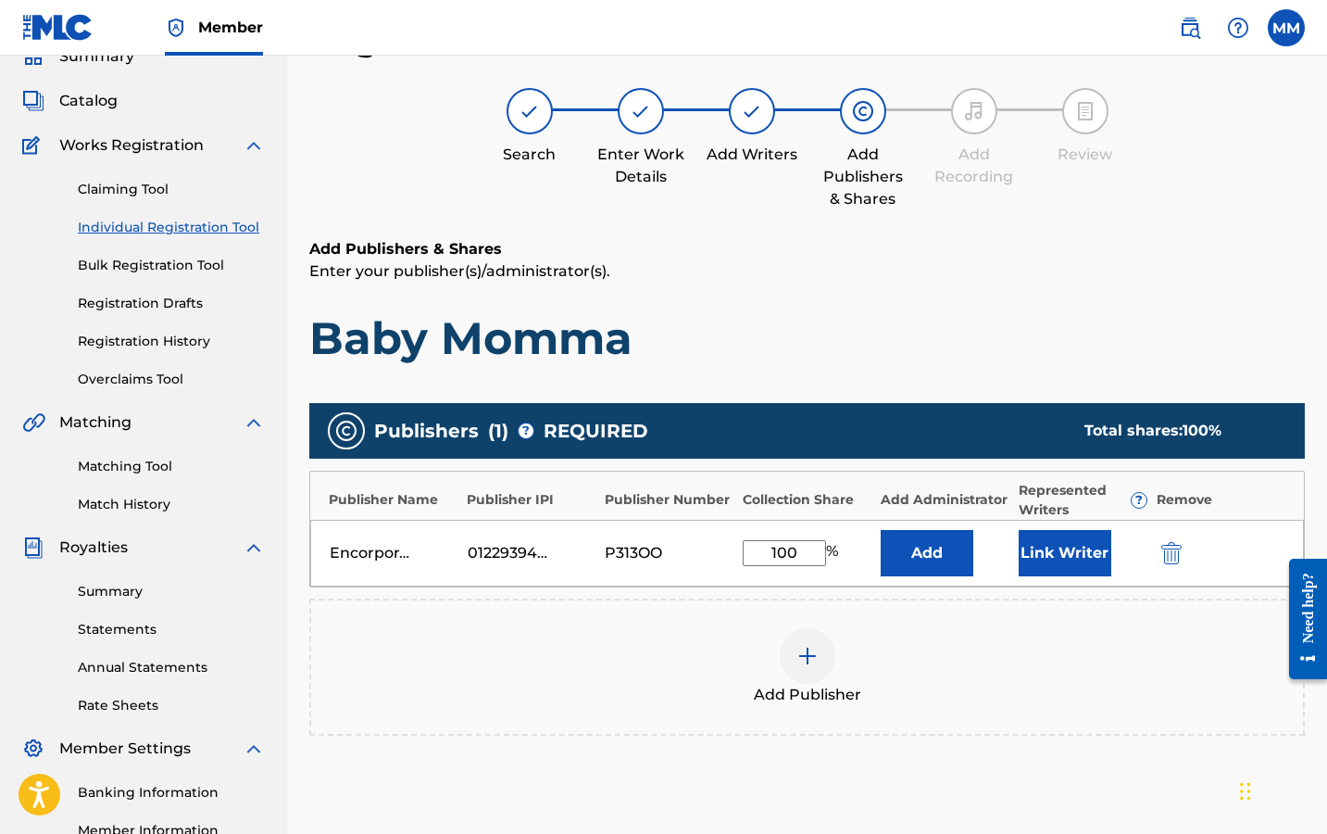
type input "100"
click at [1085, 551] on button "Link Writer" at bounding box center [1065, 553] width 93 height 46
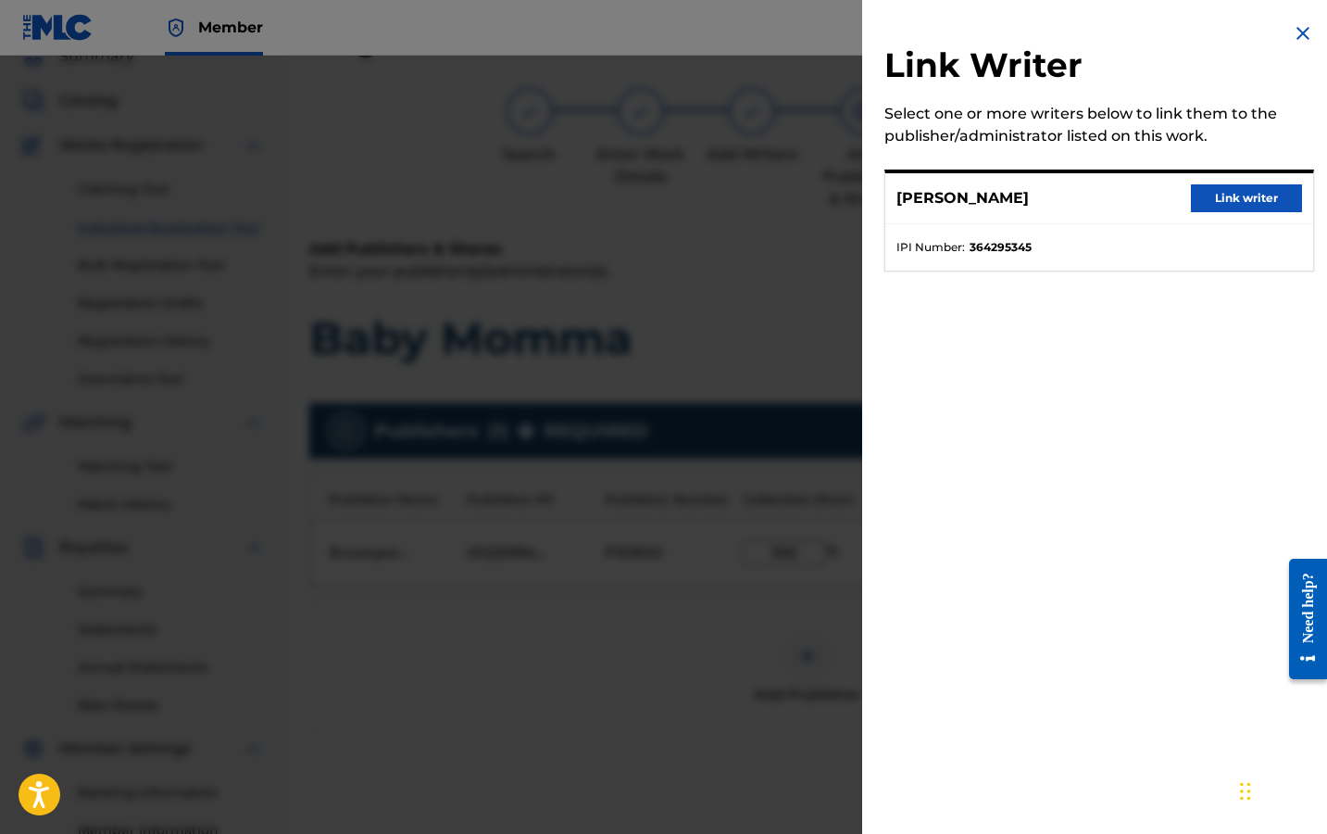
click at [1223, 192] on button "Link writer" at bounding box center [1246, 198] width 111 height 28
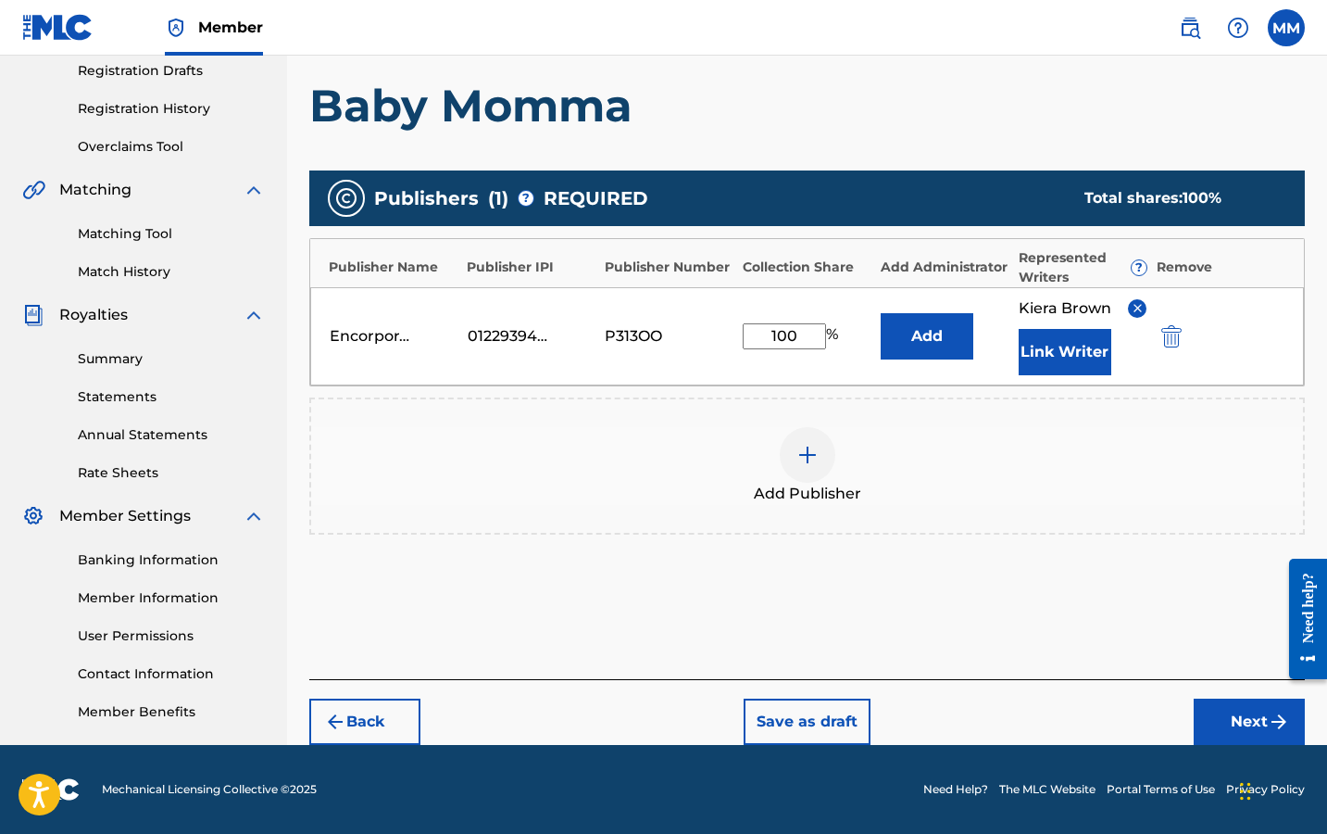
scroll to position [316, 0]
click at [1237, 700] on button "Next" at bounding box center [1249, 721] width 111 height 46
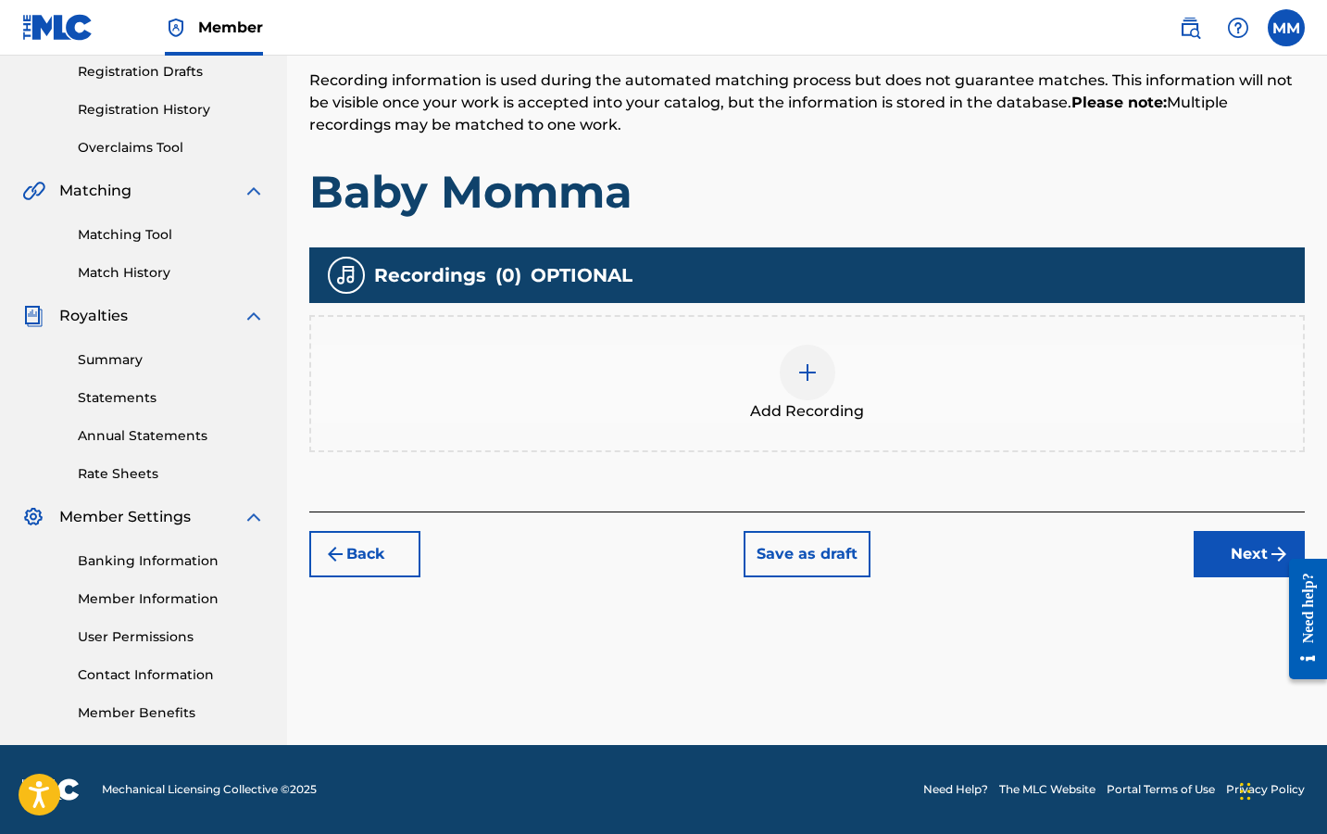
scroll to position [315, 0]
click at [808, 383] on img at bounding box center [808, 372] width 22 height 22
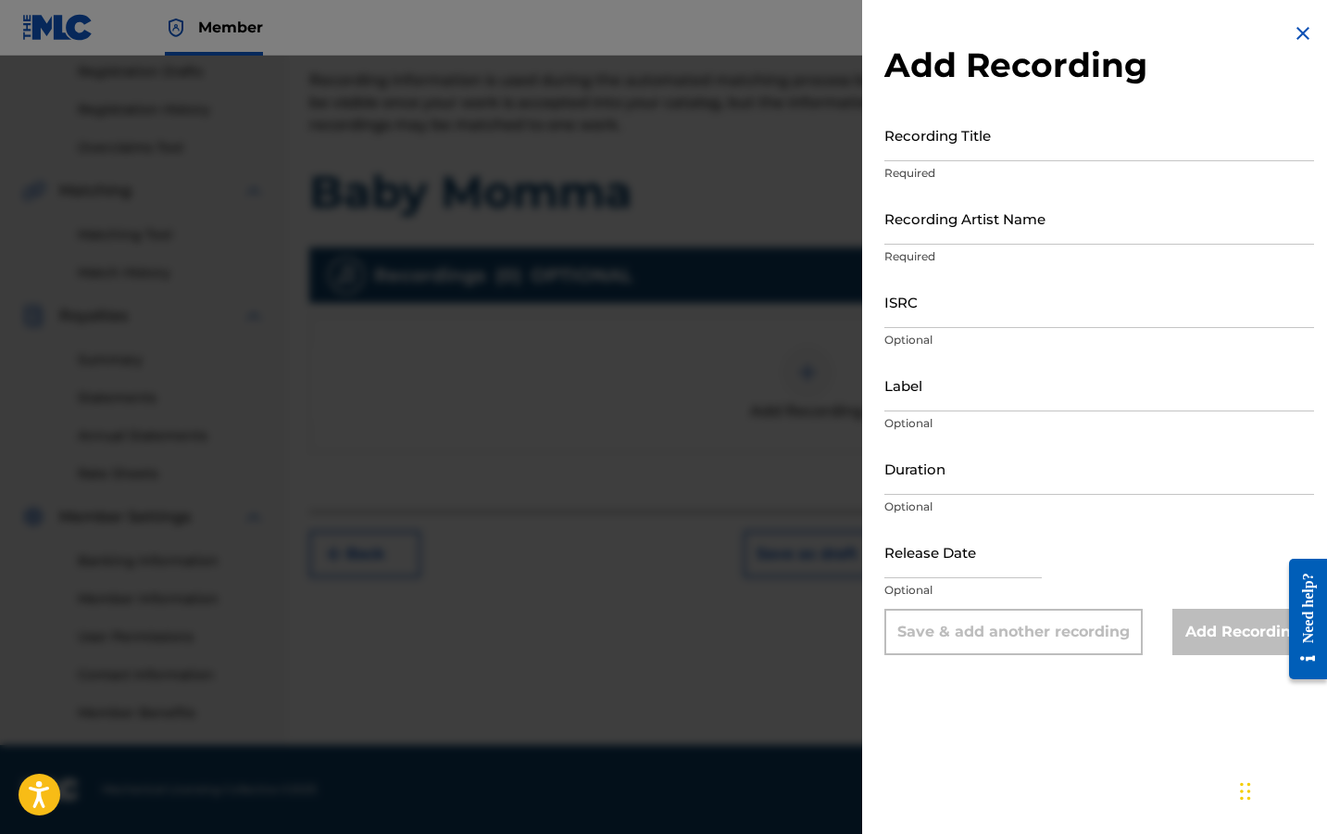
click at [962, 146] on input "Recording Title" at bounding box center [1100, 134] width 430 height 53
type input "Baby Momma"
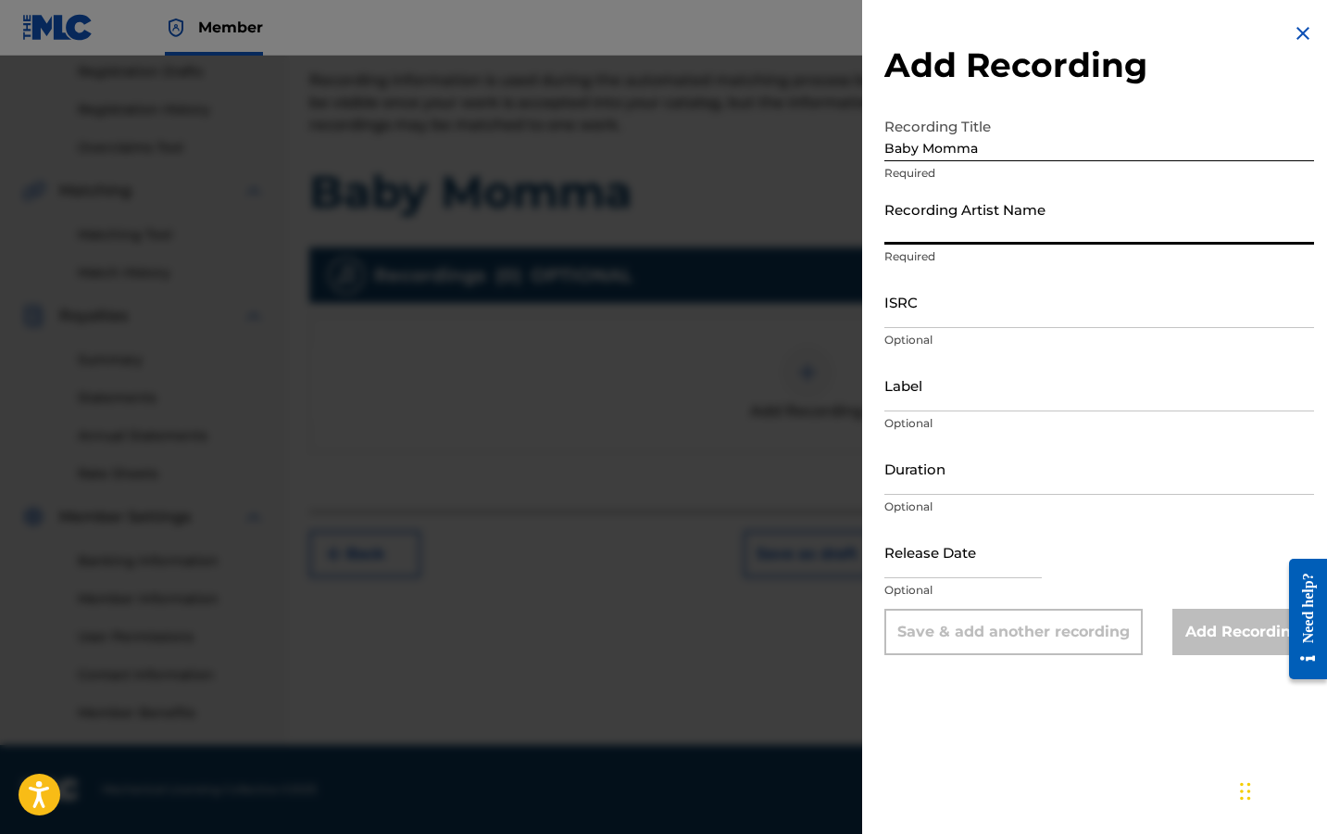
click at [946, 208] on input "Recording Artist Name" at bounding box center [1100, 218] width 430 height 53
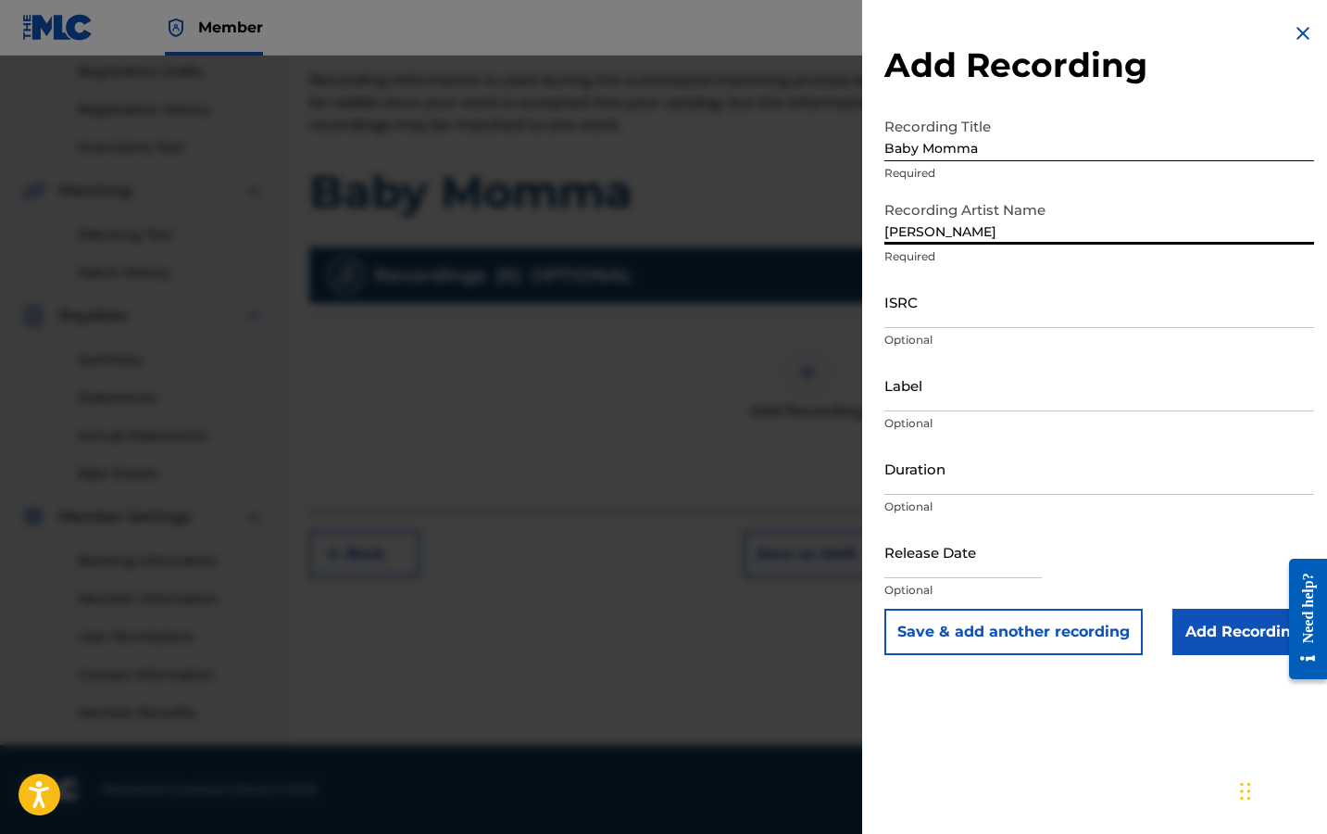
type input "[PERSON_NAME]"
click at [911, 309] on input "ISRC" at bounding box center [1100, 301] width 430 height 53
paste input "[URL][DOMAIN_NAME]"
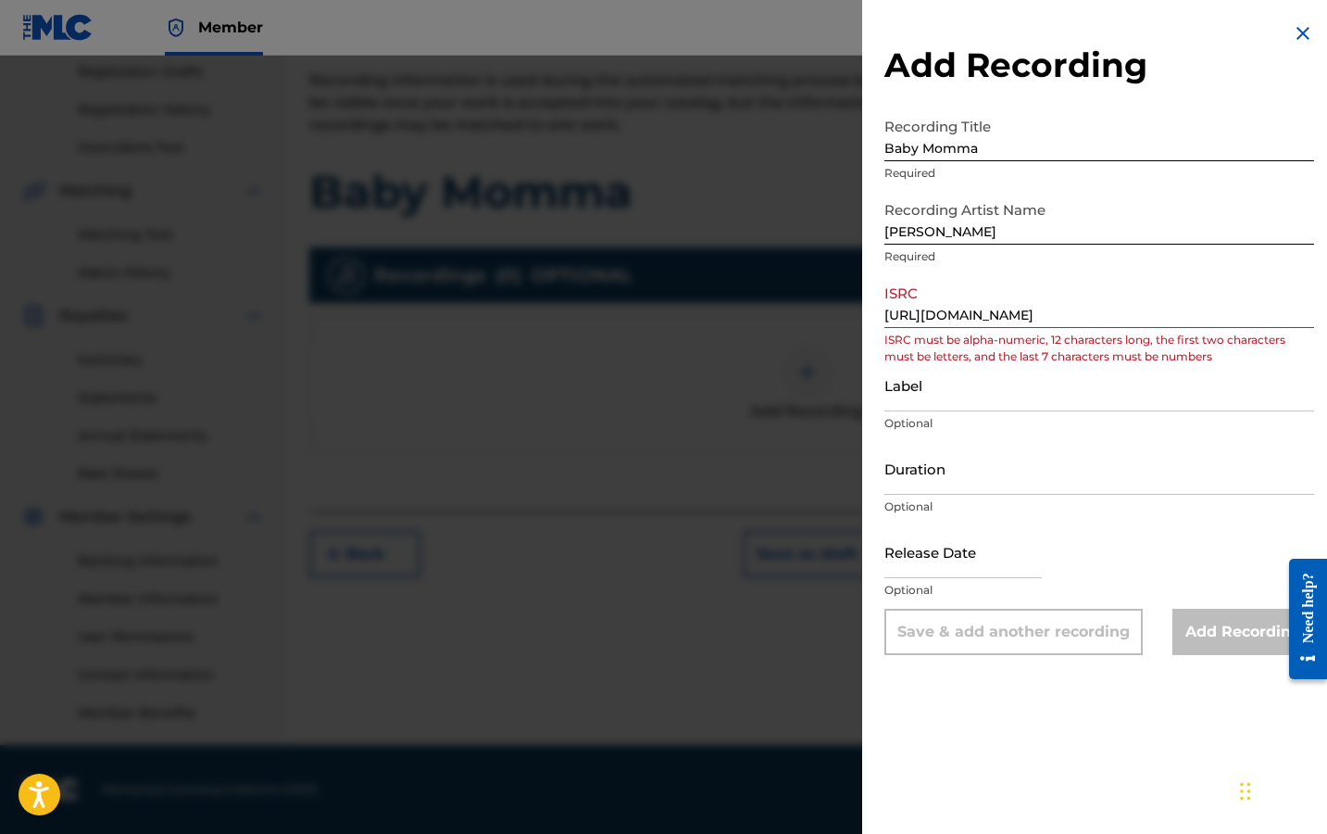
drag, startPoint x: 1314, startPoint y: 315, endPoint x: 914, endPoint y: 308, distance: 399.3
click at [914, 308] on div "Add Recording Recording Title Baby Momma Required Recording Artist Name [PERSON…" at bounding box center [1099, 338] width 474 height 677
drag, startPoint x: 881, startPoint y: 316, endPoint x: 1076, endPoint y: 337, distance: 195.7
click at [1076, 337] on div "Add Recording Recording Title Baby Momma Required Recording Artist Name [PERSON…" at bounding box center [1099, 338] width 474 height 677
click at [1205, 289] on input "[URL][DOMAIN_NAME]" at bounding box center [1100, 301] width 430 height 53
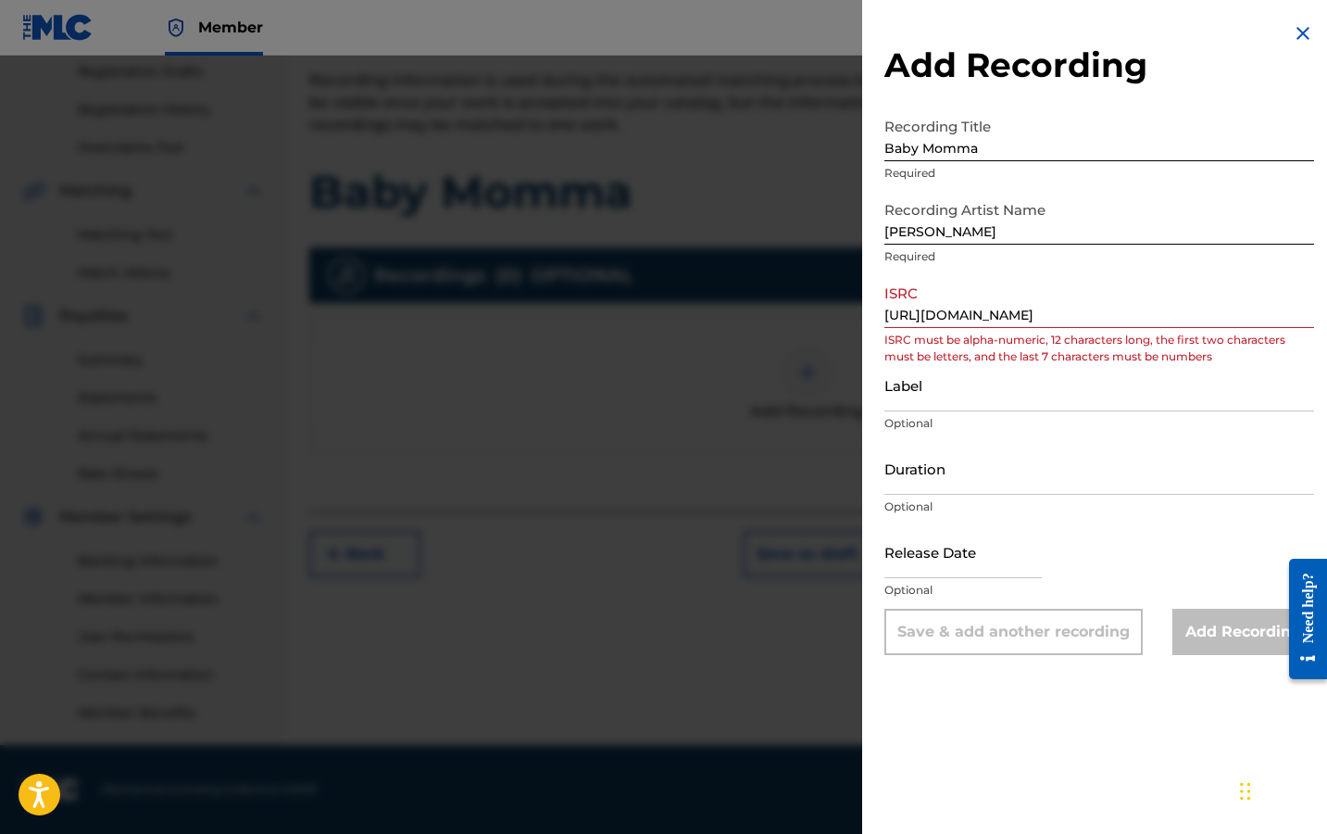
click at [1315, 312] on div "Add Recording Recording Title Baby Momma Required Recording Artist Name [PERSON…" at bounding box center [1099, 338] width 474 height 677
click at [1293, 312] on input "[URL][DOMAIN_NAME]" at bounding box center [1100, 301] width 430 height 53
click at [1211, 323] on input "[URL][DOMAIN_NAME]" at bounding box center [1100, 301] width 430 height 53
type input "h"
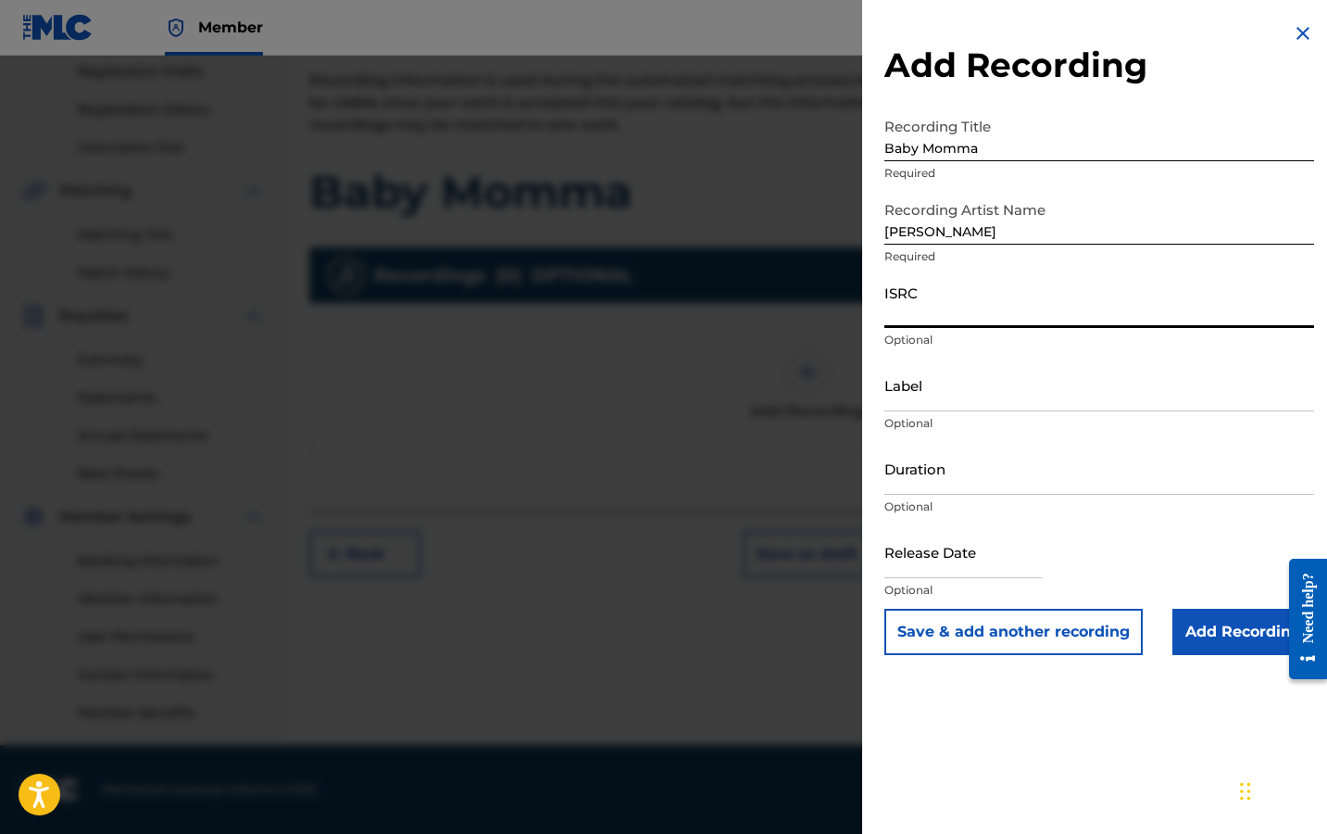
paste input "QZNWX2599184"
type input "QZNWX2599184"
click at [925, 400] on input "Label" at bounding box center [1100, 385] width 430 height 53
click at [899, 472] on input "Duration" at bounding box center [1100, 468] width 430 height 53
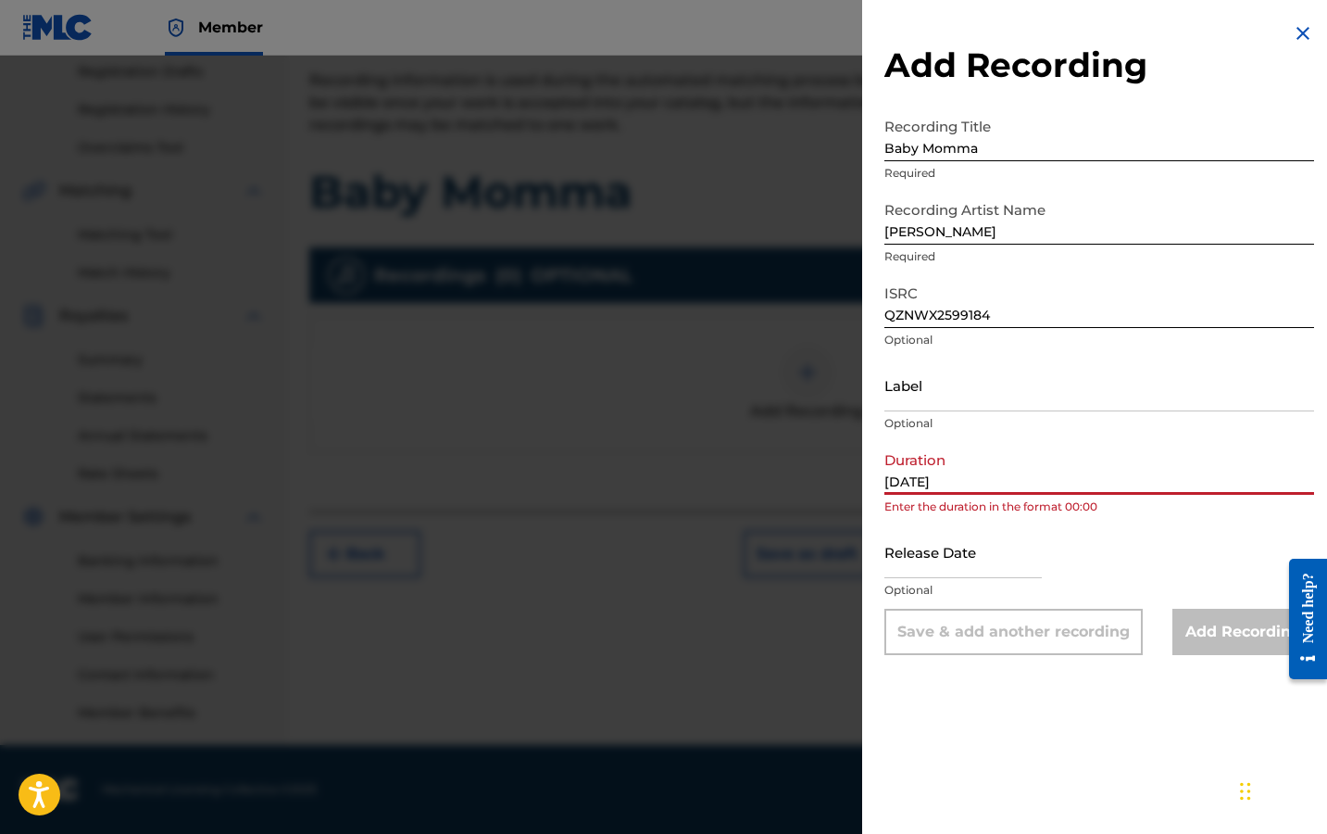
click at [1041, 429] on p "Optional" at bounding box center [1100, 423] width 430 height 17
click at [975, 476] on input "[DATE]" at bounding box center [1100, 468] width 430 height 53
type input "0"
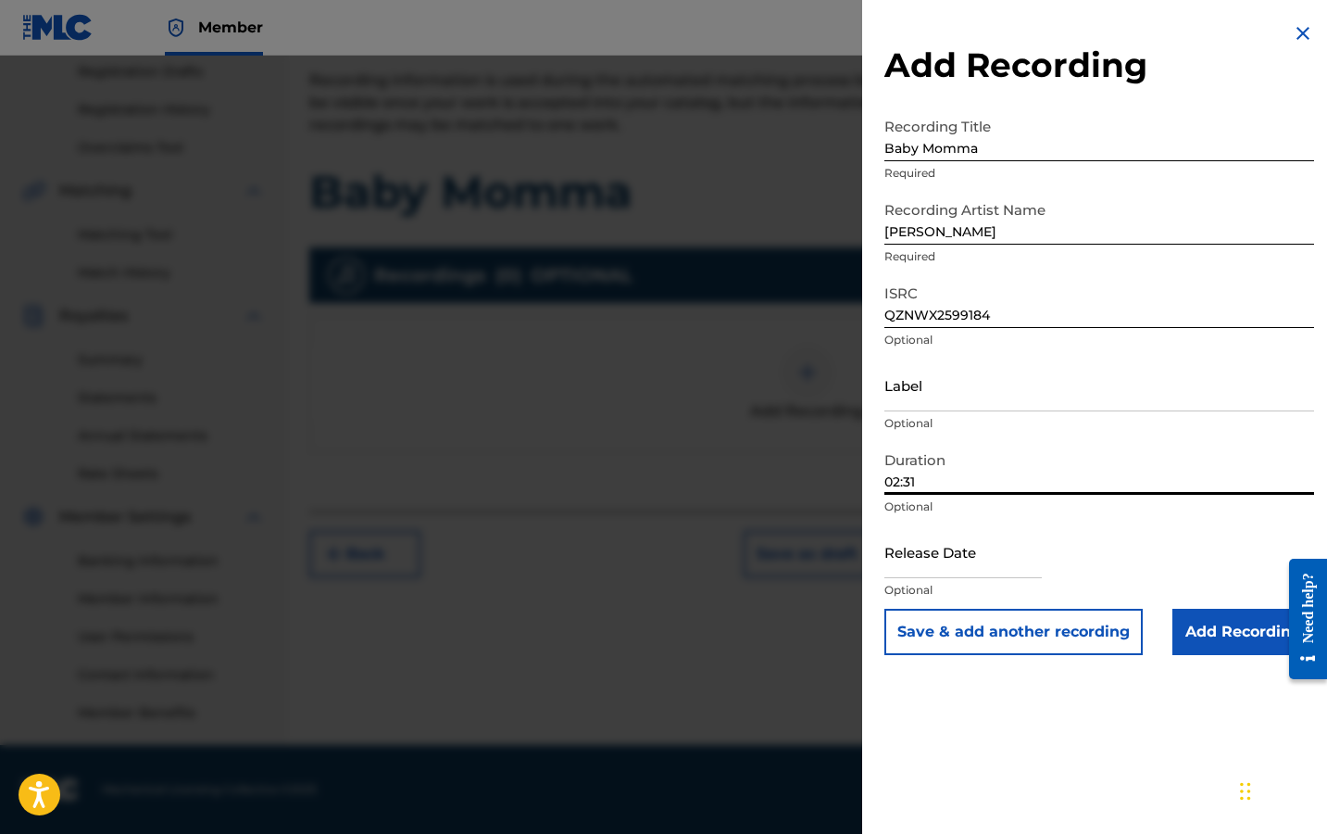
type input "02:31"
select select "7"
select select "2025"
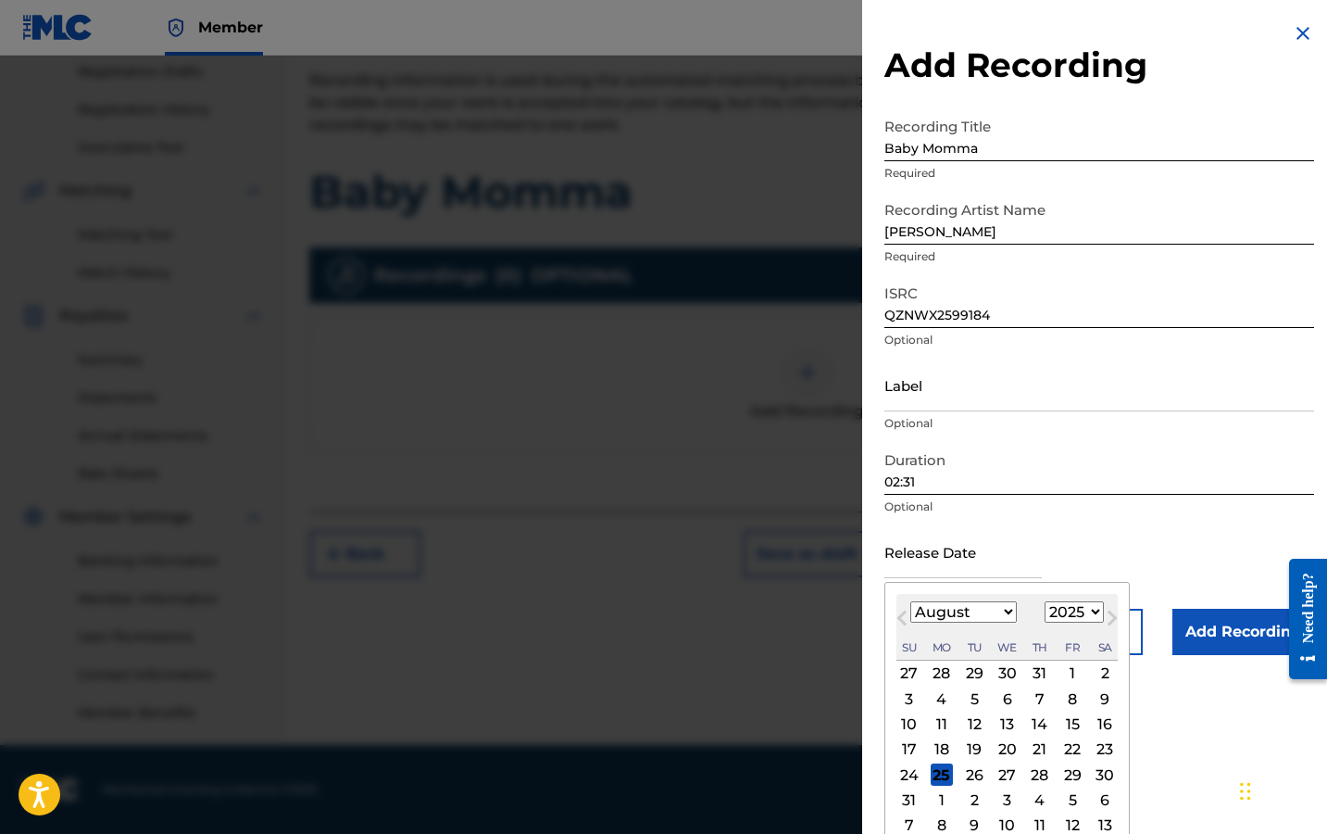
click at [937, 562] on input "text" at bounding box center [963, 551] width 157 height 53
click at [904, 613] on span "Previous Month" at bounding box center [904, 621] width 0 height 28
select select "4"
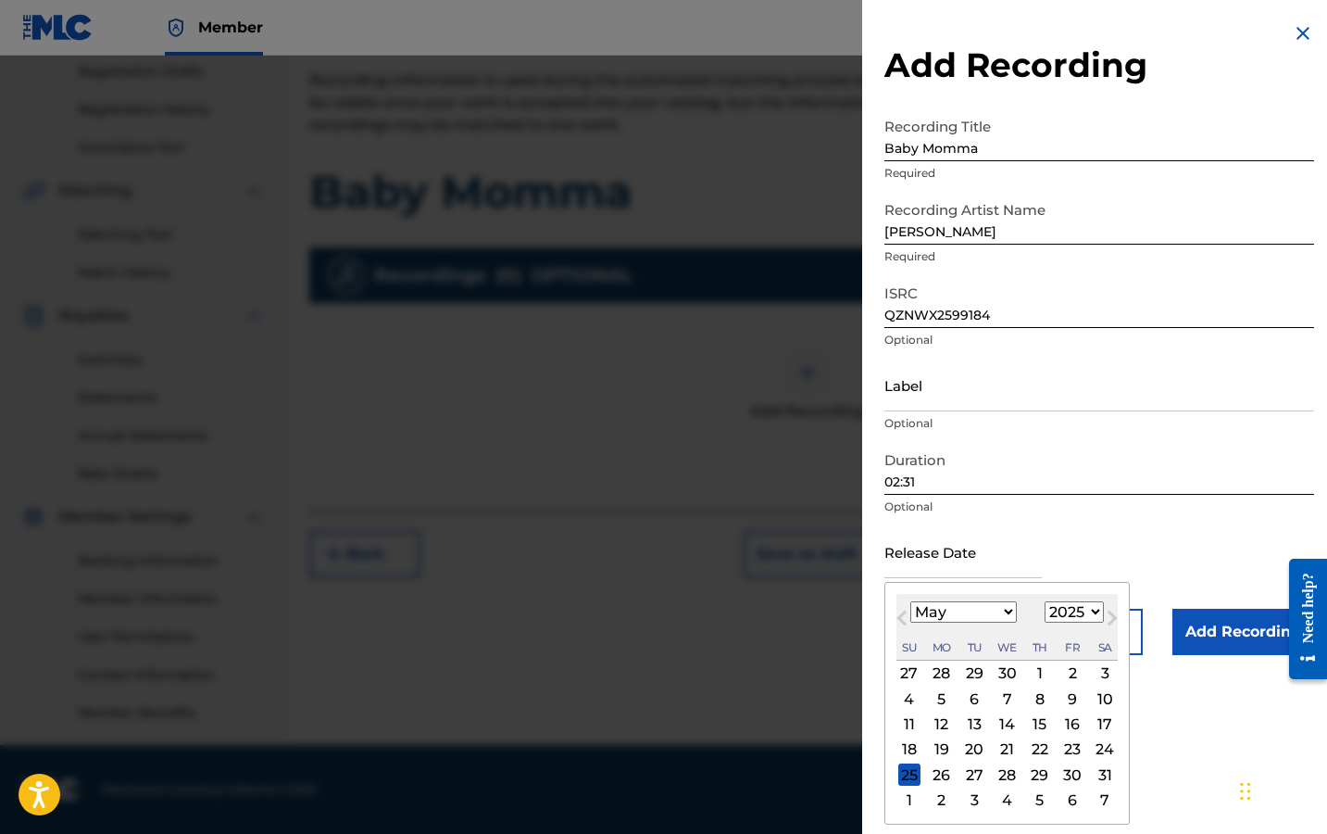
click at [911, 700] on div "11" at bounding box center [910, 724] width 22 height 22
type input "[DATE]"
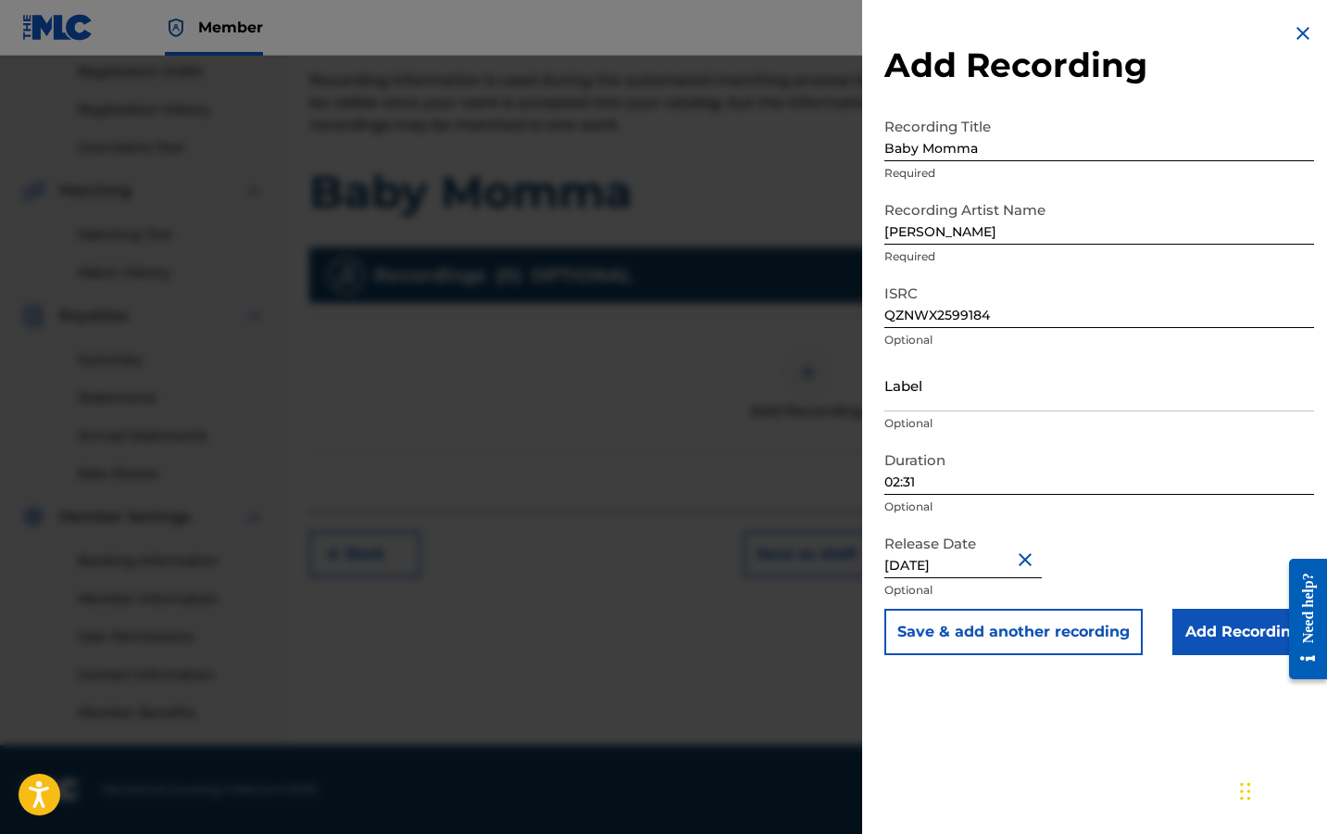
click at [1235, 629] on input "Add Recording" at bounding box center [1244, 632] width 142 height 46
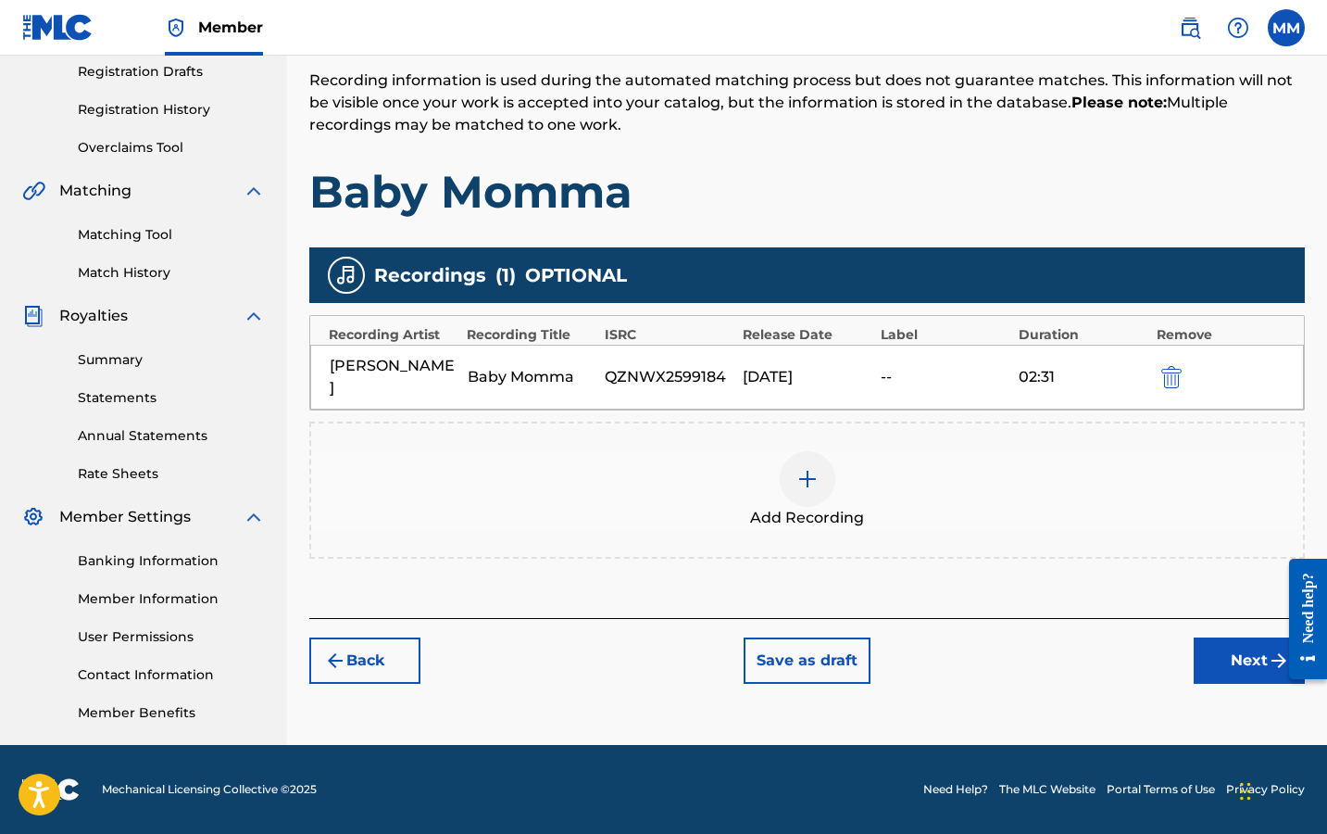
click at [1257, 655] on button "Next" at bounding box center [1249, 660] width 111 height 46
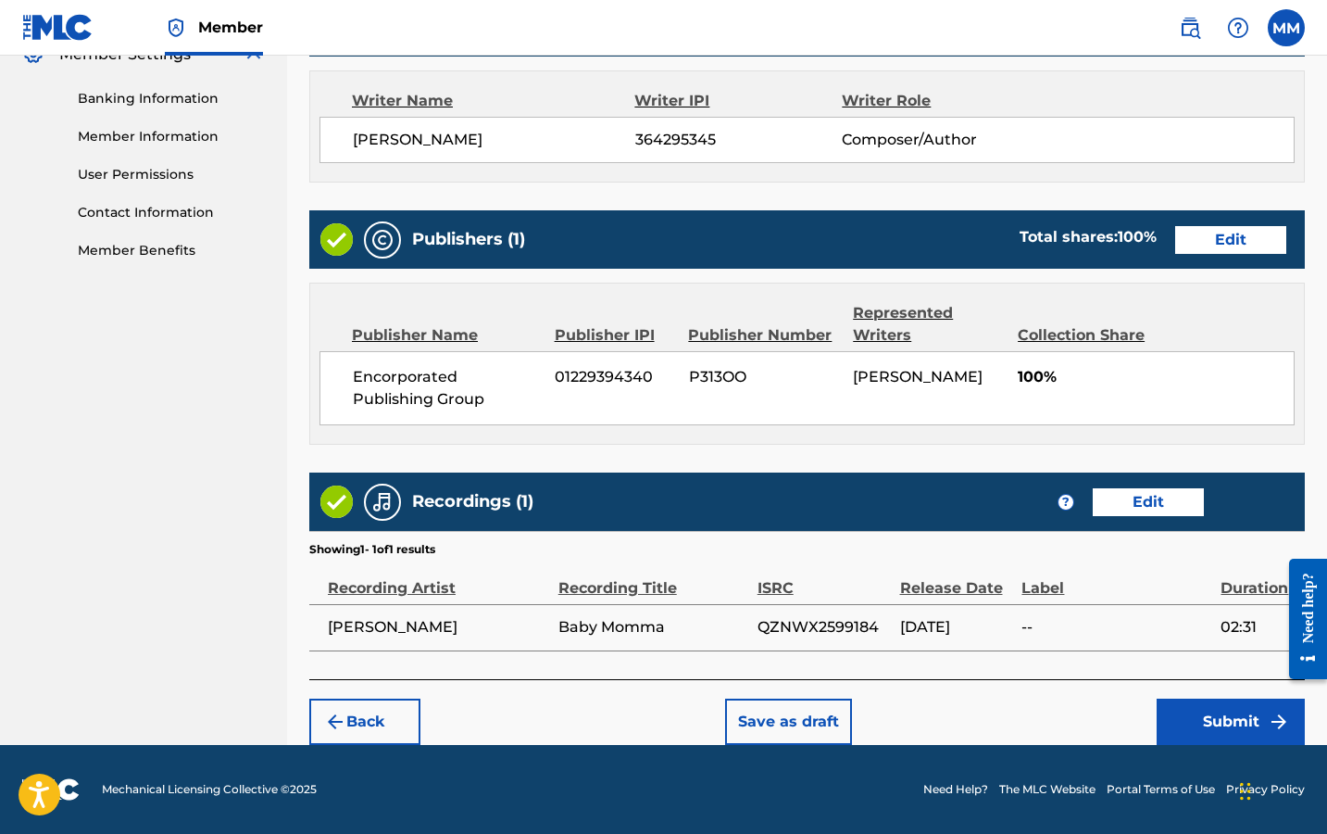
scroll to position [776, 0]
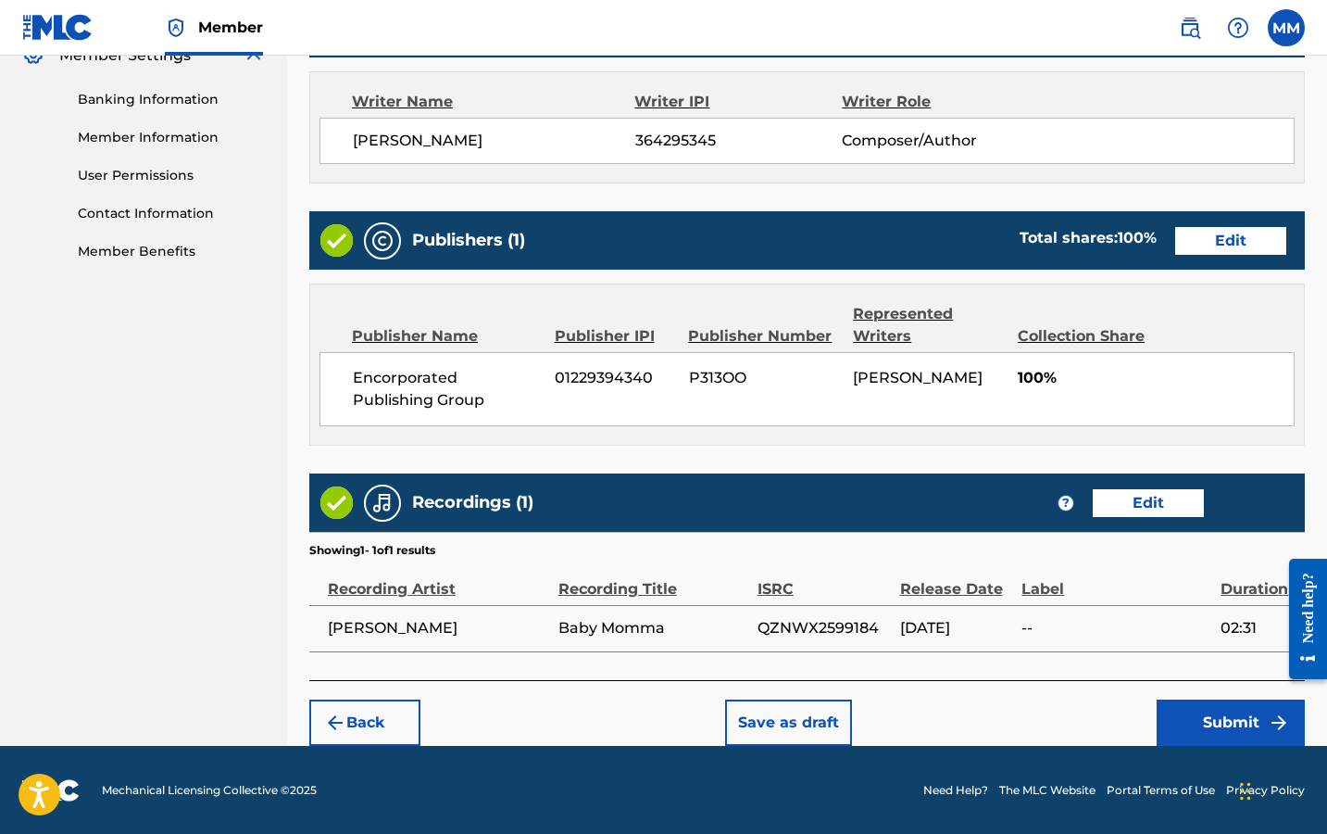
click at [1192, 700] on button "Submit" at bounding box center [1231, 722] width 148 height 46
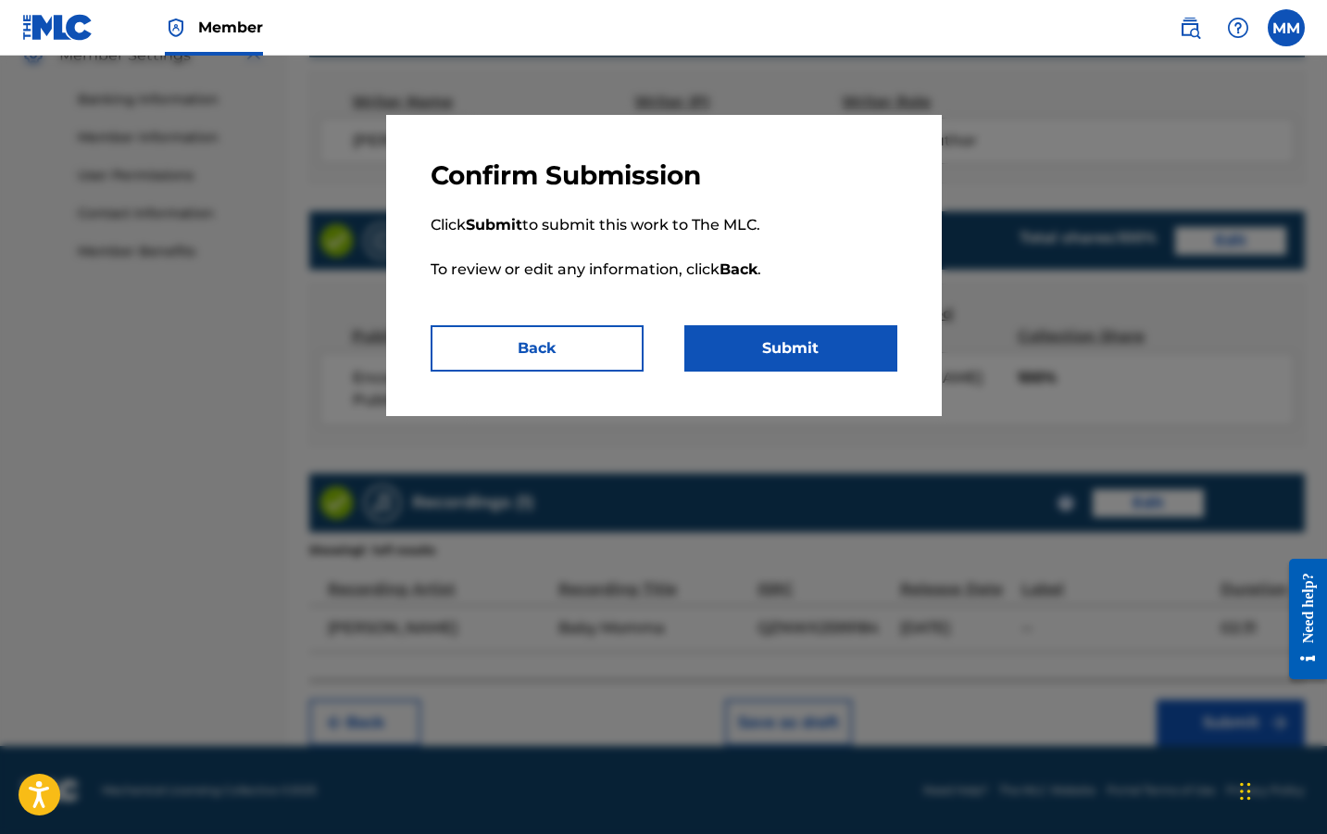
click at [761, 339] on button "Submit" at bounding box center [791, 348] width 213 height 46
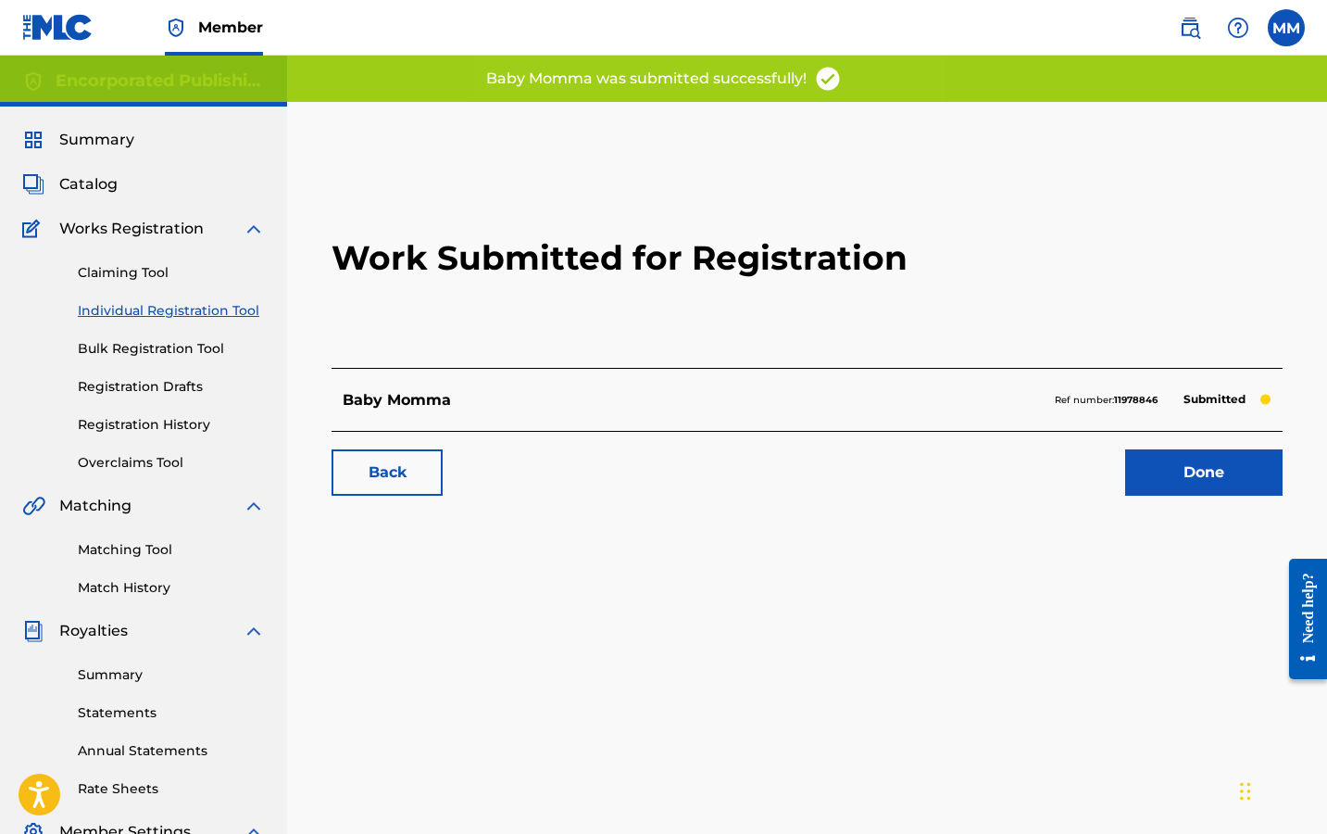
click at [1192, 491] on link "Done" at bounding box center [1204, 472] width 157 height 46
